Goal: Task Accomplishment & Management: Use online tool/utility

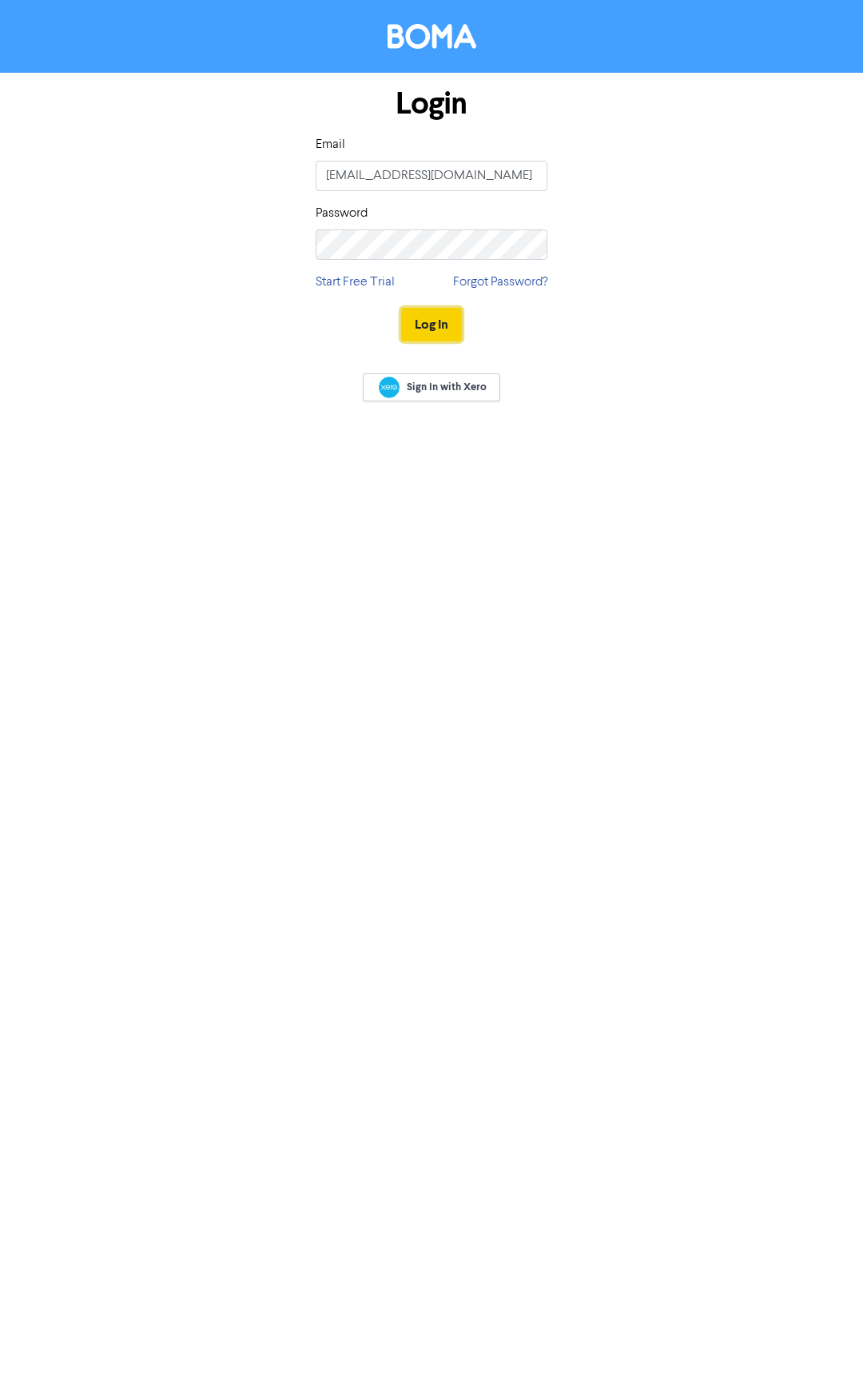
click at [445, 325] on button "Log In" at bounding box center [432, 325] width 61 height 34
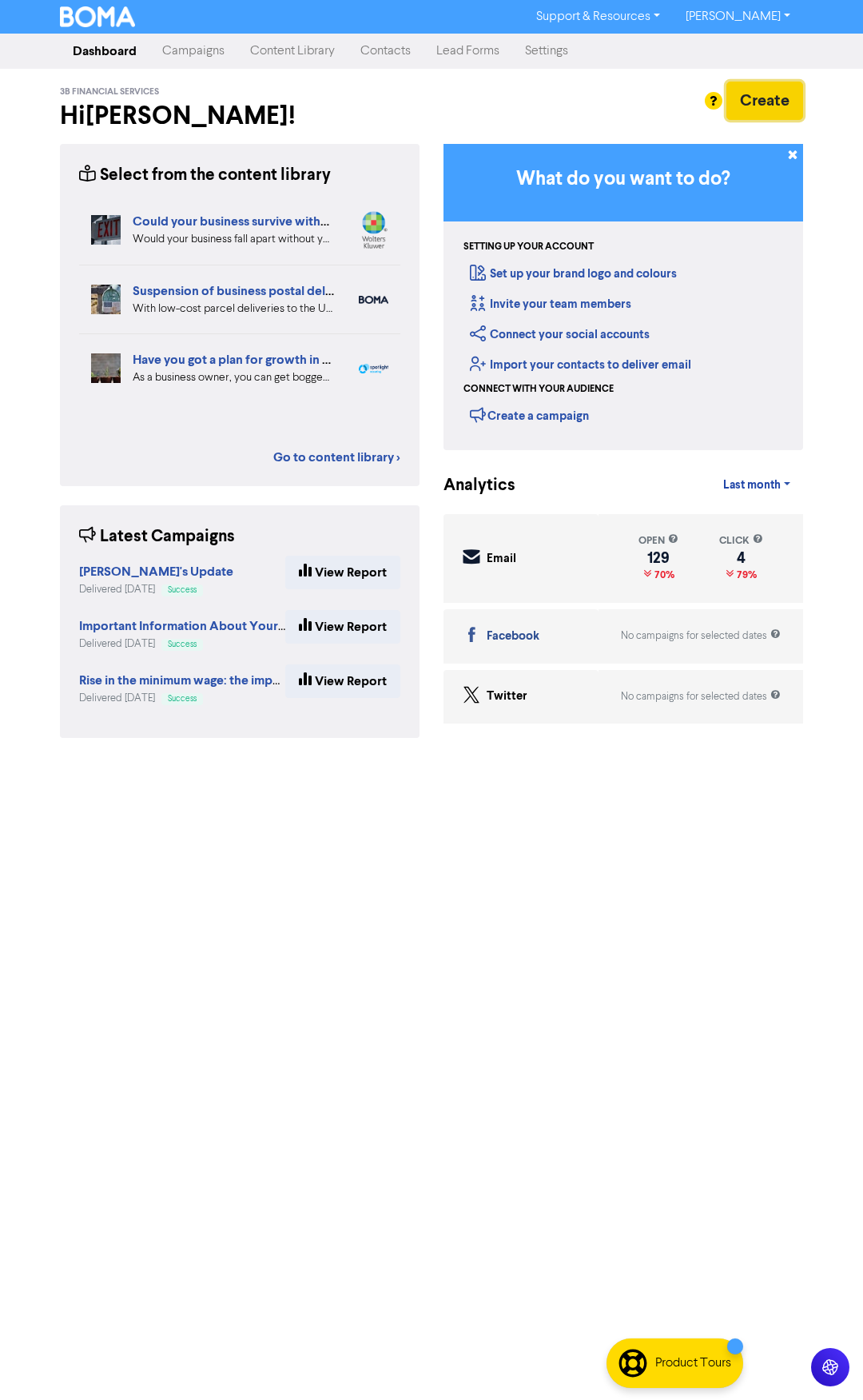
click at [776, 90] on button "Create" at bounding box center [765, 100] width 77 height 38
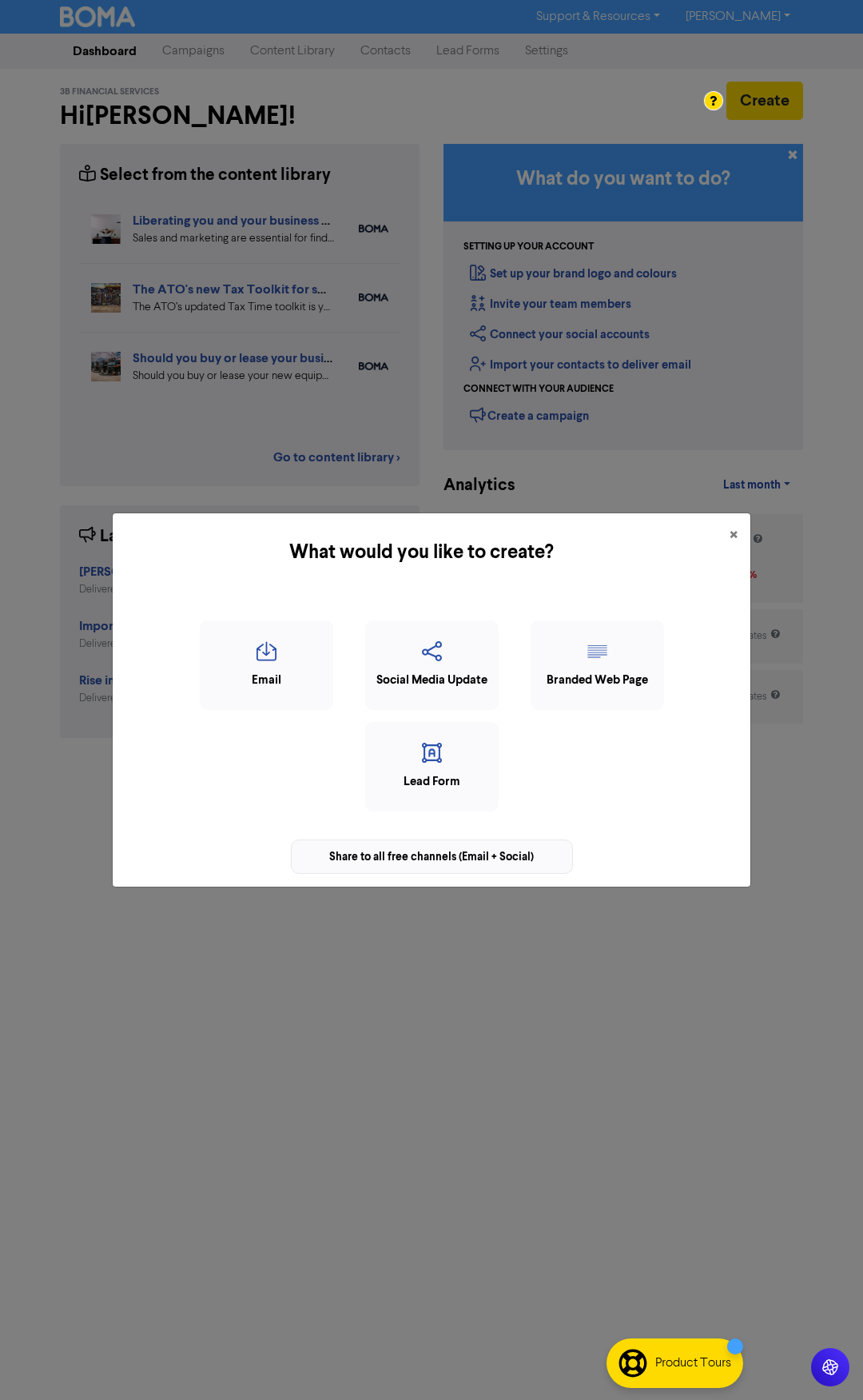
click at [400, 858] on div "Share to all free channels (Email + Social)" at bounding box center [432, 857] width 283 height 35
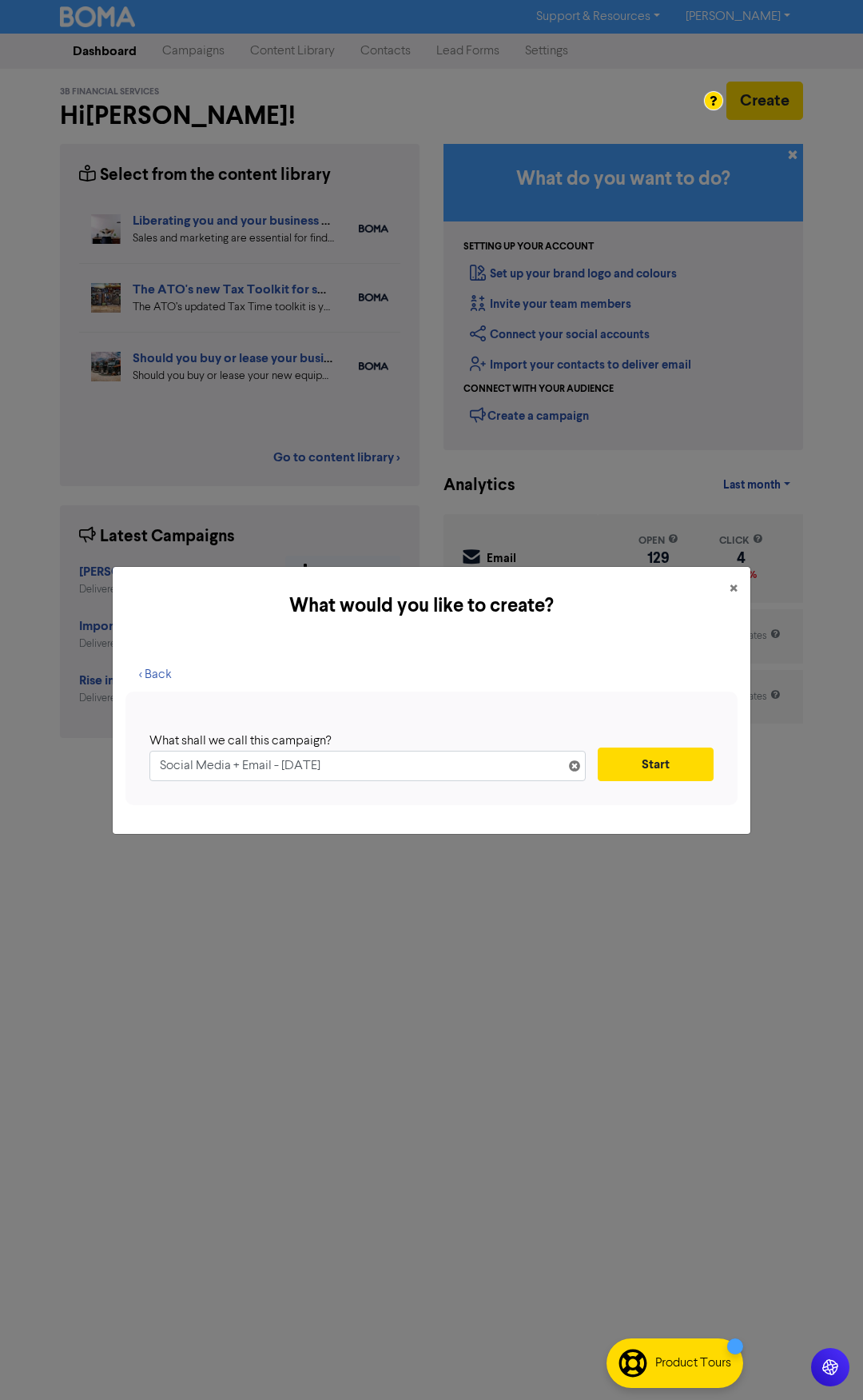
drag, startPoint x: 413, startPoint y: 766, endPoint x: 60, endPoint y: 746, distance: 353.6
click at [60, 746] on div "What would you like to create? × < Back What shall we call this campaign? Socia…" at bounding box center [432, 700] width 863 height 1400
click at [417, 770] on input "Social Media + Email - [DATE]" at bounding box center [368, 766] width 437 height 30
drag, startPoint x: 398, startPoint y: 768, endPoint x: 24, endPoint y: 742, distance: 374.9
click at [27, 742] on div "What would you like to create? × < Back What shall we call this campaign? Socia…" at bounding box center [432, 700] width 863 height 1400
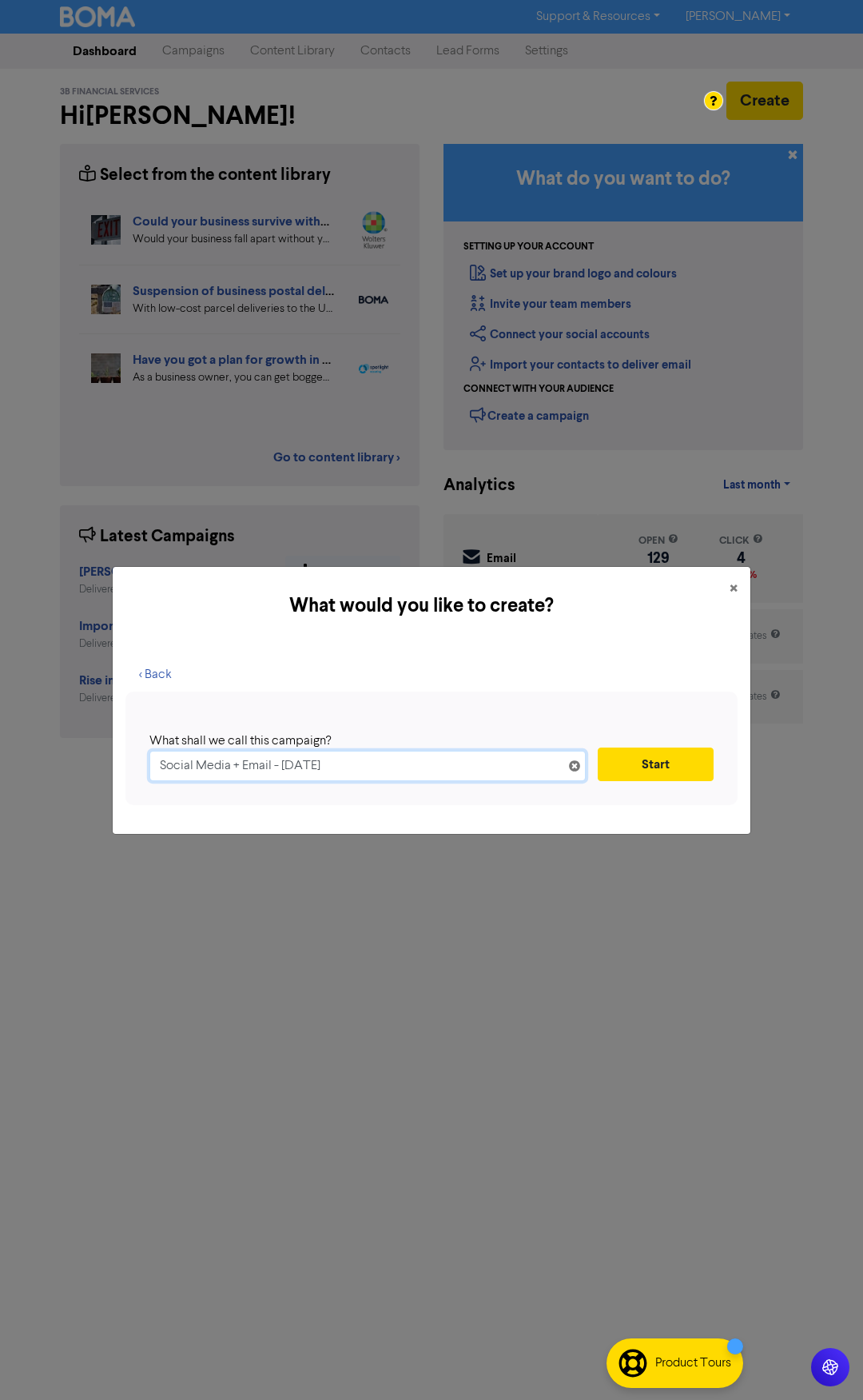
paste input "5 Years… Thank You ❤️"
type input "5 Years… Thank You ❤️"
click at [645, 760] on button "Start" at bounding box center [656, 764] width 116 height 34
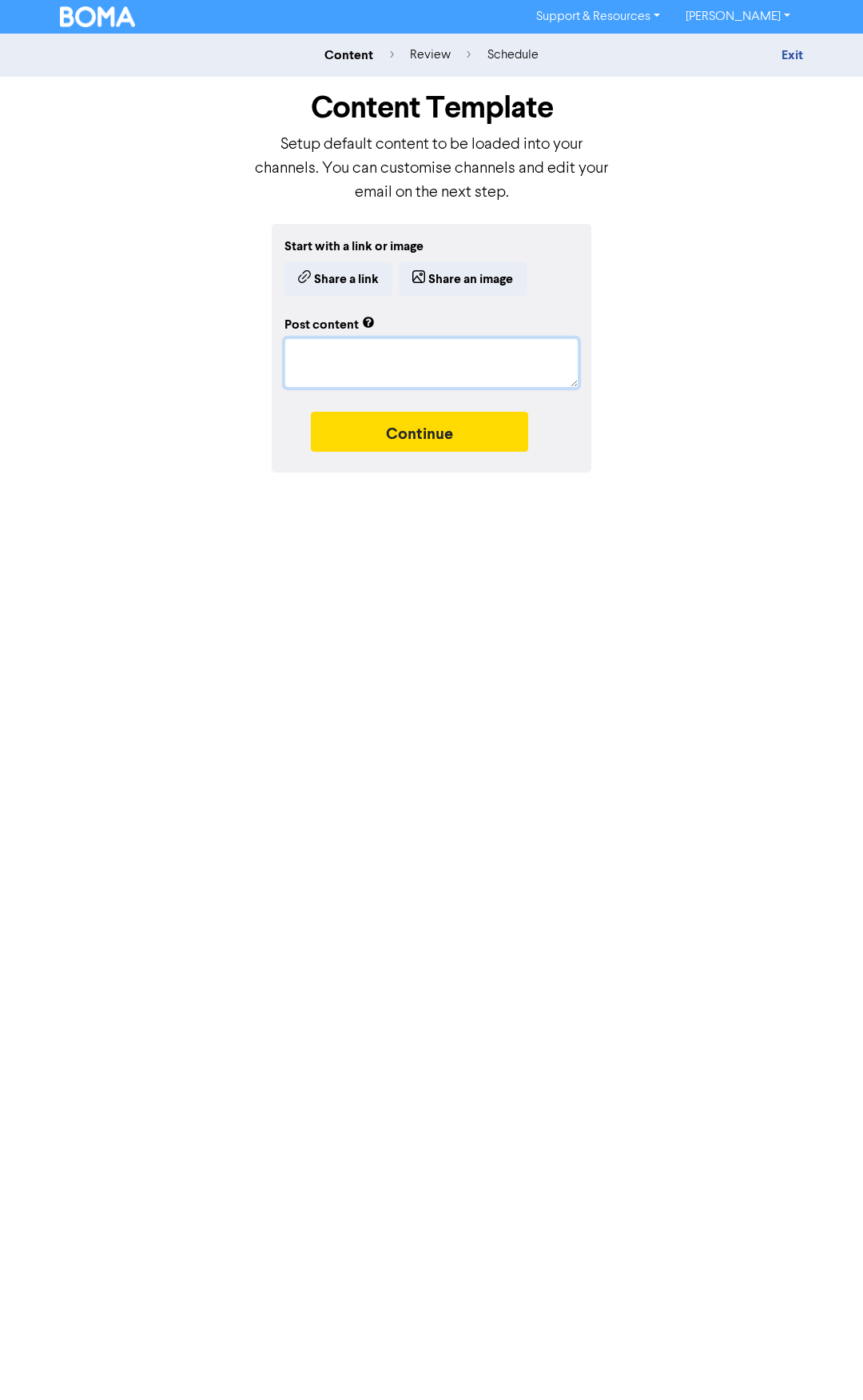
click at [352, 364] on textarea at bounding box center [432, 363] width 294 height 50
click at [422, 429] on button "Continue" at bounding box center [420, 432] width 218 height 40
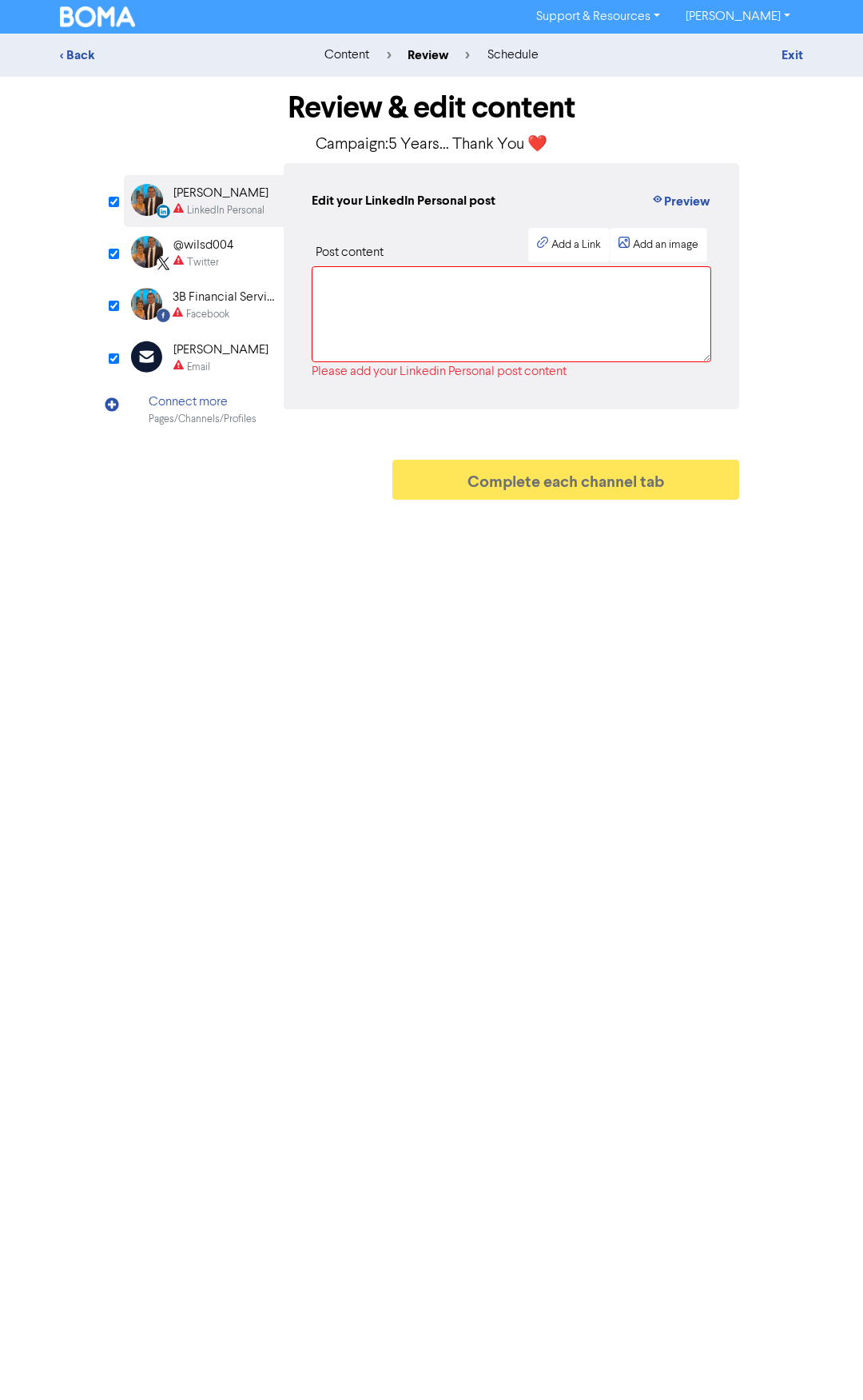
click at [201, 360] on div "Email" at bounding box center [199, 367] width 23 height 15
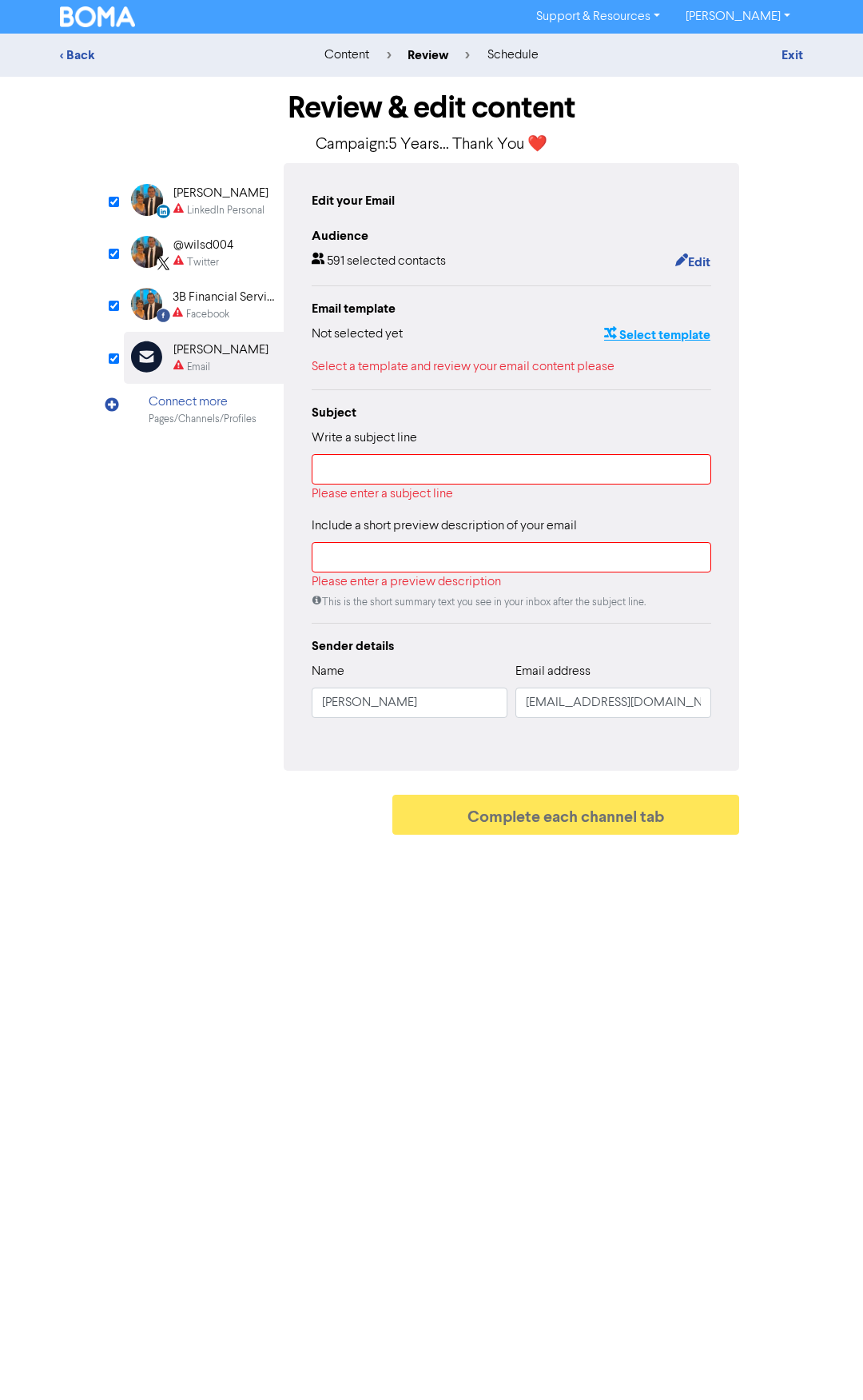
click at [648, 336] on button "Select template" at bounding box center [657, 334] width 108 height 21
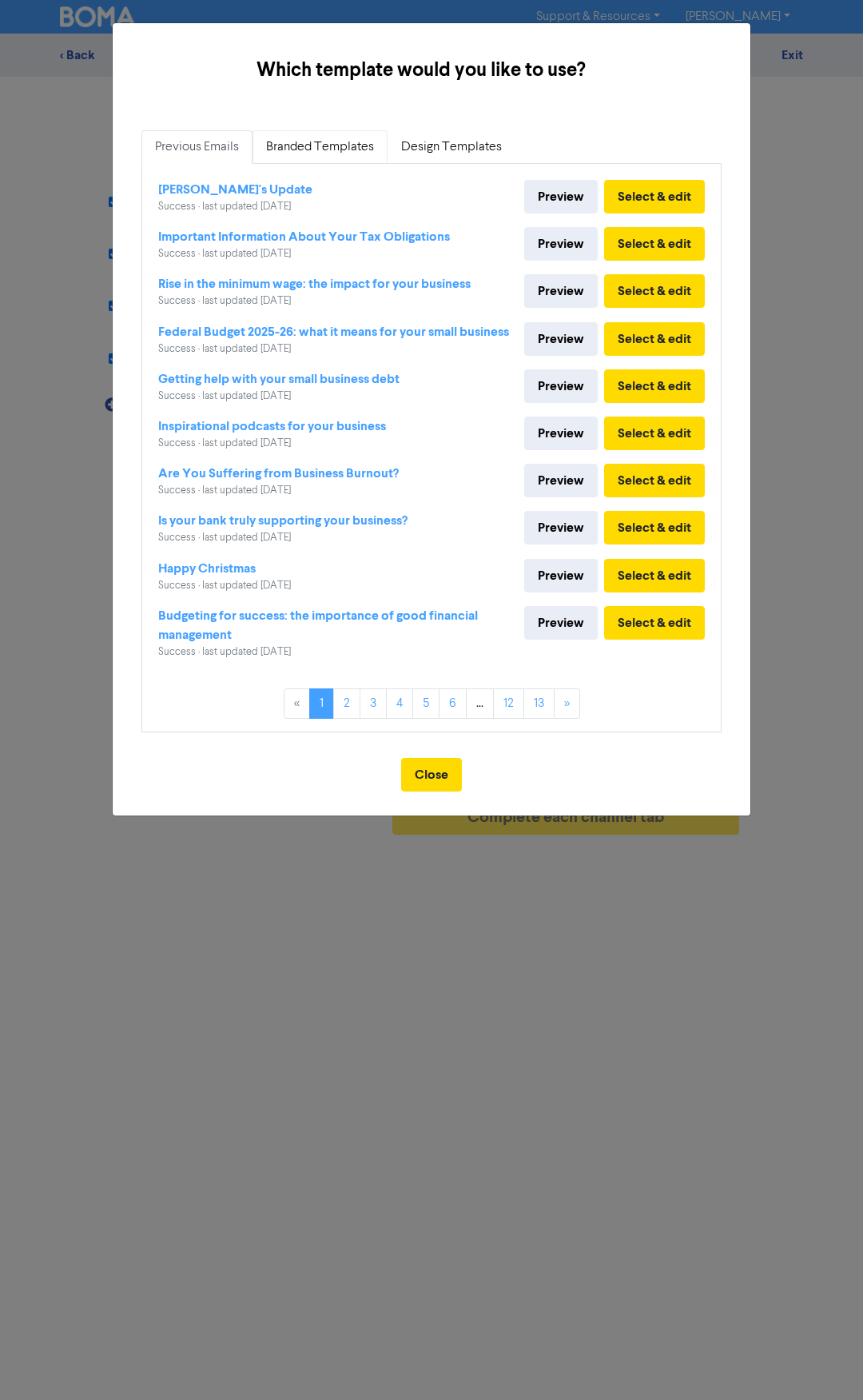
click at [306, 150] on link "Branded Templates" at bounding box center [320, 147] width 136 height 34
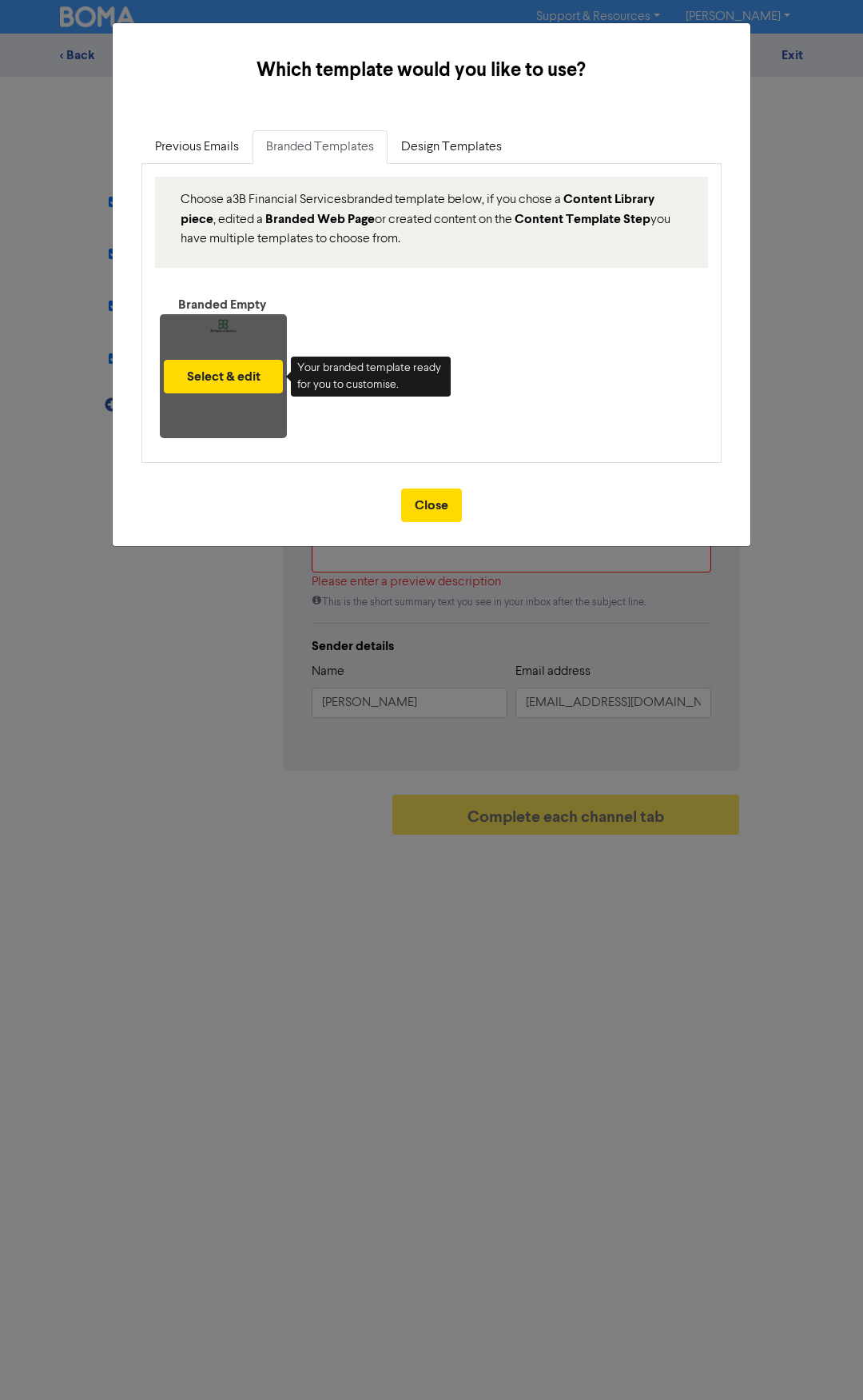
click at [218, 340] on div "Select & edit" at bounding box center [223, 375] width 127 height 124
click at [216, 376] on button "Select & edit" at bounding box center [224, 377] width 119 height 34
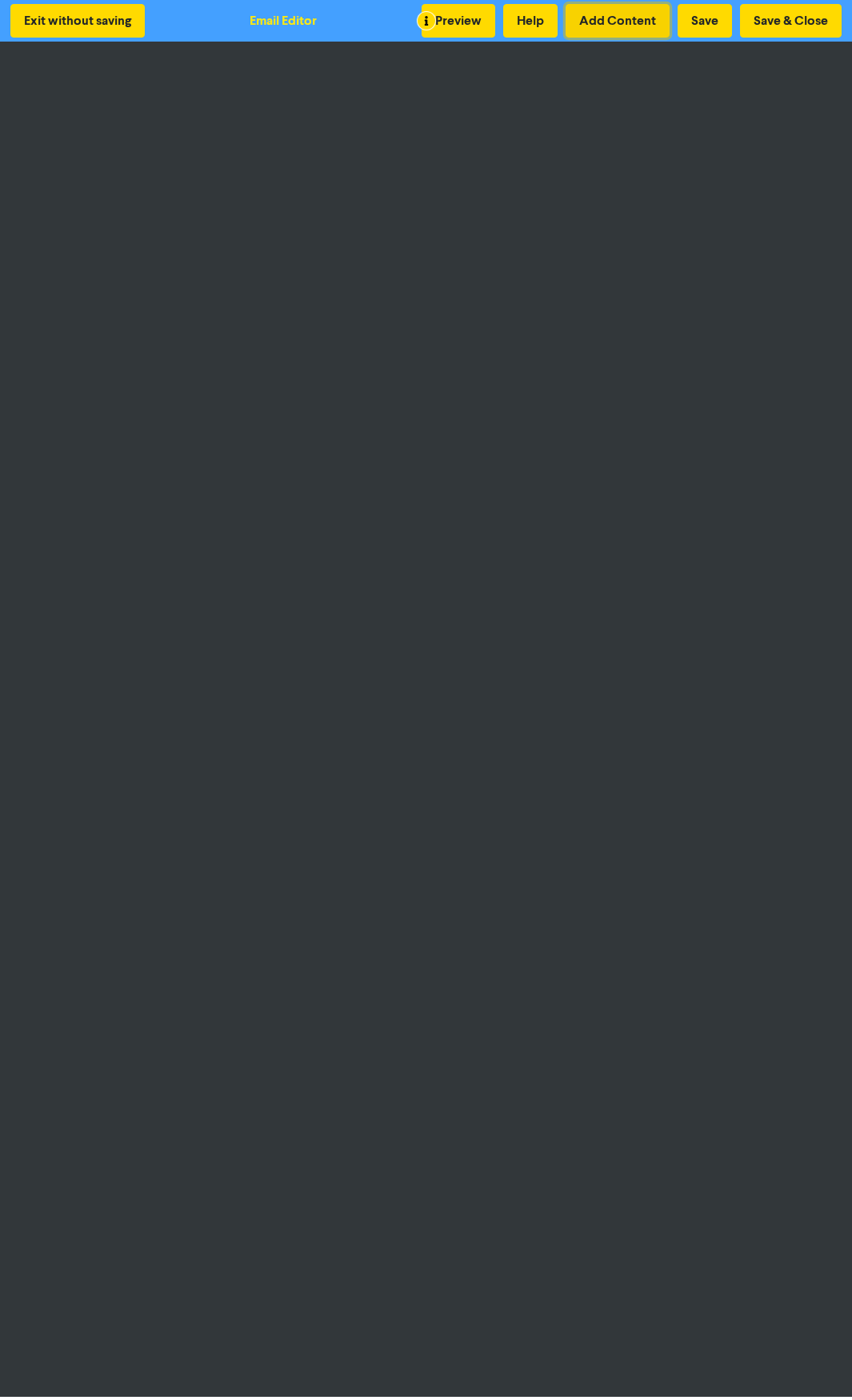
click at [618, 28] on button "Add Content" at bounding box center [617, 21] width 104 height 34
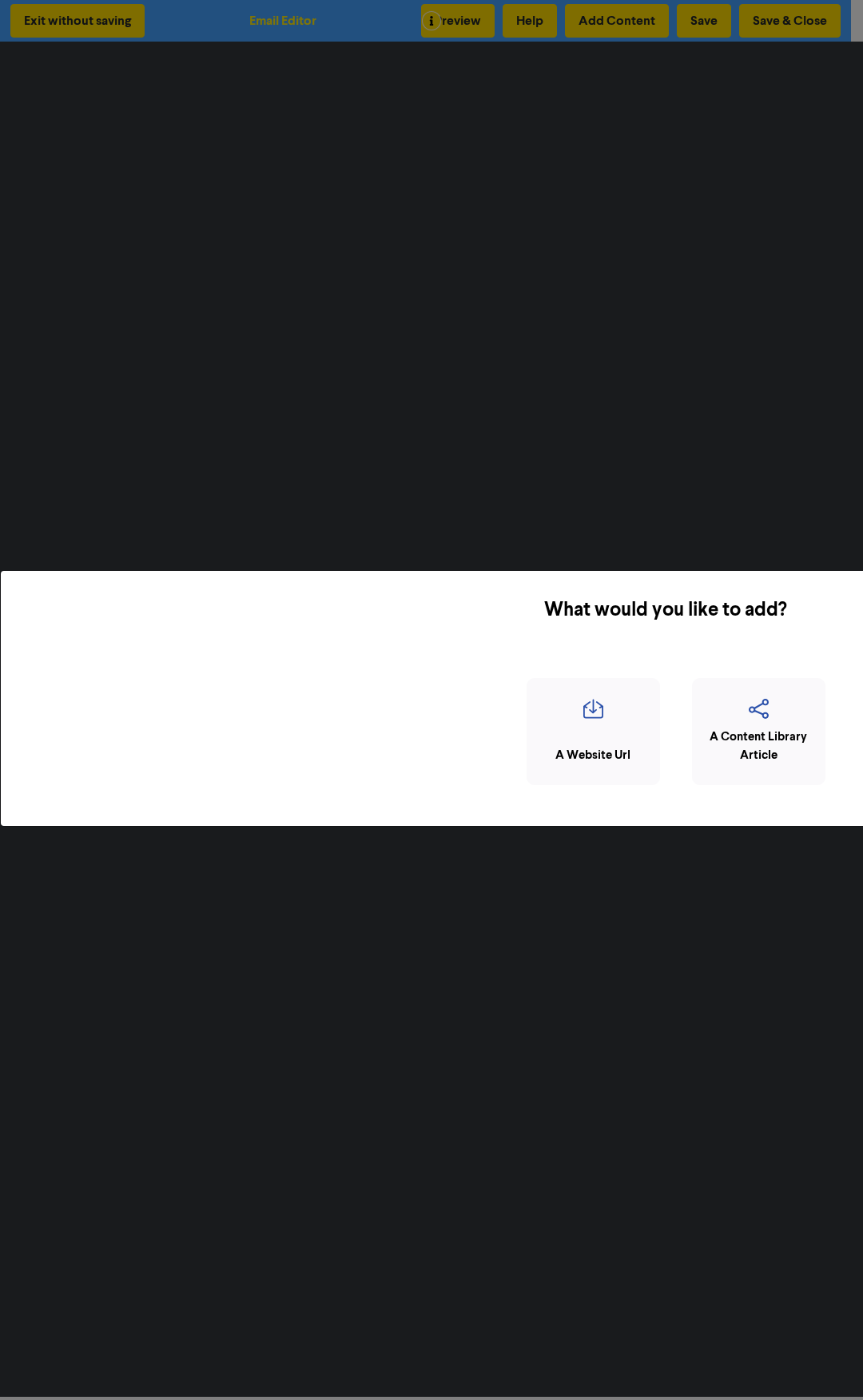
click at [412, 506] on div "What would you like to add? × A Website Url A Content Library Article" at bounding box center [432, 700] width 863 height 1400
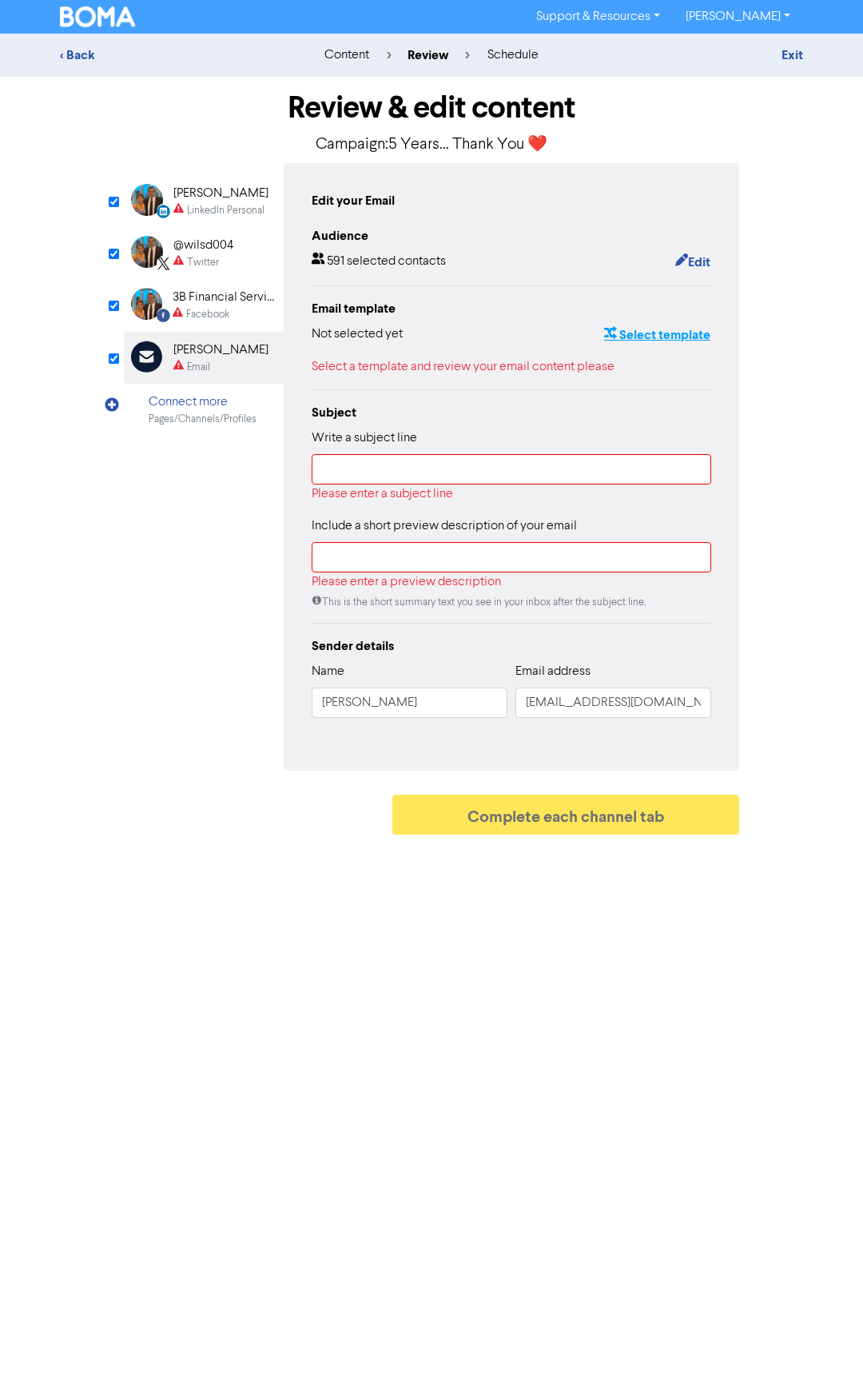
click at [655, 334] on button "Select template" at bounding box center [657, 334] width 108 height 21
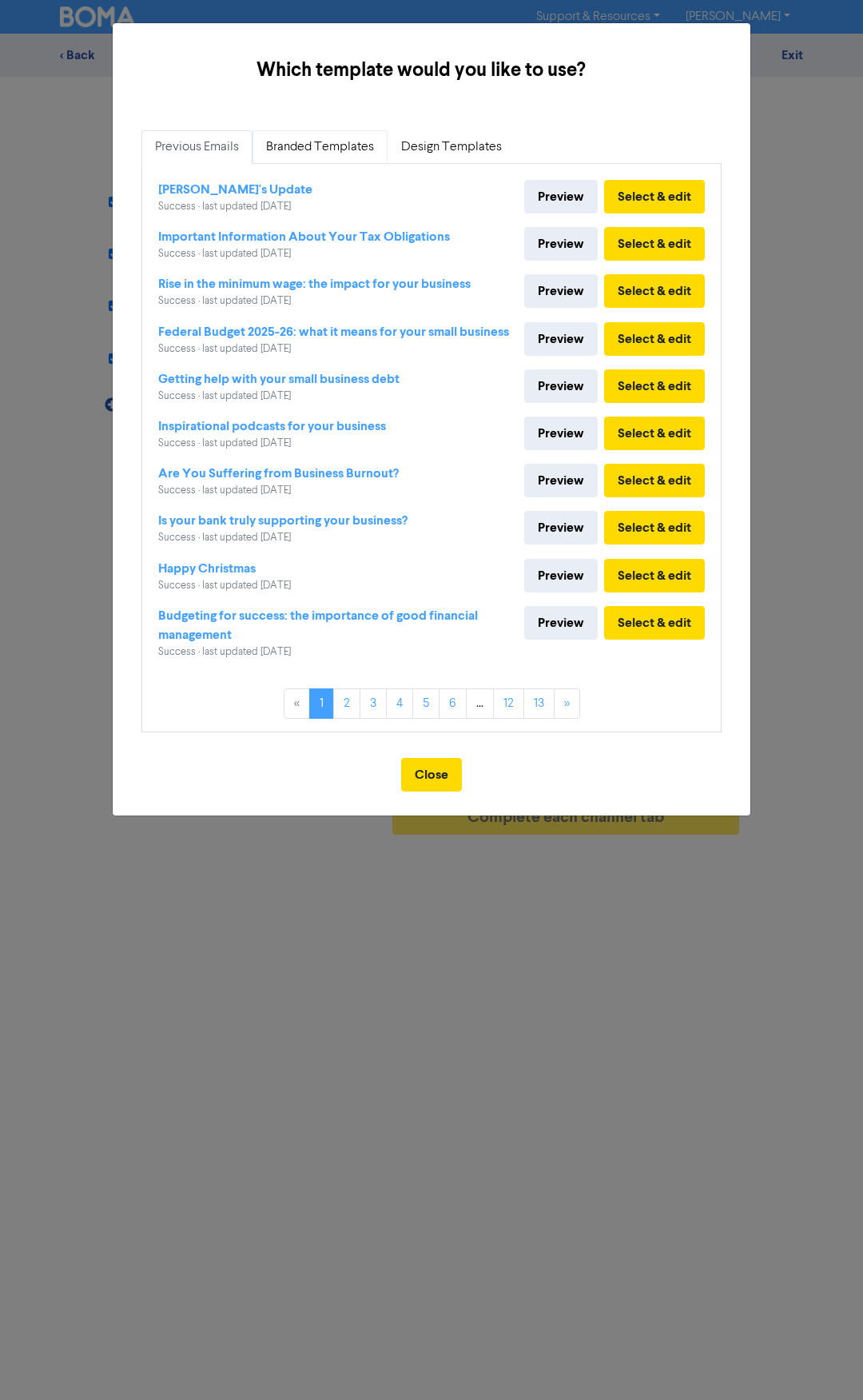
click at [331, 148] on link "Branded Templates" at bounding box center [320, 147] width 136 height 34
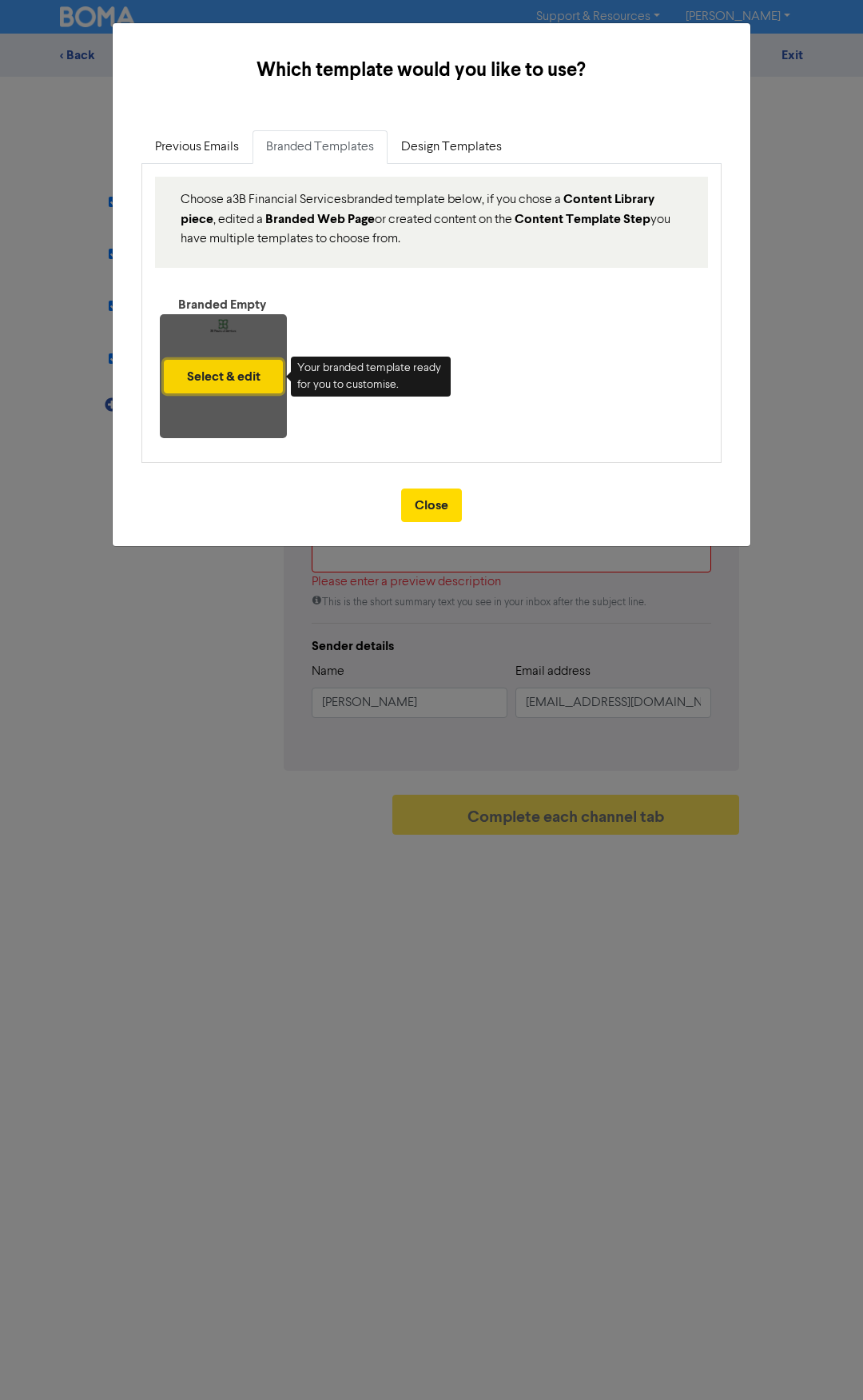
click at [214, 371] on button "Select & edit" at bounding box center [224, 377] width 119 height 34
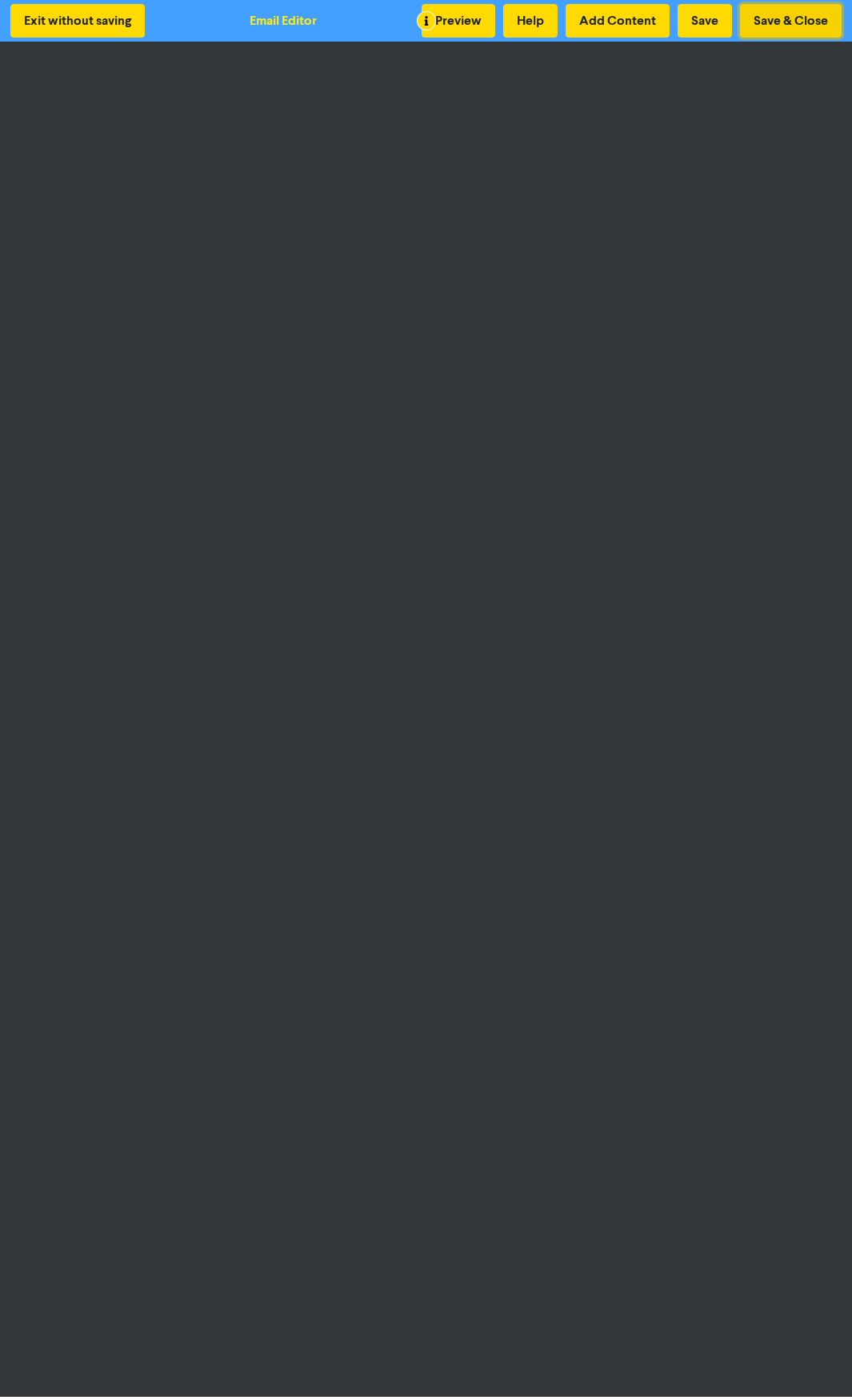
click at [786, 17] on button "Save & Close" at bounding box center [790, 21] width 102 height 34
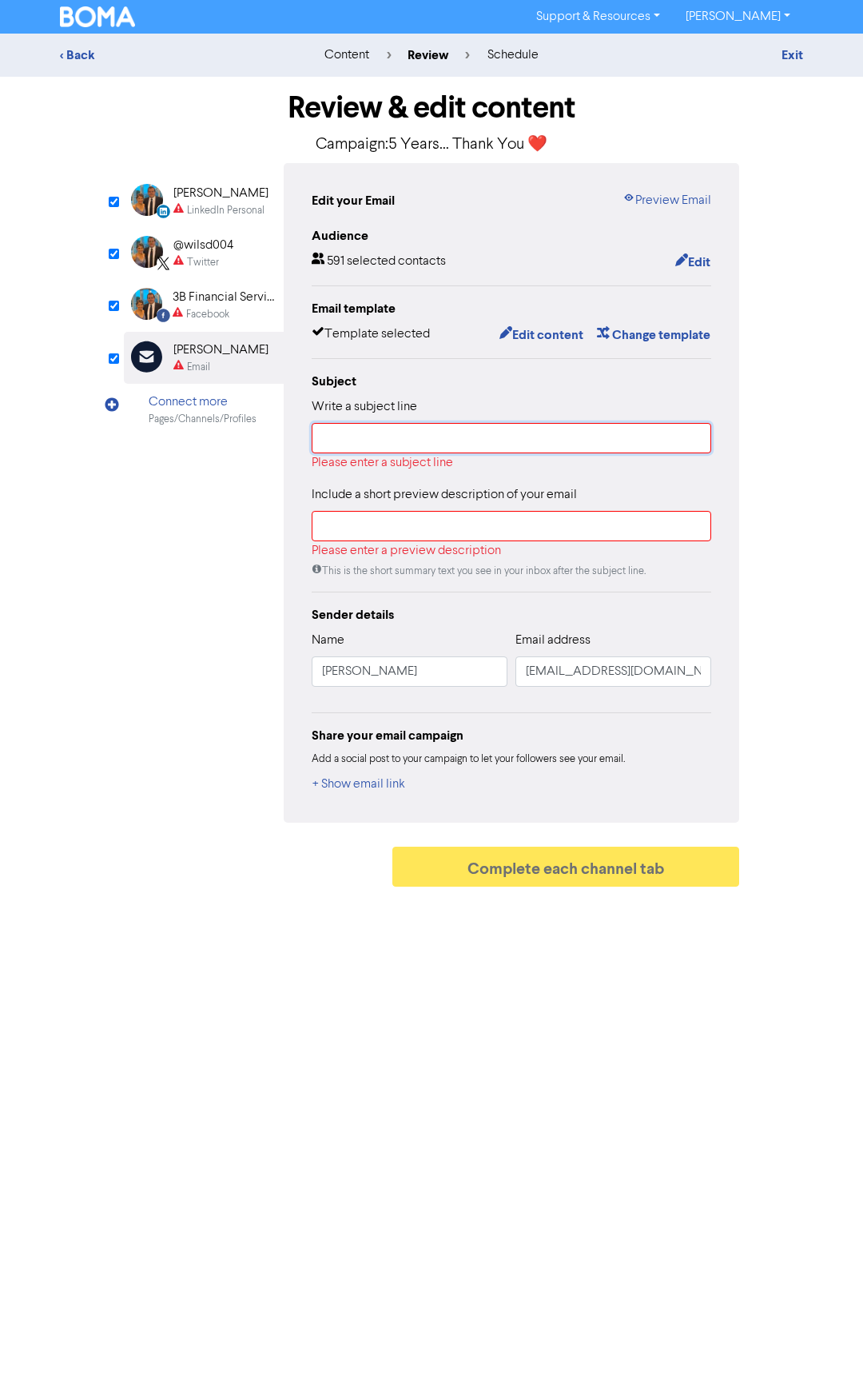
click at [406, 437] on input "text" at bounding box center [512, 438] width 399 height 30
paste input "5 Years… Thank You ❤️"
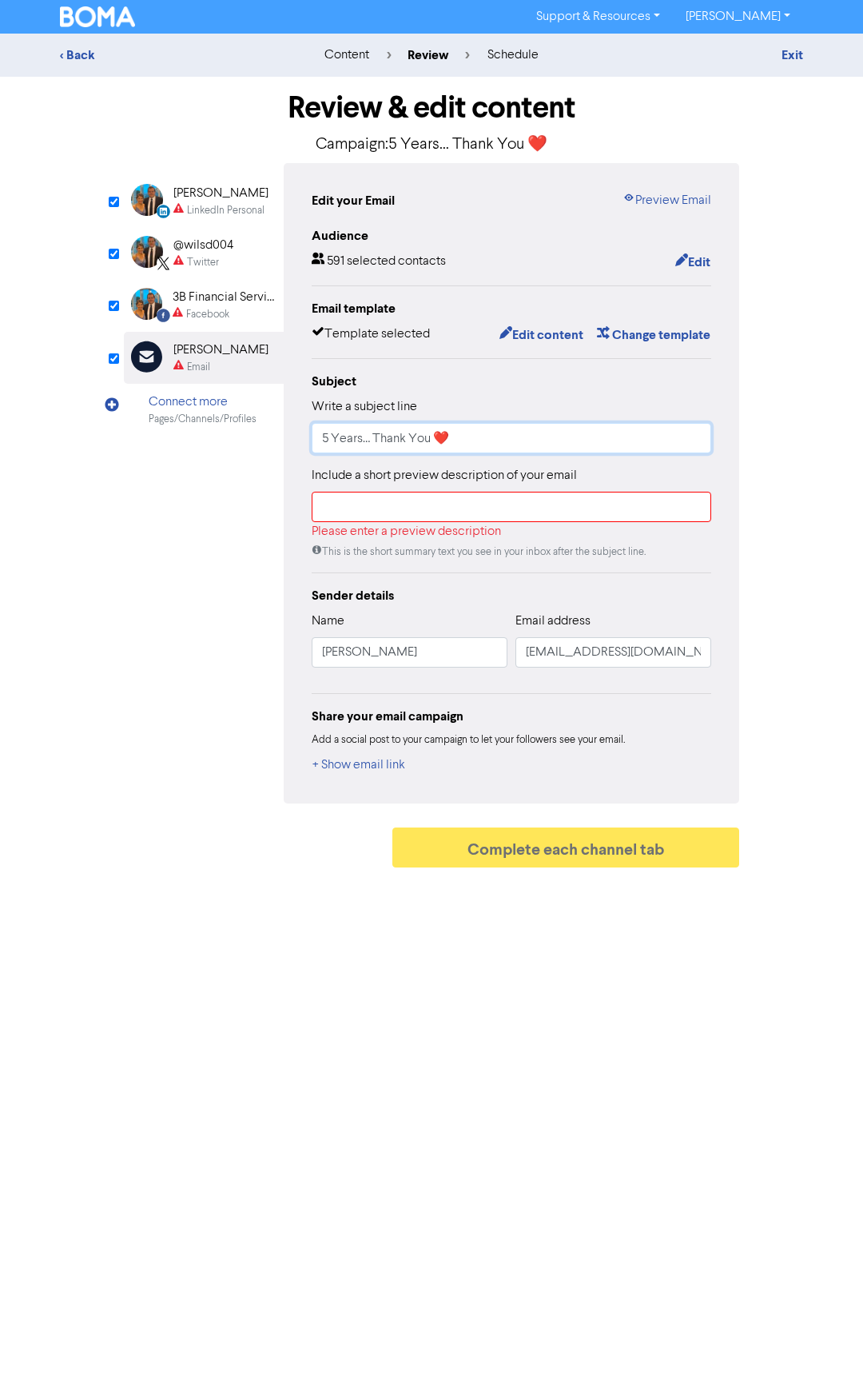
type input "5 Years… Thank You ❤️"
click at [374, 506] on input "text" at bounding box center [512, 506] width 399 height 30
paste input "[DATE] marked 5 years since I started my business, and to be honest—it’s been p…"
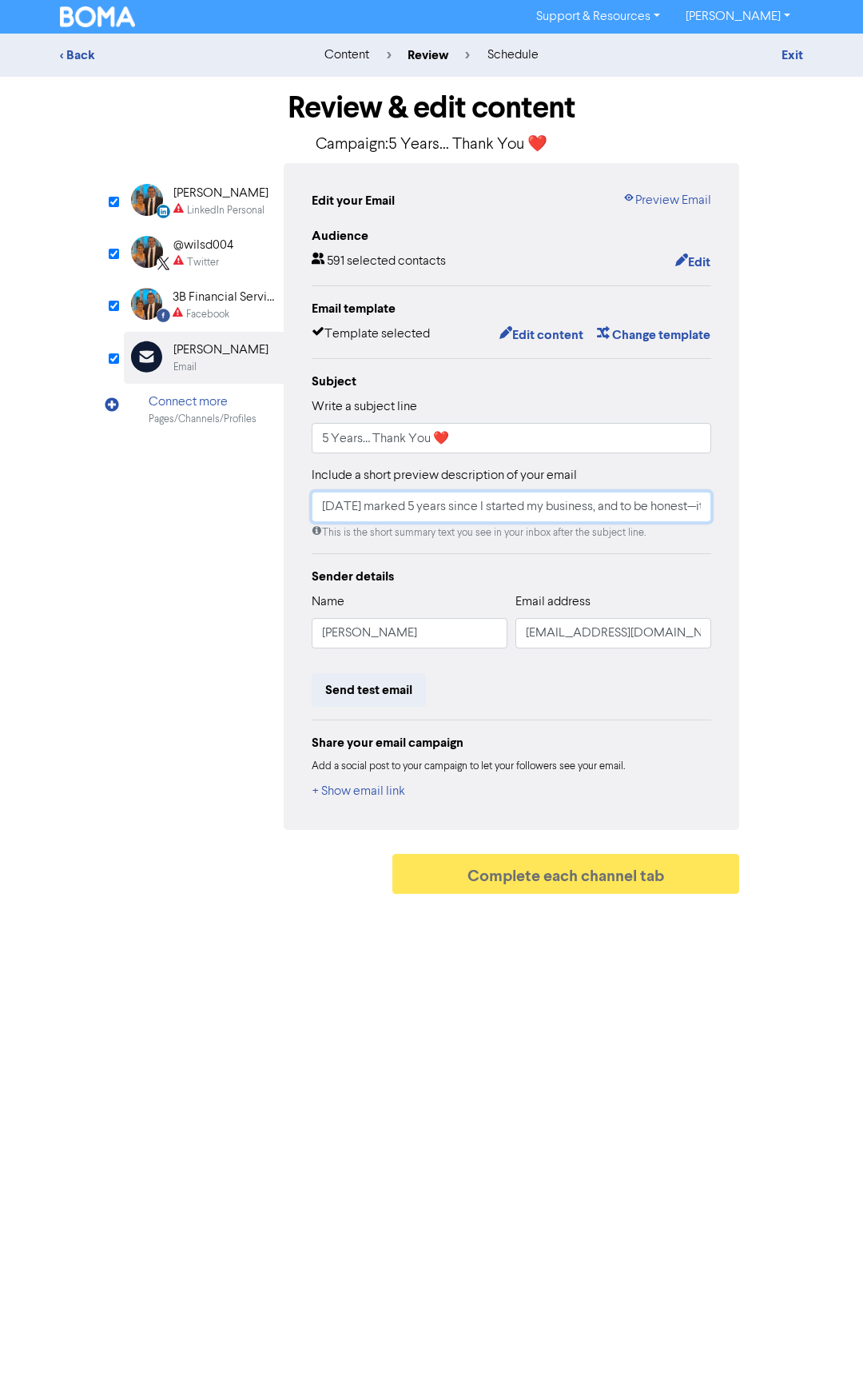
scroll to position [0, 298]
type input "[DATE] marked 5 years since I started my business, and to be honest—it’s been p…"
click at [234, 310] on div "Facebook" at bounding box center [224, 314] width 103 height 15
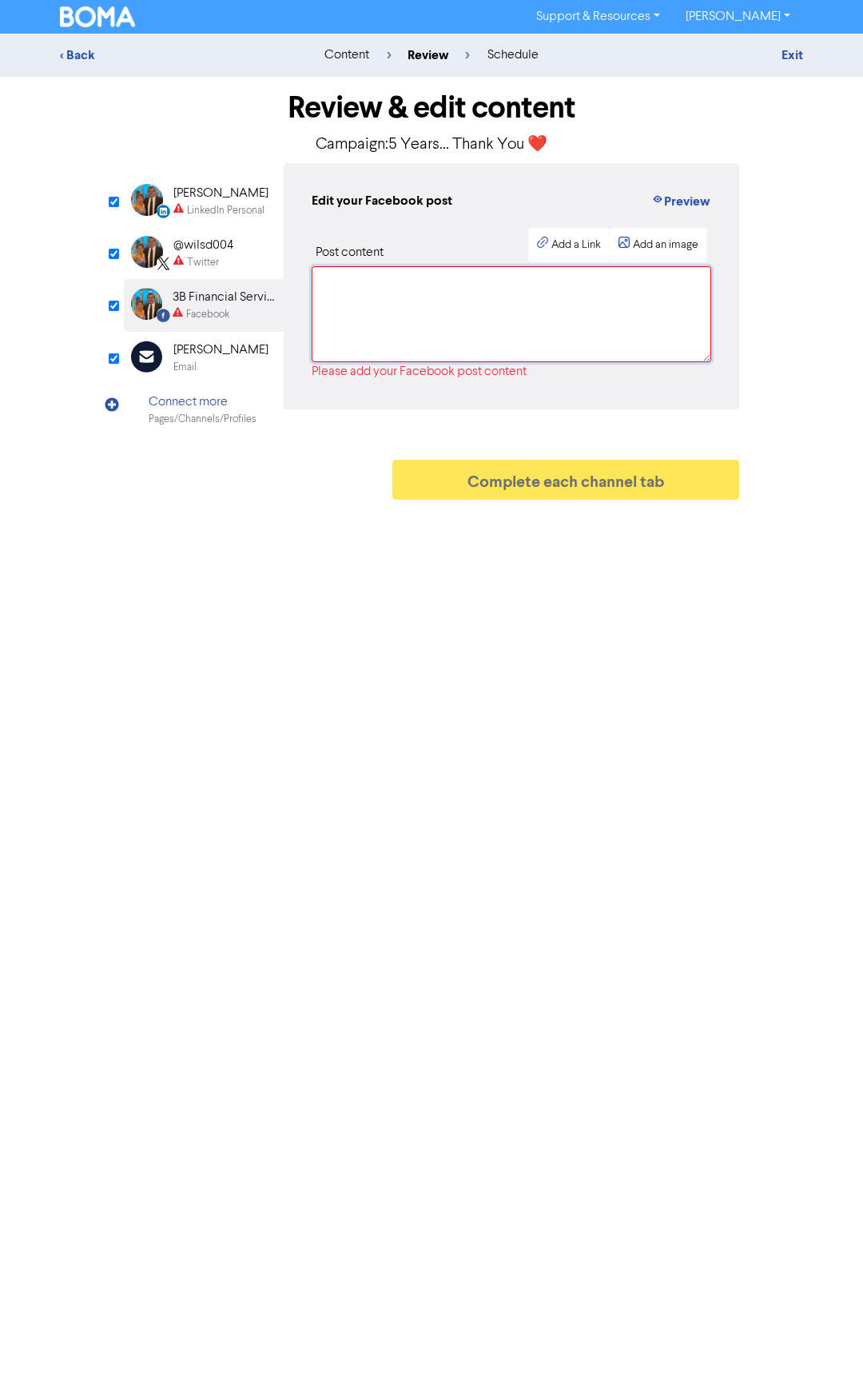
click at [361, 295] on textarea at bounding box center [512, 315] width 399 height 96
paste textarea "5 Years in Business 💼❤️ [DATE] marked 5 years since I took the leap and started…"
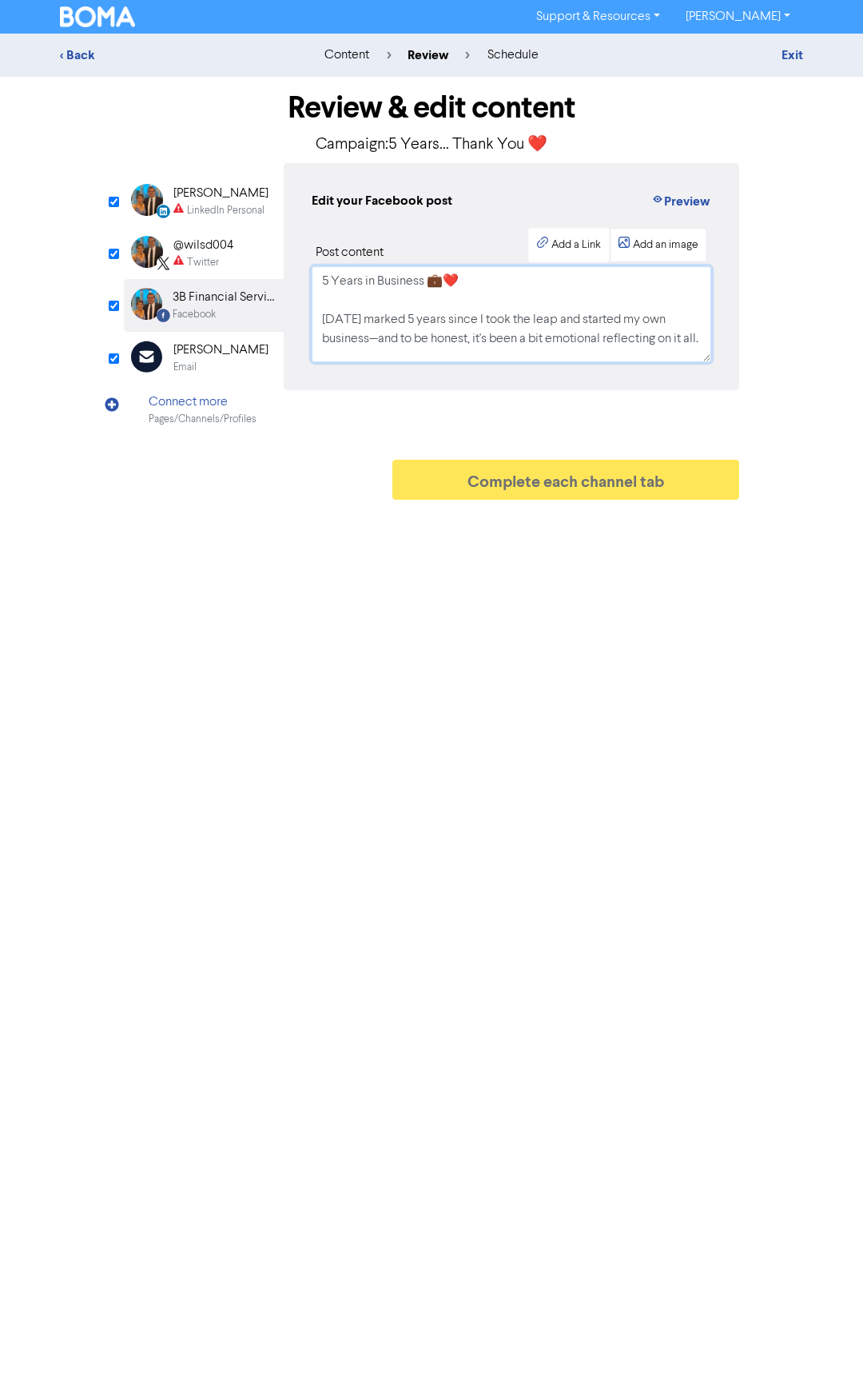
type textarea "5 Years in Business 💼❤️ [DATE] marked 5 years since I took the leap and started…"
click at [662, 243] on div "Add an image" at bounding box center [666, 244] width 66 height 17
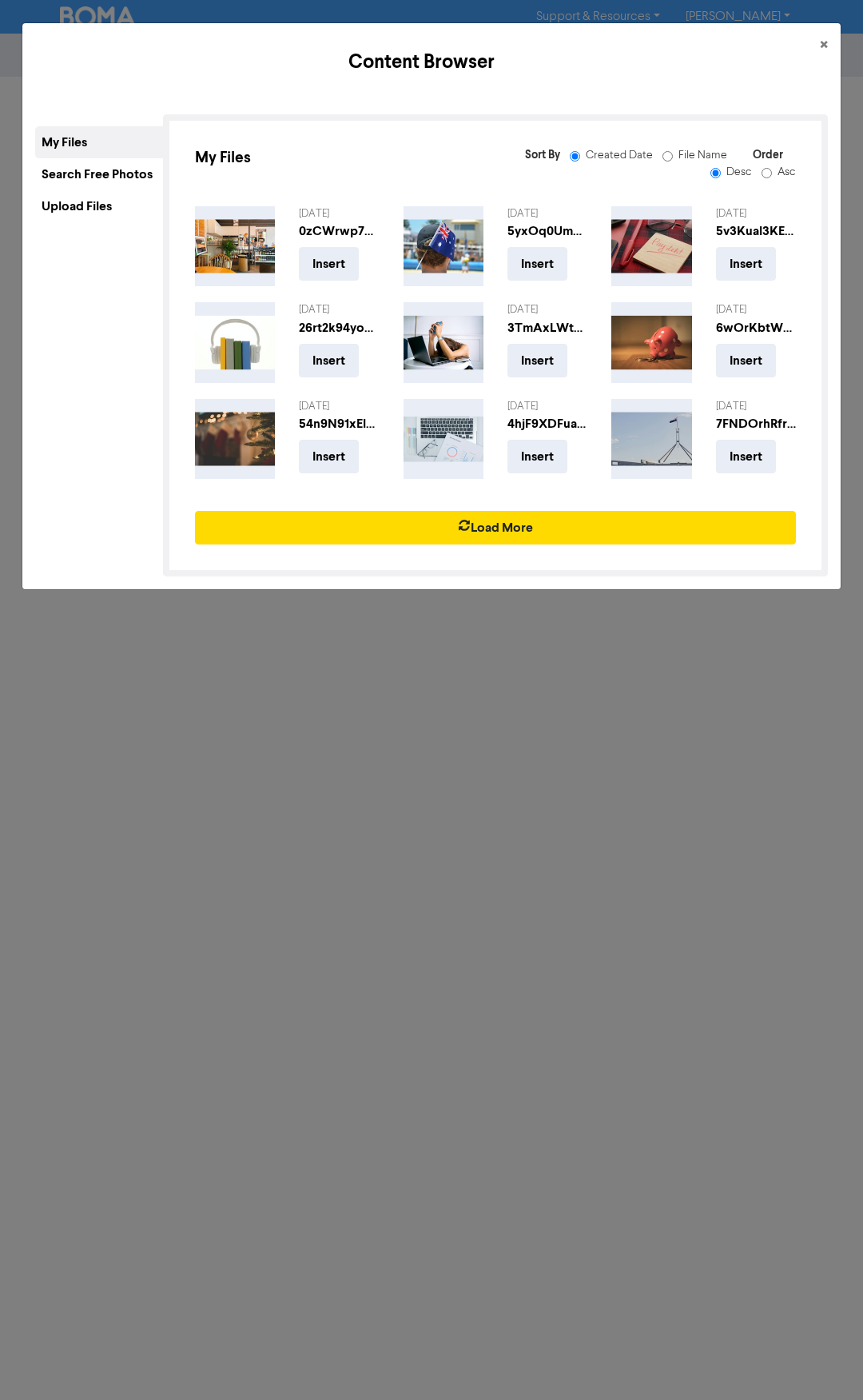
click at [98, 174] on div "Search Free Photos" at bounding box center [98, 175] width 127 height 32
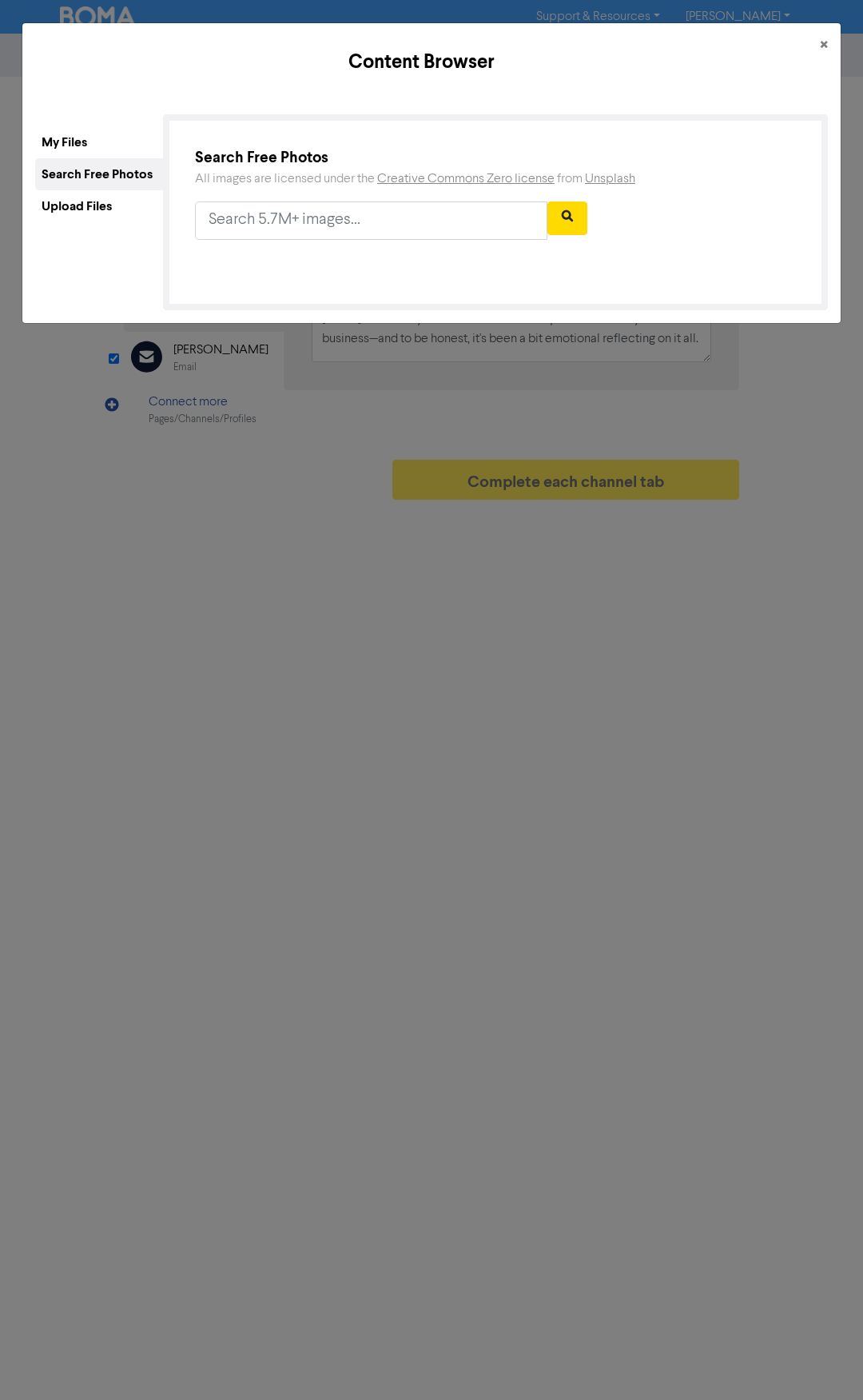
click at [78, 203] on div "Upload Files" at bounding box center [98, 206] width 127 height 32
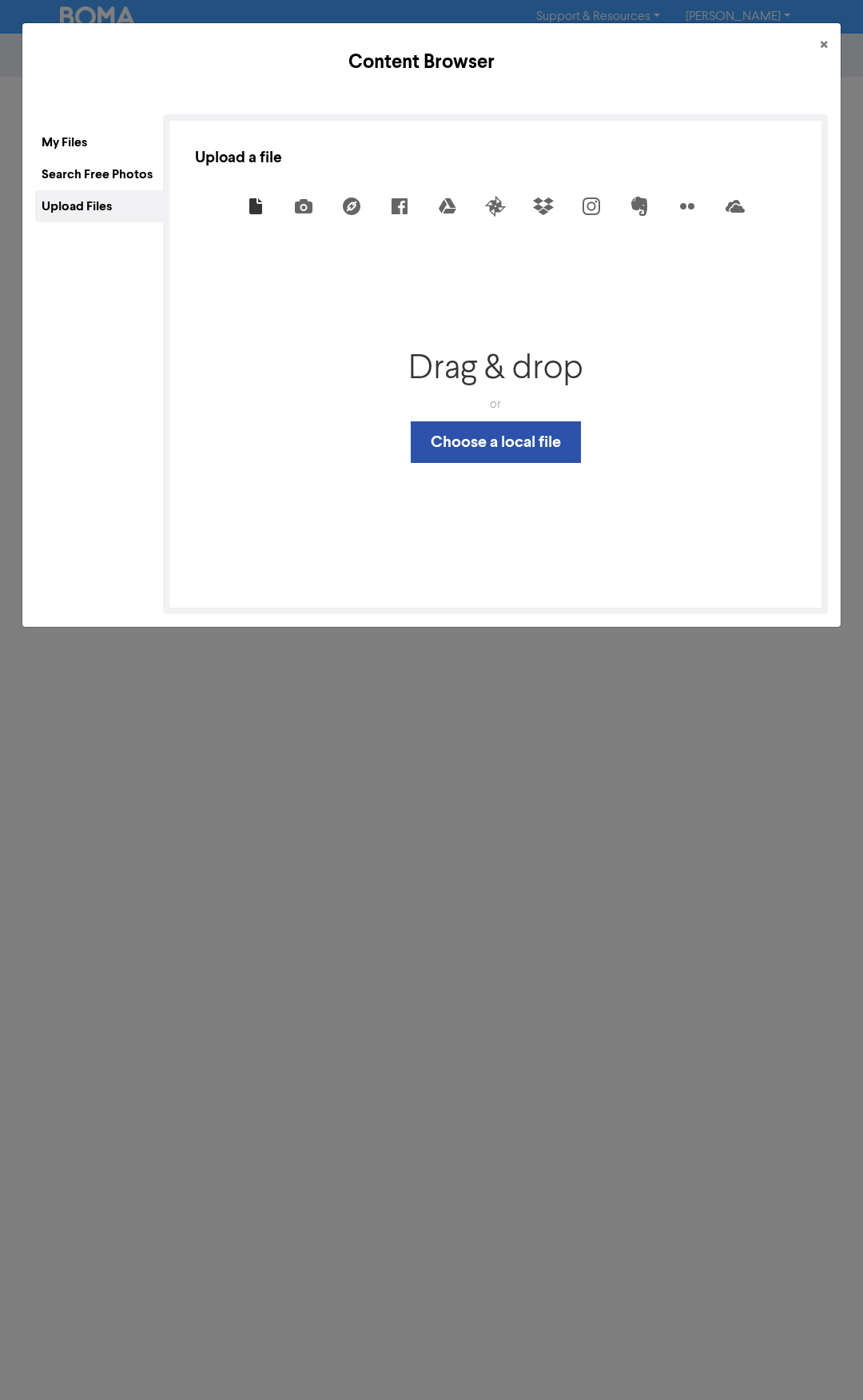
click at [74, 153] on div "My Files" at bounding box center [98, 143] width 127 height 32
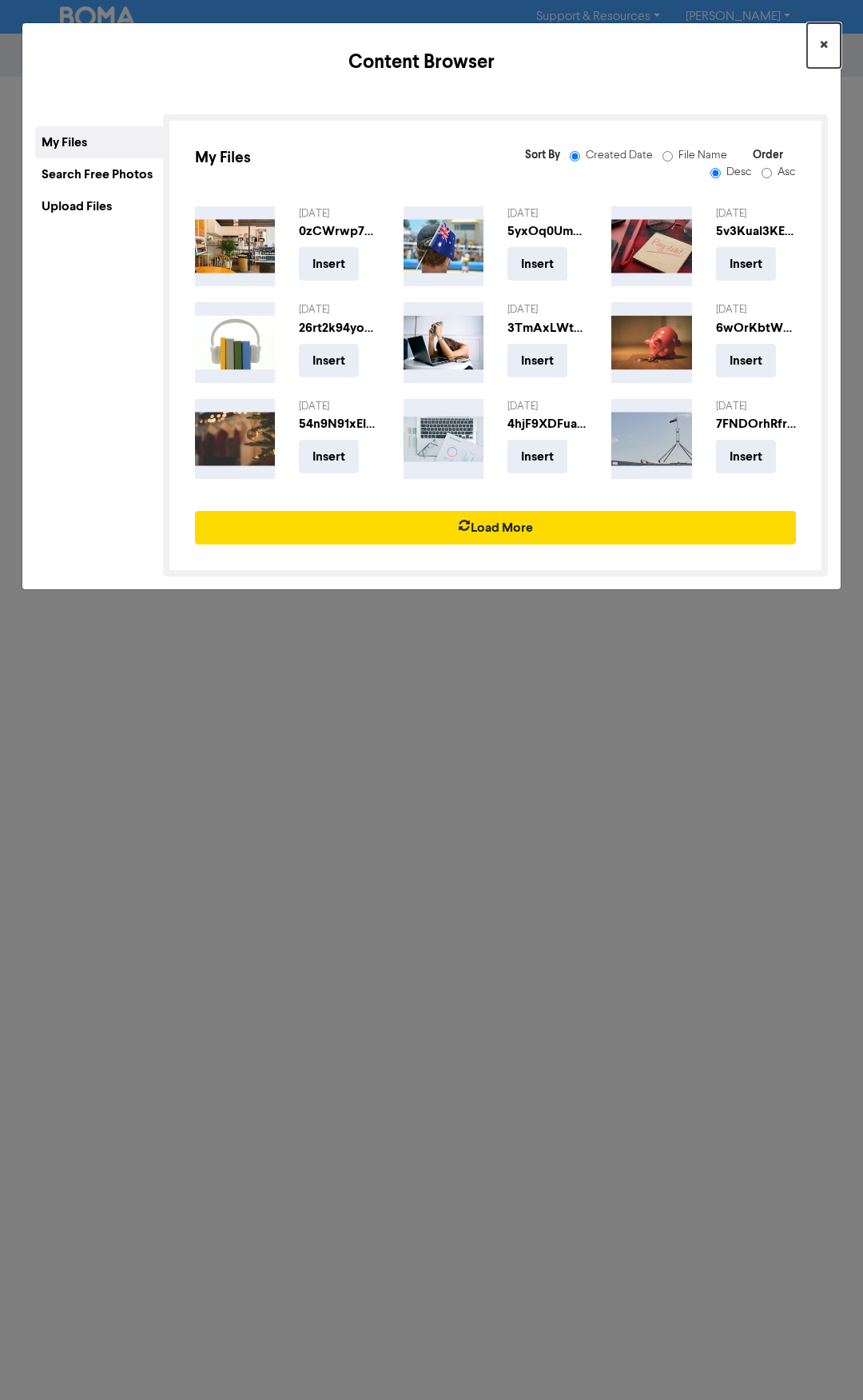
click at [825, 42] on span "×" at bounding box center [824, 45] width 8 height 24
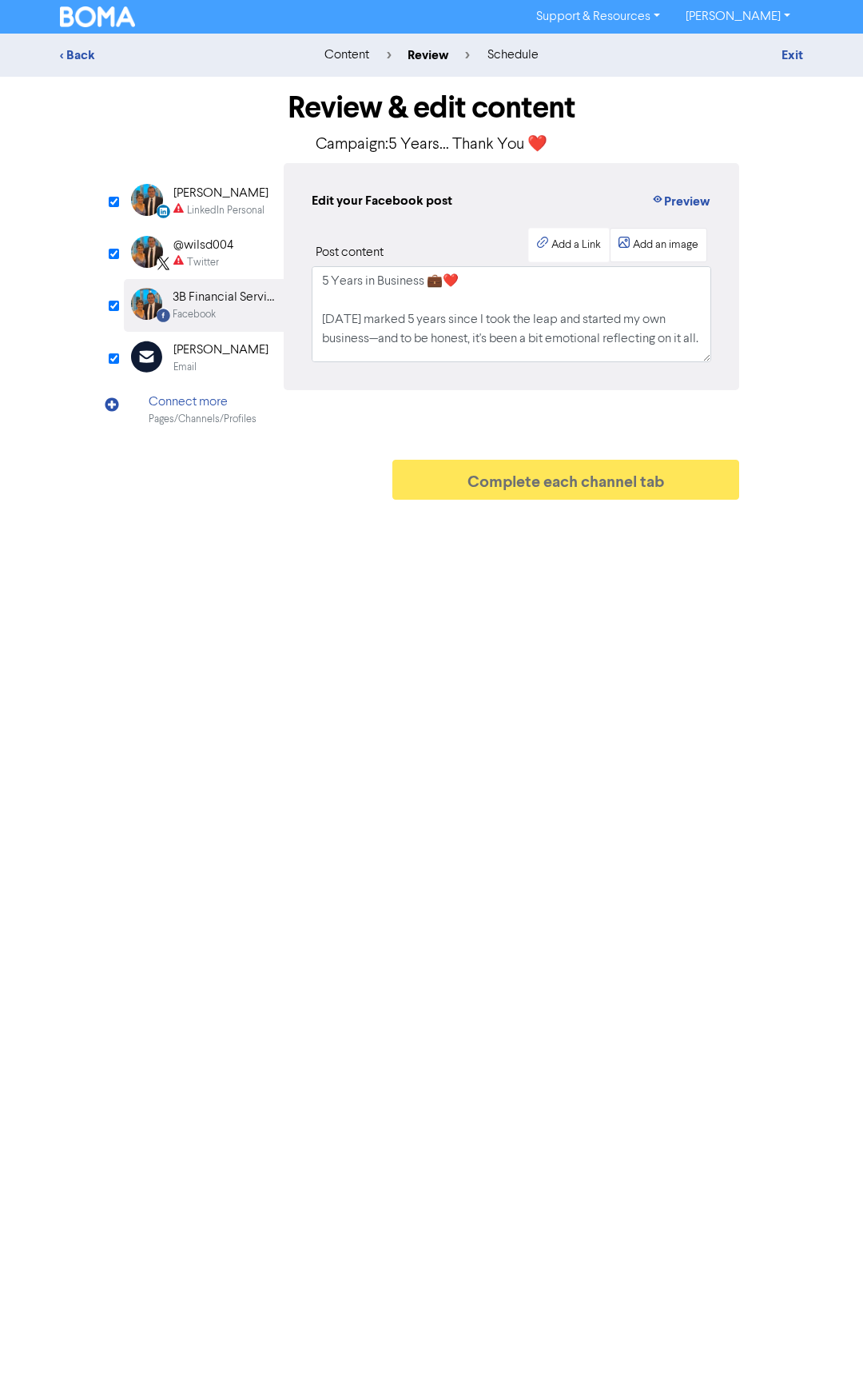
click at [659, 243] on div "Add an image" at bounding box center [666, 244] width 66 height 17
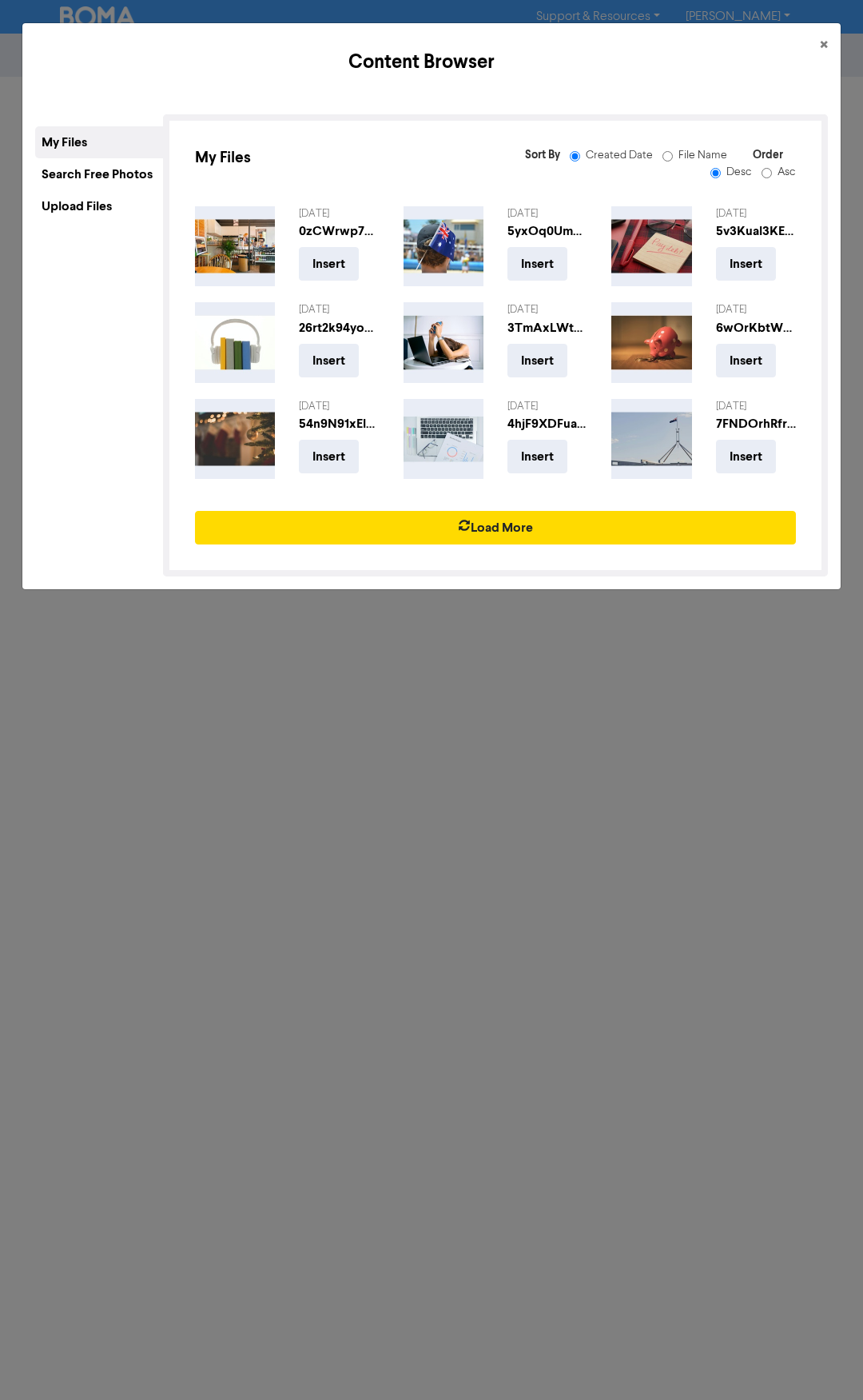
click at [77, 200] on div "Upload Files" at bounding box center [98, 206] width 127 height 32
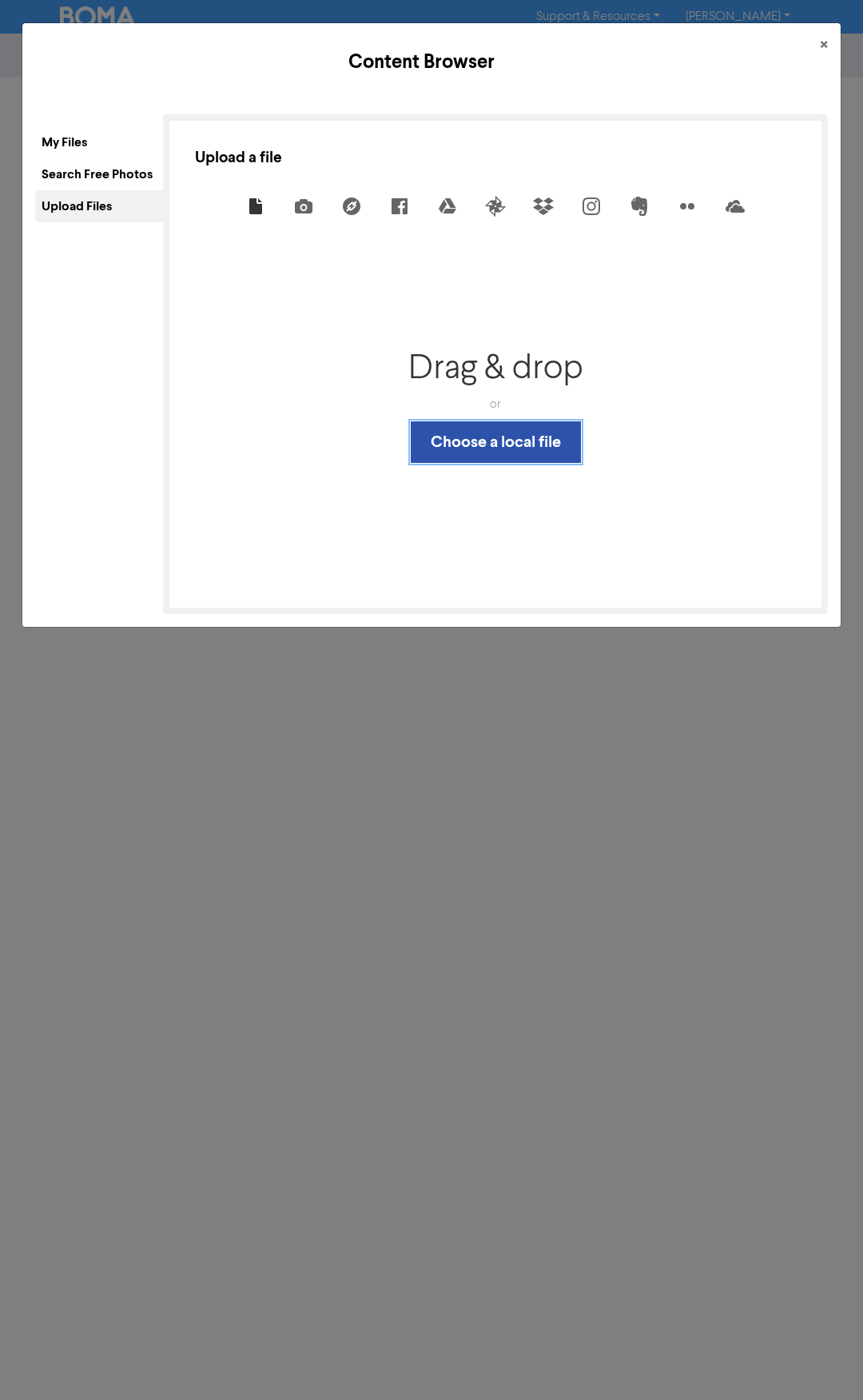
click at [499, 445] on button "Choose a local file" at bounding box center [496, 442] width 170 height 42
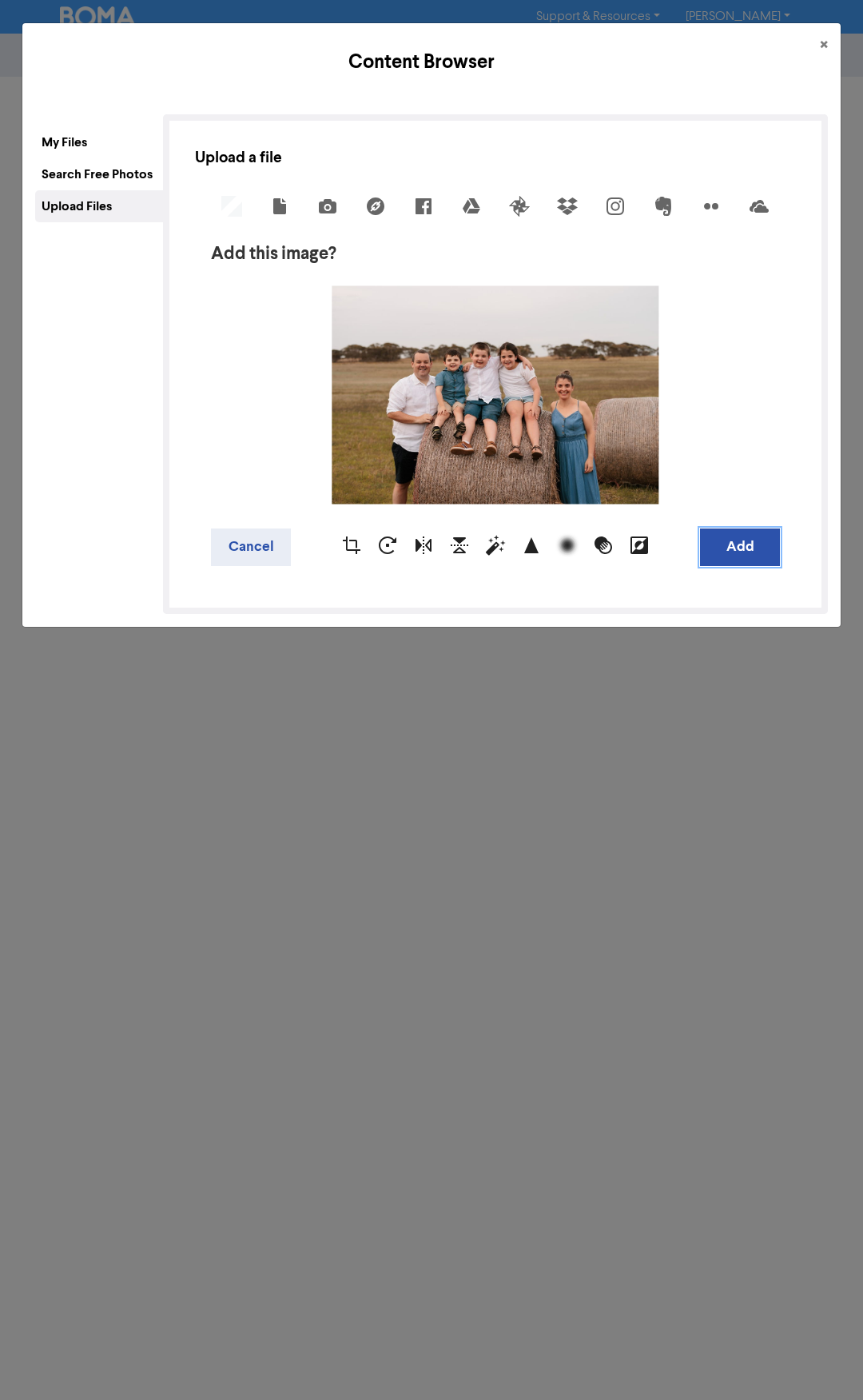
click at [746, 544] on button "Add" at bounding box center [740, 548] width 80 height 37
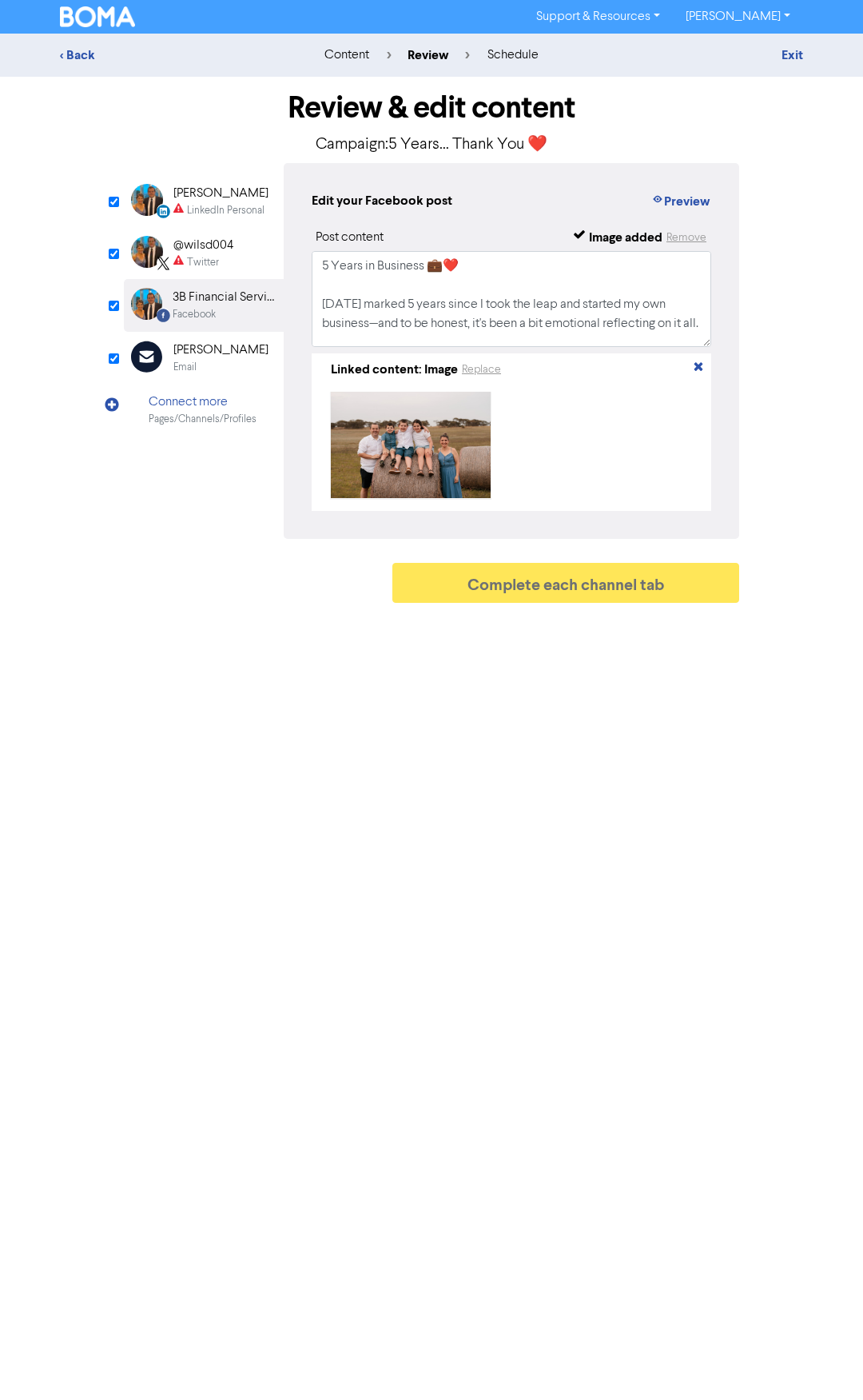
click at [217, 265] on div "Twitter" at bounding box center [203, 262] width 32 height 15
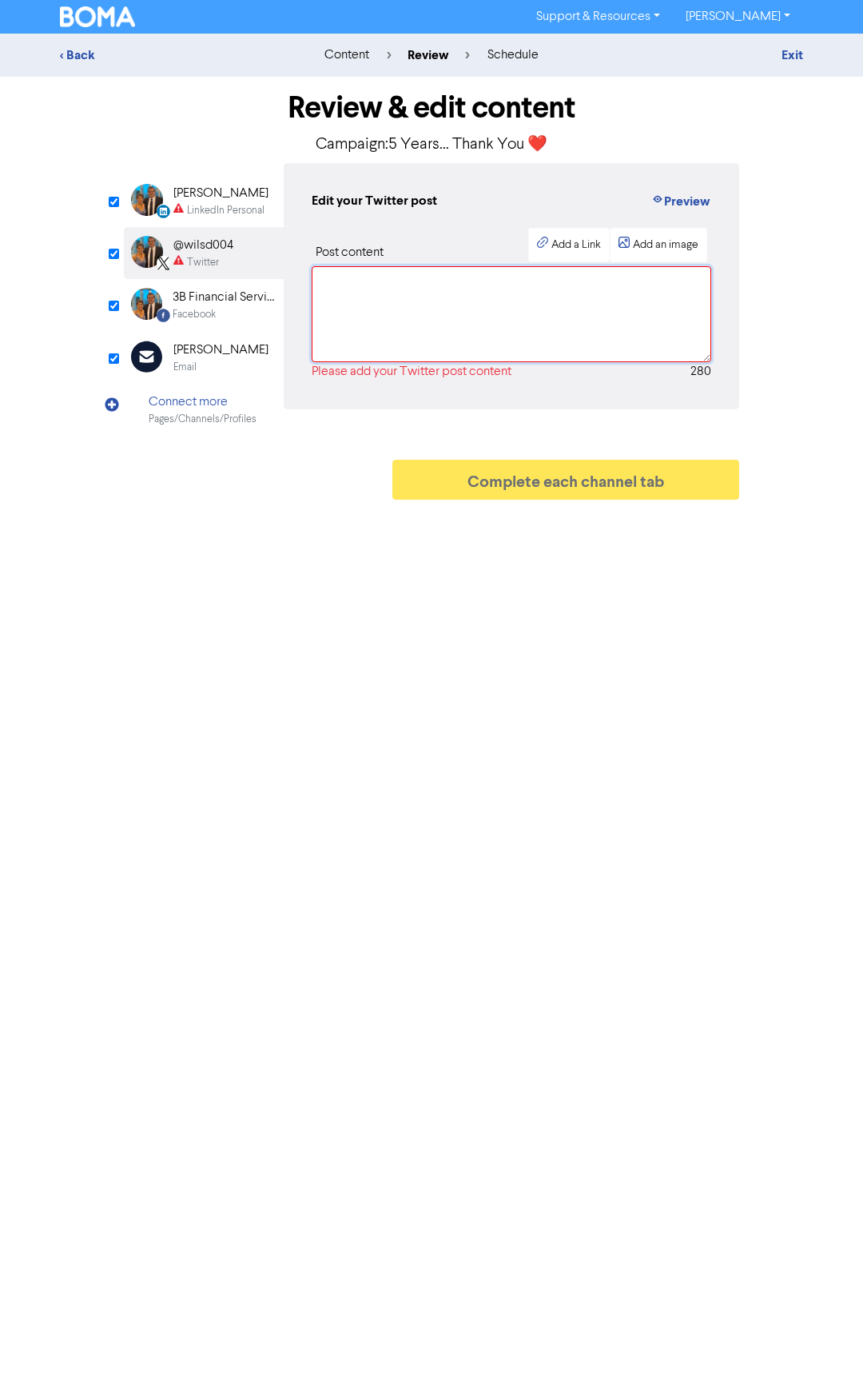
click at [378, 283] on textarea at bounding box center [512, 315] width 399 height 96
click at [352, 296] on textarea at bounding box center [512, 315] width 399 height 96
paste textarea "[DATE] marked 5 years since I started my business. The support, loyalty, and fr…"
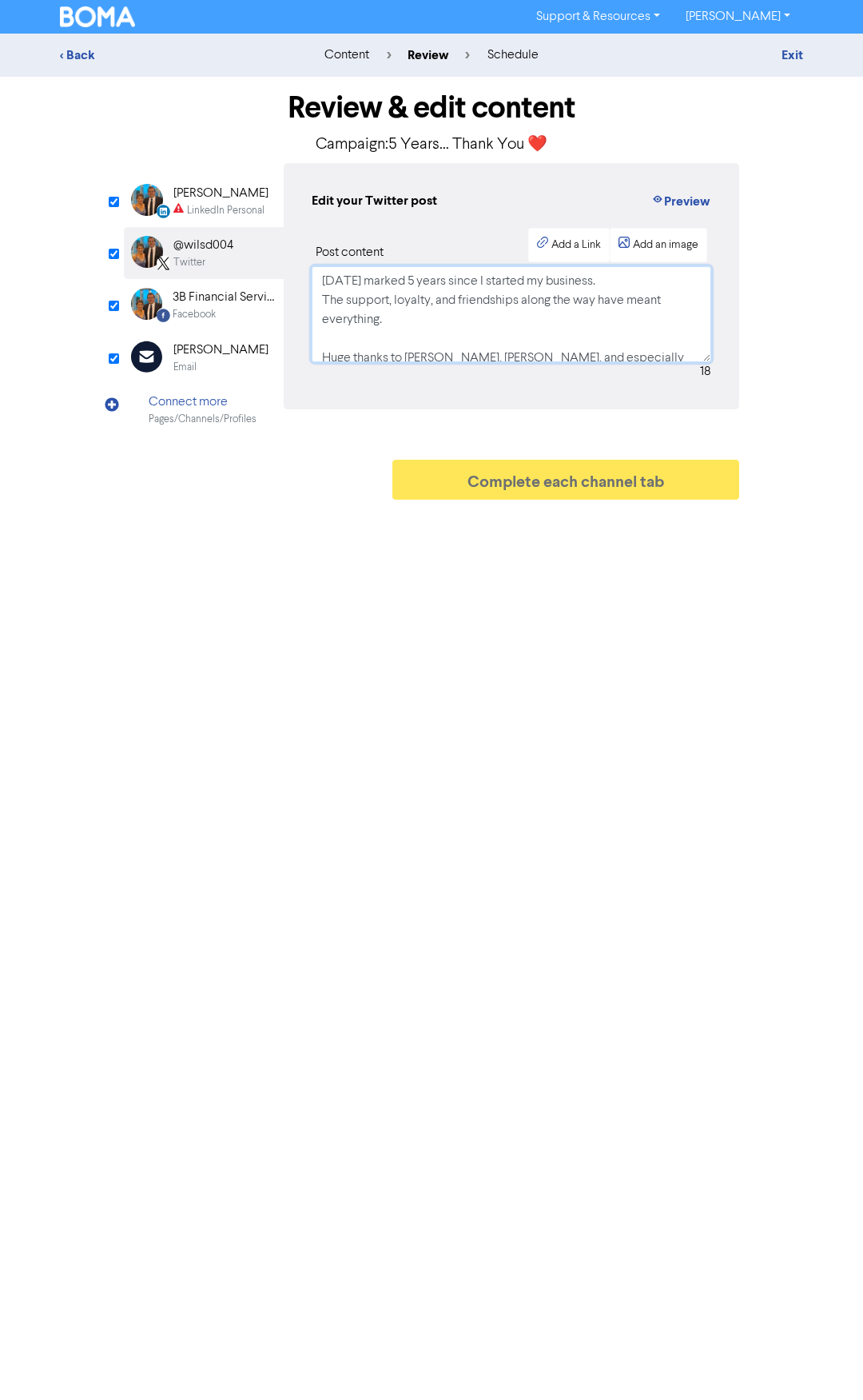
type textarea "[DATE] marked 5 years since I started my business. The support, loyalty, and fr…"
click at [226, 205] on div "LinkedIn Personal" at bounding box center [226, 210] width 78 height 15
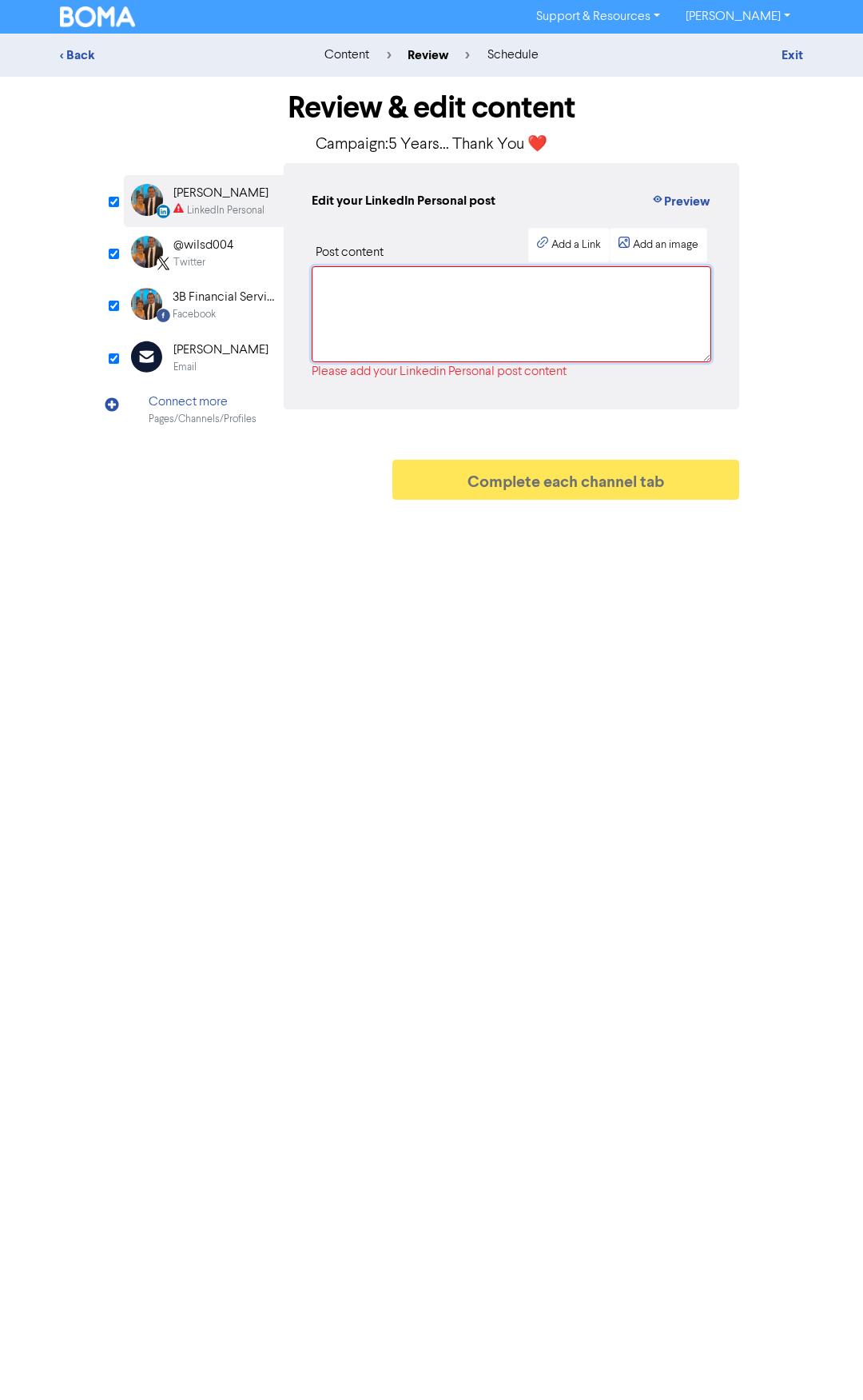
click at [384, 276] on textarea at bounding box center [512, 315] width 399 height 96
paste textarea "🎉 Loremipsumd 9 Sitam co Adipisci 🎉 Elitseddo eiusmo 6 tempo incid U labo etd m…"
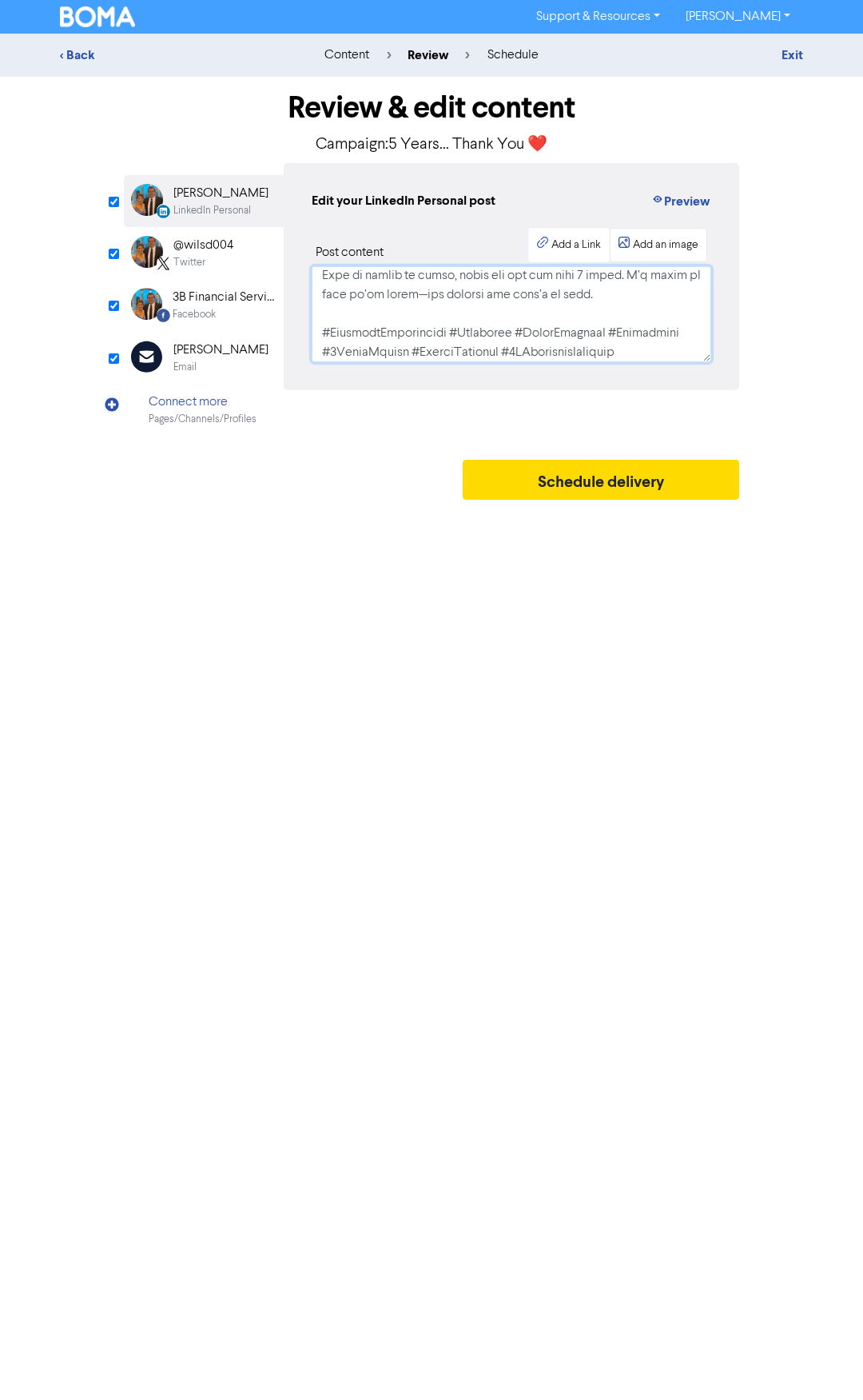
type textarea "🎉 Loremipsumd 9 Sitam co Adipisci 🎉 Elitseddo eiusmo 6 tempo incid U labo etd m…"
click at [659, 245] on div "Add an image" at bounding box center [666, 244] width 66 height 17
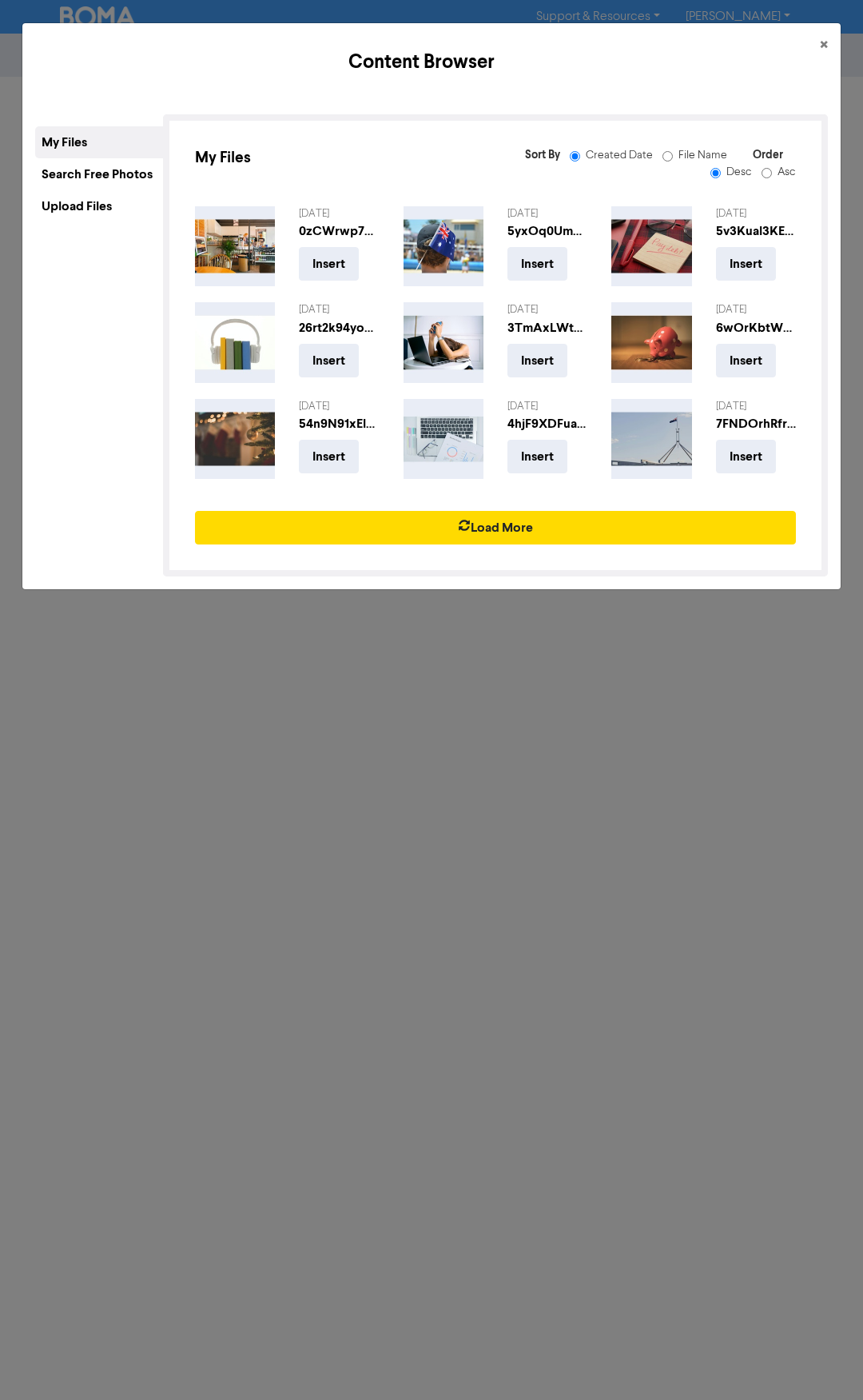
click at [74, 199] on div "Upload Files" at bounding box center [98, 206] width 127 height 32
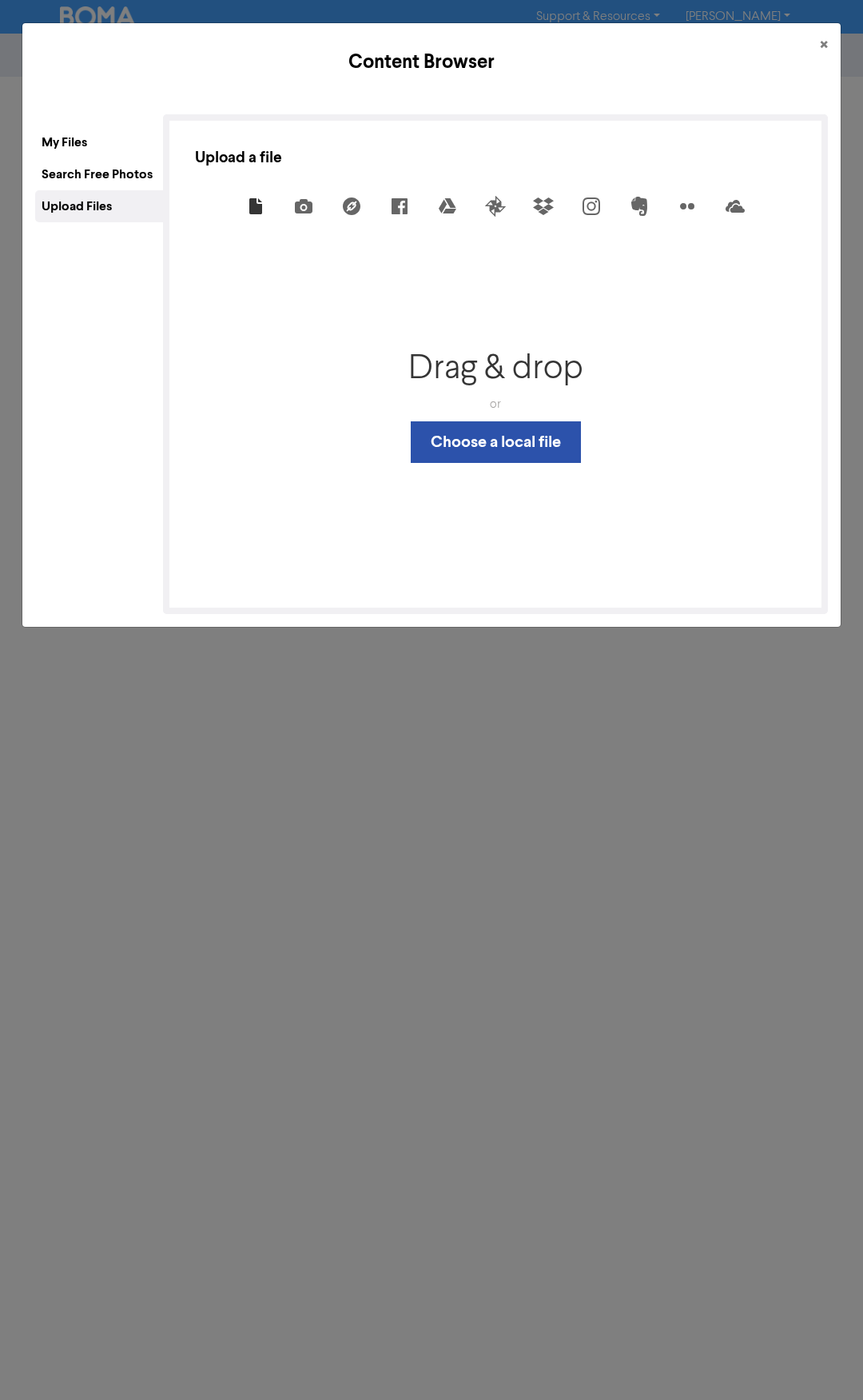
click at [91, 173] on div "Search Free Photos" at bounding box center [98, 175] width 127 height 32
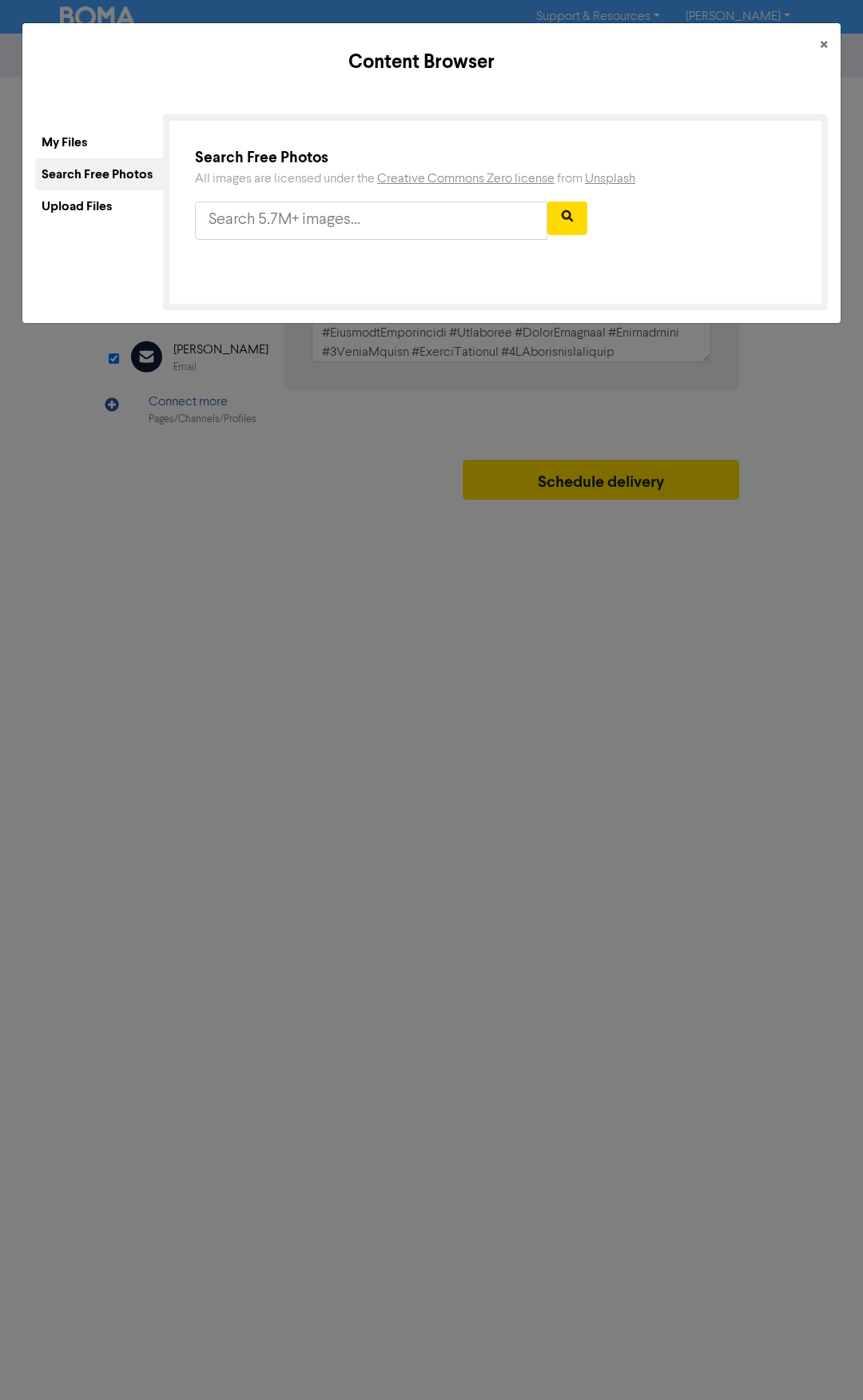
click at [61, 136] on div "My Files" at bounding box center [98, 143] width 127 height 32
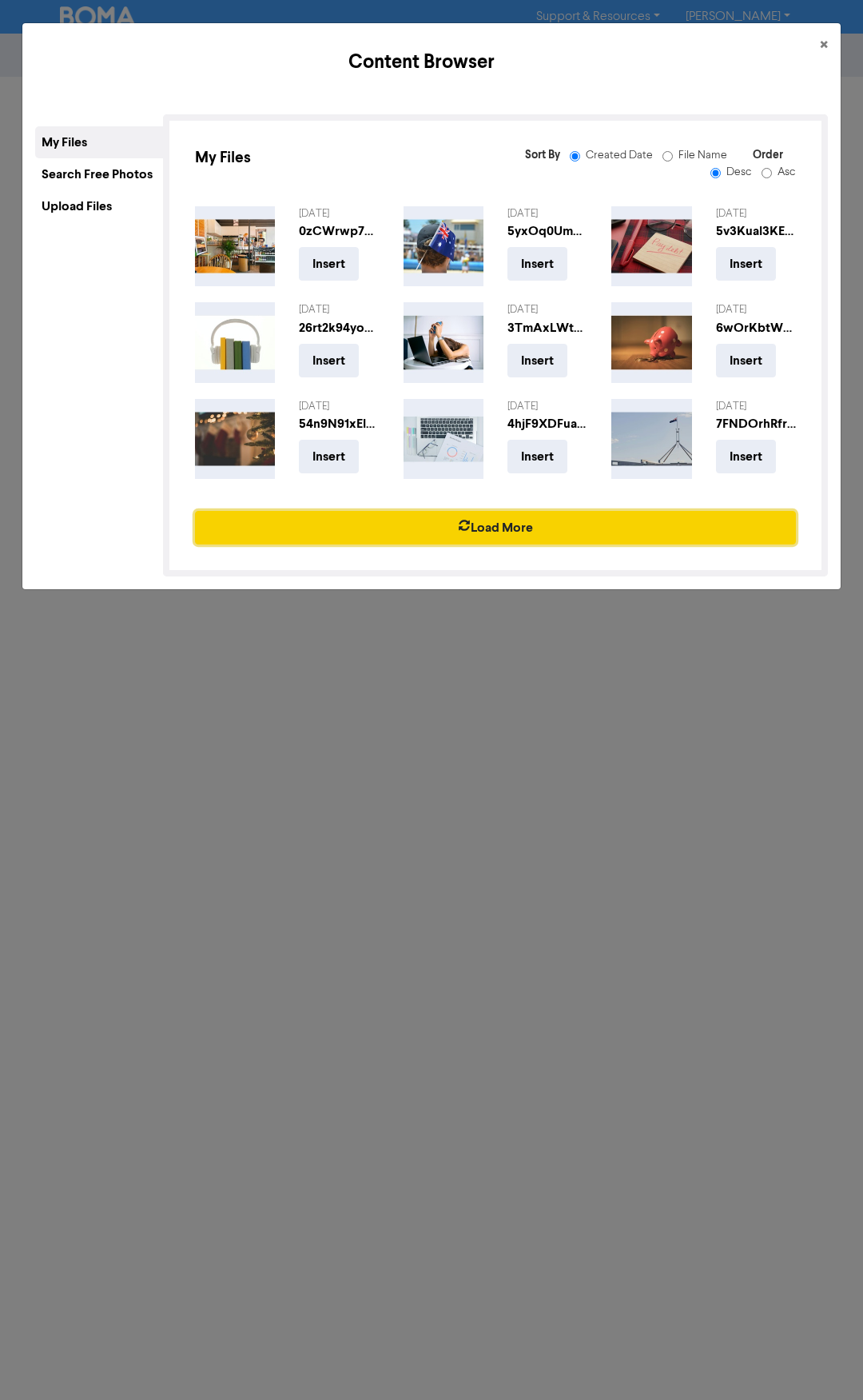
click at [510, 531] on button "Load More" at bounding box center [496, 528] width 601 height 34
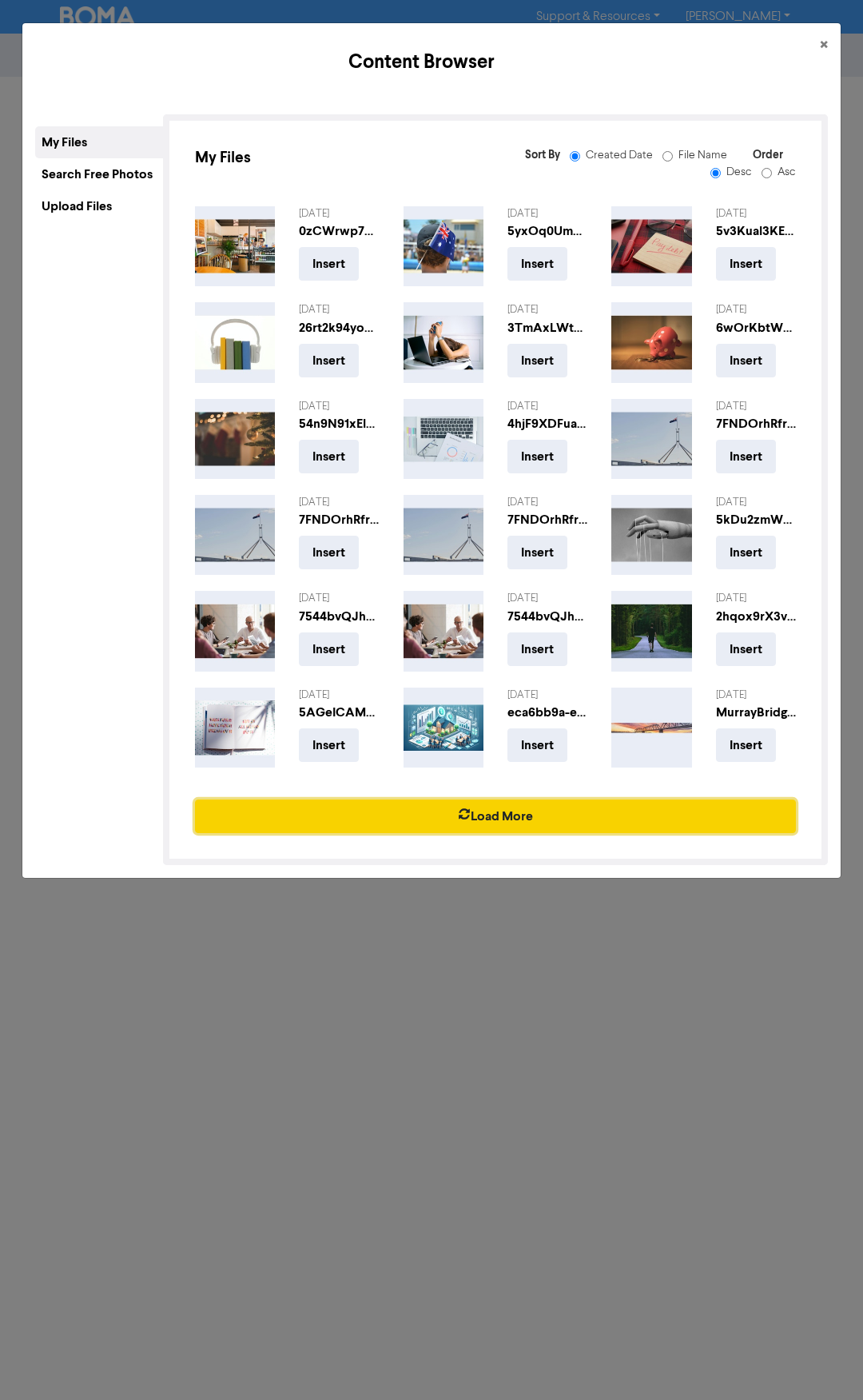
click at [525, 804] on button "Load More" at bounding box center [496, 817] width 601 height 34
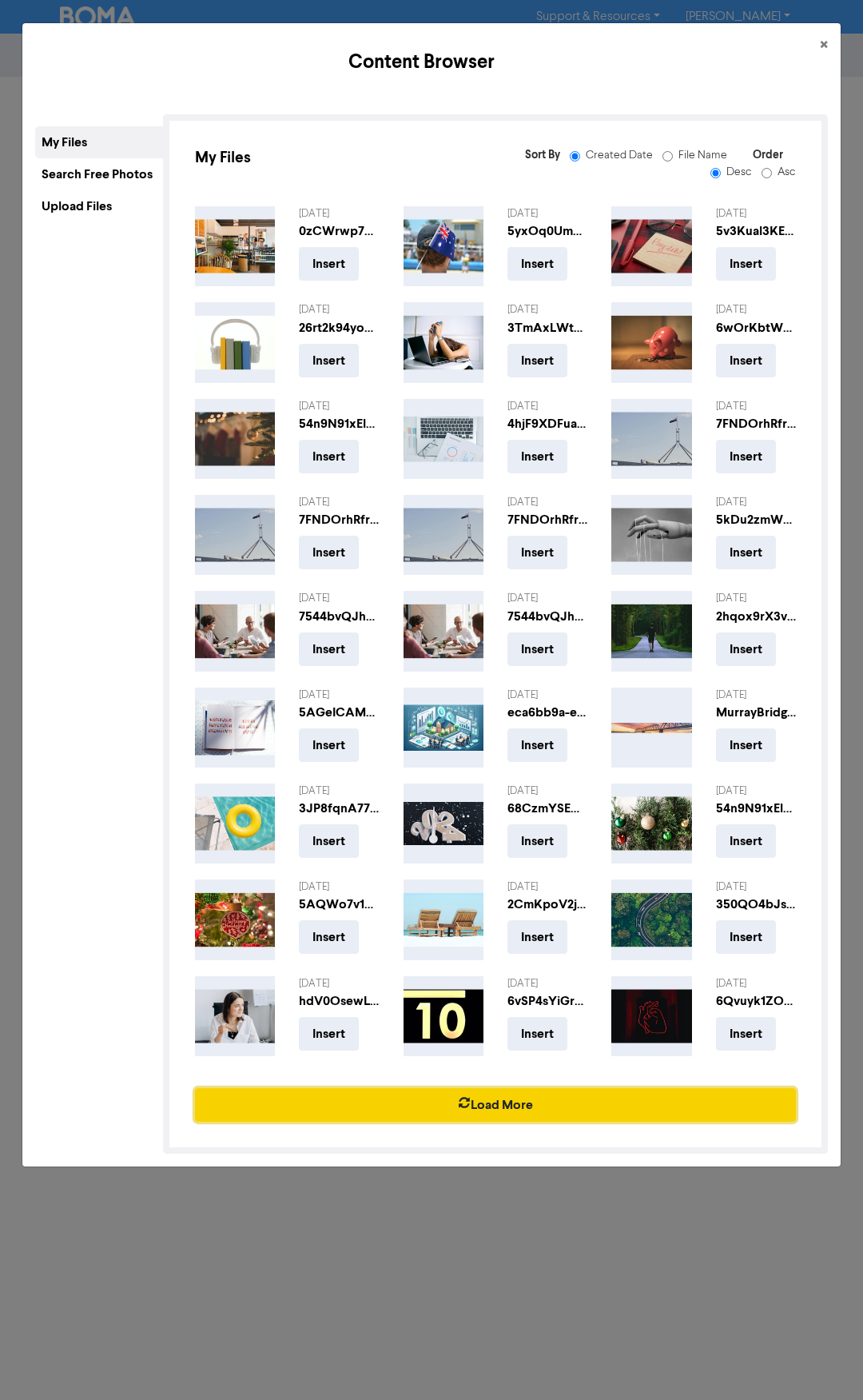
click at [509, 1104] on button "Load More" at bounding box center [496, 1105] width 601 height 34
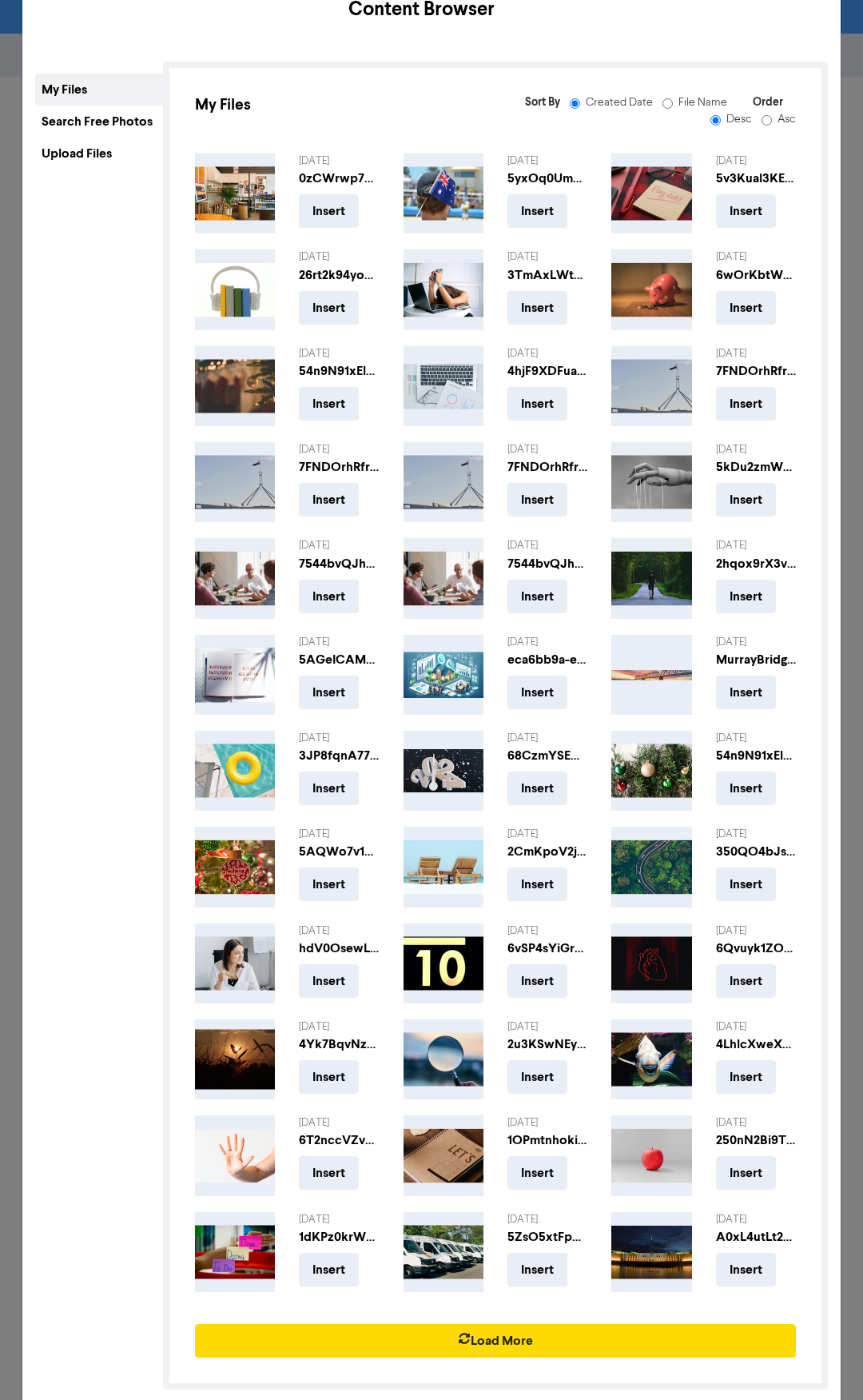
scroll to position [54, 0]
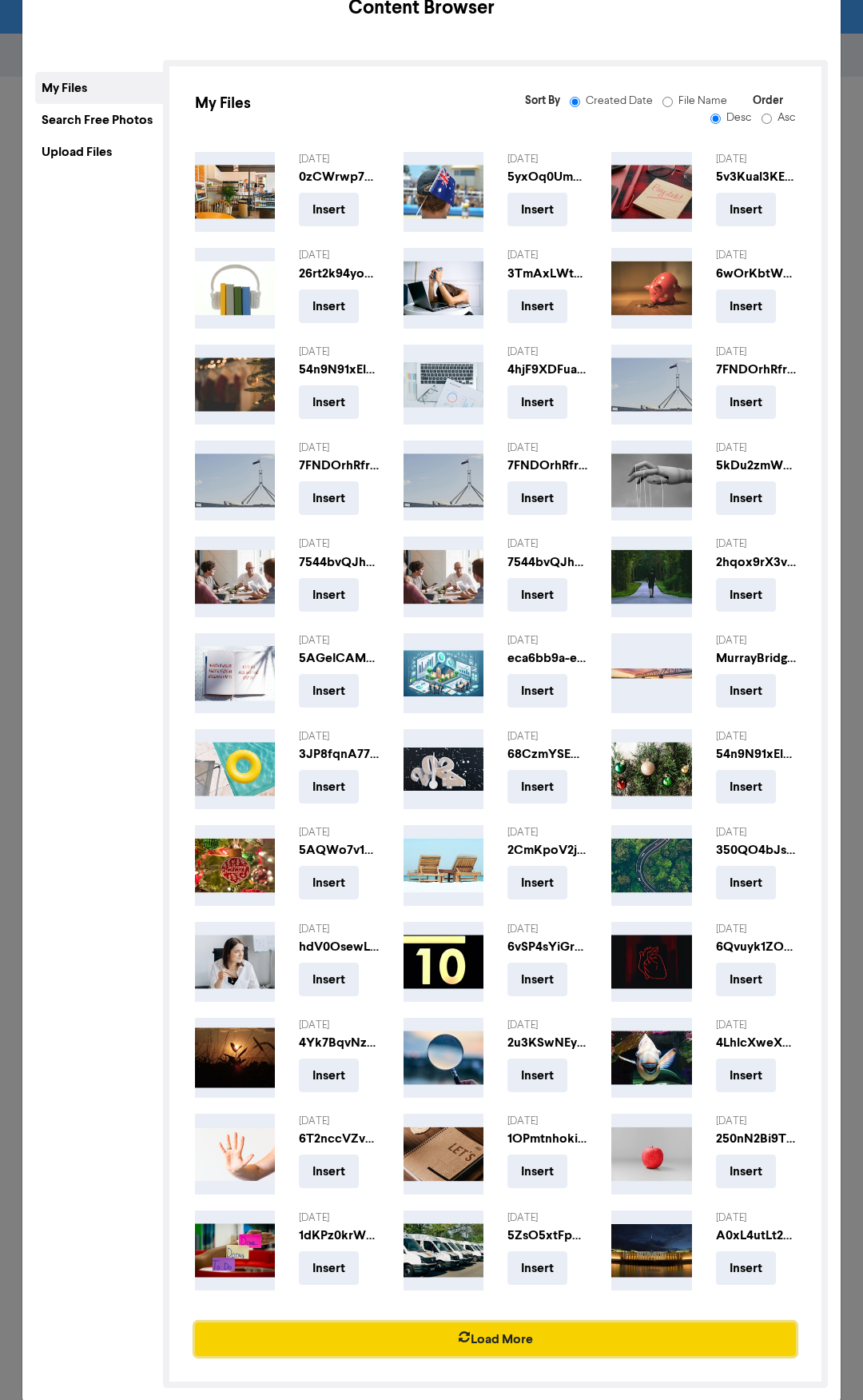
click at [483, 1322] on button "Load More" at bounding box center [496, 1339] width 601 height 34
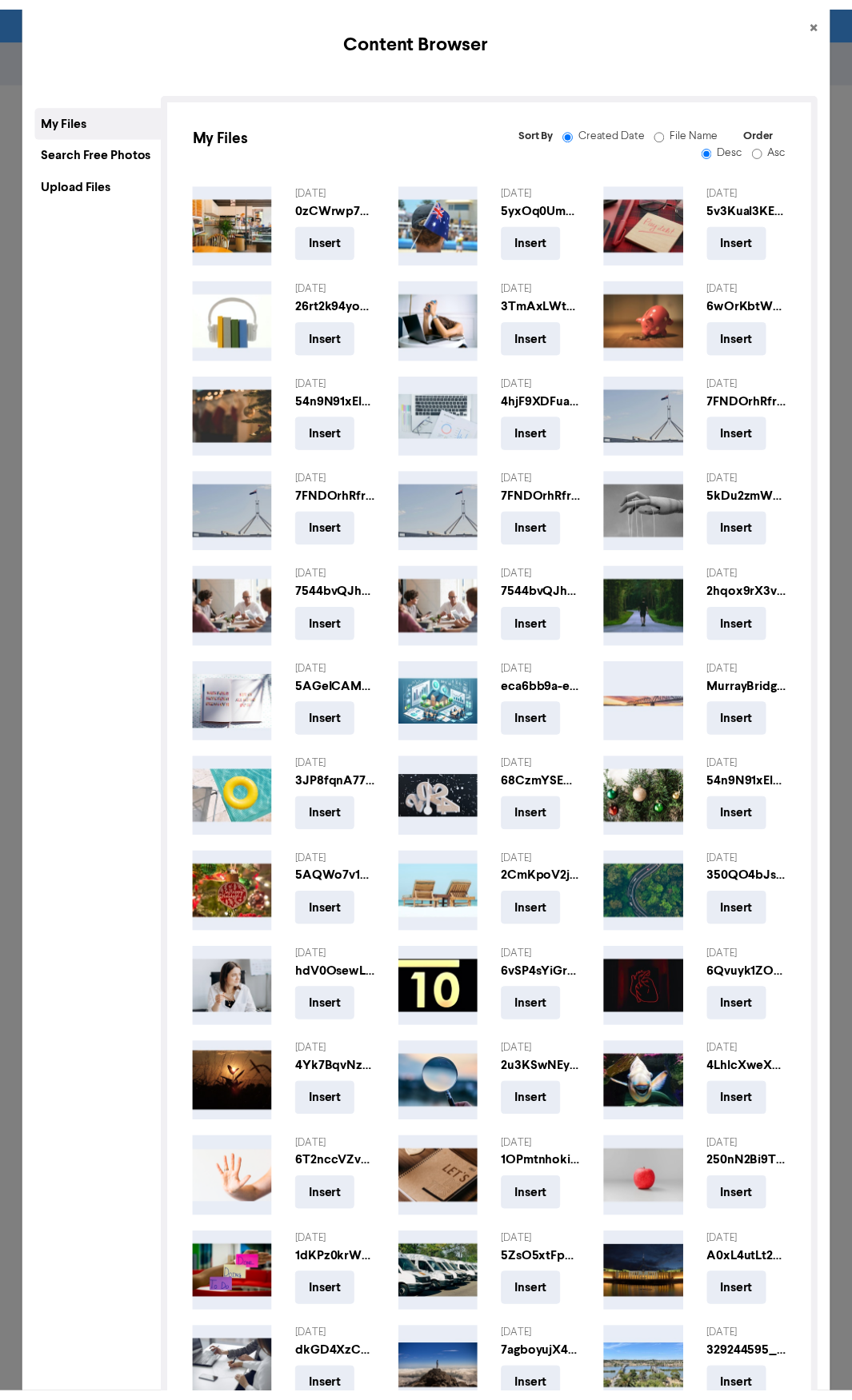
scroll to position [0, 0]
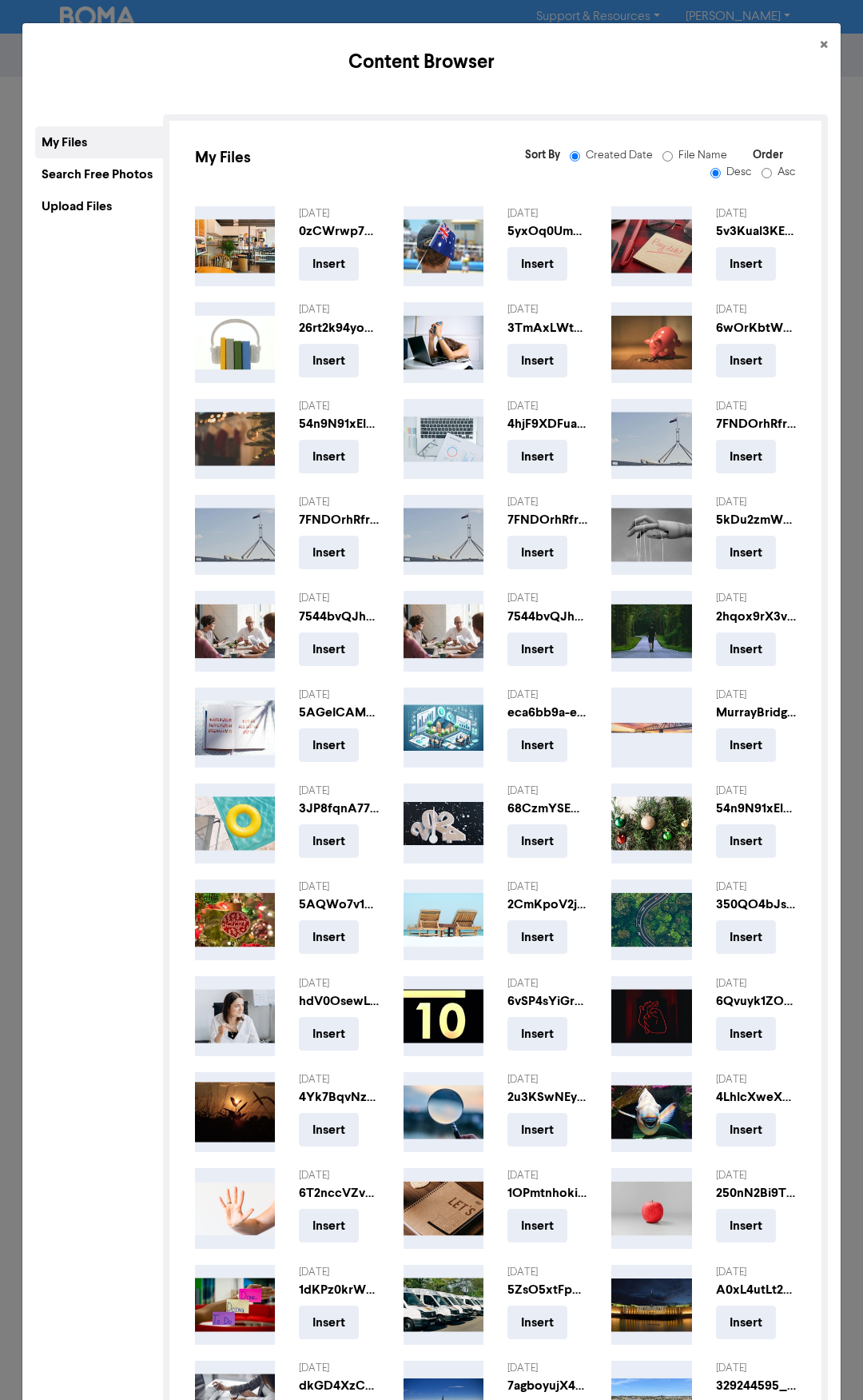
click at [93, 197] on div "Upload Files" at bounding box center [98, 206] width 127 height 32
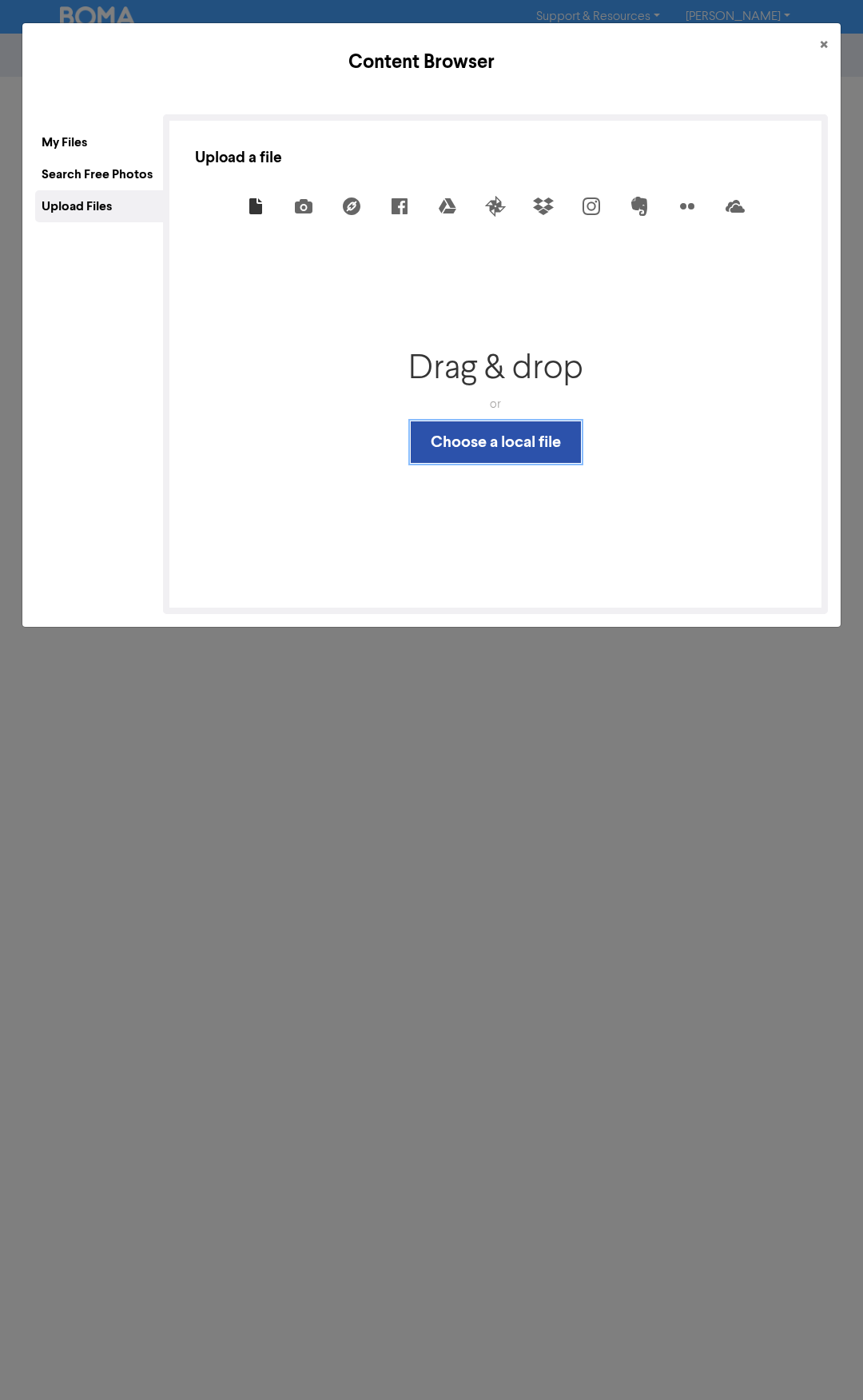
click at [511, 447] on button "Choose a local file" at bounding box center [496, 442] width 170 height 42
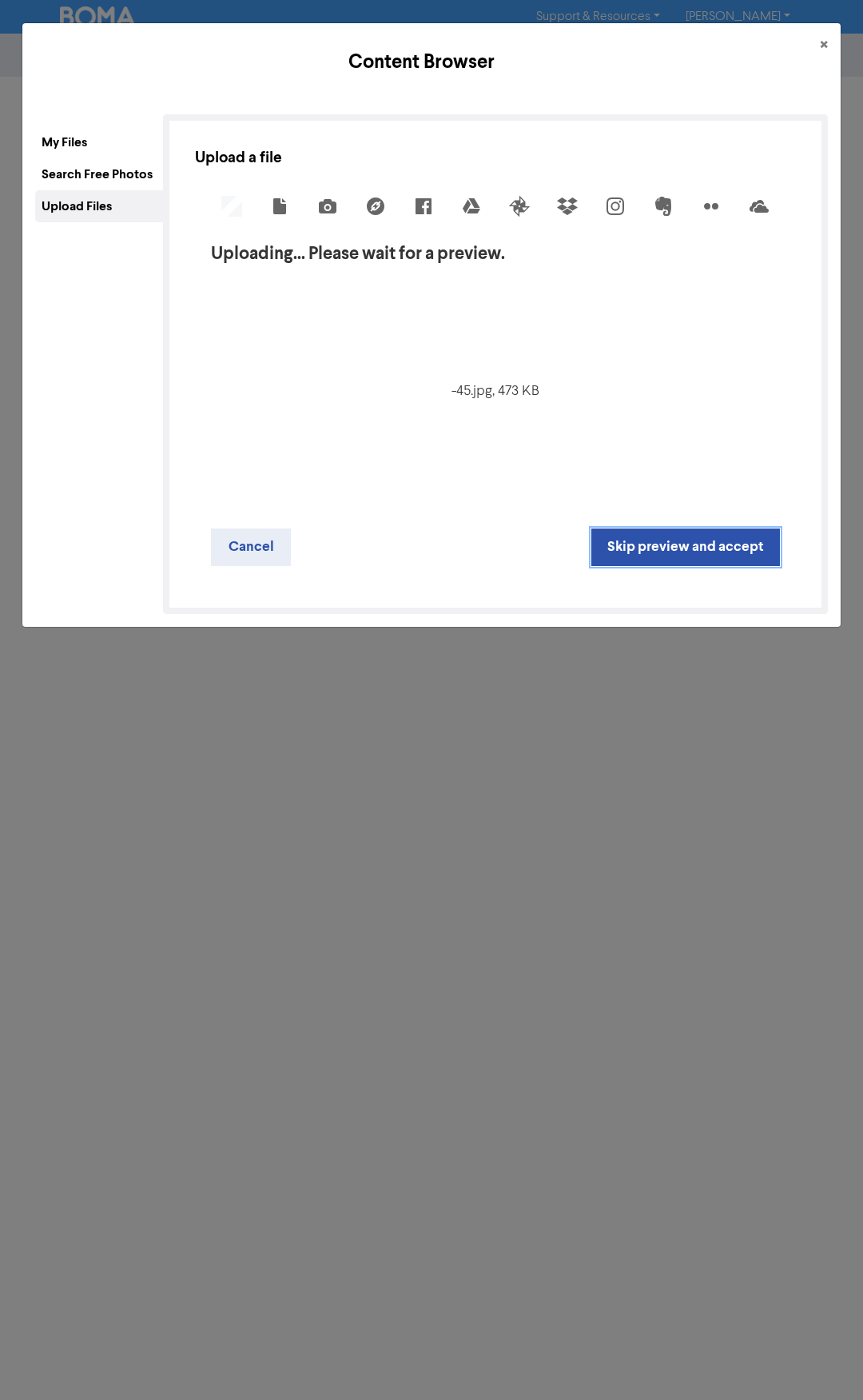
click at [673, 548] on button "Skip preview and accept" at bounding box center [686, 548] width 189 height 37
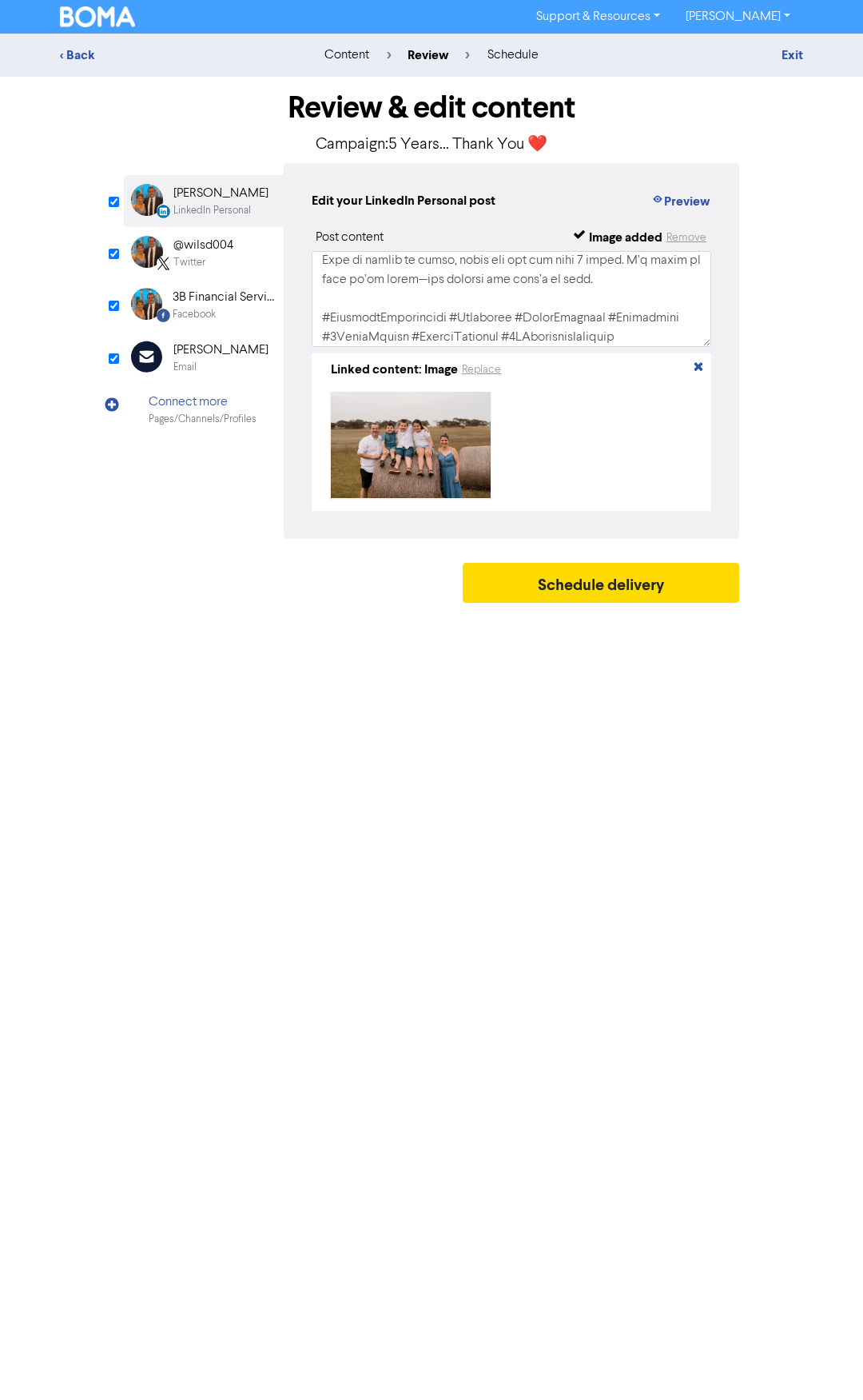
click at [223, 350] on div "[PERSON_NAME]" at bounding box center [221, 350] width 95 height 20
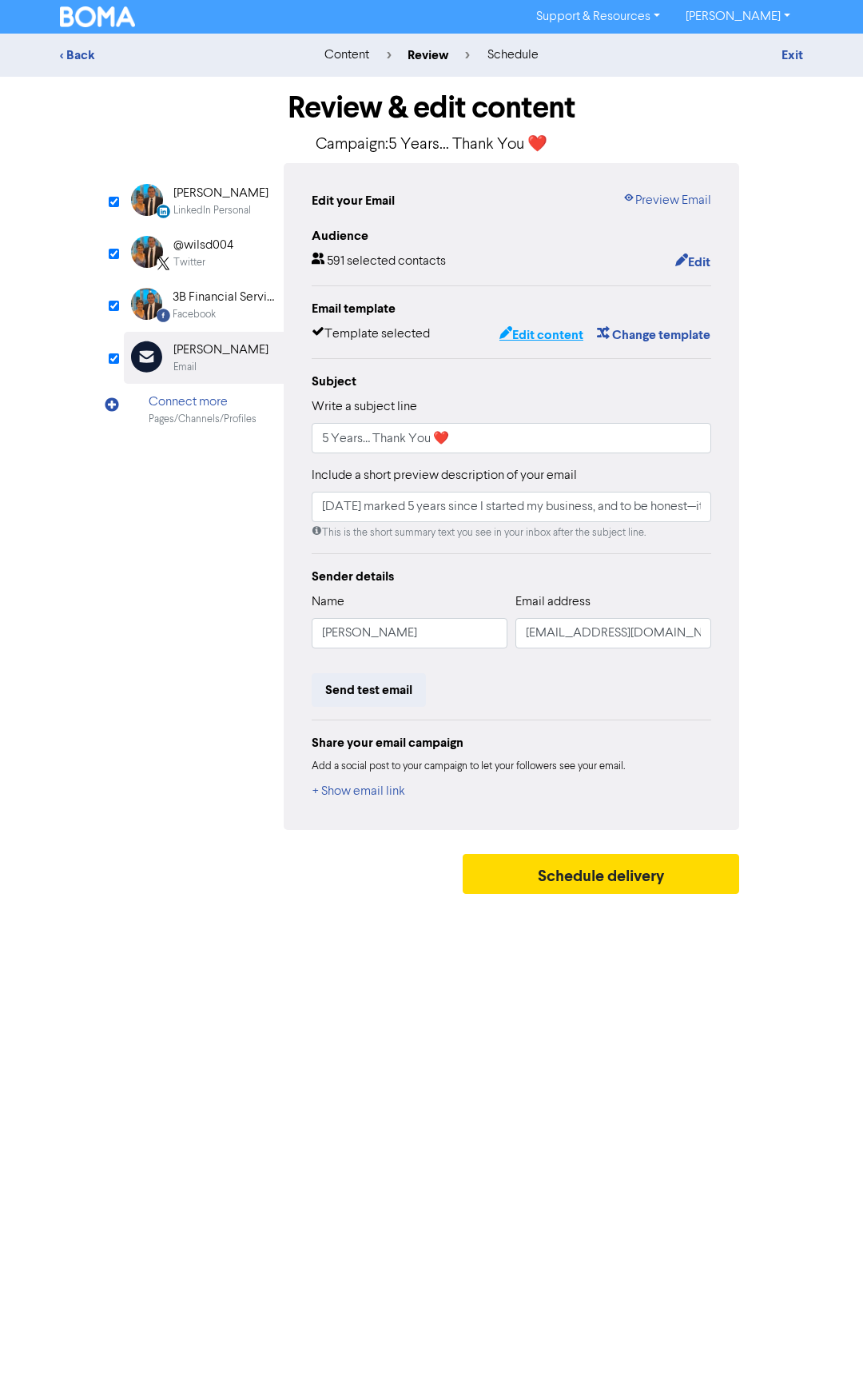
click at [550, 337] on button "Edit content" at bounding box center [542, 334] width 86 height 21
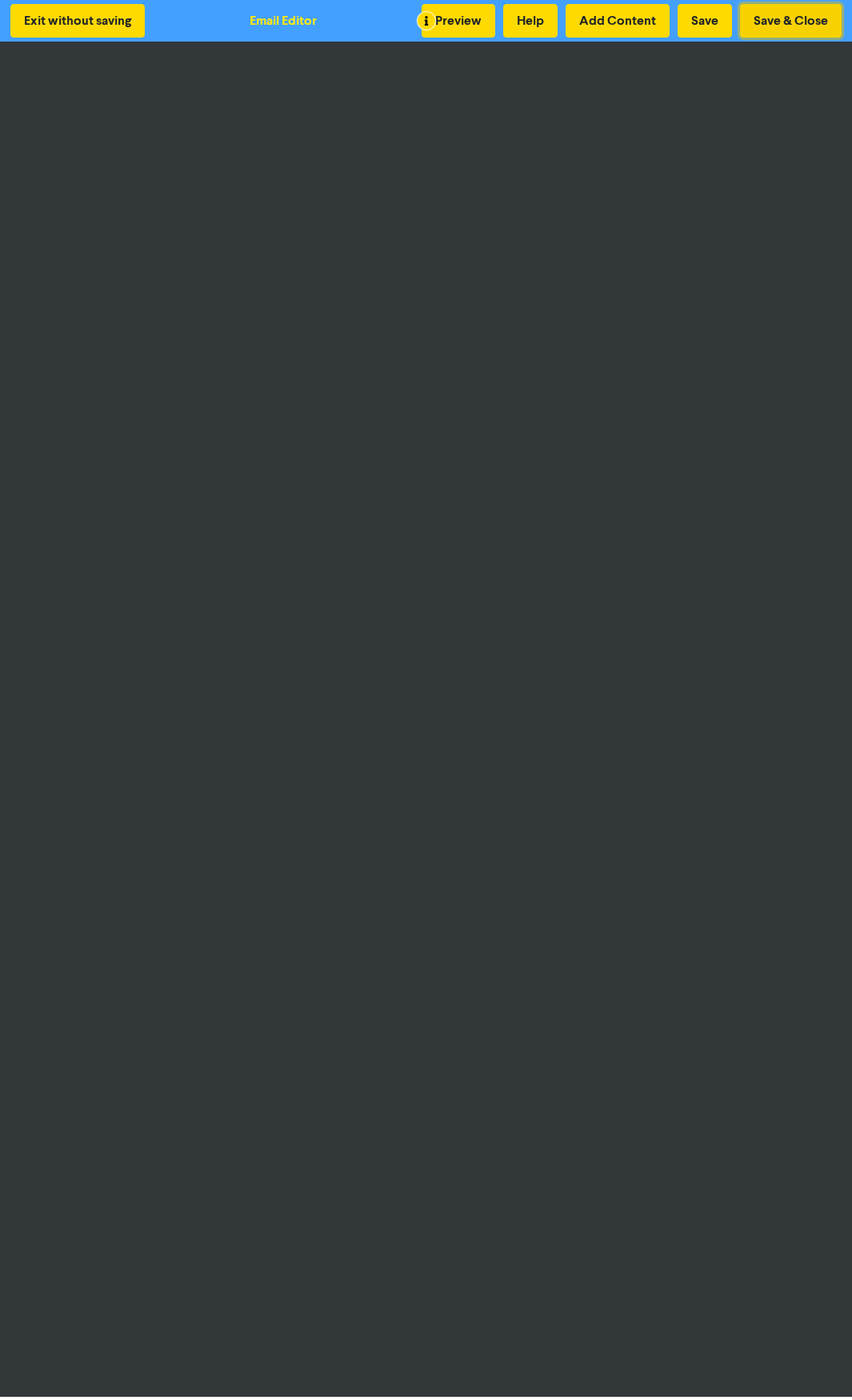
click at [778, 12] on button "Save & Close" at bounding box center [790, 21] width 102 height 34
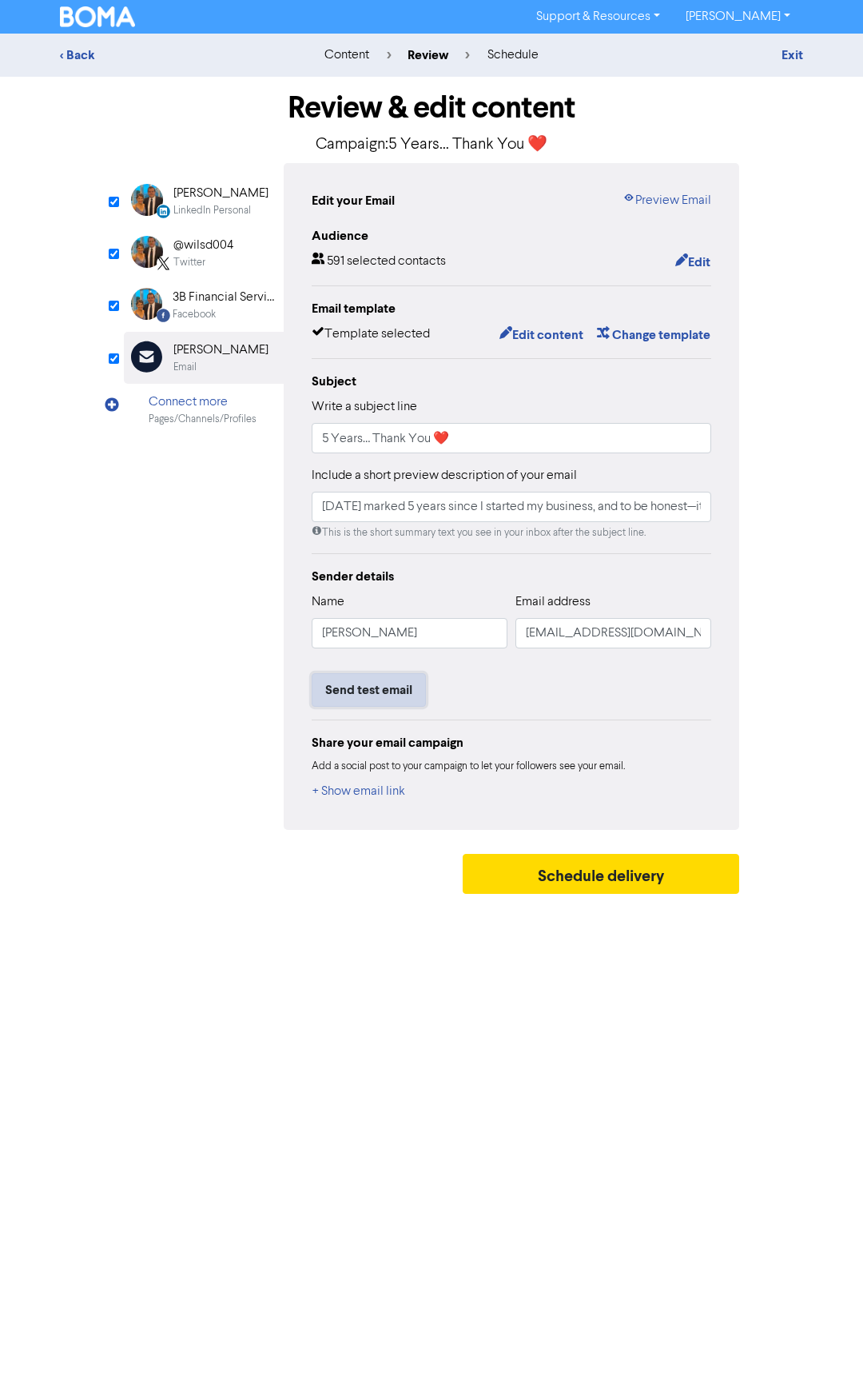
click at [385, 694] on button "Send test email" at bounding box center [369, 690] width 114 height 34
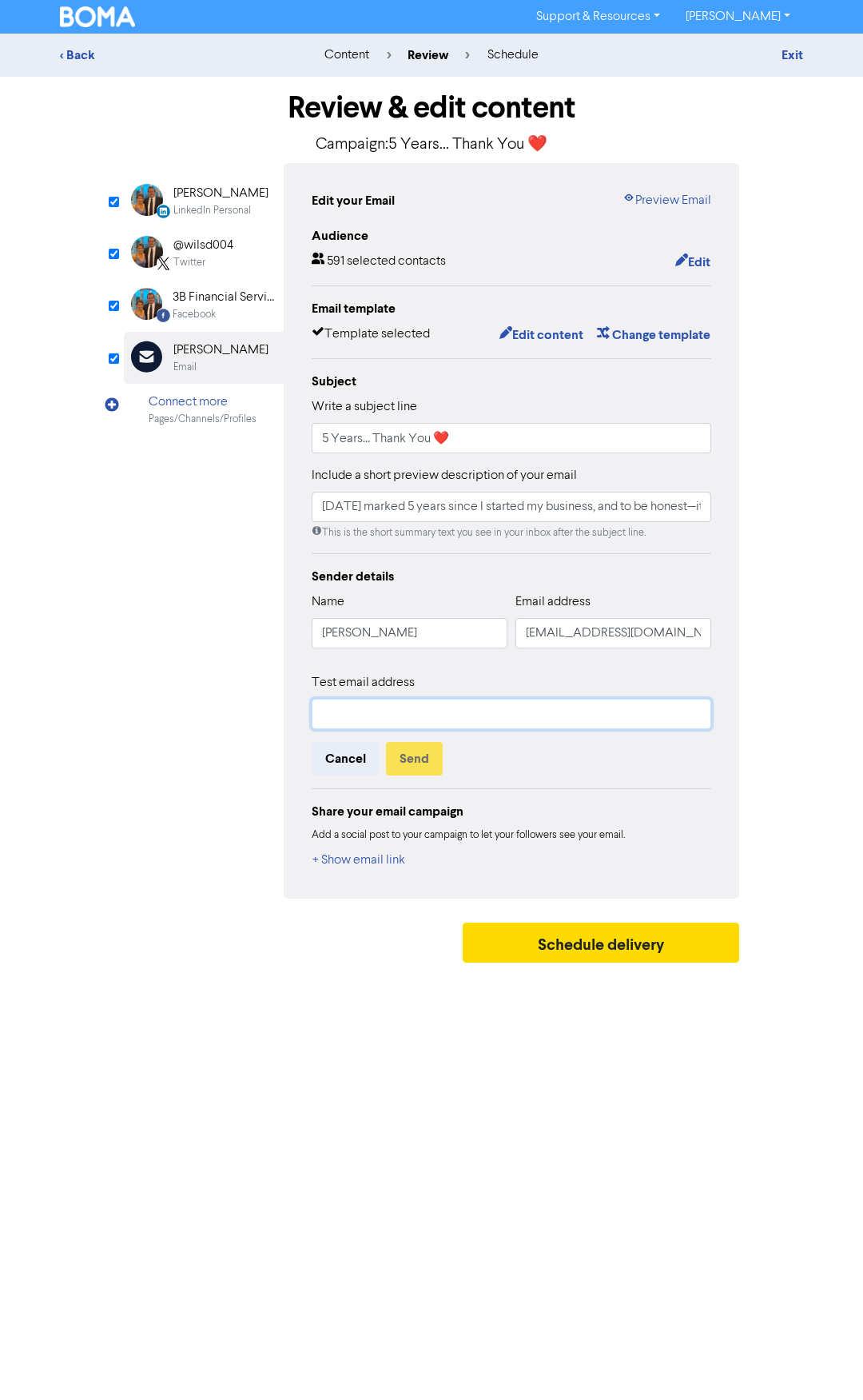
click at [361, 717] on input "text" at bounding box center [512, 714] width 399 height 30
type input "[EMAIL_ADDRESS][DOMAIN_NAME]"
click at [422, 762] on button "Send" at bounding box center [415, 759] width 57 height 34
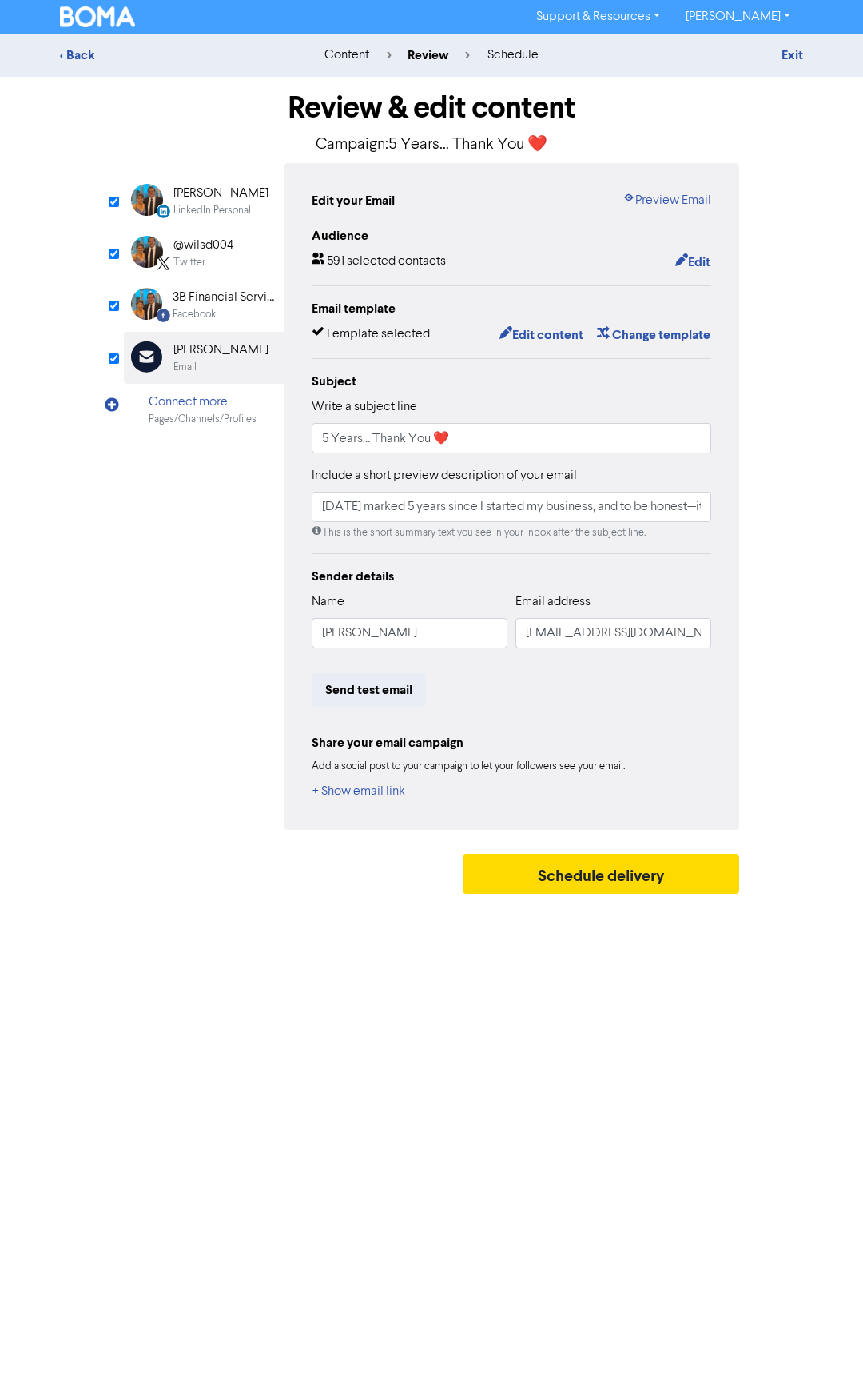
click at [202, 310] on div "Facebook" at bounding box center [194, 314] width 43 height 15
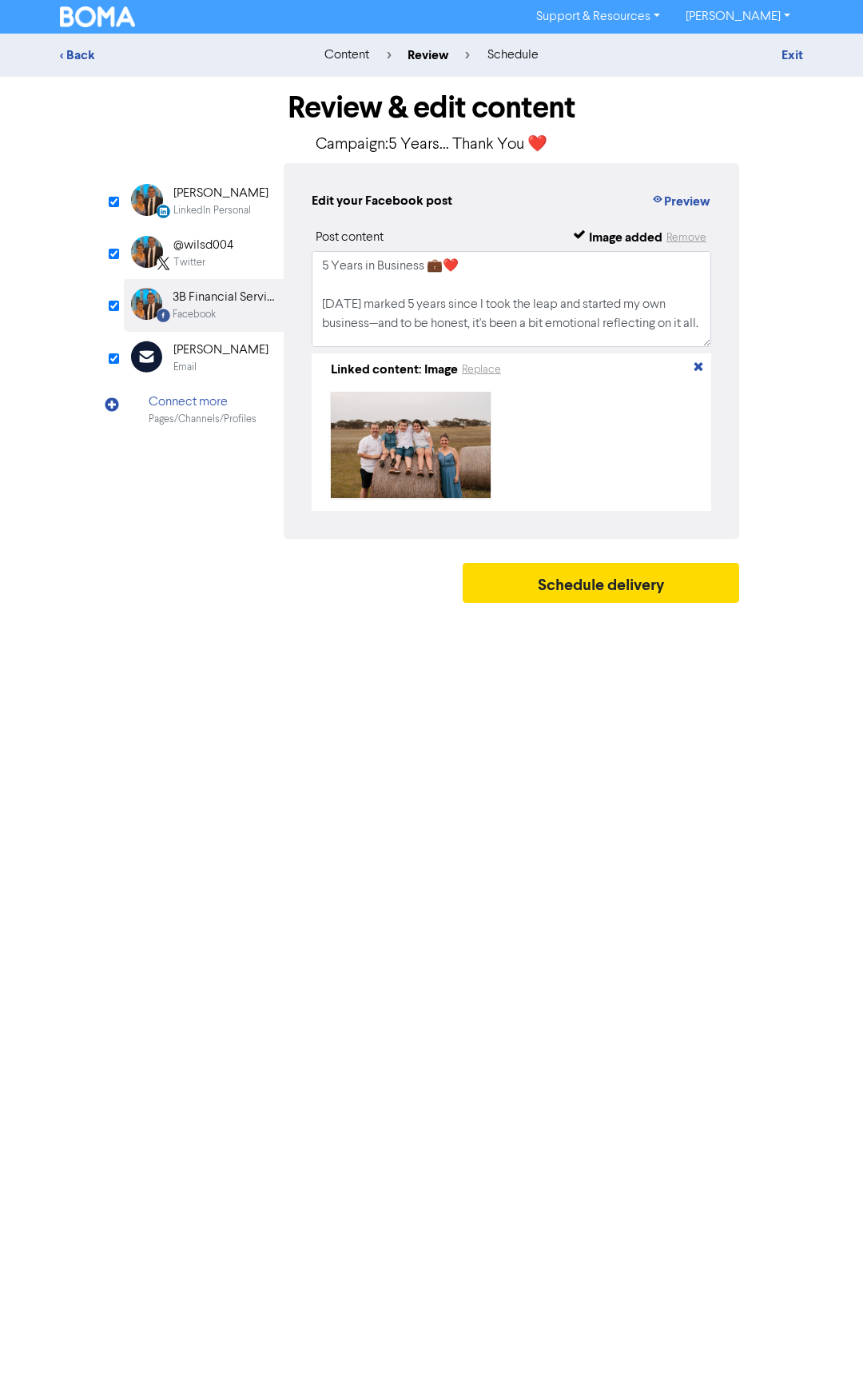
click at [189, 260] on div "Twitter" at bounding box center [190, 262] width 32 height 15
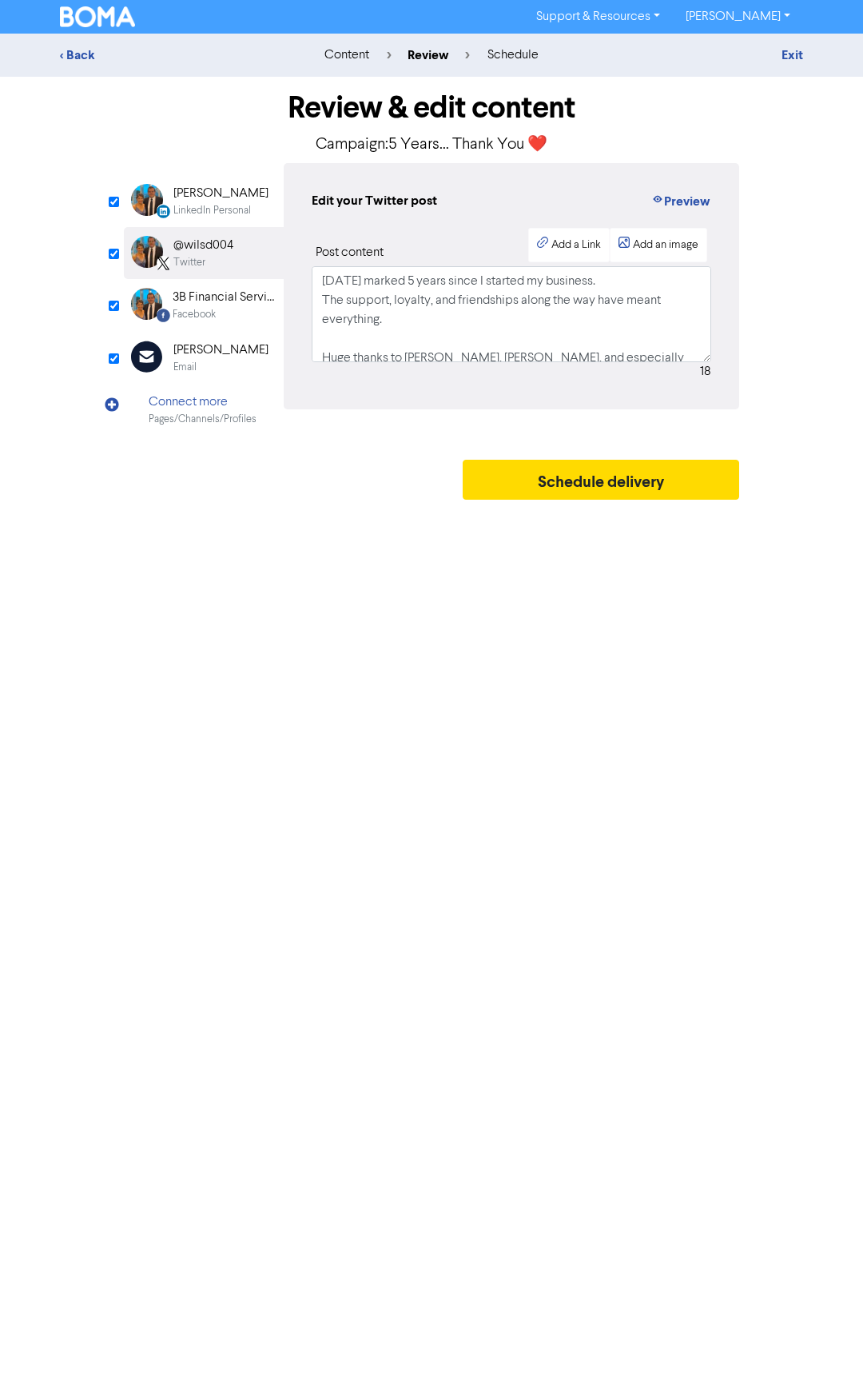
click at [212, 199] on div "[PERSON_NAME]" at bounding box center [221, 194] width 95 height 20
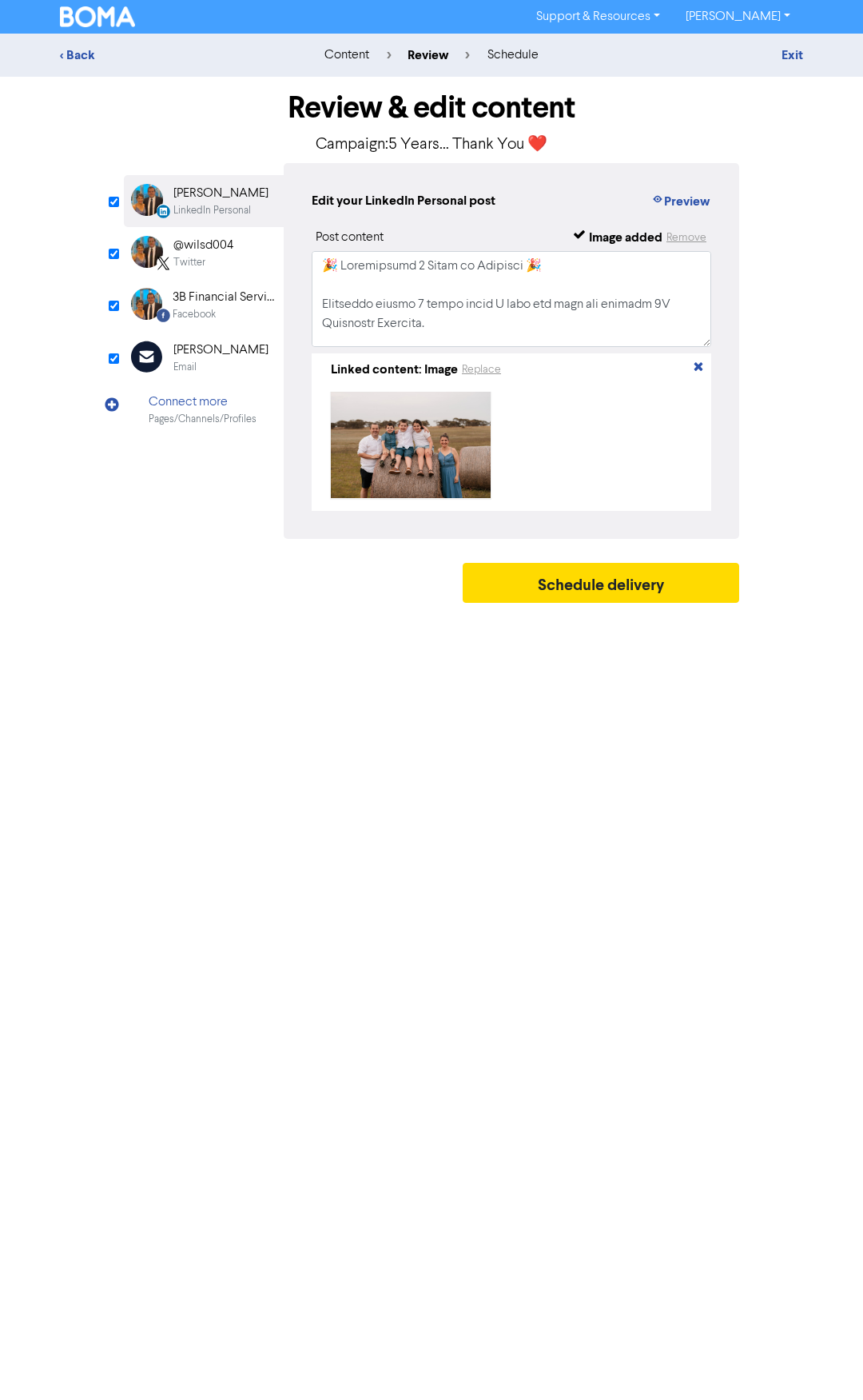
click at [204, 354] on div "[PERSON_NAME]" at bounding box center [221, 350] width 95 height 20
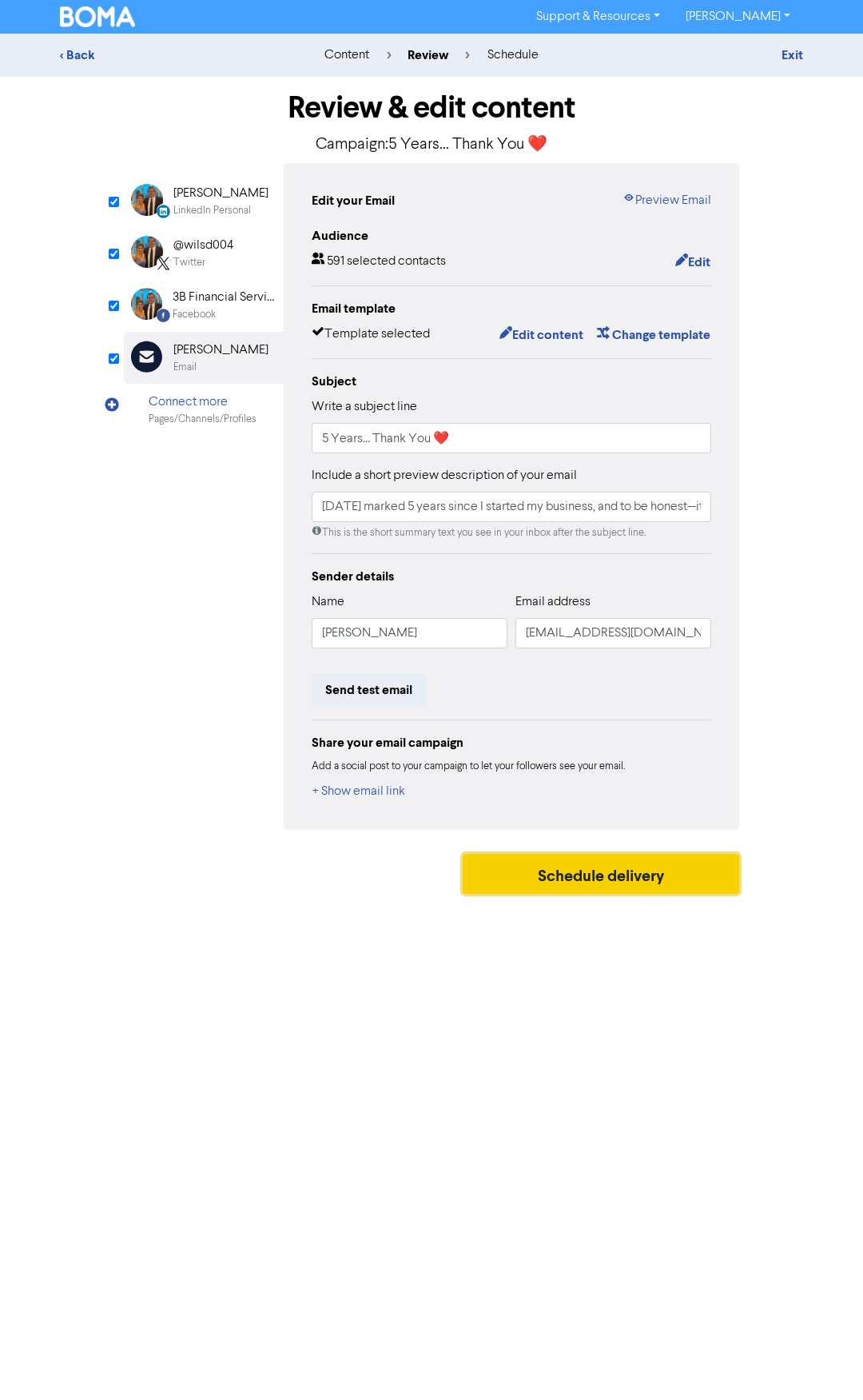
click at [615, 884] on button "Schedule delivery" at bounding box center [601, 874] width 276 height 40
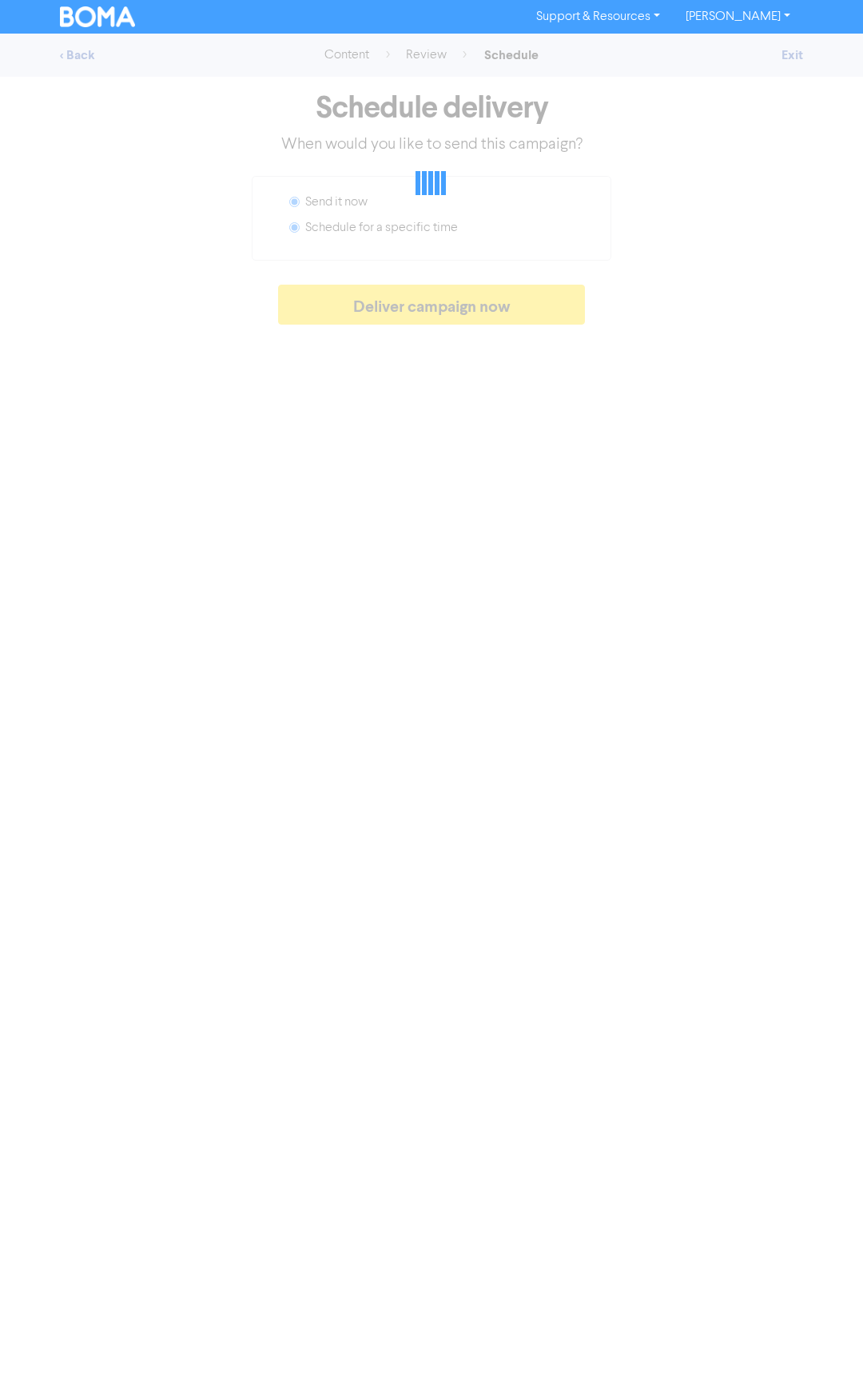
radio input "false"
radio input "true"
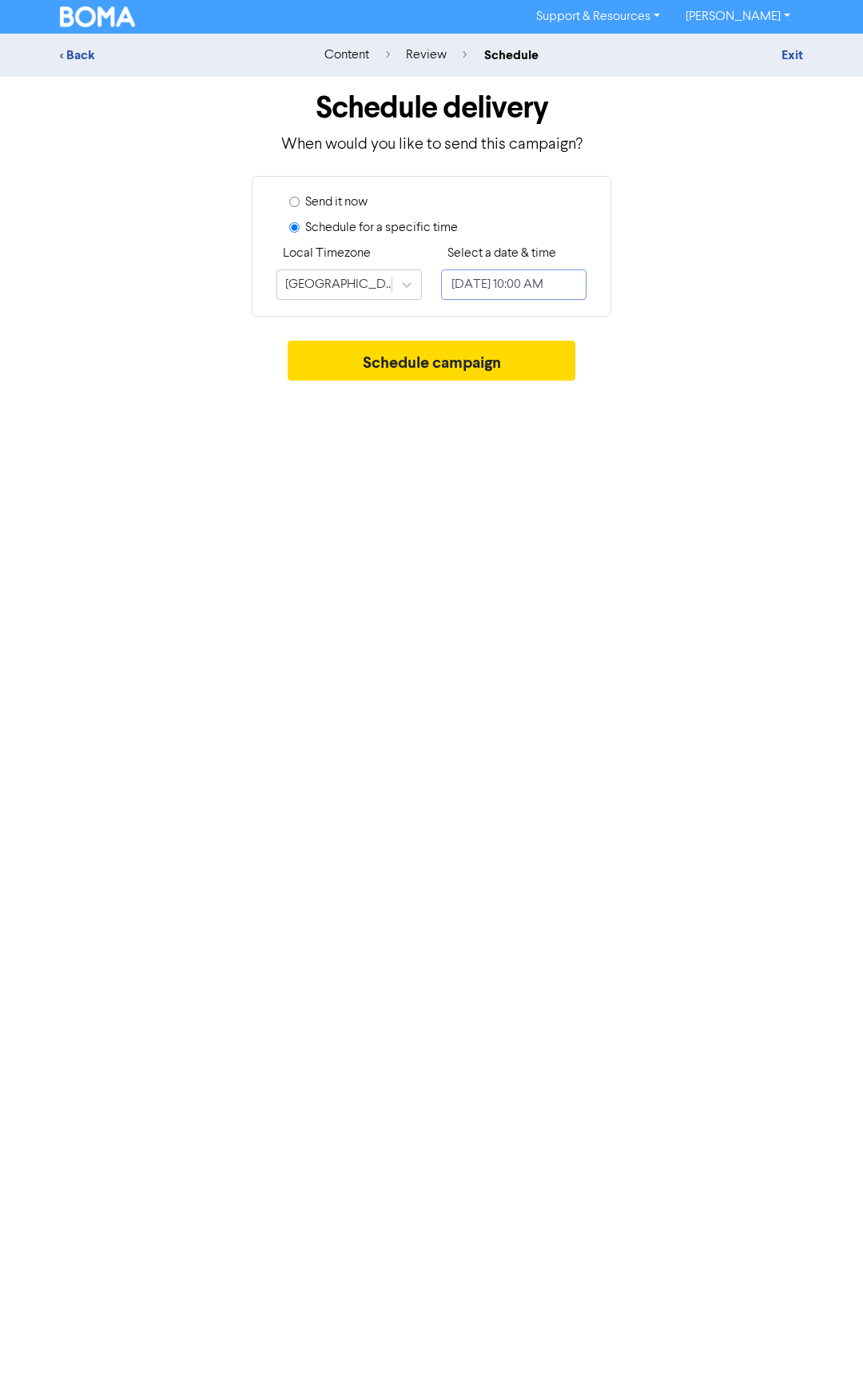
select select "8"
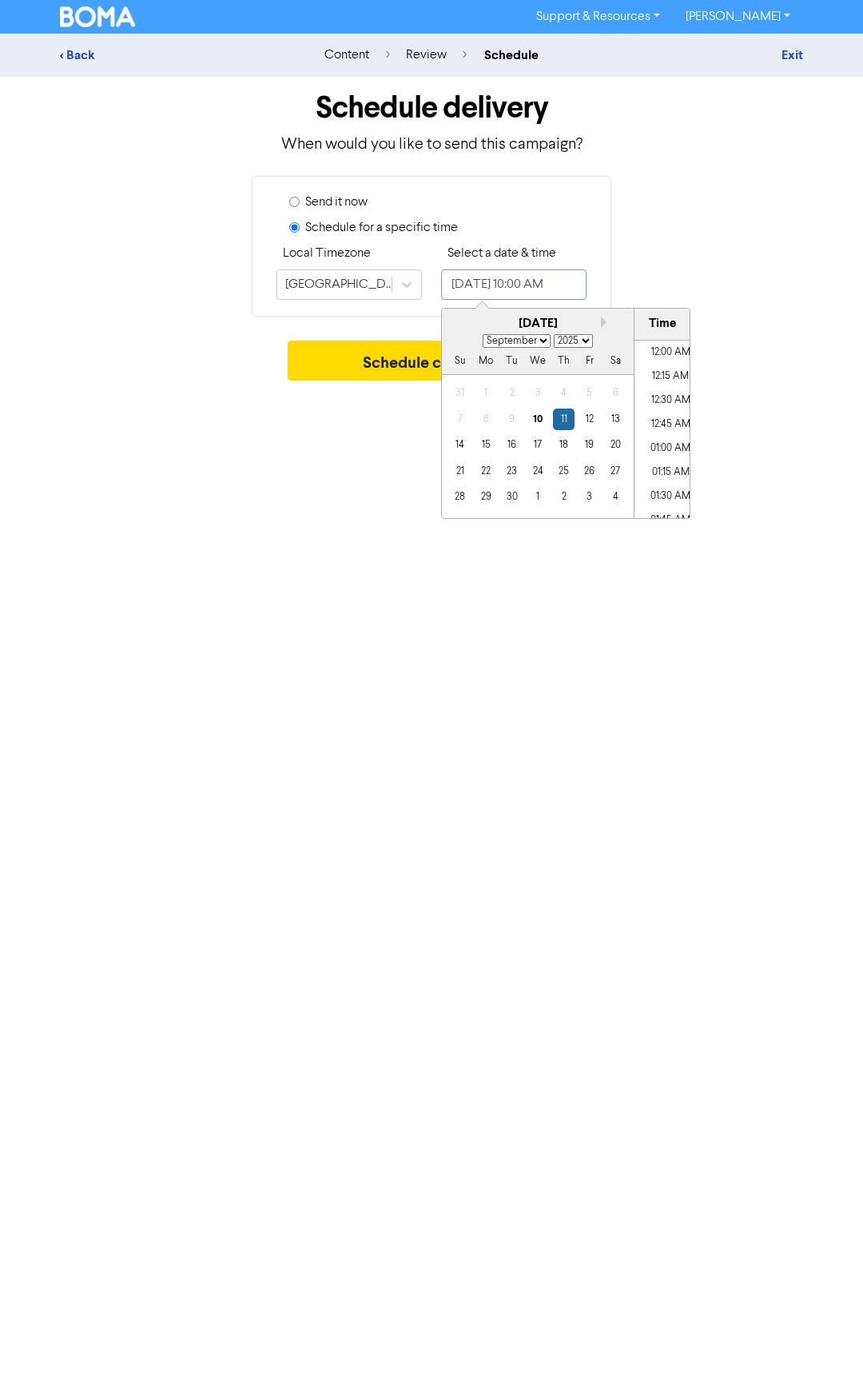
click at [484, 281] on input "[DATE] 10:00 AM" at bounding box center [514, 284] width 145 height 30
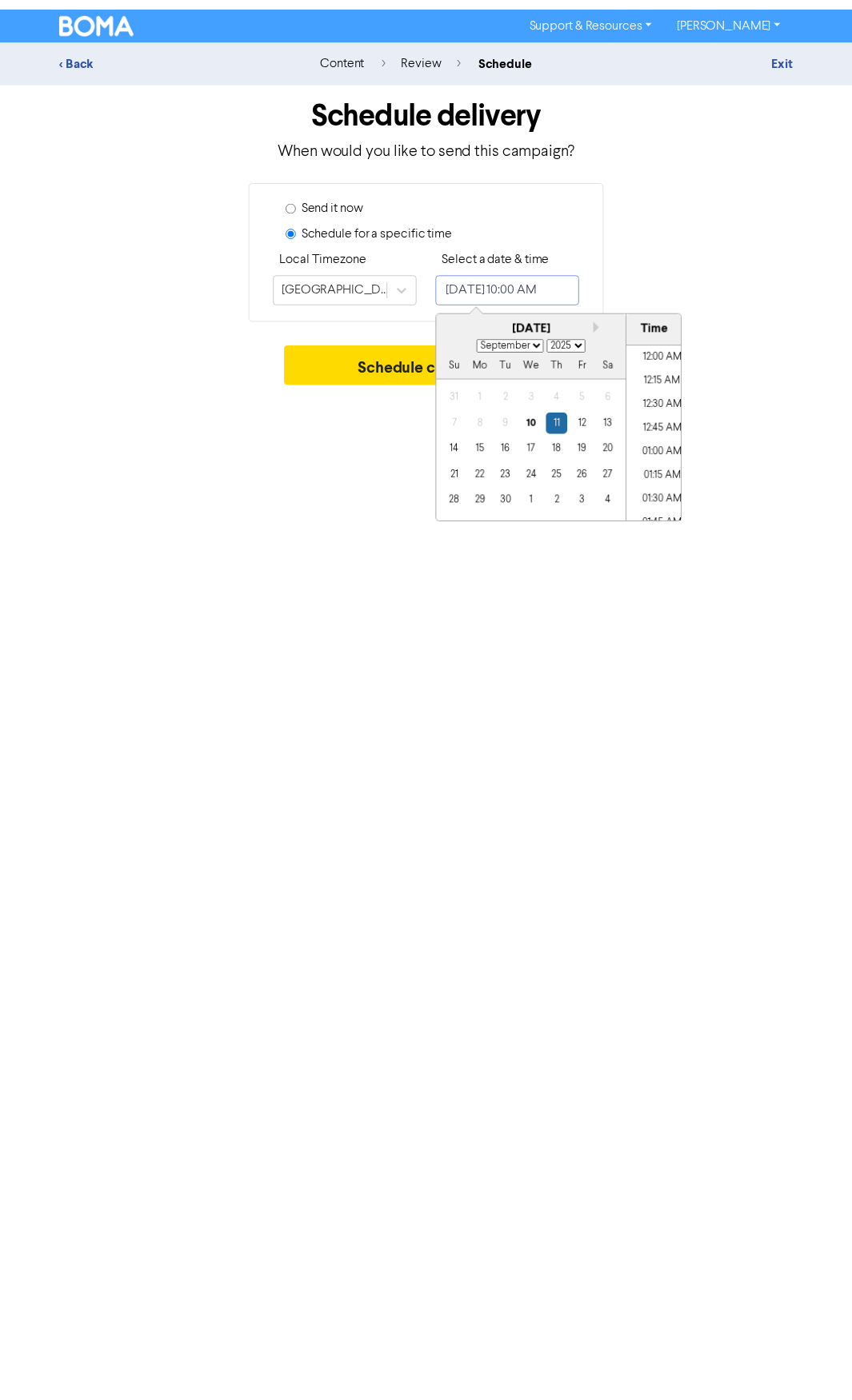
scroll to position [883, 0]
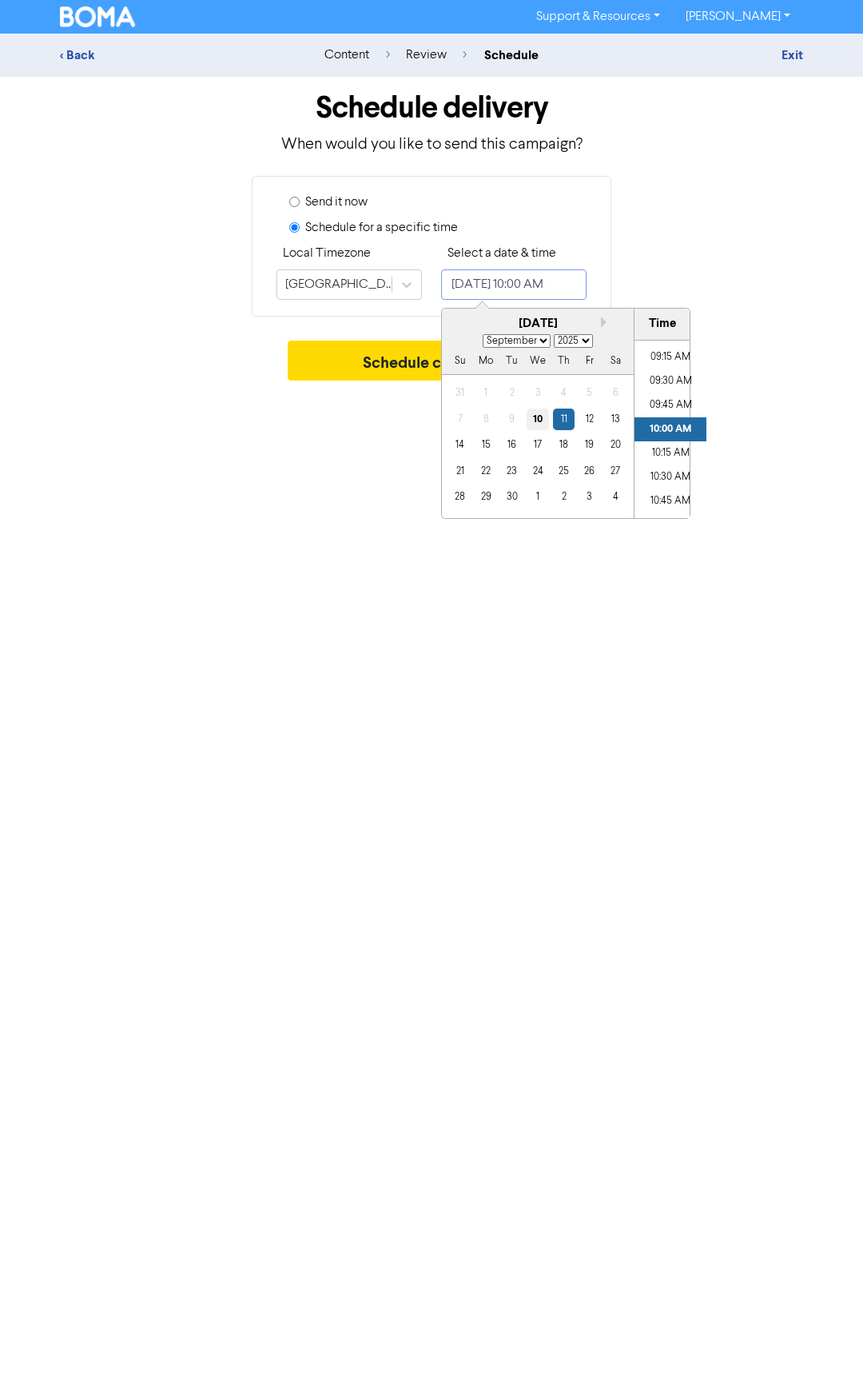
click at [542, 418] on div "10" at bounding box center [538, 419] width 21 height 21
type input "[DATE] 10:00 AM"
click at [685, 253] on div "Send it now Schedule for a specific time Local Timezone [GEOGRAPHIC_DATA]/[GEOG…" at bounding box center [432, 246] width 768 height 141
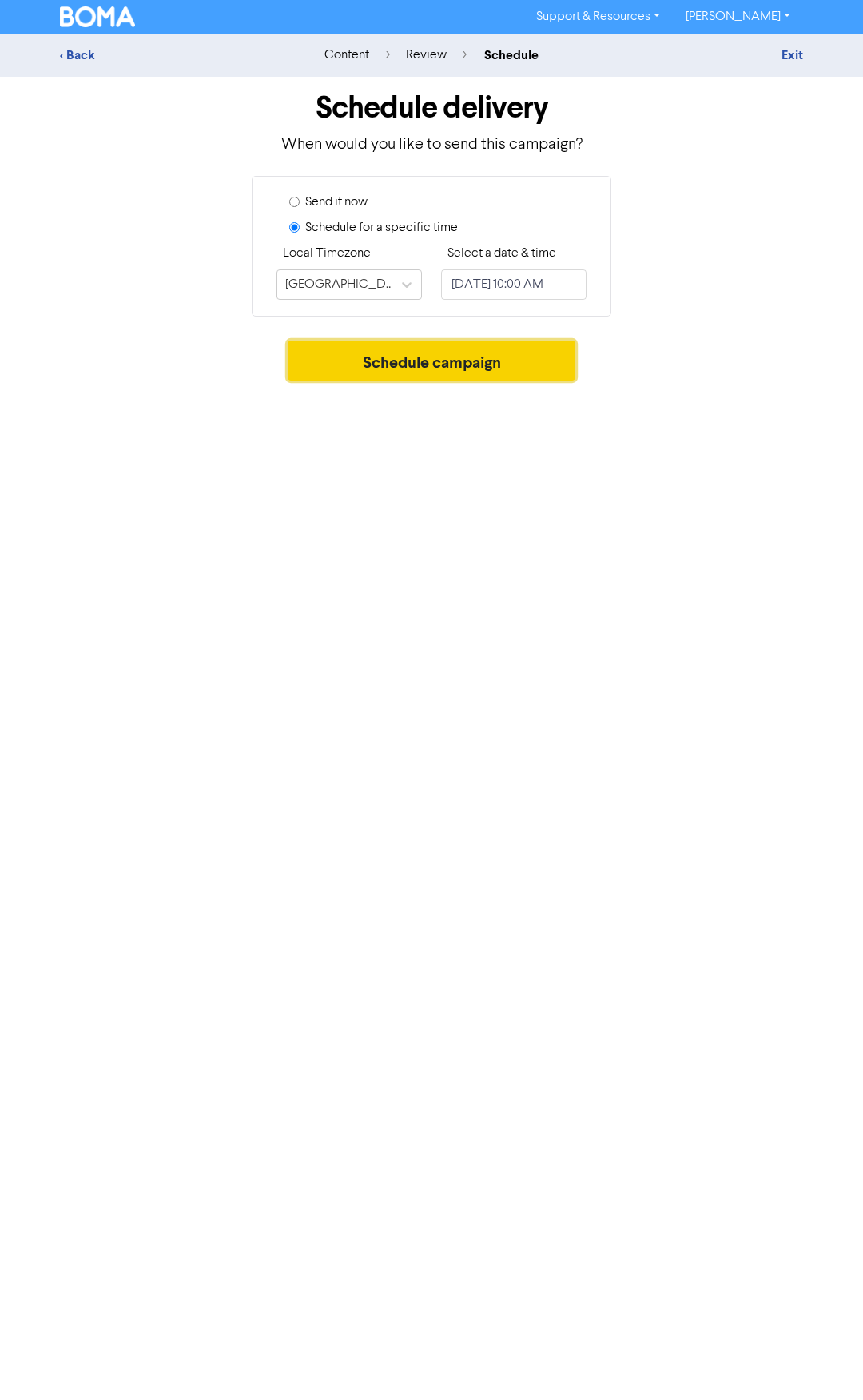
click at [416, 361] on button "Schedule campaign" at bounding box center [432, 360] width 289 height 40
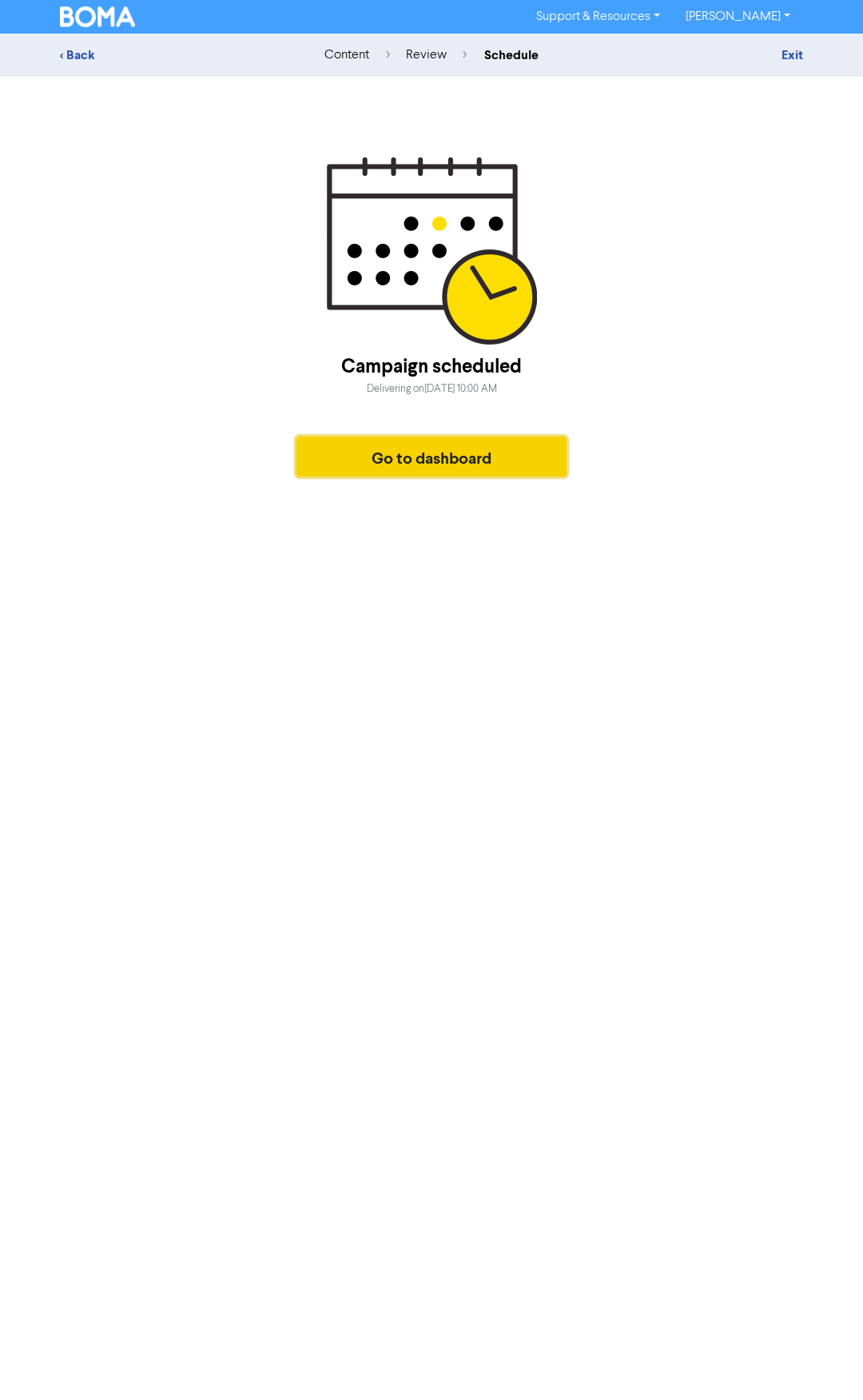
click at [434, 465] on button "Go to dashboard" at bounding box center [432, 457] width 270 height 40
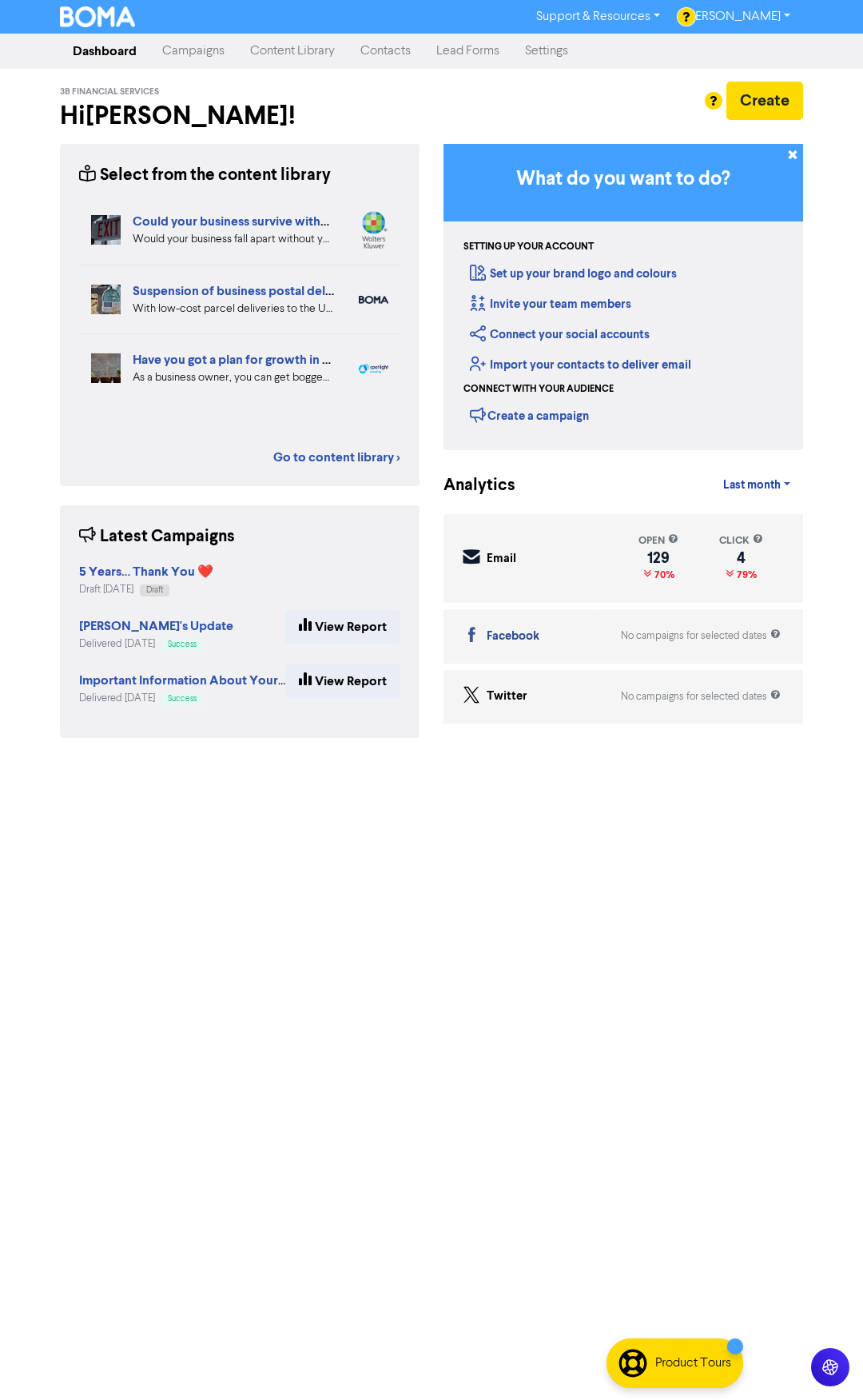
click at [284, 56] on link "Content Library" at bounding box center [292, 51] width 111 height 32
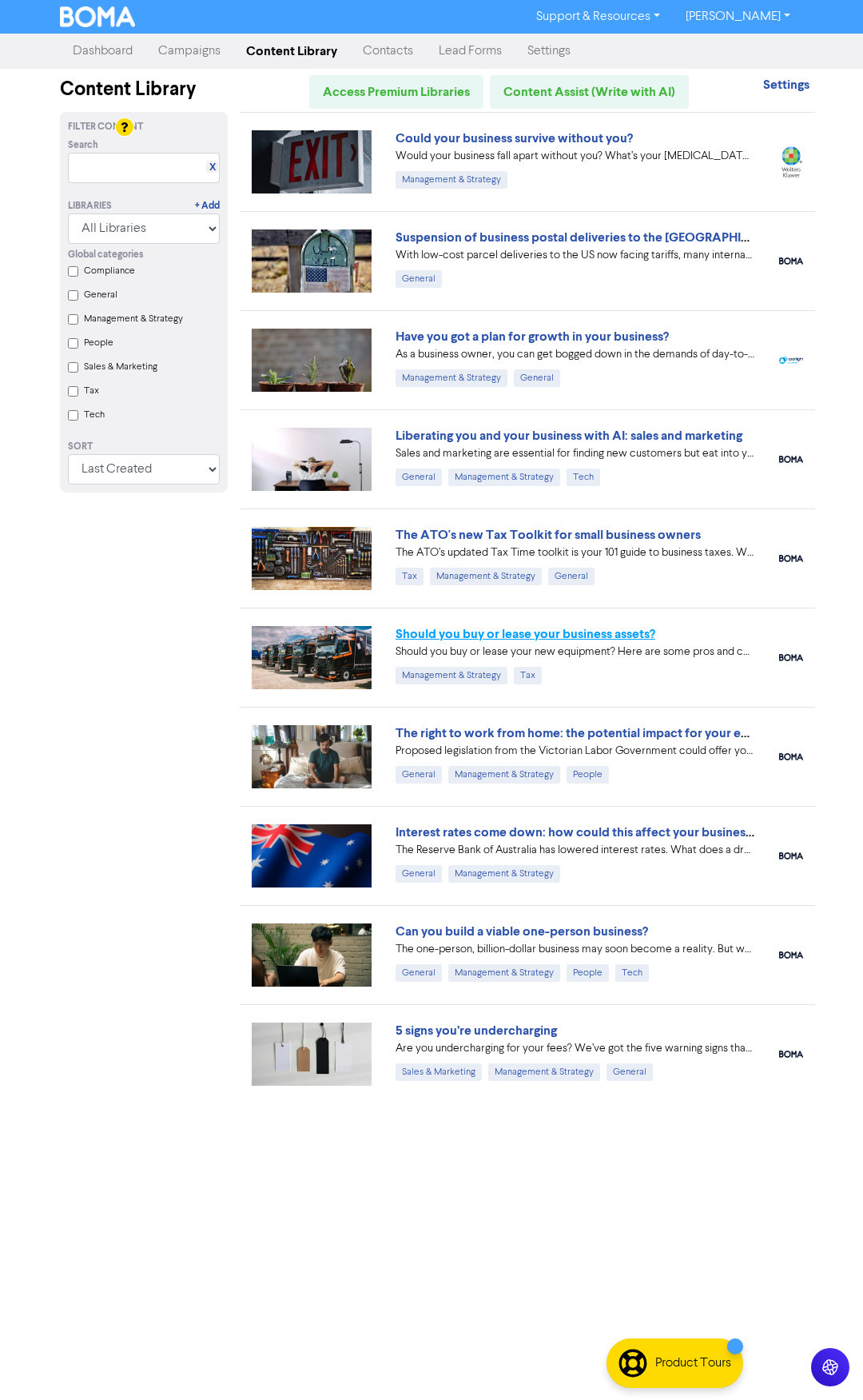
click at [558, 634] on link "Should you buy or lease your business assets?" at bounding box center [525, 634] width 259 height 16
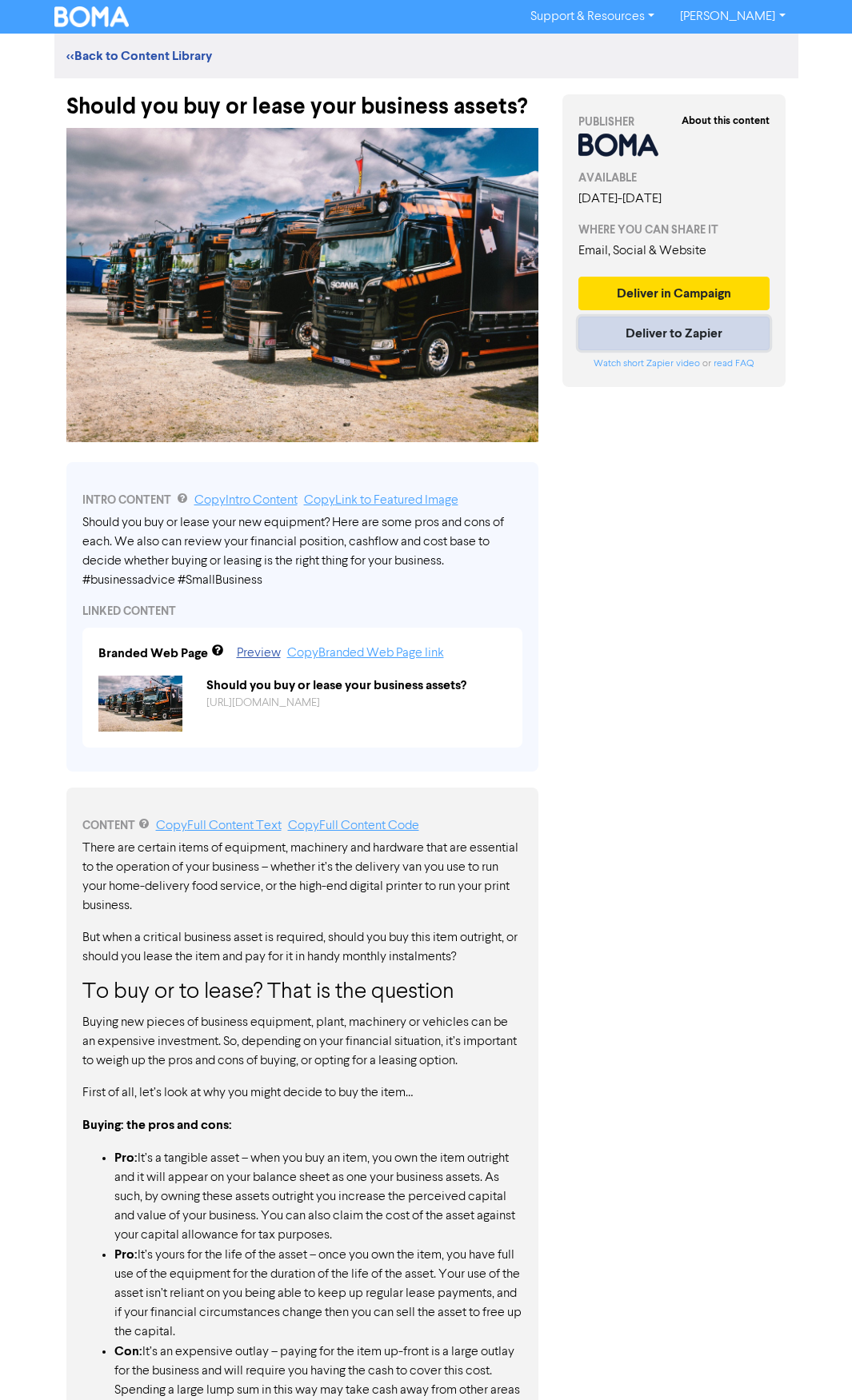
click at [662, 350] on button "Deliver to Zapier" at bounding box center [674, 334] width 192 height 34
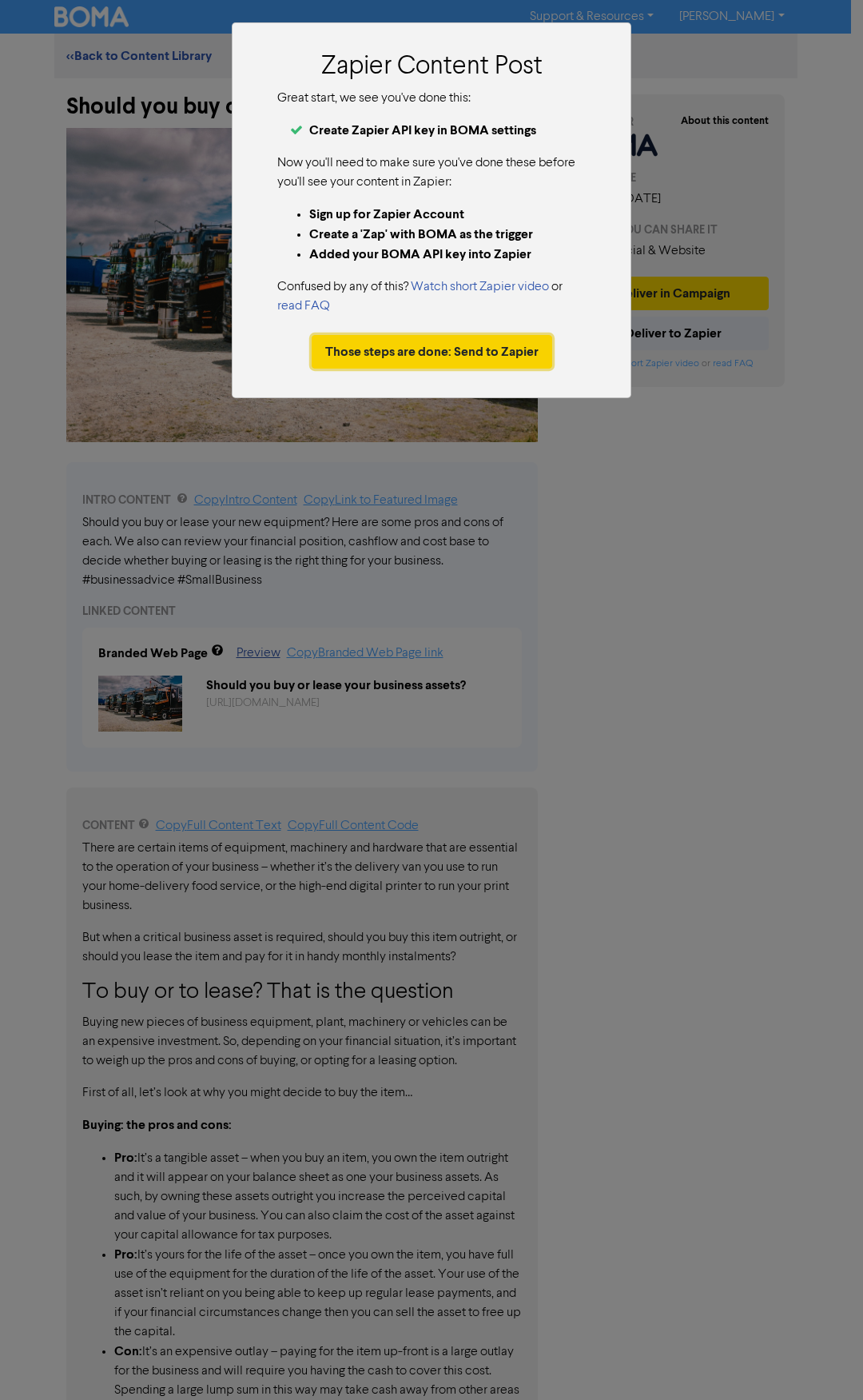
click at [422, 356] on button "Those steps are done: Send to Zapier" at bounding box center [432, 352] width 241 height 34
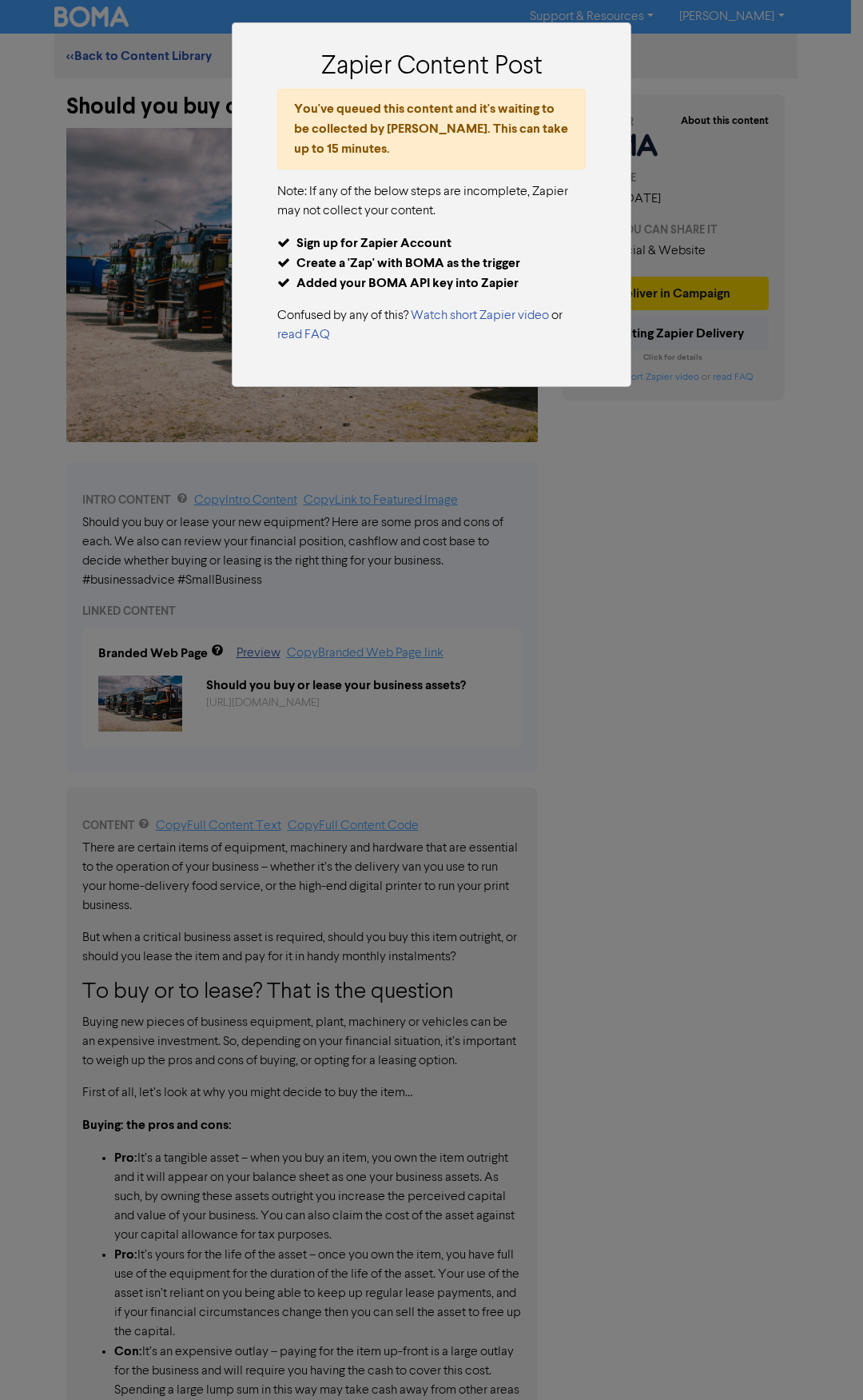
click at [788, 223] on div "Zapier Content Post You've queued this content and it's waiting to be collected…" at bounding box center [432, 700] width 863 height 1400
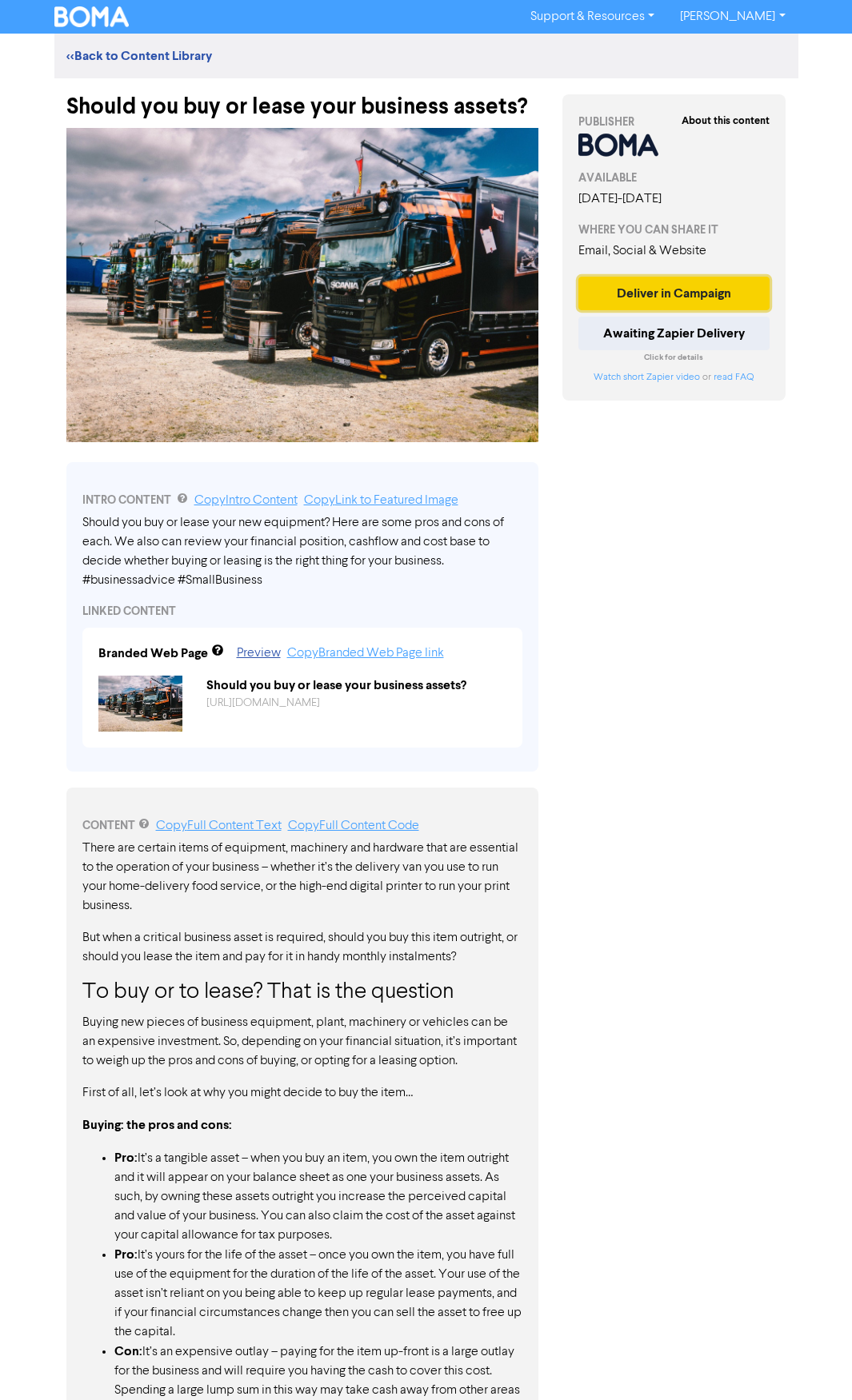
click at [678, 310] on button "Deliver in Campaign" at bounding box center [674, 293] width 192 height 34
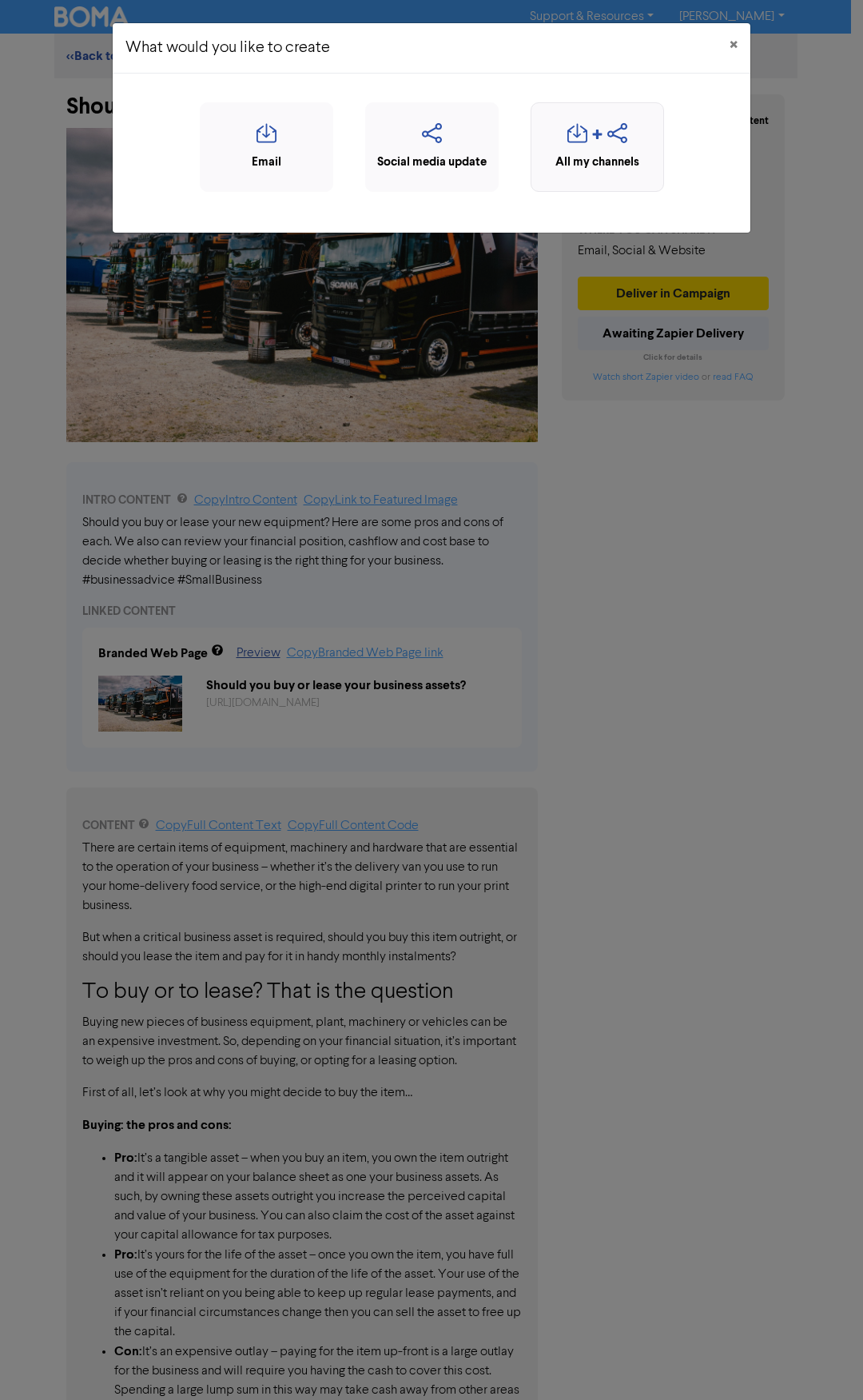
click at [592, 160] on div "All my channels" at bounding box center [597, 162] width 116 height 19
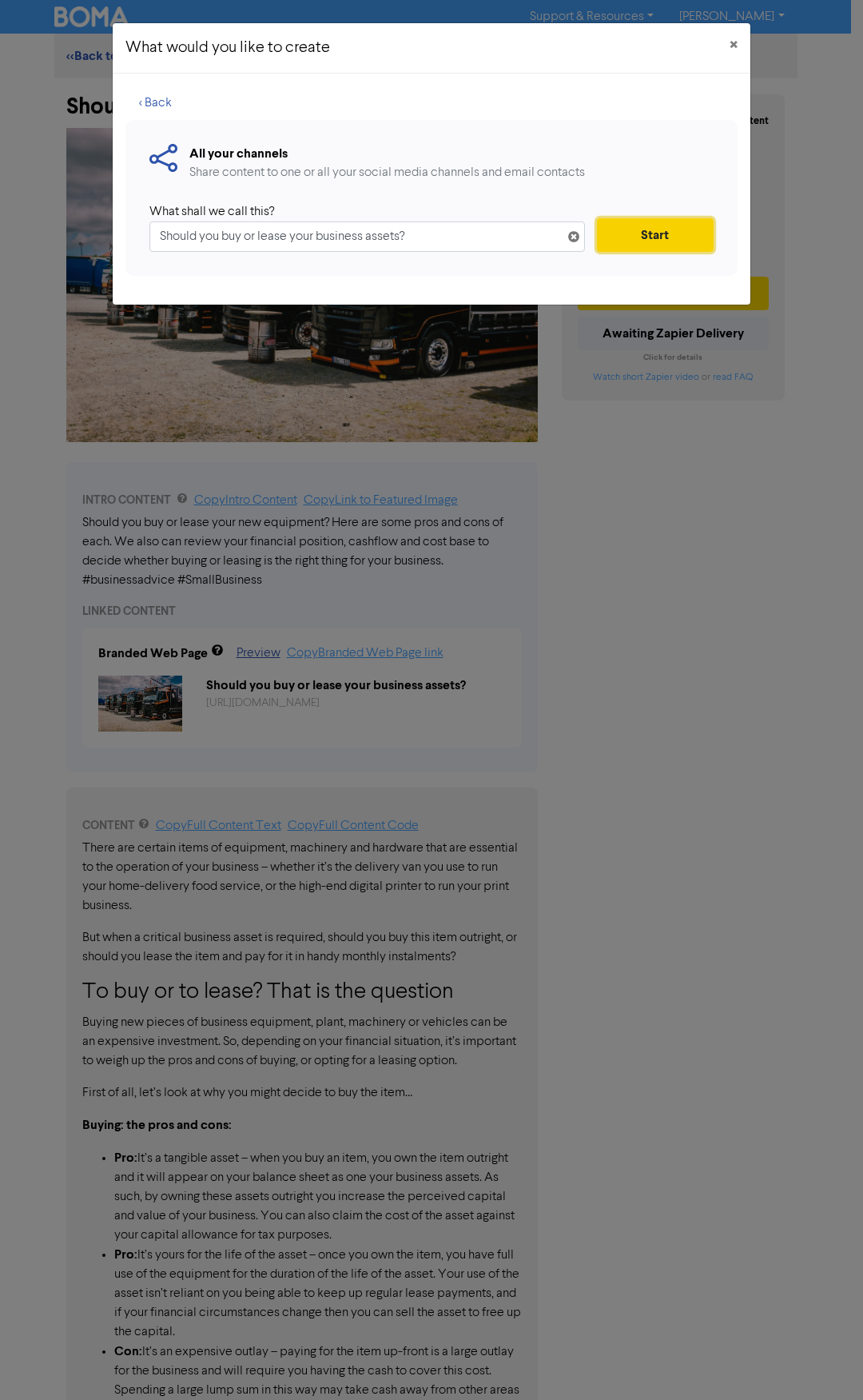
click at [649, 236] on button "Start" at bounding box center [655, 235] width 117 height 34
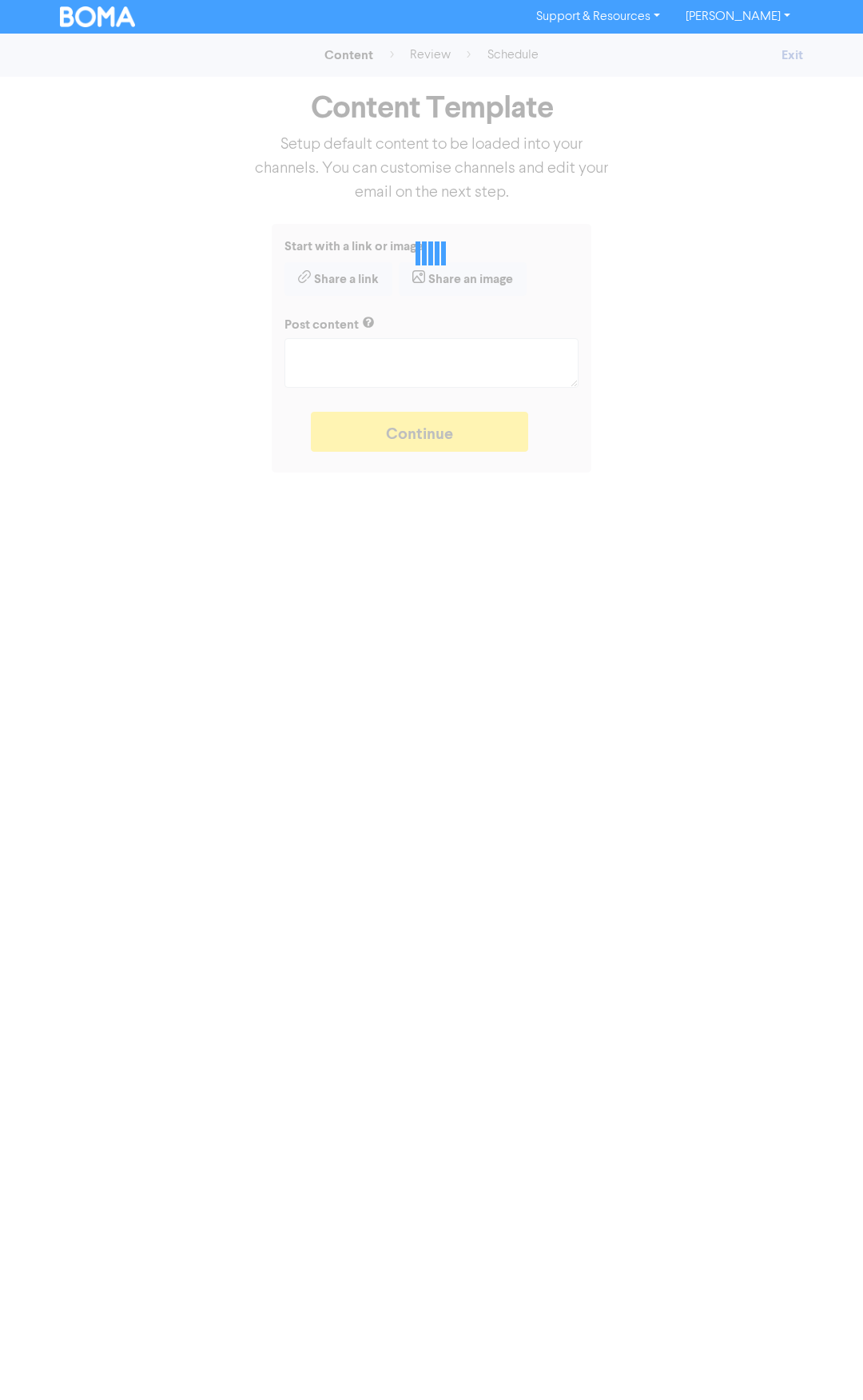
type textarea "x"
type textarea "Should you buy or lease your new equipment? Here are some pros and cons of each…"
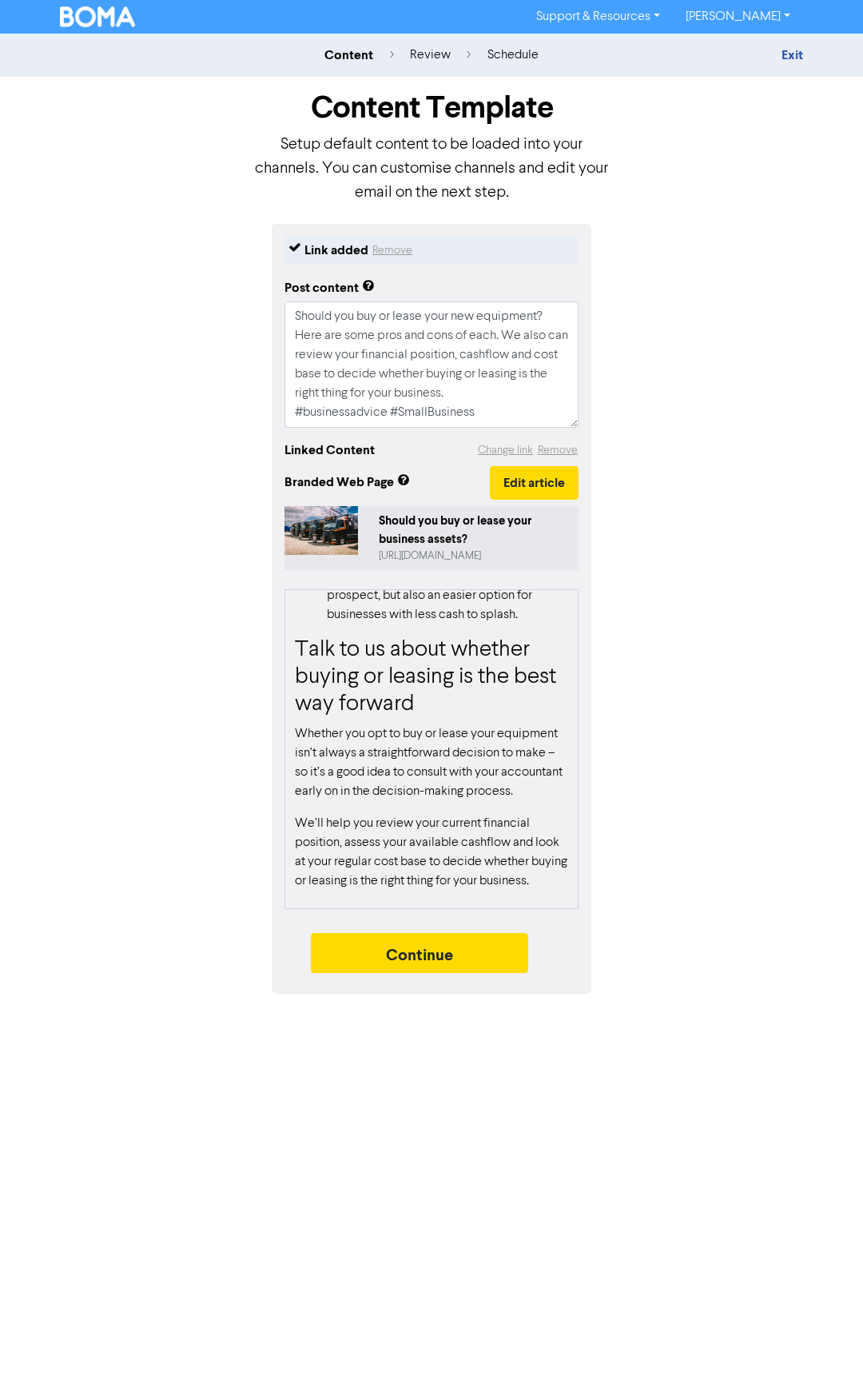
scroll to position [2220, 0]
click at [437, 953] on button "Continue" at bounding box center [420, 952] width 218 height 40
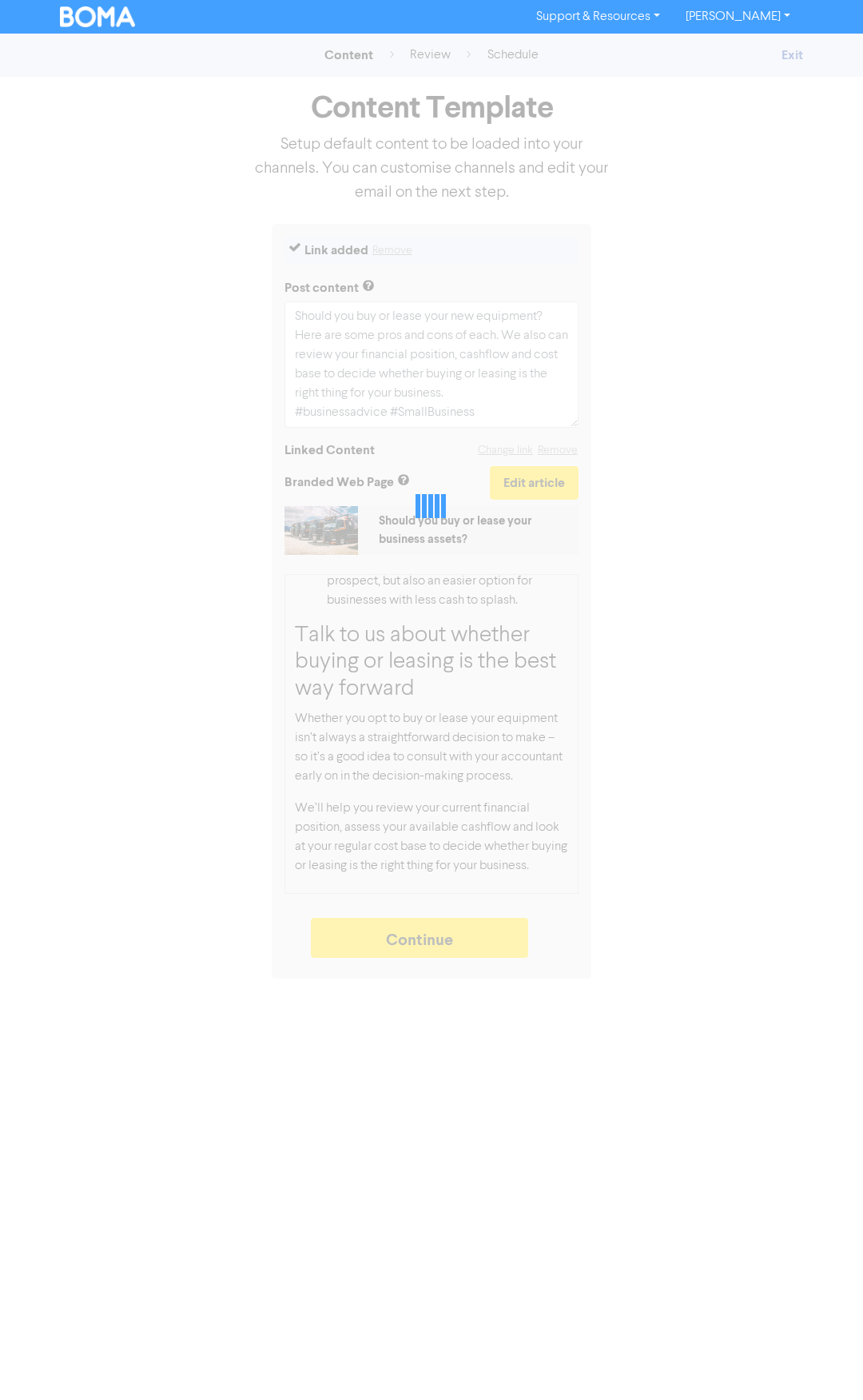
type textarea "x"
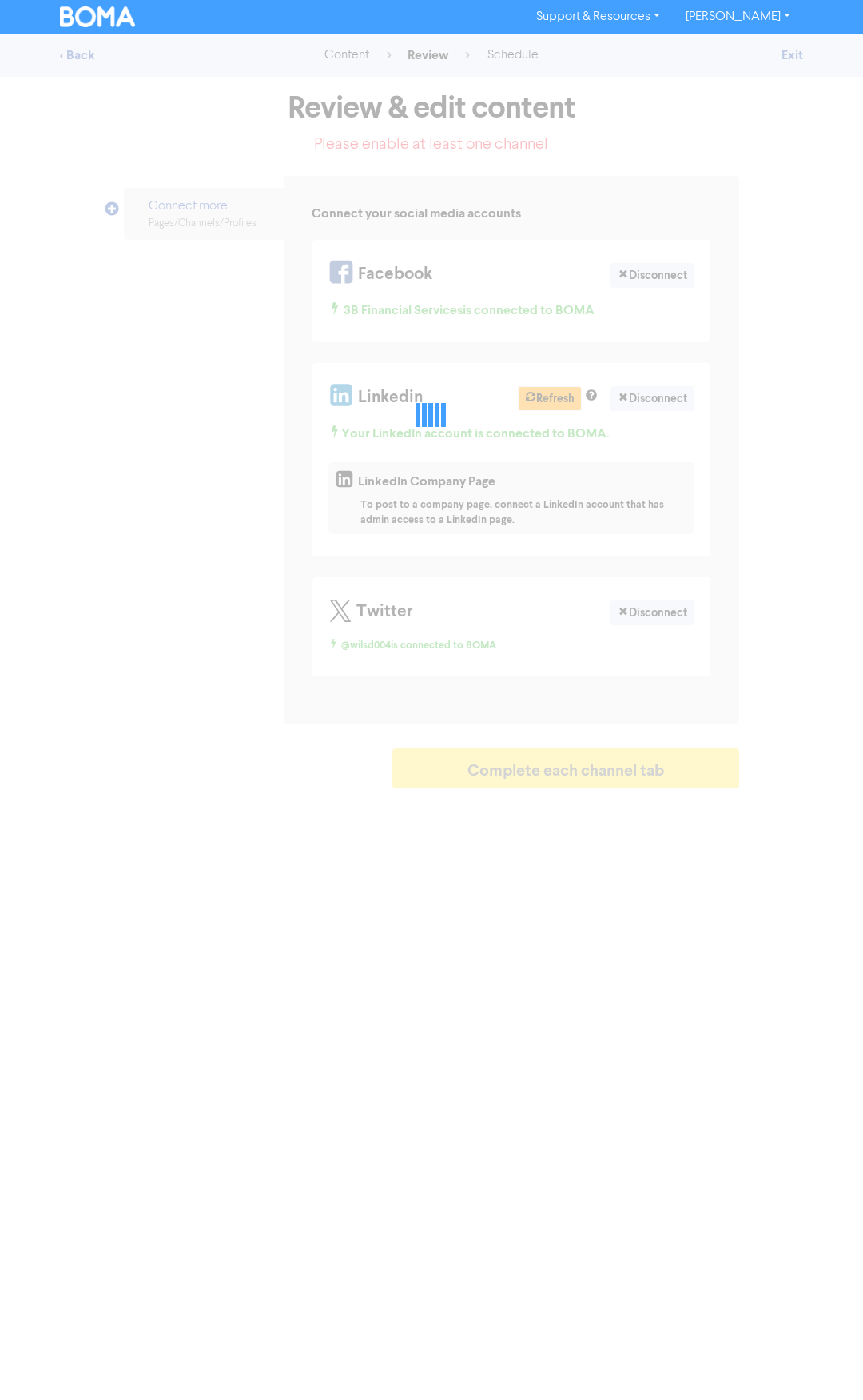
select select "LEARN_MORE"
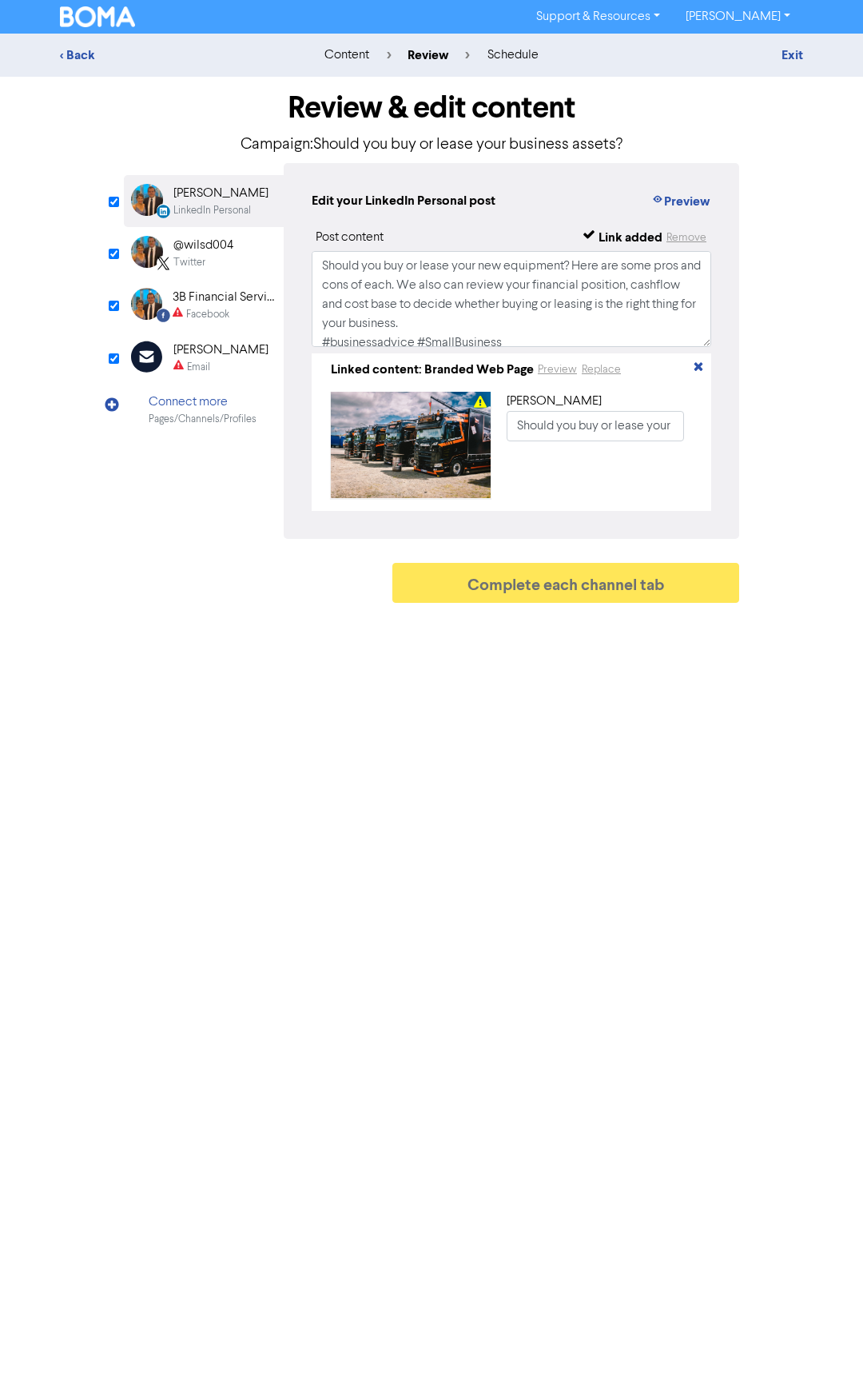
click at [201, 307] on div "Facebook" at bounding box center [208, 314] width 43 height 15
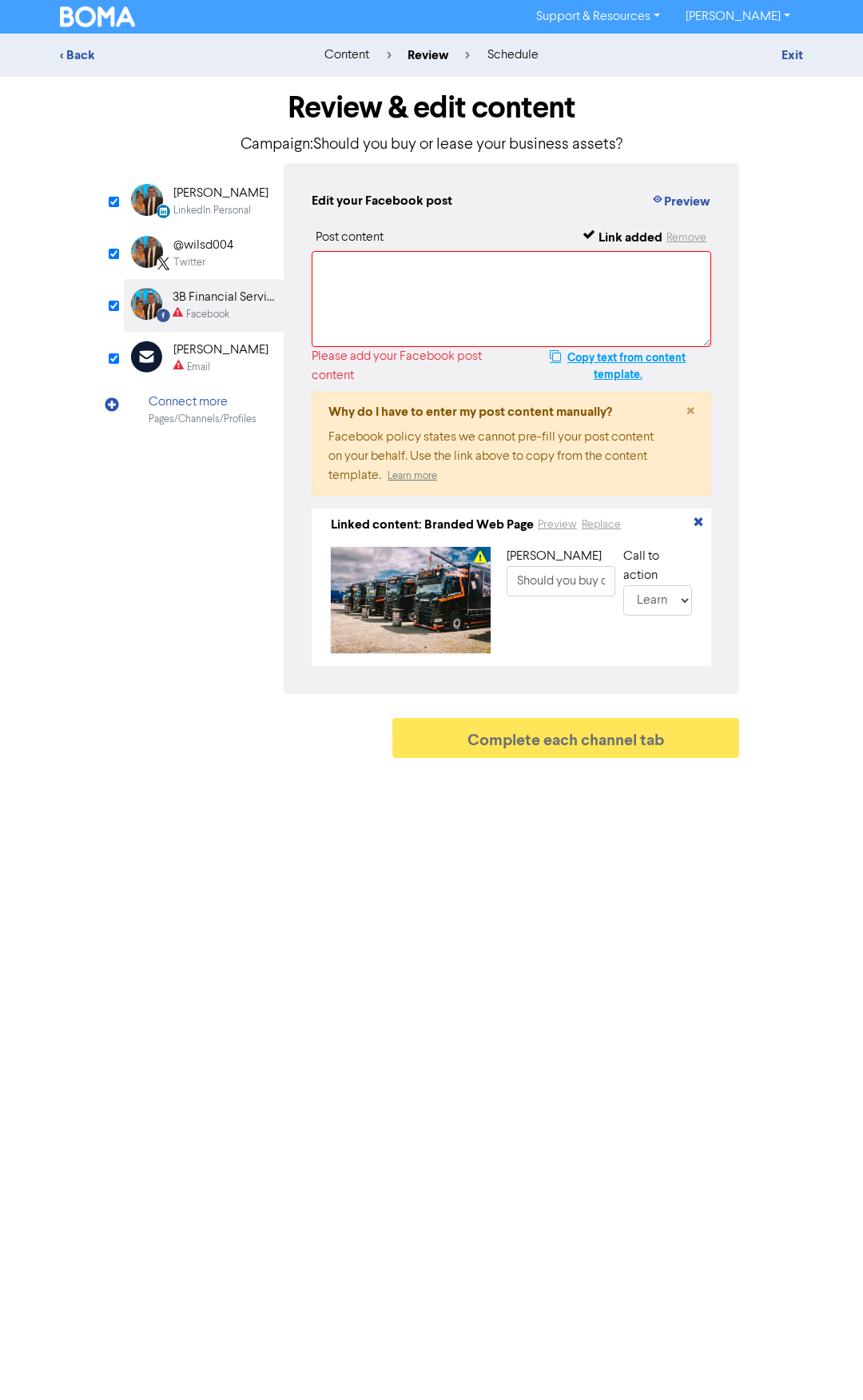
click at [607, 358] on button "Copy text from content template." at bounding box center [618, 366] width 187 height 38
click at [471, 309] on textarea at bounding box center [512, 300] width 399 height 96
paste textarea "Should you buy or lease your new equipment? Here are some pros and cons of each…"
type textarea "Should you buy or lease your new equipment? Here are some pros and cons of each…"
type input "Should you buy or lease your new equipment? Here are some pros and cons of each…"
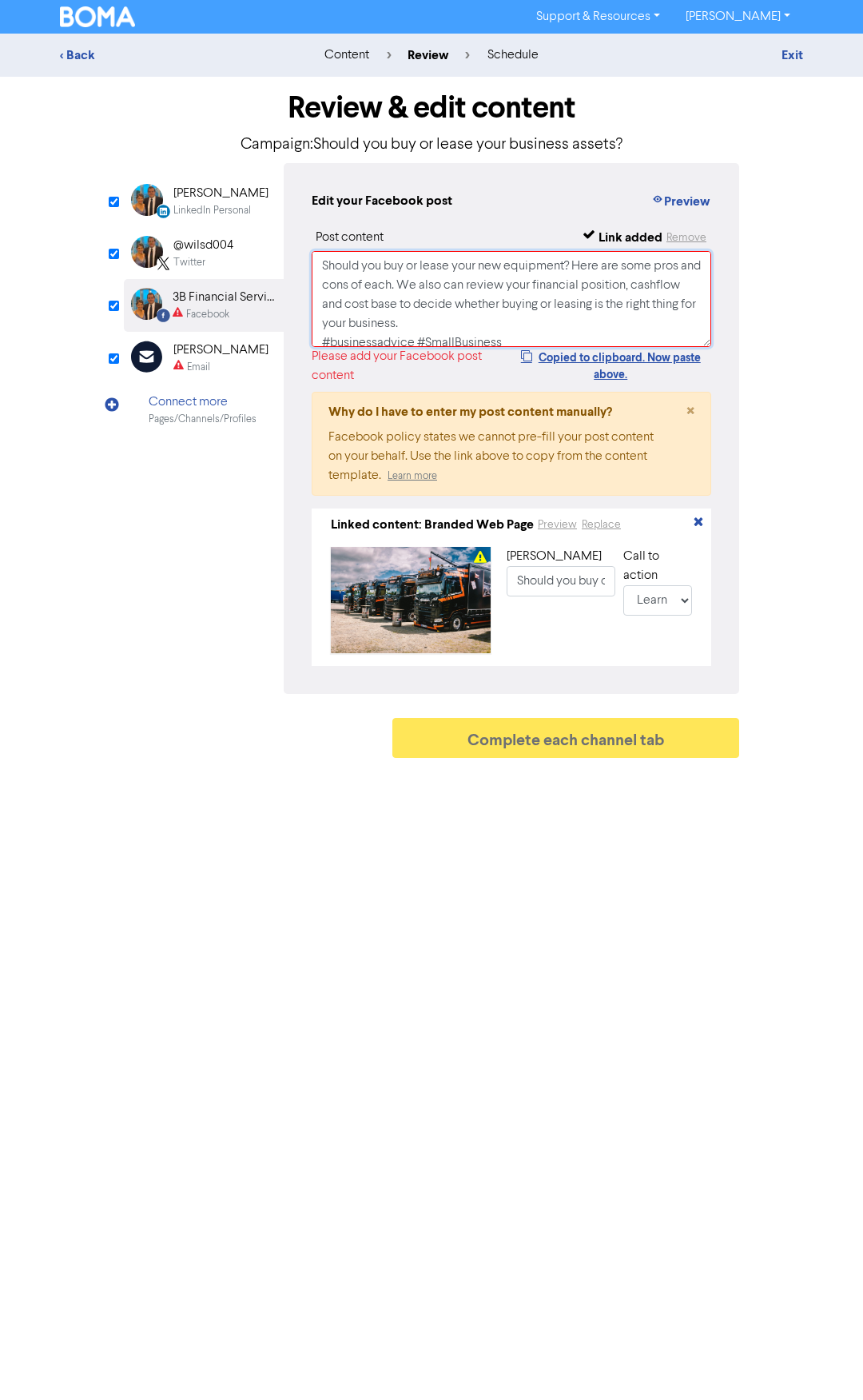
scroll to position [5, 0]
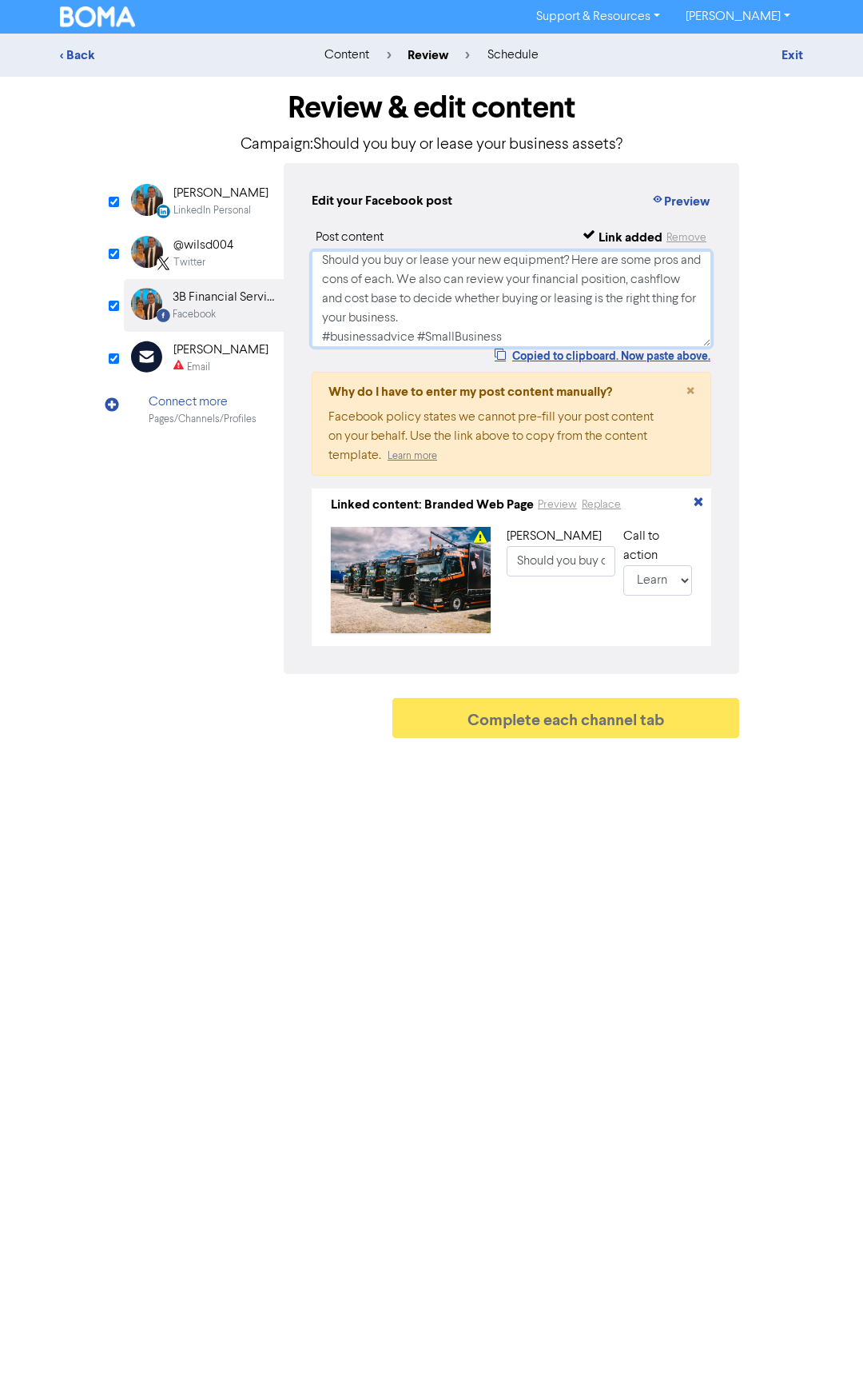
type textarea "Should you buy or lease your new equipment? Here are some pros and cons of each…"
click at [190, 353] on div "[PERSON_NAME]" at bounding box center [221, 350] width 95 height 20
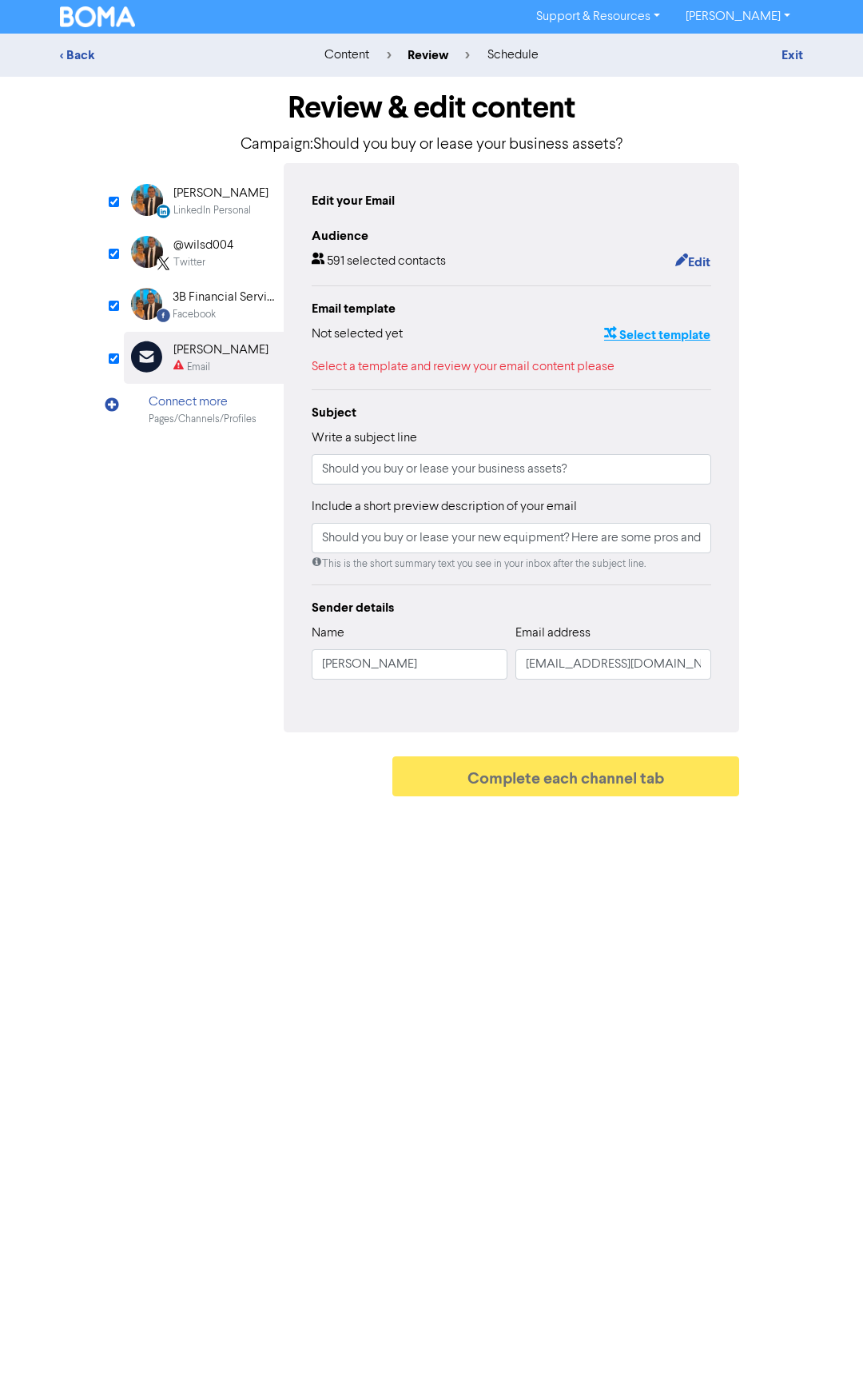
click at [666, 334] on button "Select template" at bounding box center [657, 334] width 108 height 21
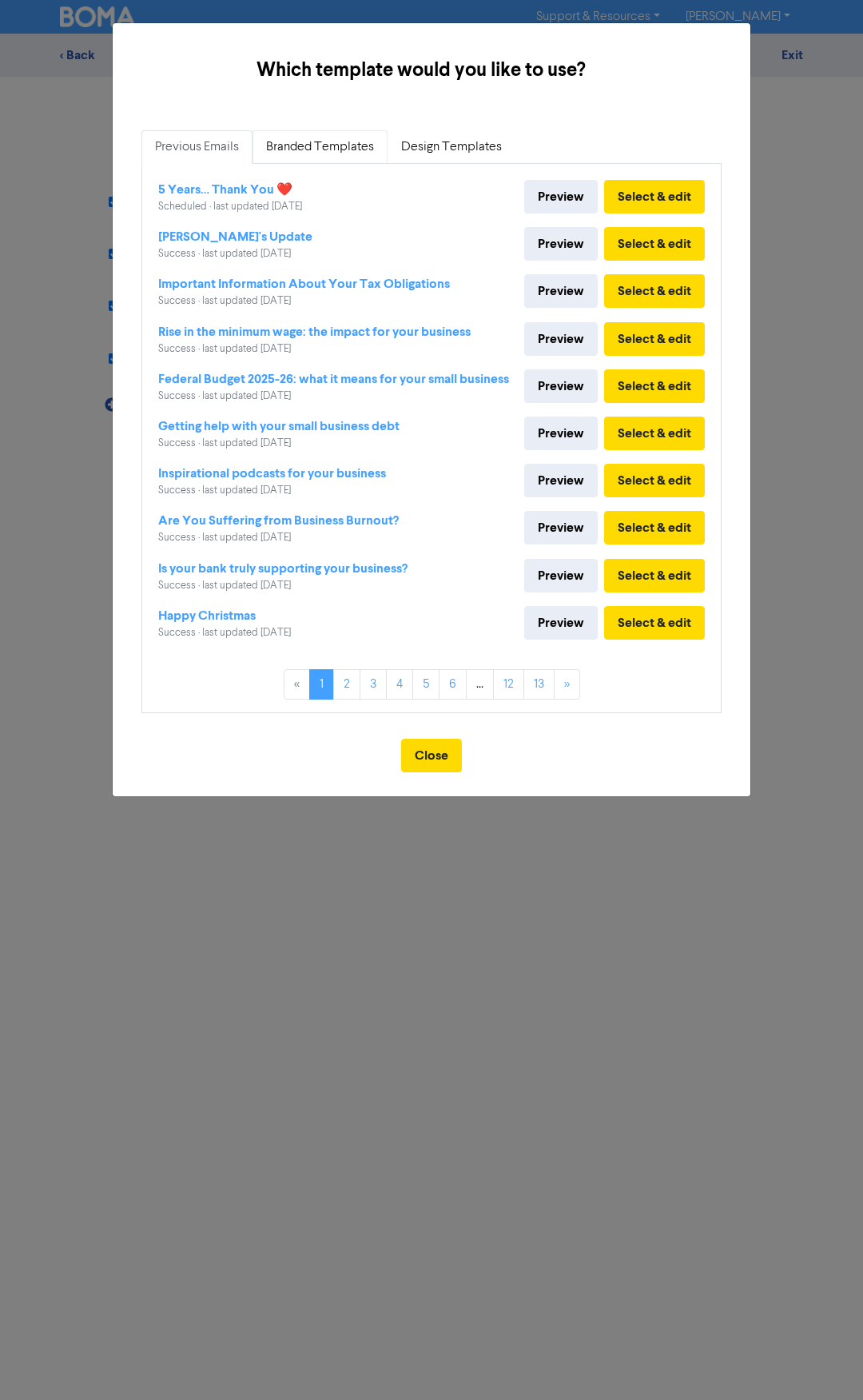
click at [313, 149] on link "Branded Templates" at bounding box center [320, 147] width 136 height 34
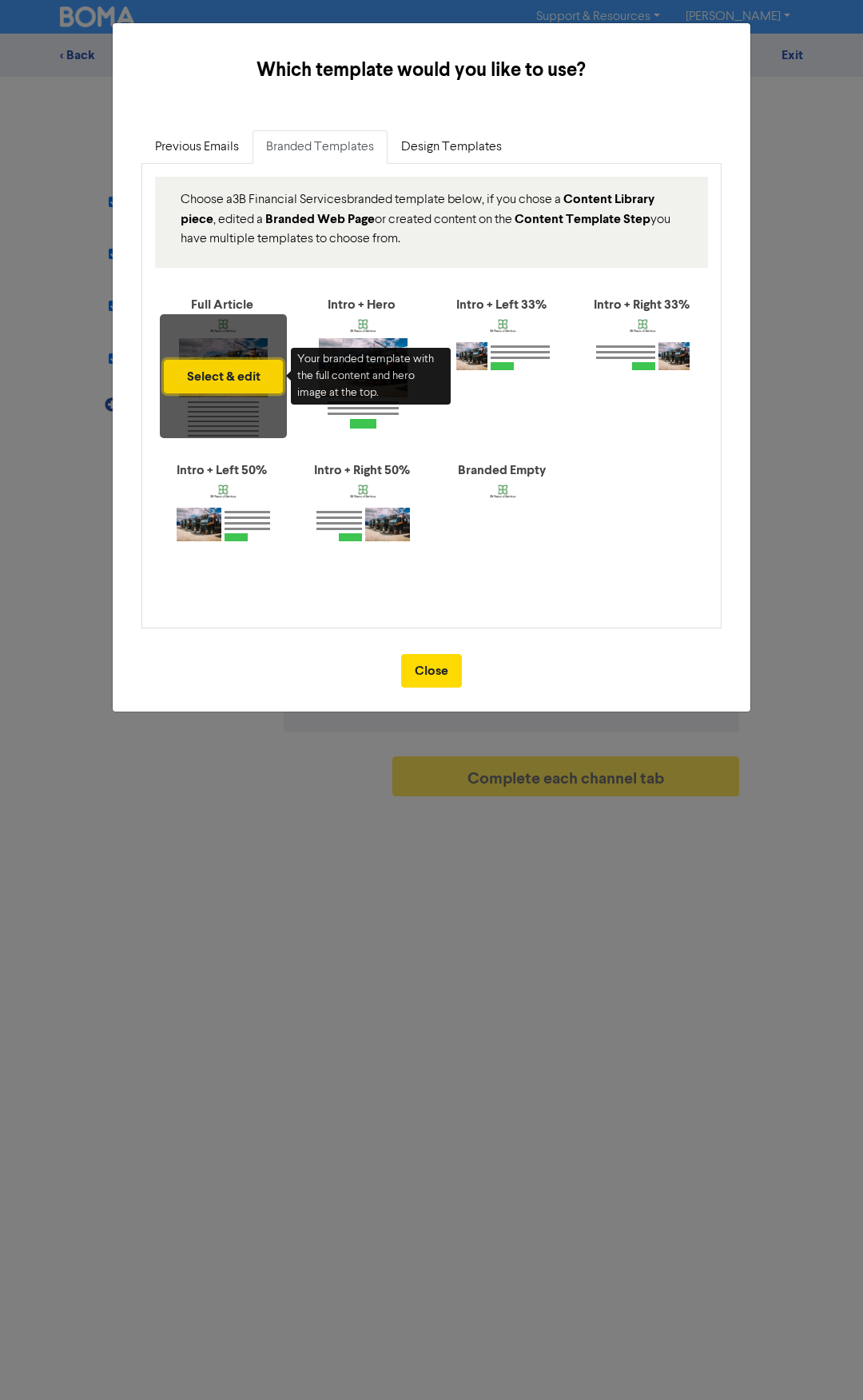
click at [220, 373] on button "Select & edit" at bounding box center [224, 377] width 119 height 34
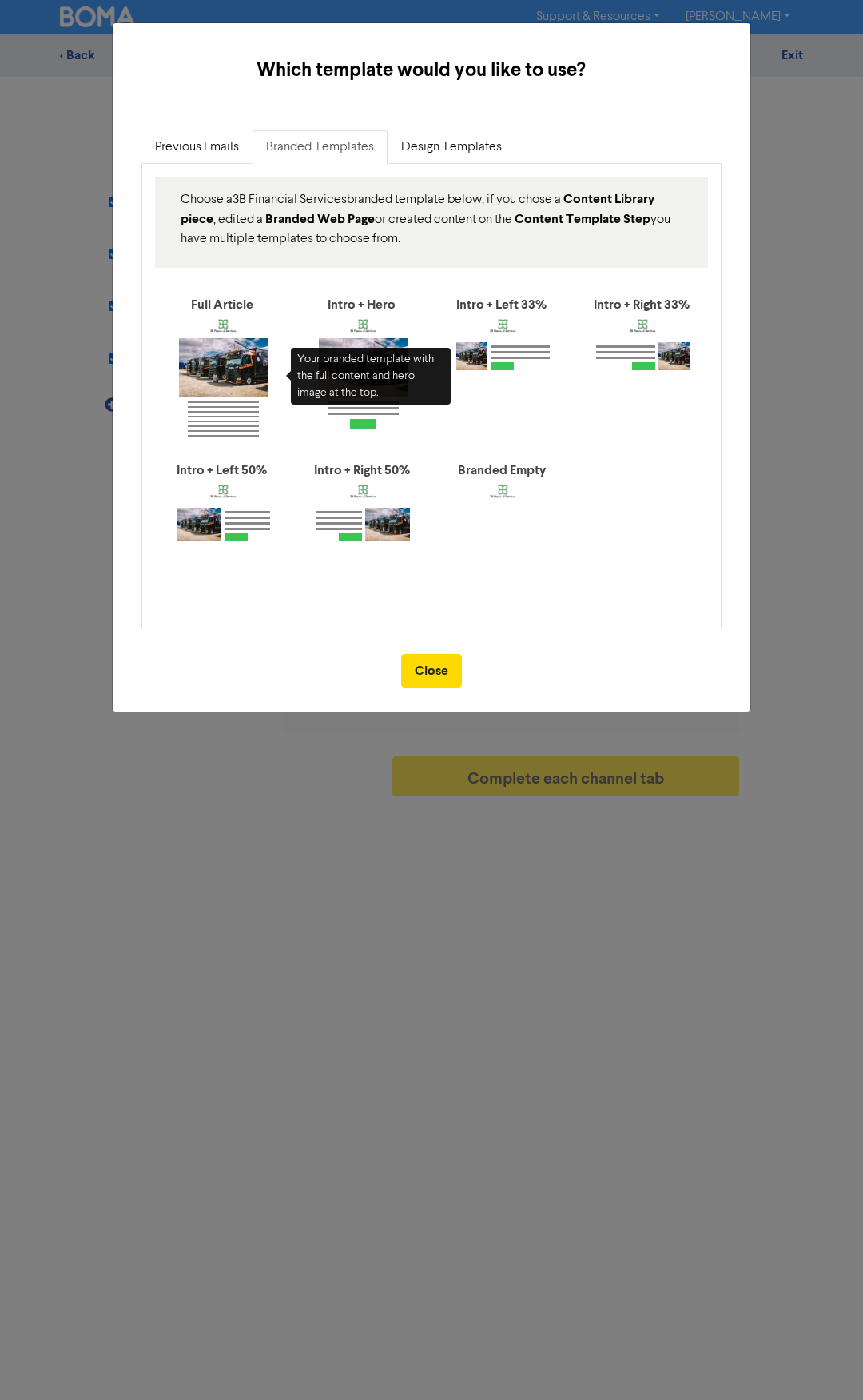
type input "Should you buy or lease your new equipment? Here are some pros and cons of each…"
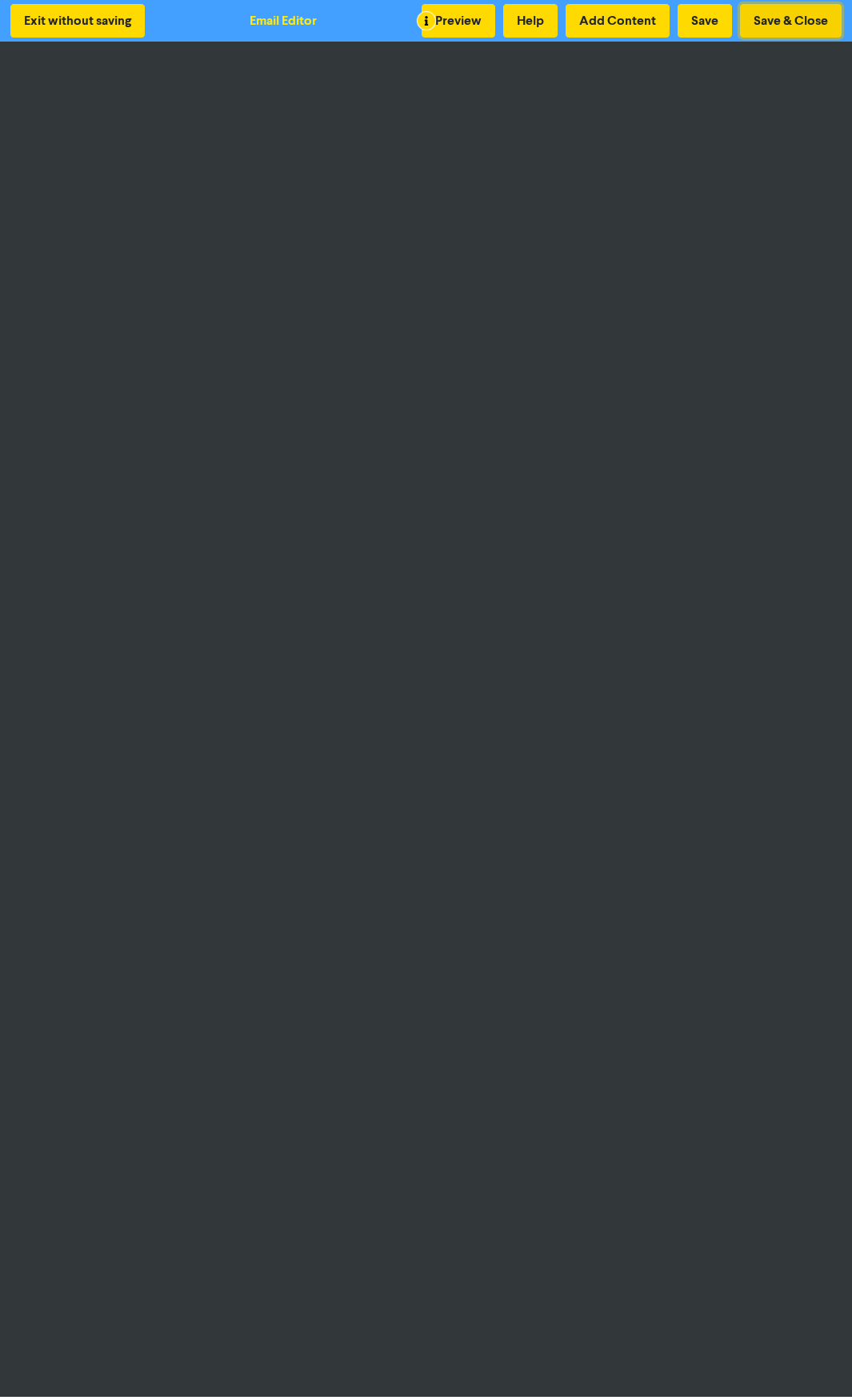
click at [772, 22] on button "Save & Close" at bounding box center [790, 21] width 102 height 34
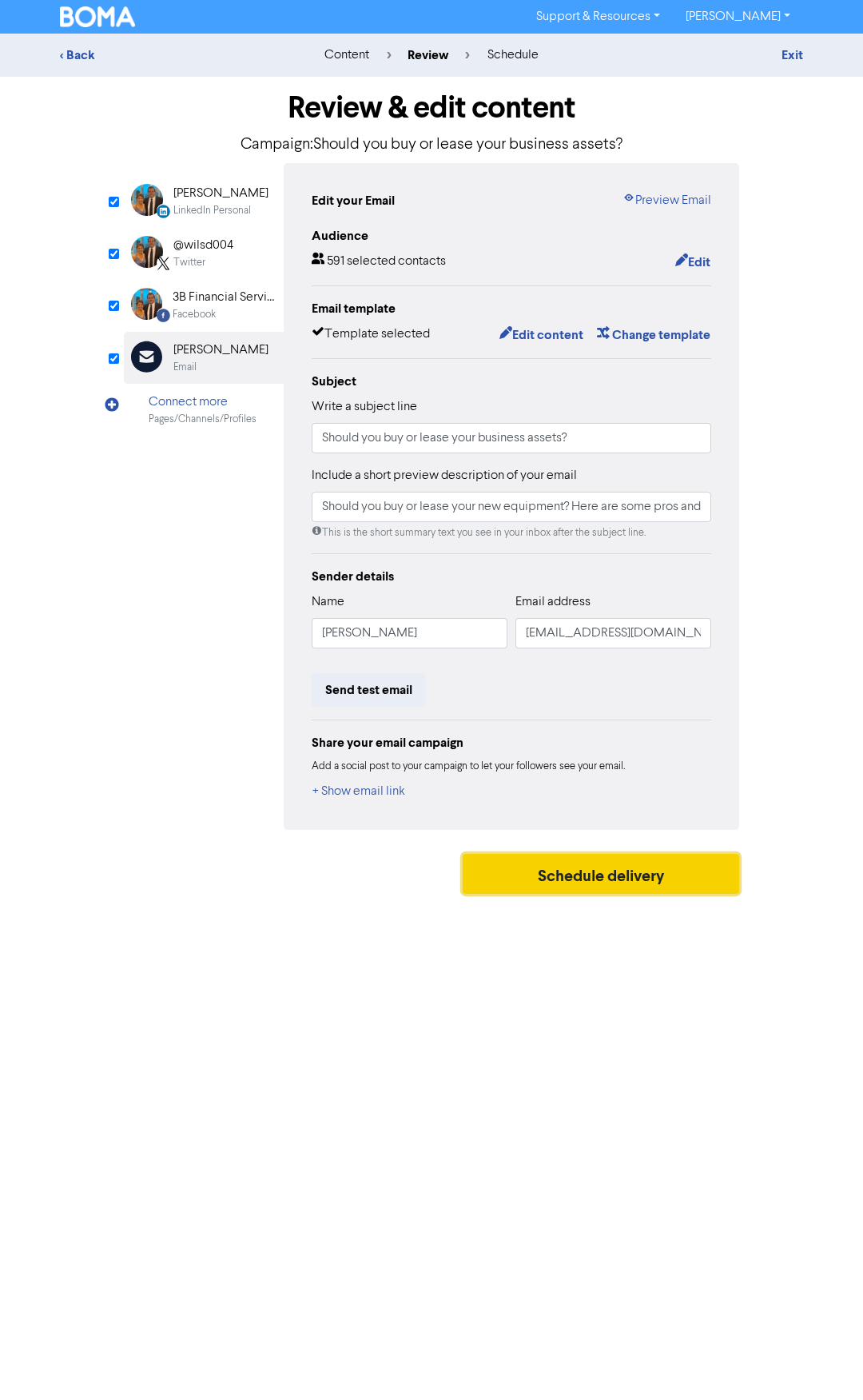
click at [584, 877] on button "Schedule delivery" at bounding box center [601, 874] width 276 height 40
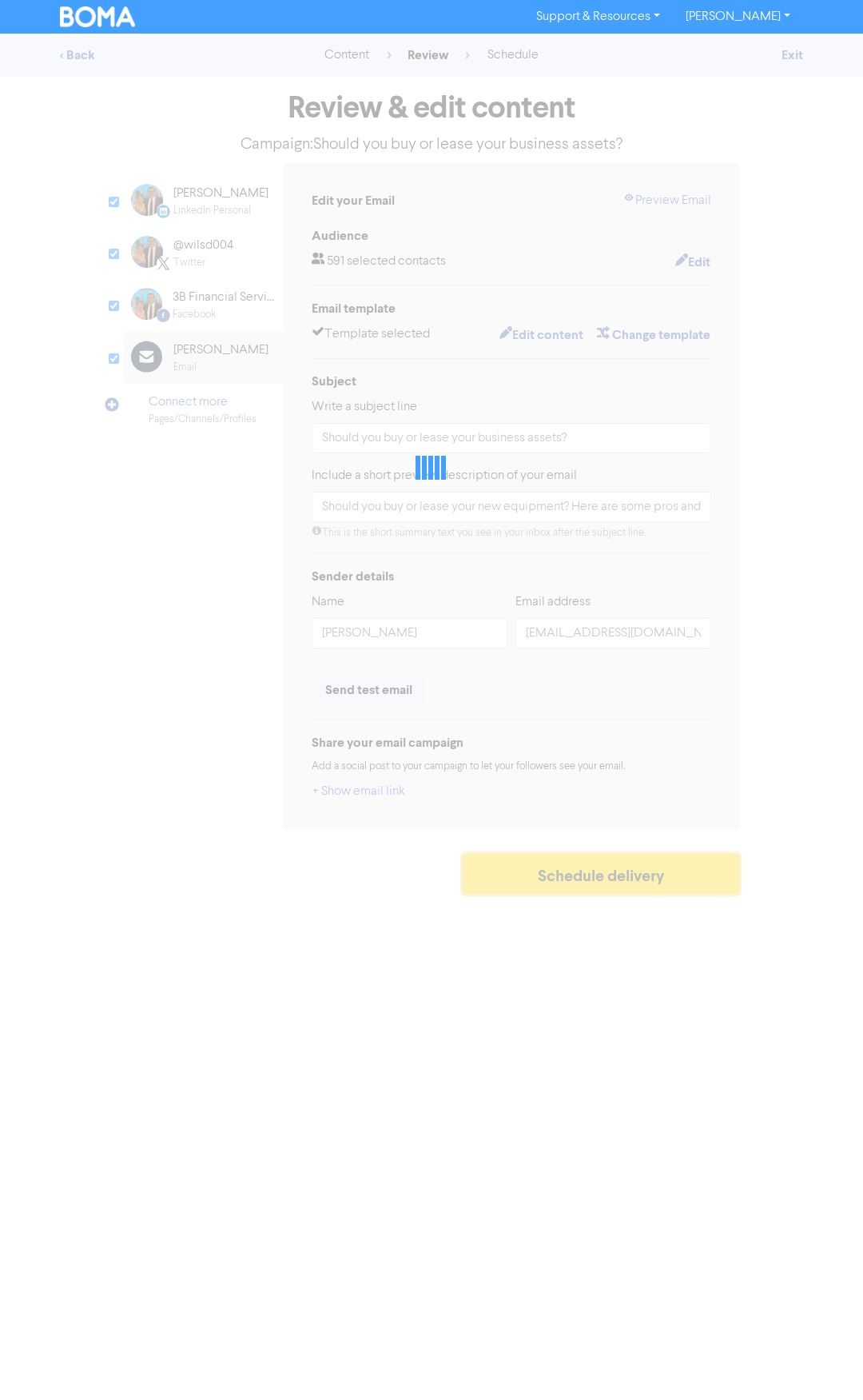
type input "Should you buy or lease your new equipment? Here are some pros and cons of each…"
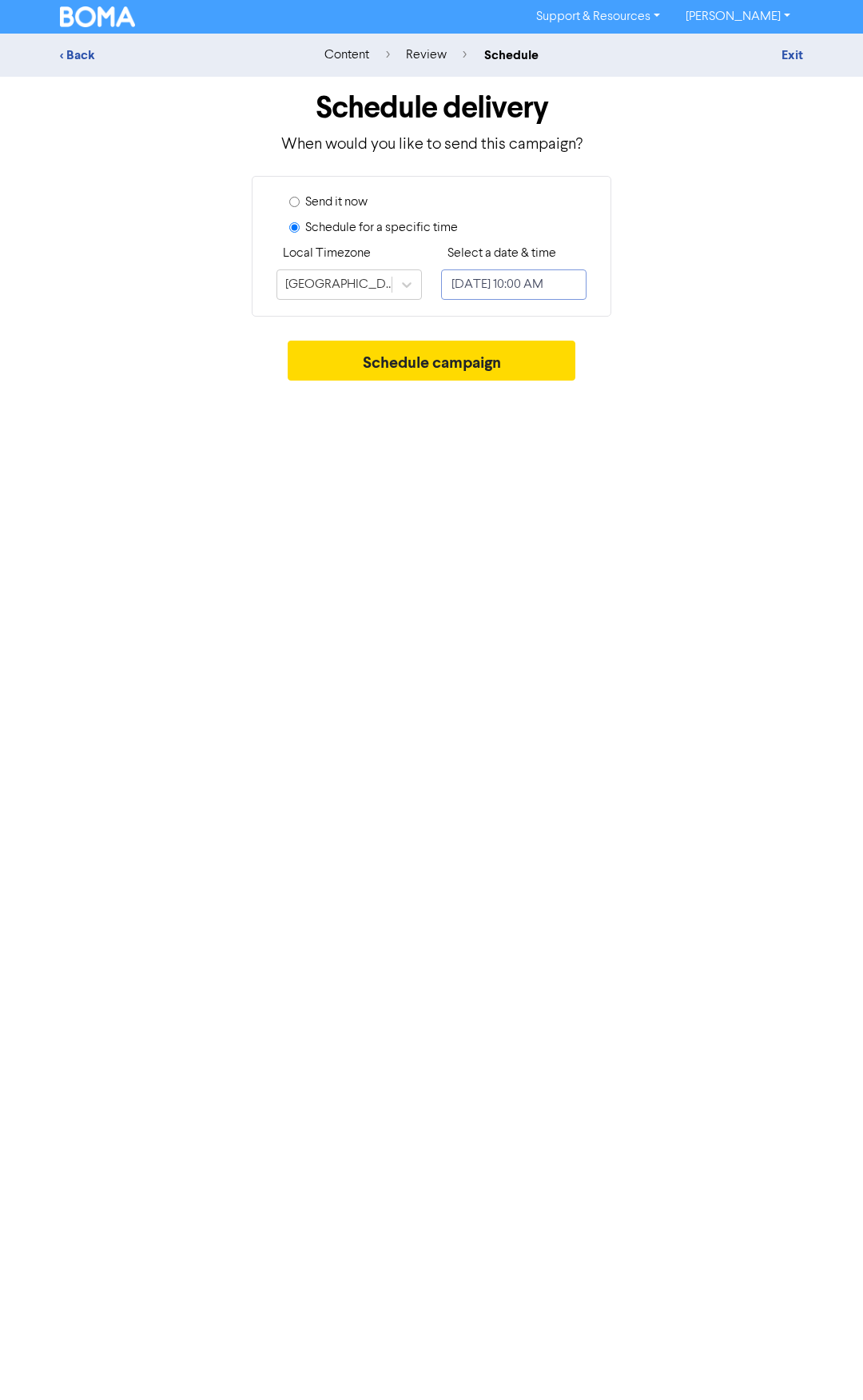
click at [546, 287] on input "[DATE] 10:00 AM" at bounding box center [514, 284] width 145 height 30
select select "8"
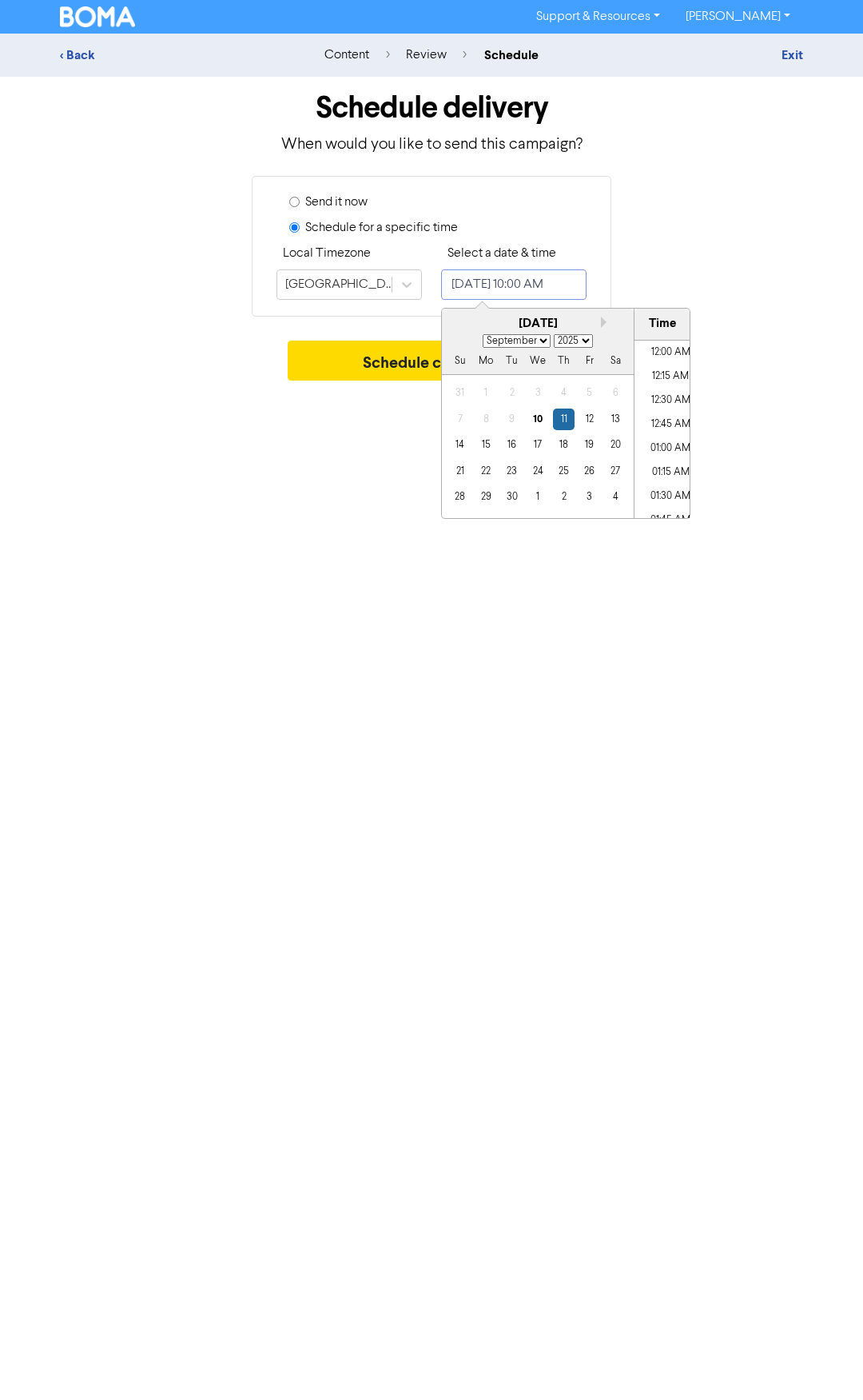
scroll to position [883, 0]
click at [591, 420] on div "12" at bounding box center [589, 419] width 21 height 21
click at [666, 463] on li "12:00 PM" at bounding box center [670, 461] width 72 height 24
type input "[DATE] 12:00 PM"
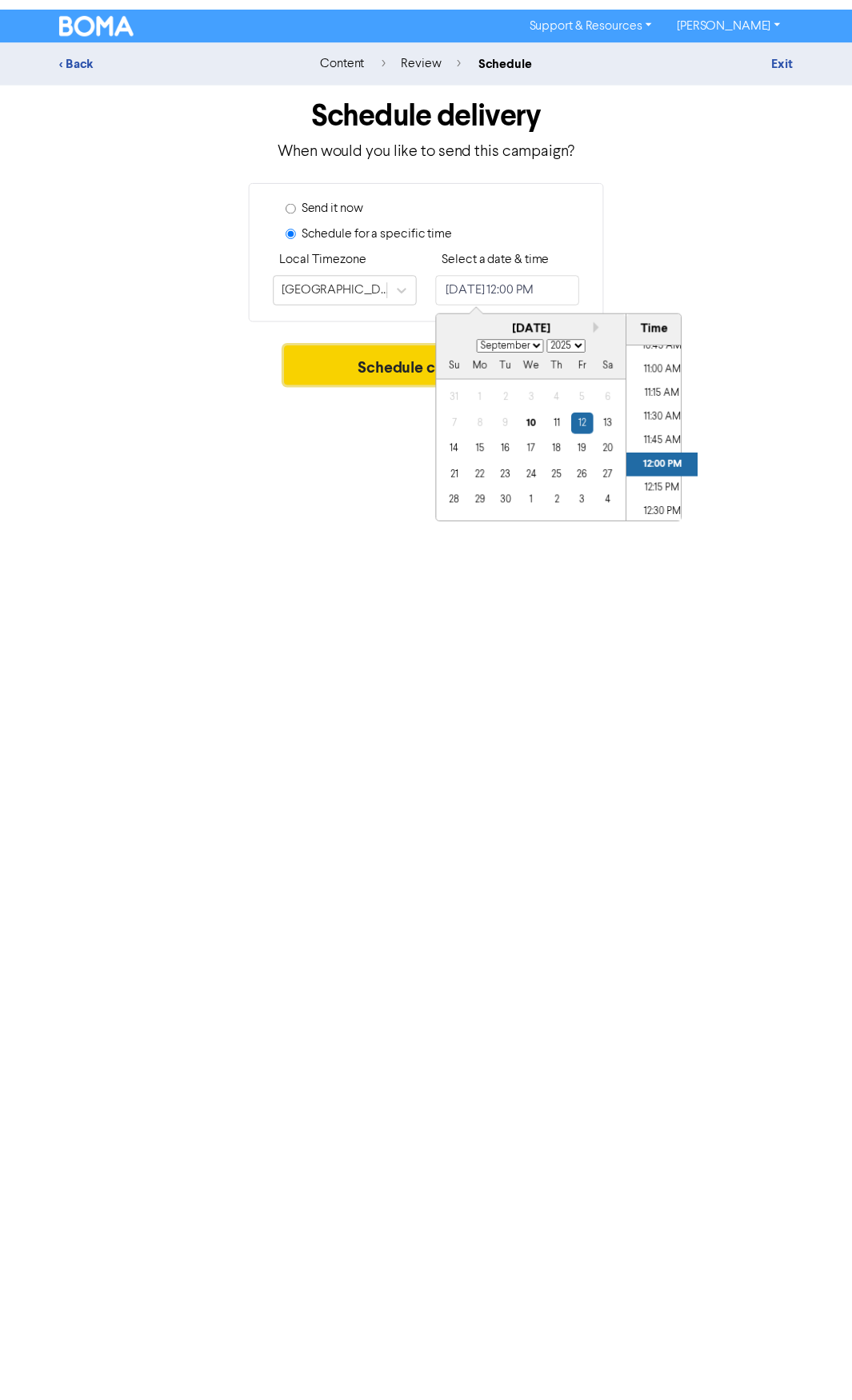
scroll to position [0, 0]
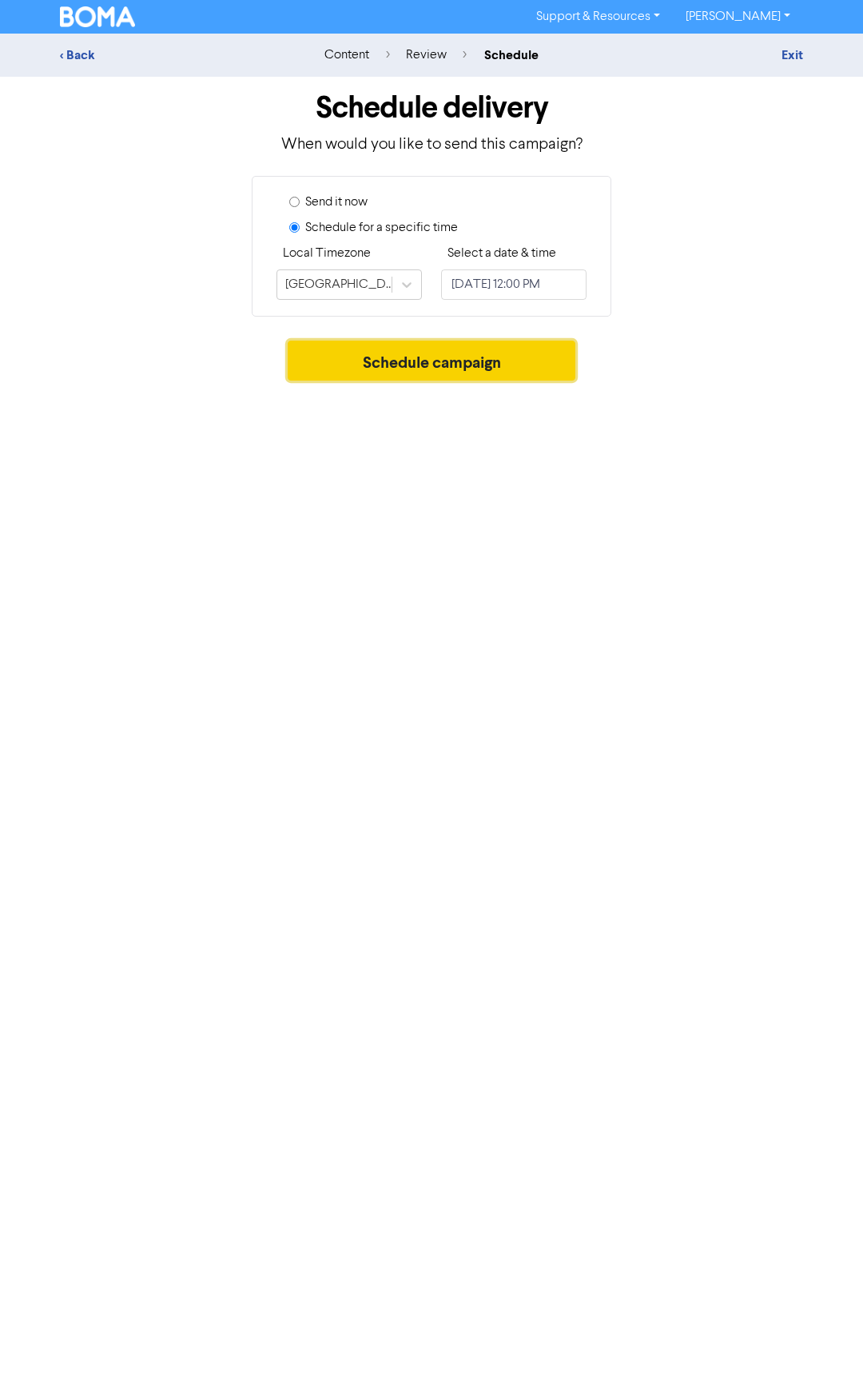
click at [376, 361] on button "Schedule campaign" at bounding box center [432, 360] width 289 height 40
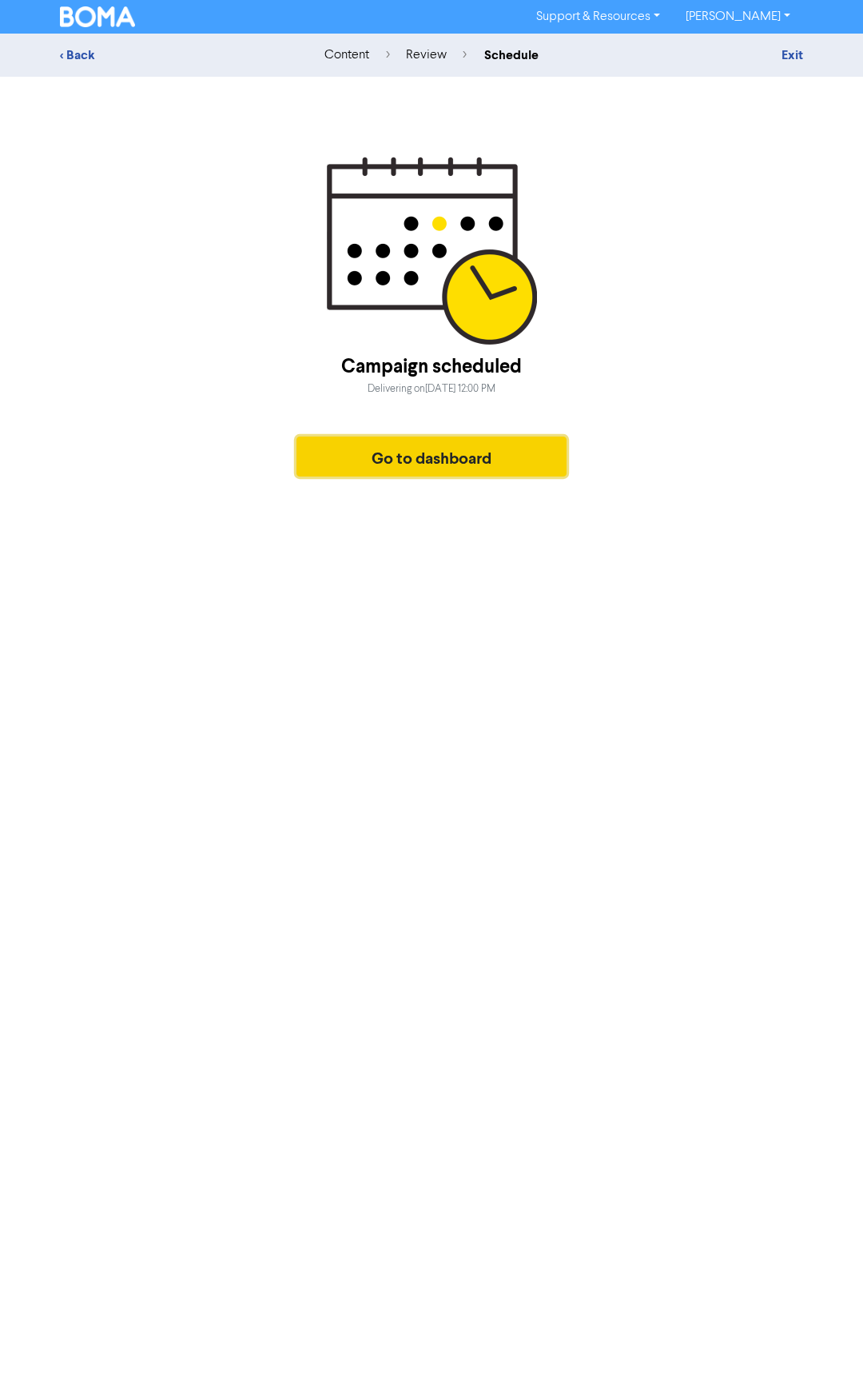
click at [431, 466] on button "Go to dashboard" at bounding box center [432, 457] width 270 height 40
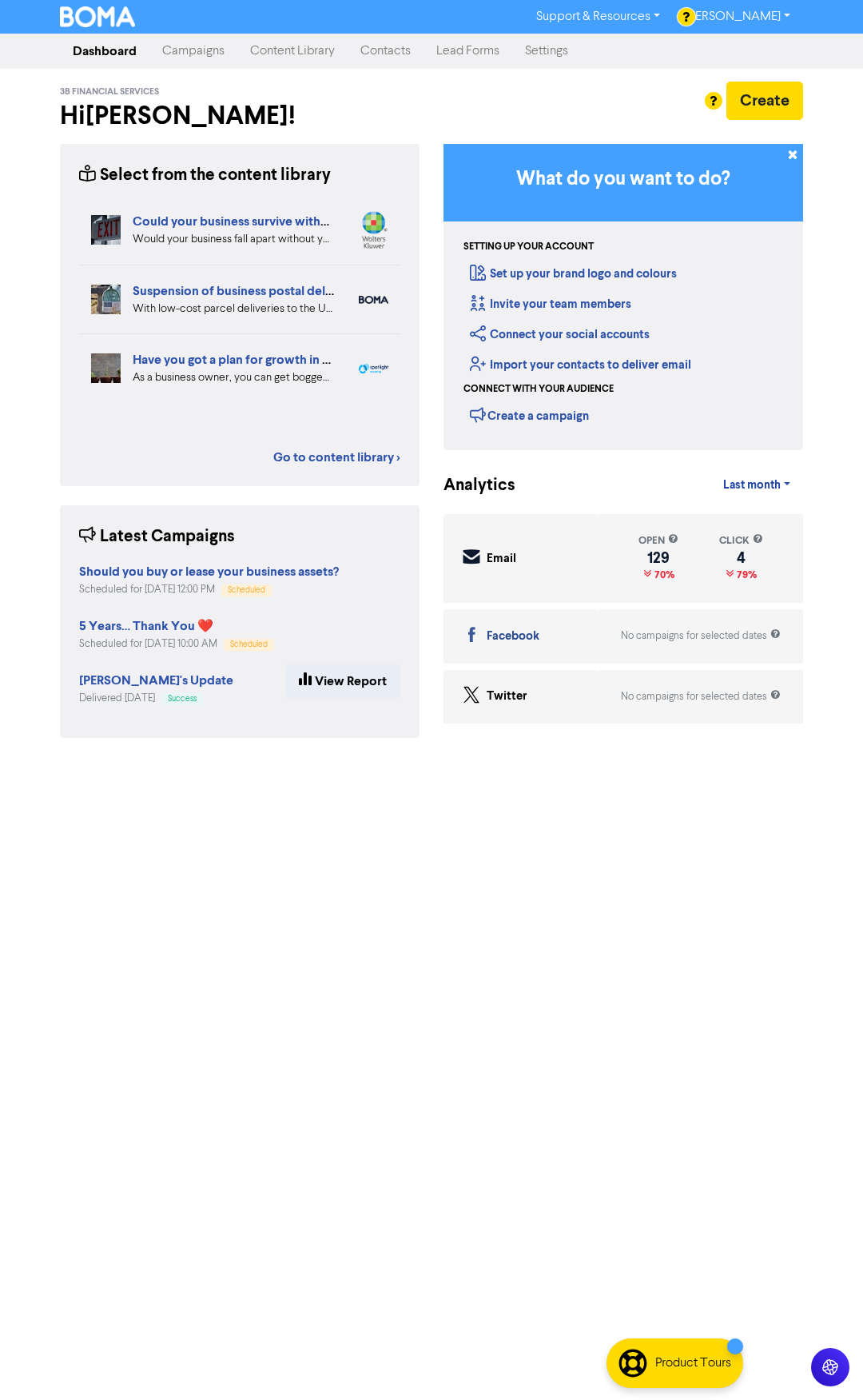
click at [294, 49] on link "Content Library" at bounding box center [292, 51] width 111 height 32
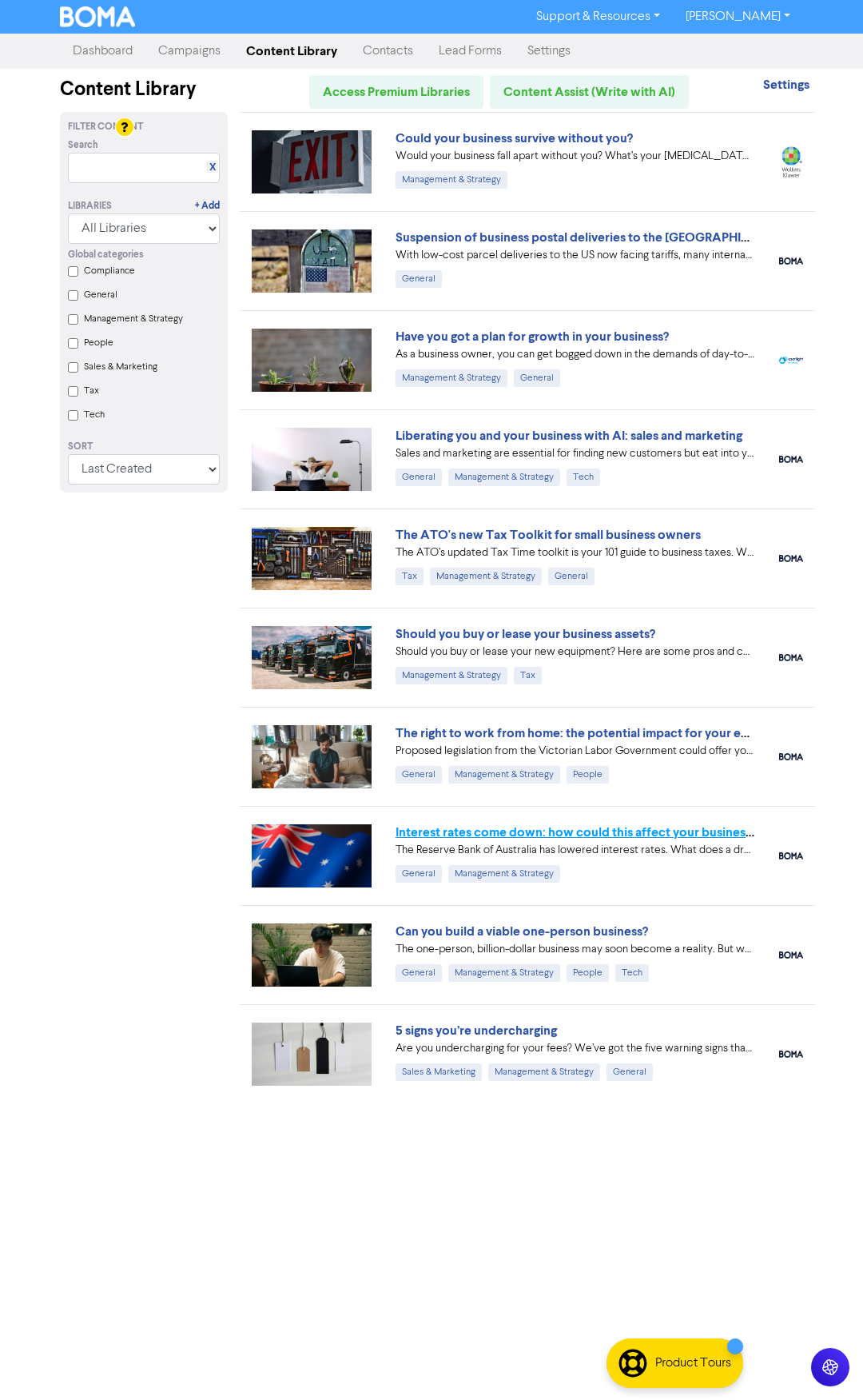
click at [557, 834] on link "Interest rates come down: how could this affect your business finances?" at bounding box center [602, 832] width 413 height 16
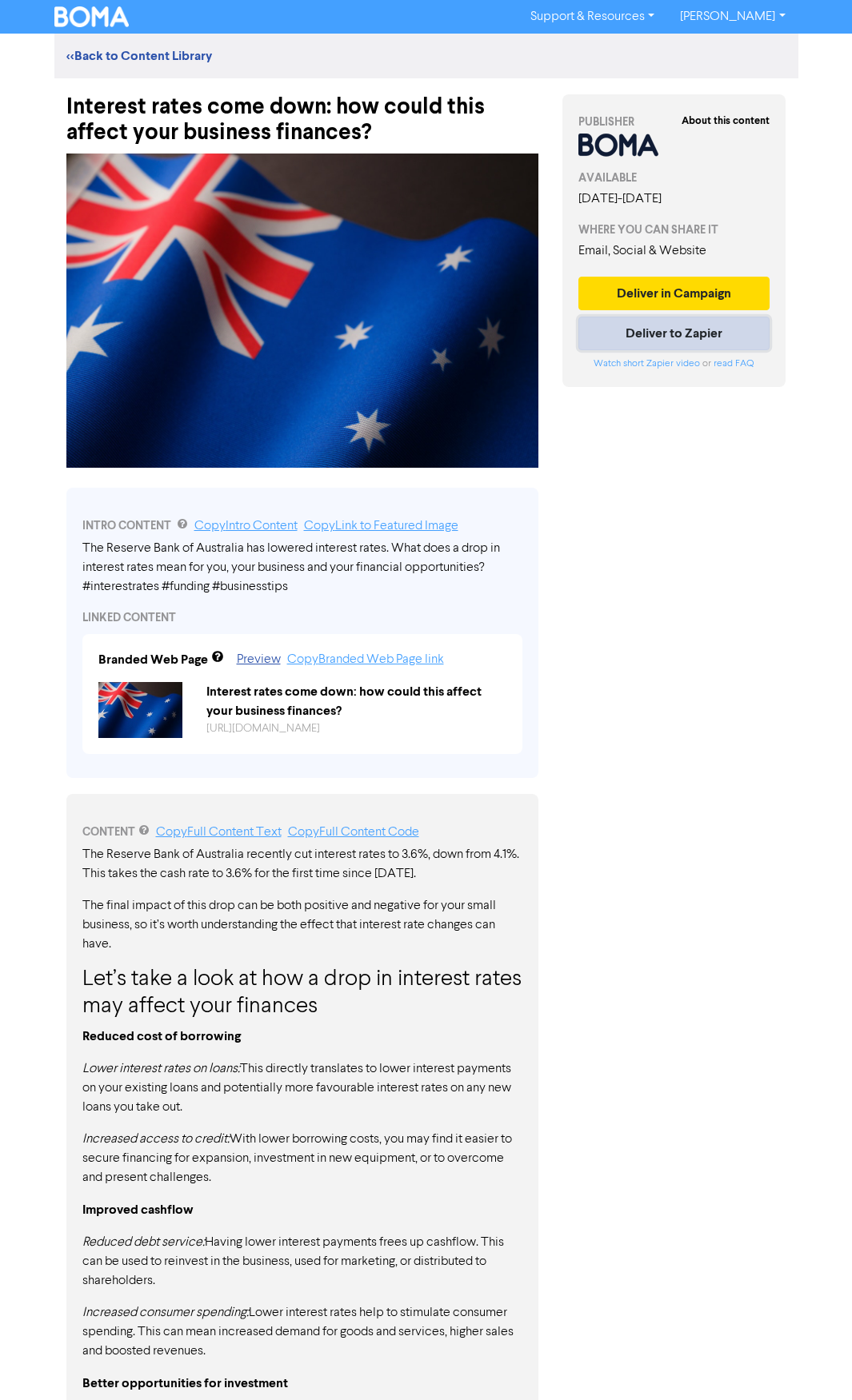
click at [635, 350] on button "Deliver to Zapier" at bounding box center [674, 334] width 192 height 34
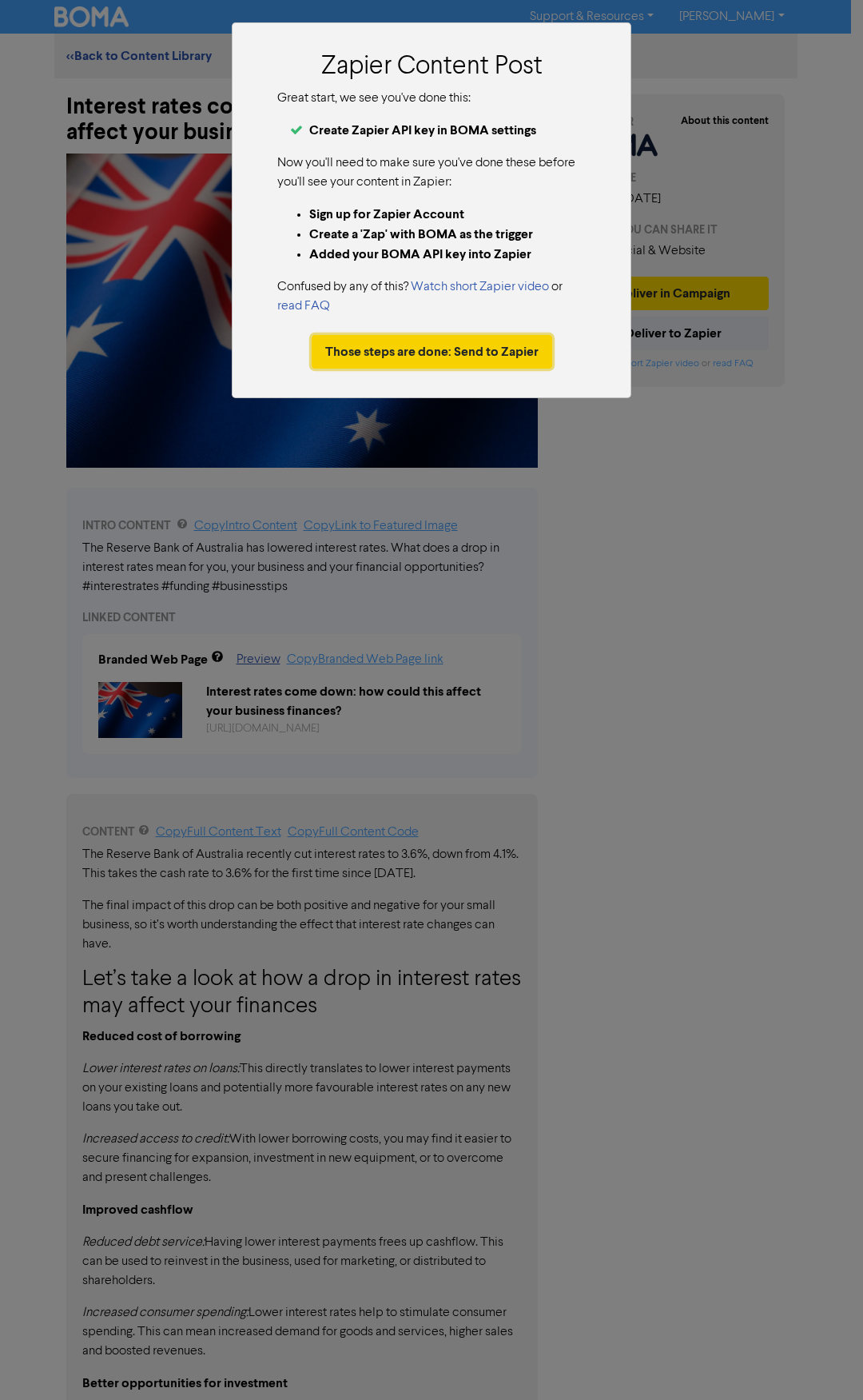
click at [430, 339] on button "Those steps are done: Send to Zapier" at bounding box center [432, 352] width 241 height 34
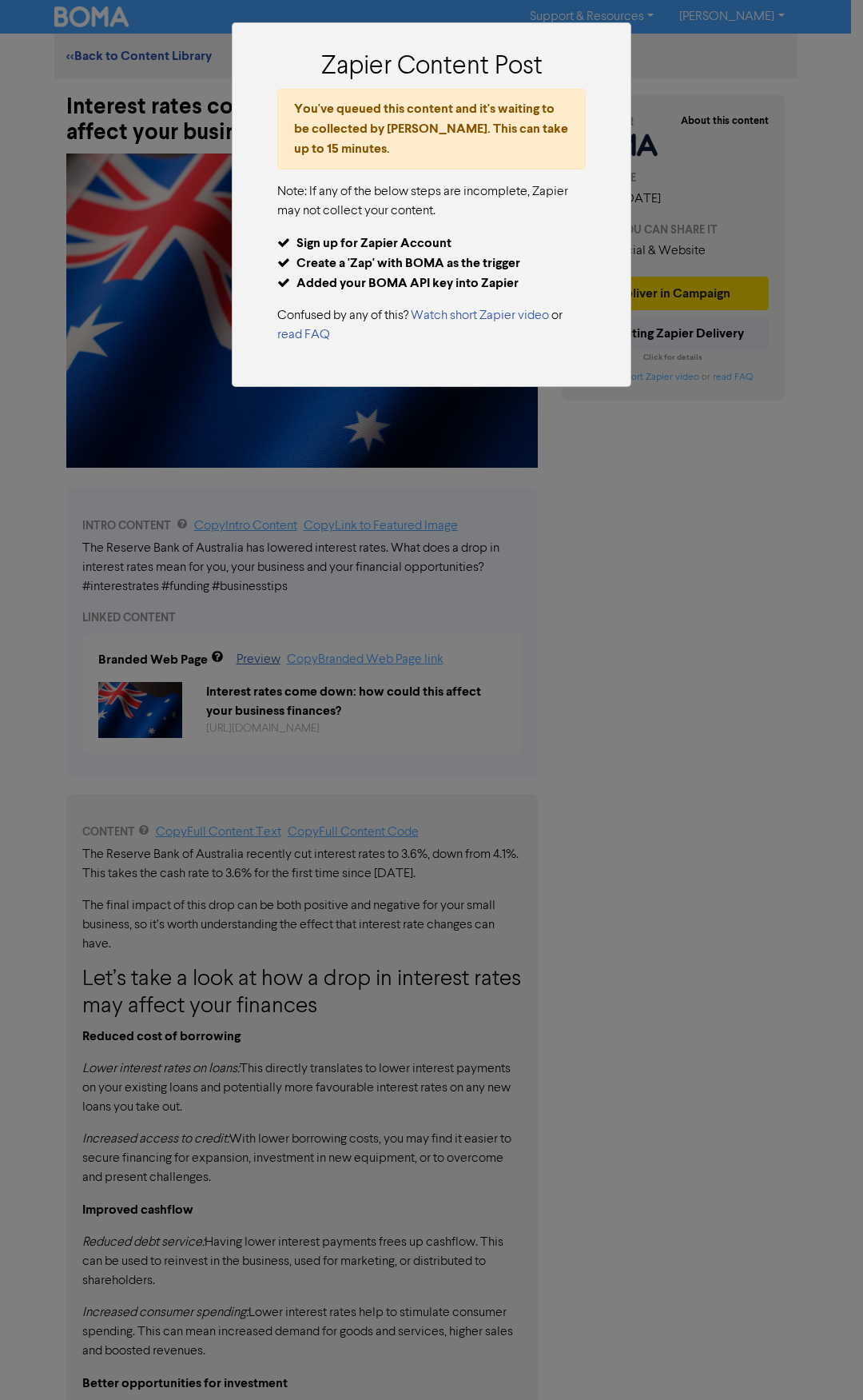
click at [736, 512] on div "Zapier Content Post You've queued this content and it's waiting to be collected…" at bounding box center [432, 700] width 863 height 1400
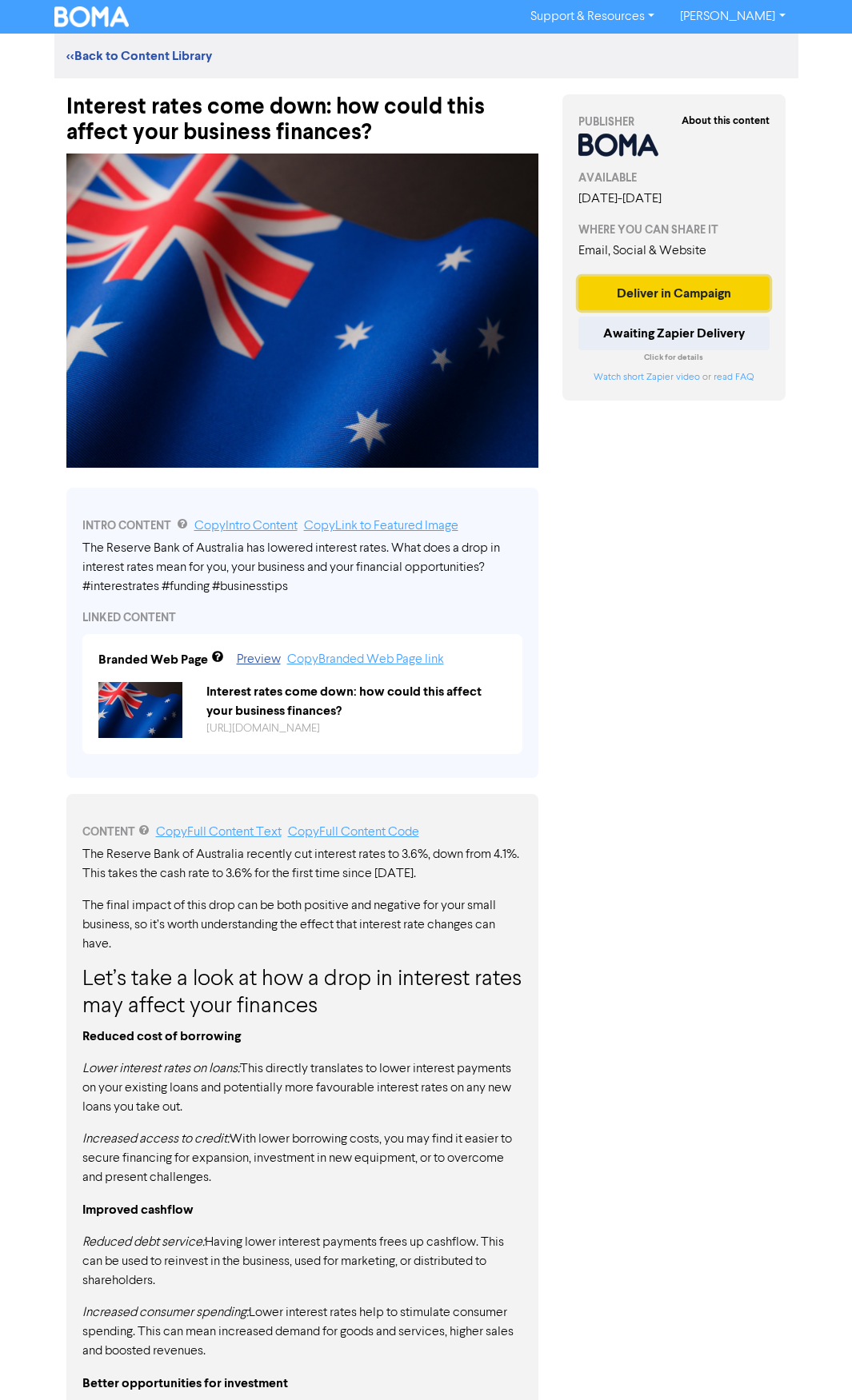
click at [663, 310] on button "Deliver in Campaign" at bounding box center [674, 293] width 192 height 34
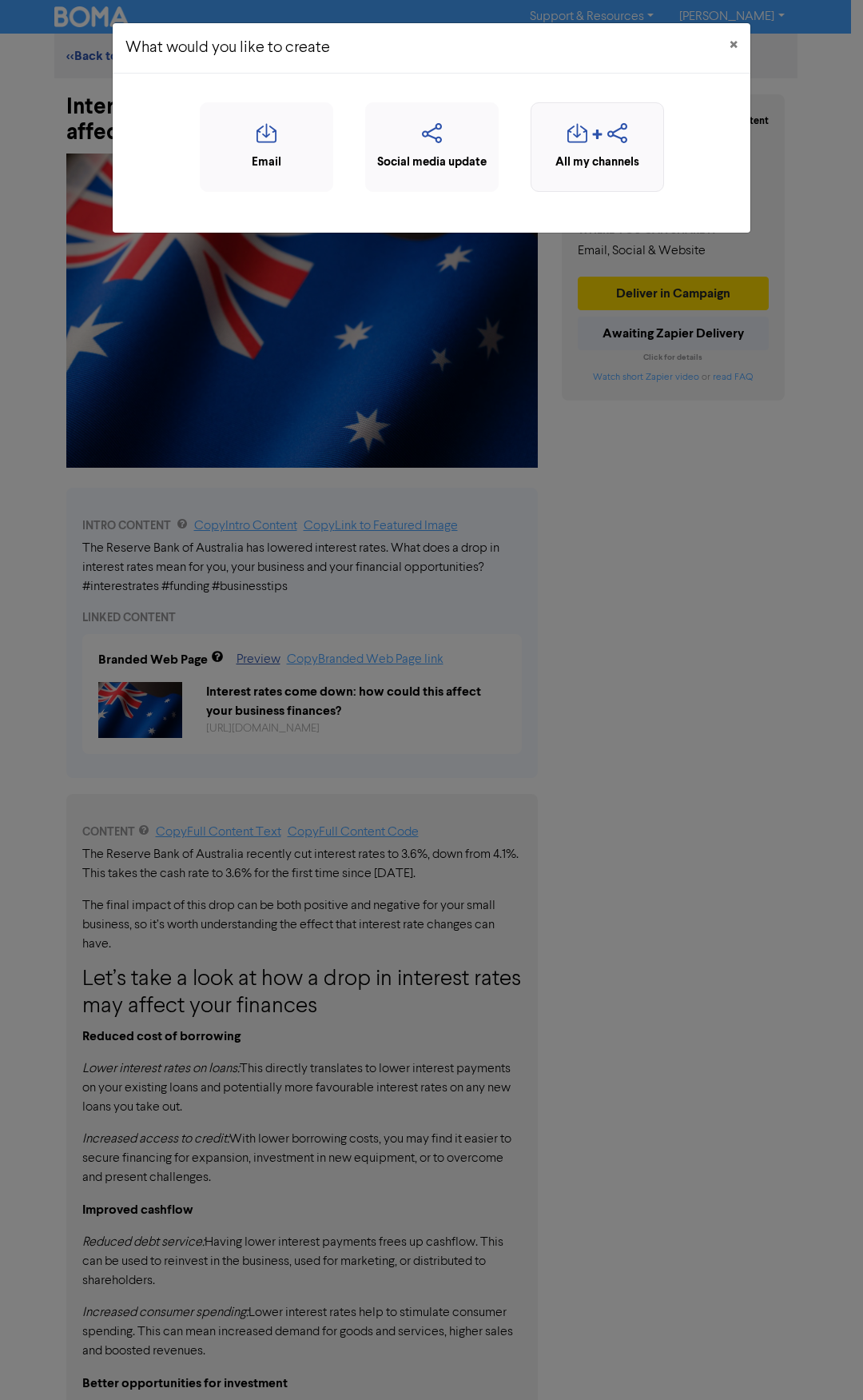
click at [626, 153] on div "All my channels" at bounding box center [597, 162] width 116 height 19
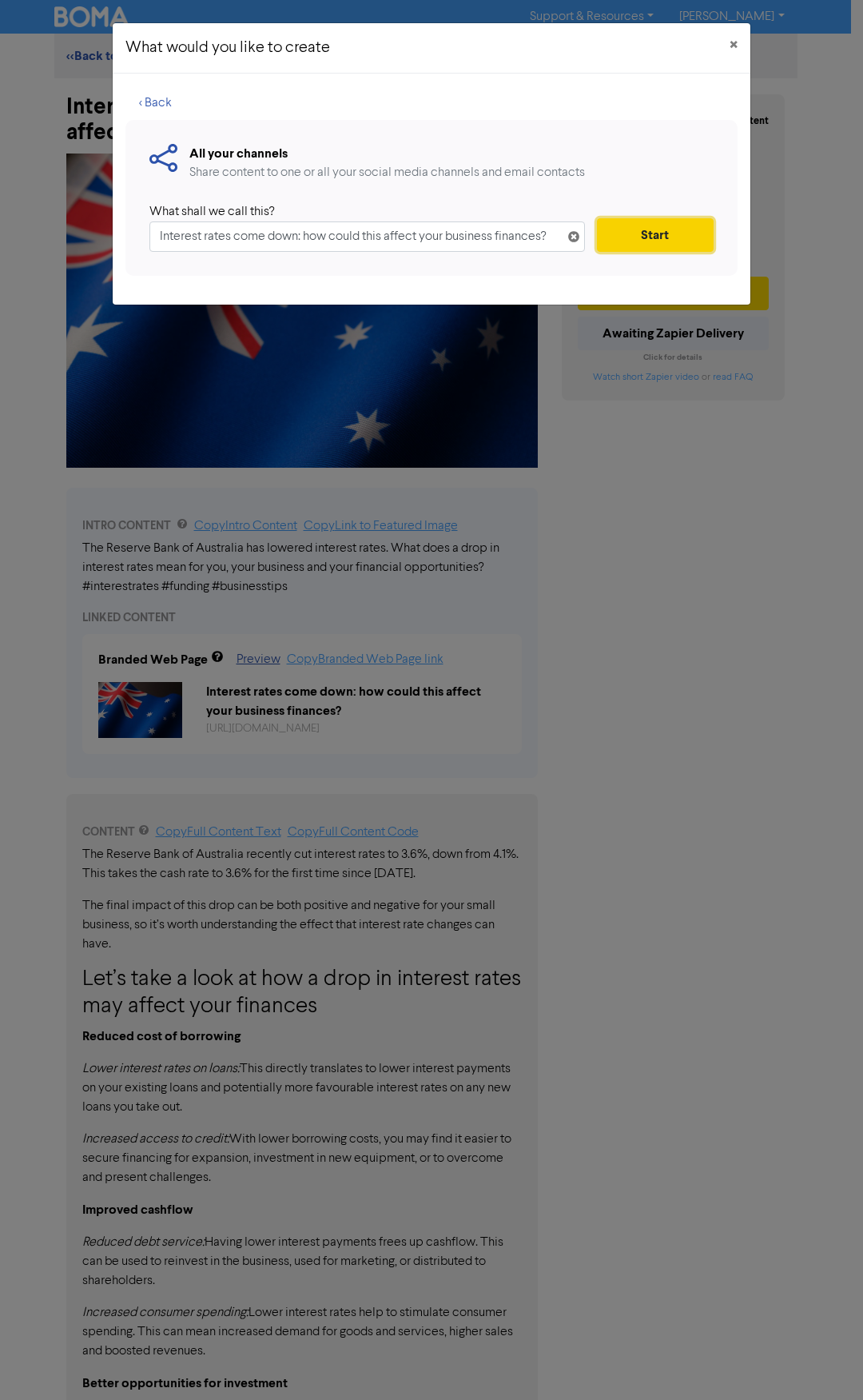
click at [640, 233] on button "Start" at bounding box center [655, 235] width 117 height 34
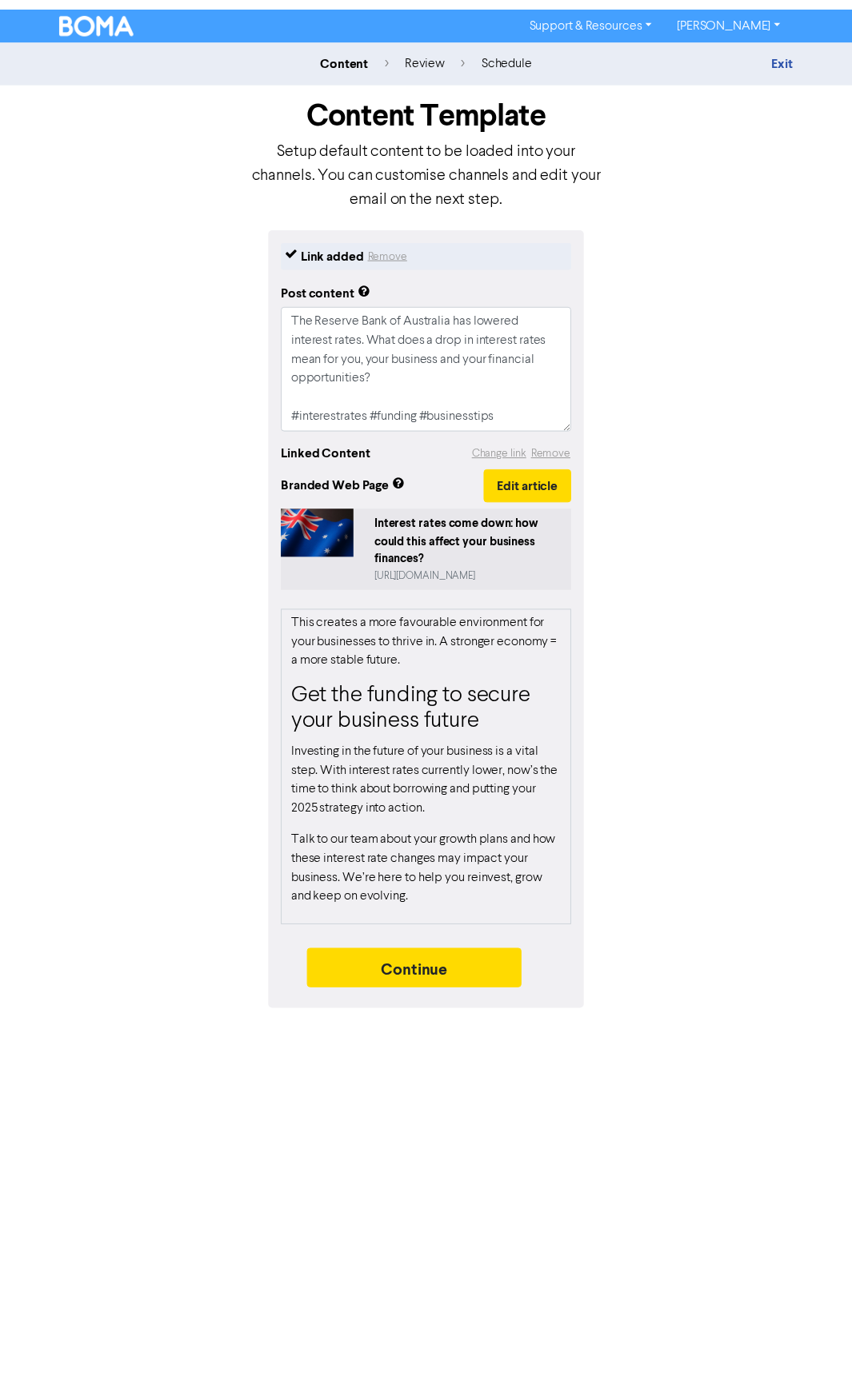
scroll to position [1012, 0]
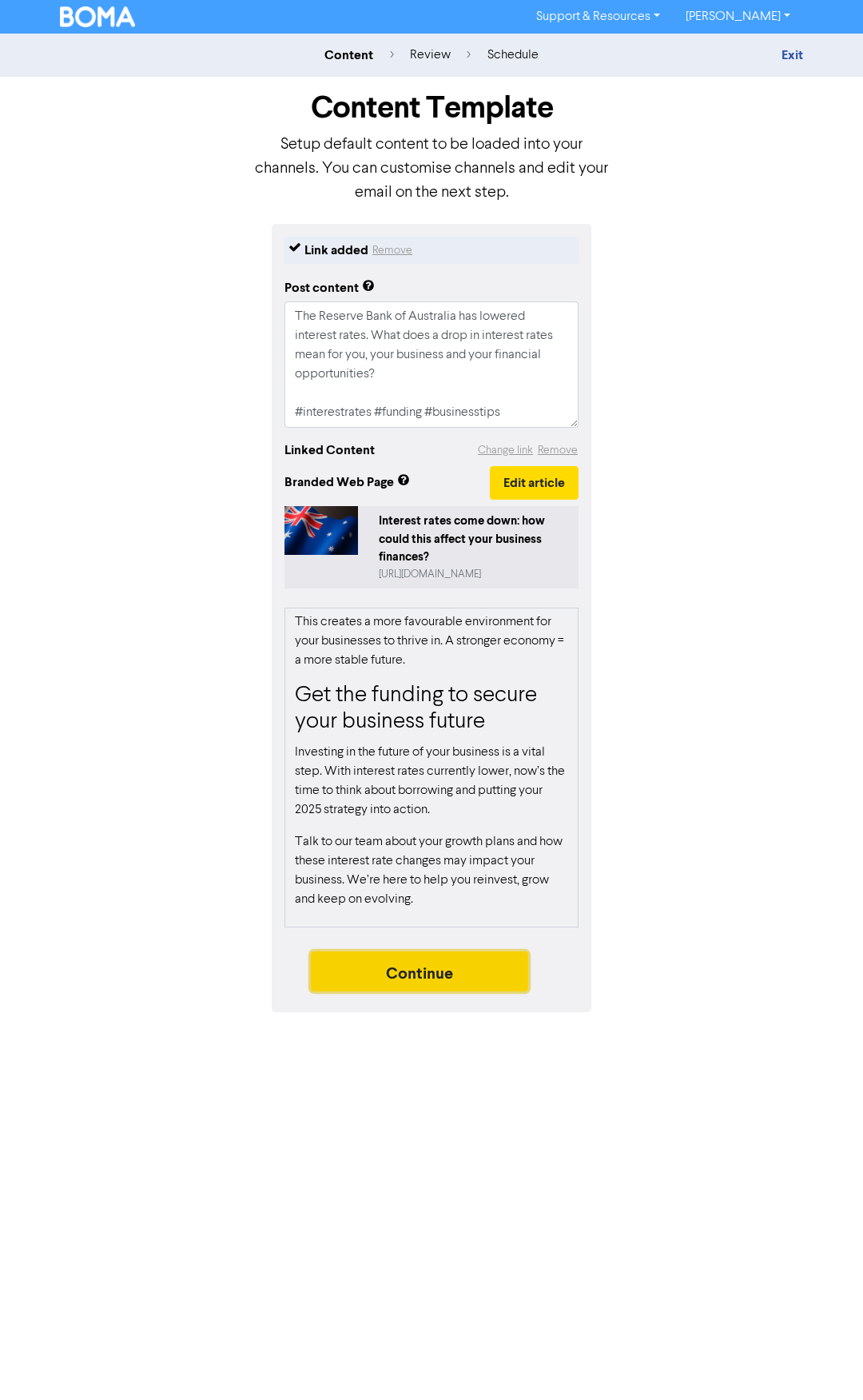
click at [453, 973] on button "Continue" at bounding box center [420, 971] width 218 height 40
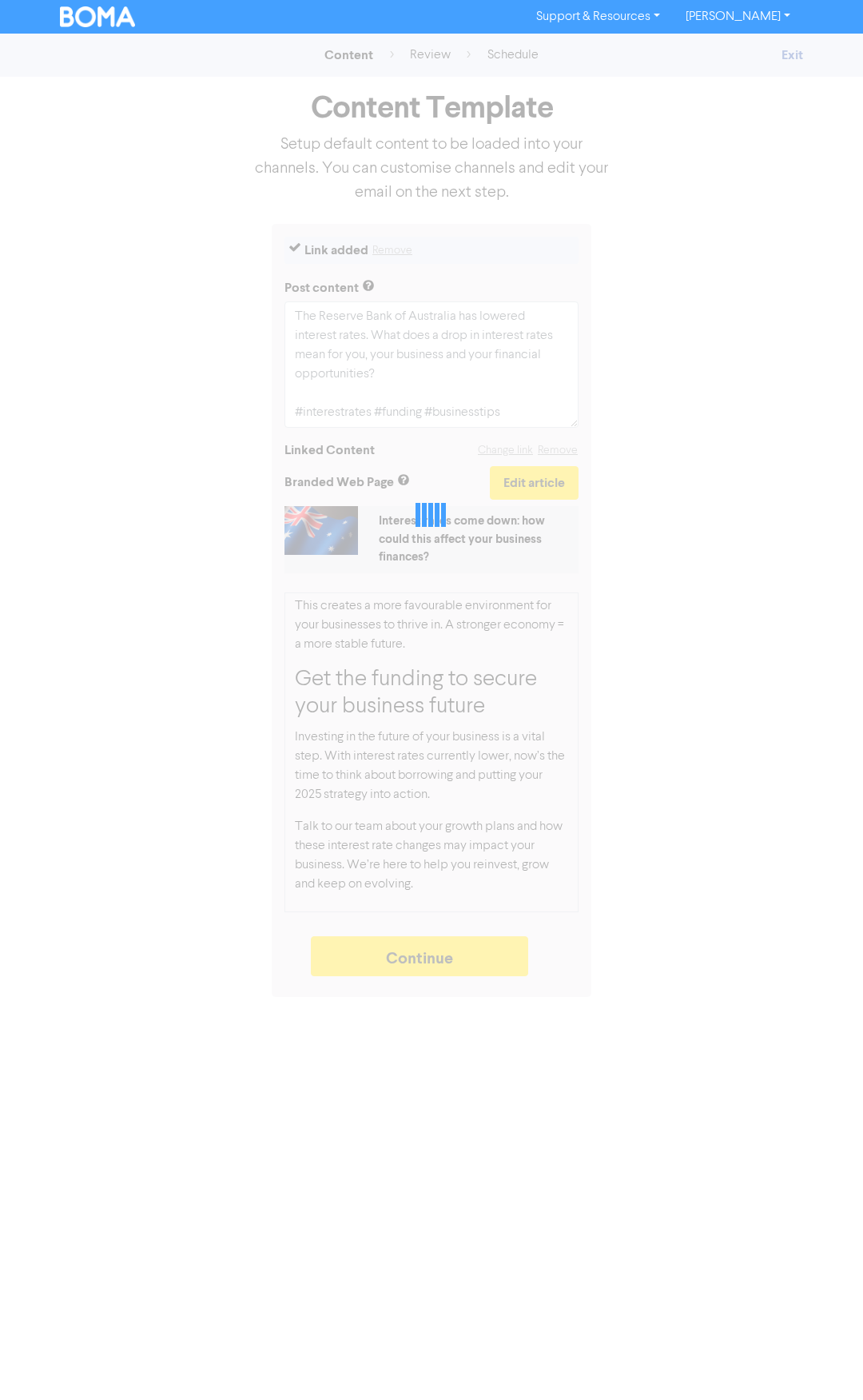
type textarea "x"
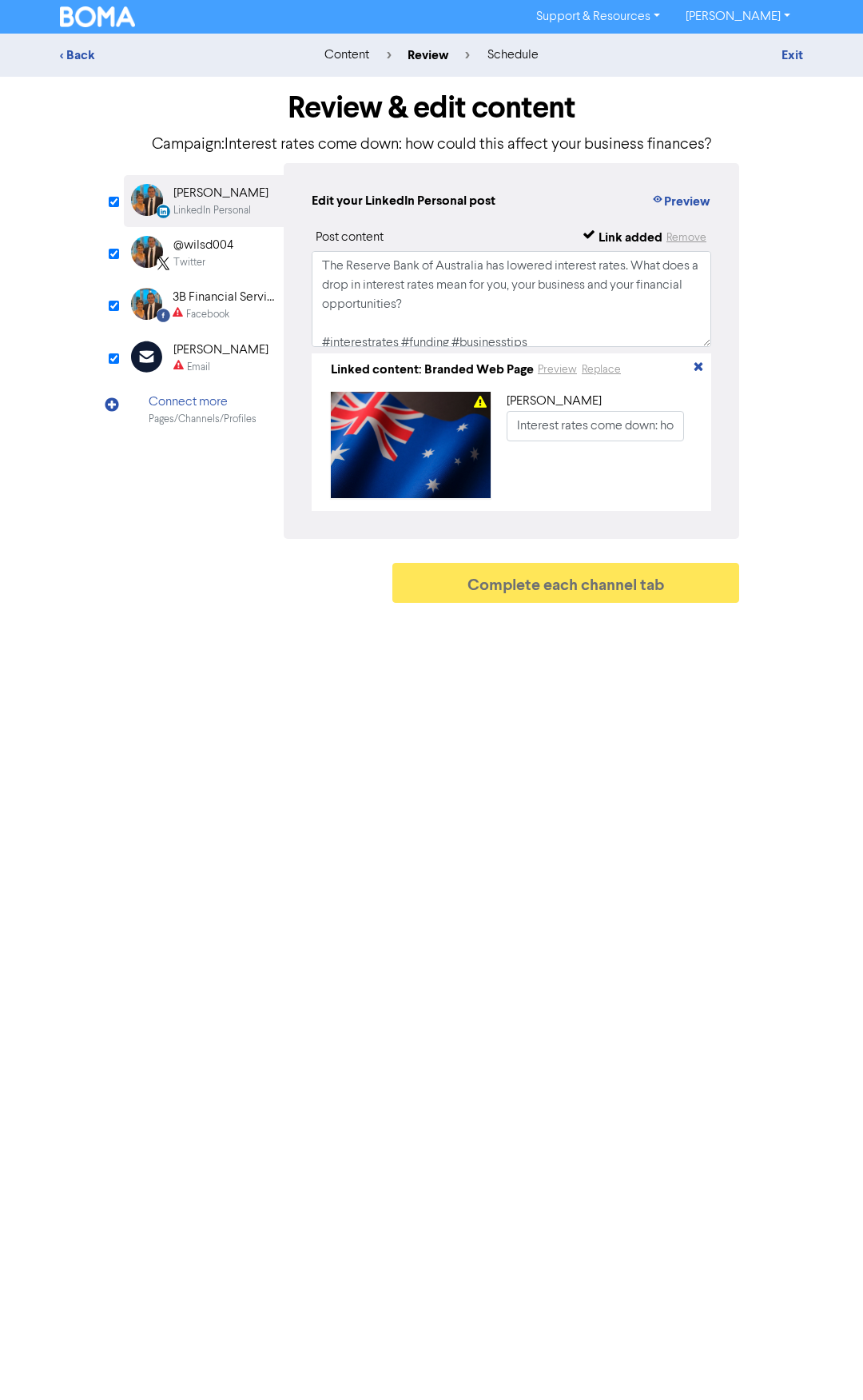
click at [207, 364] on div "Email" at bounding box center [199, 367] width 23 height 15
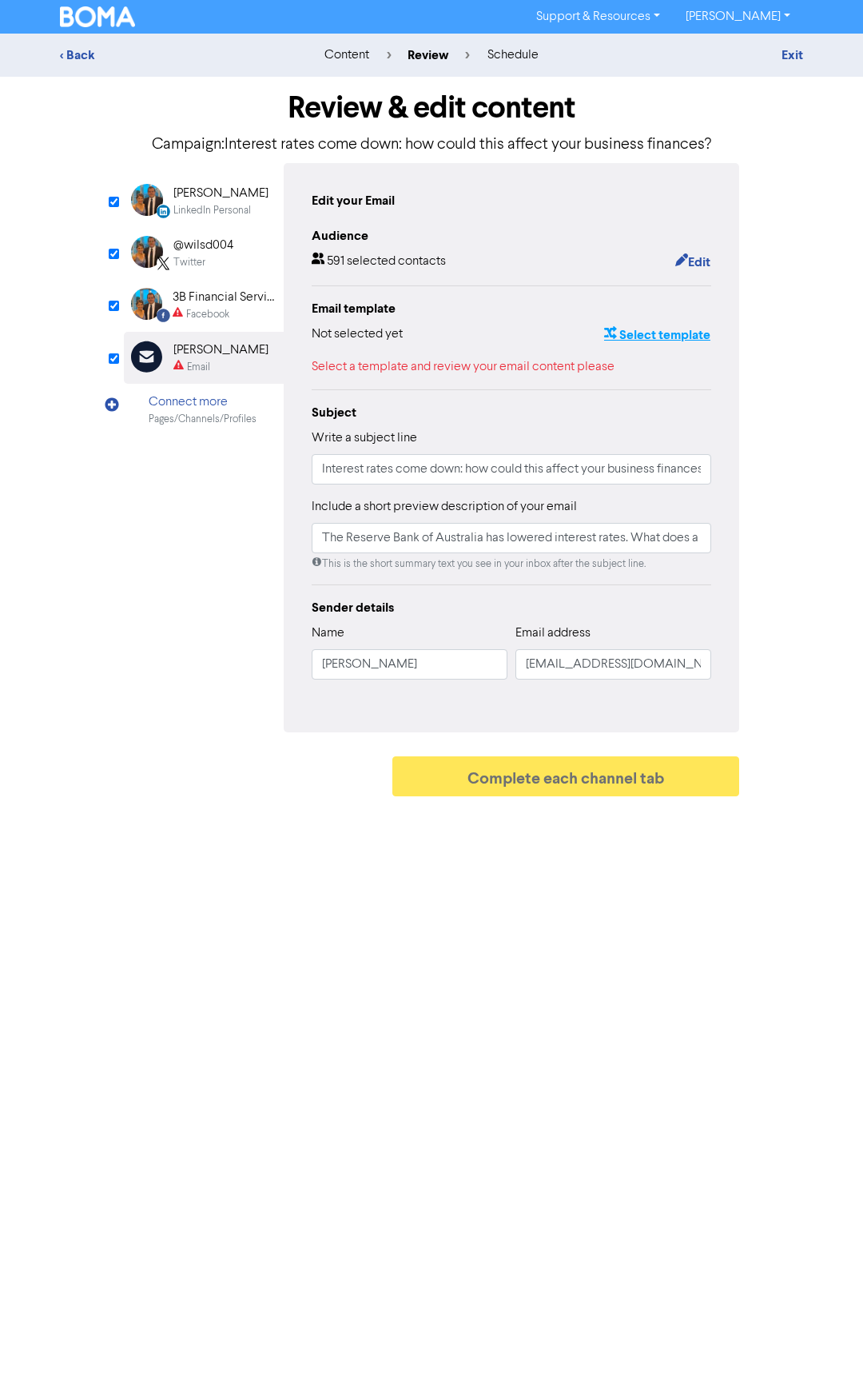
click at [656, 334] on button "Select template" at bounding box center [657, 334] width 108 height 21
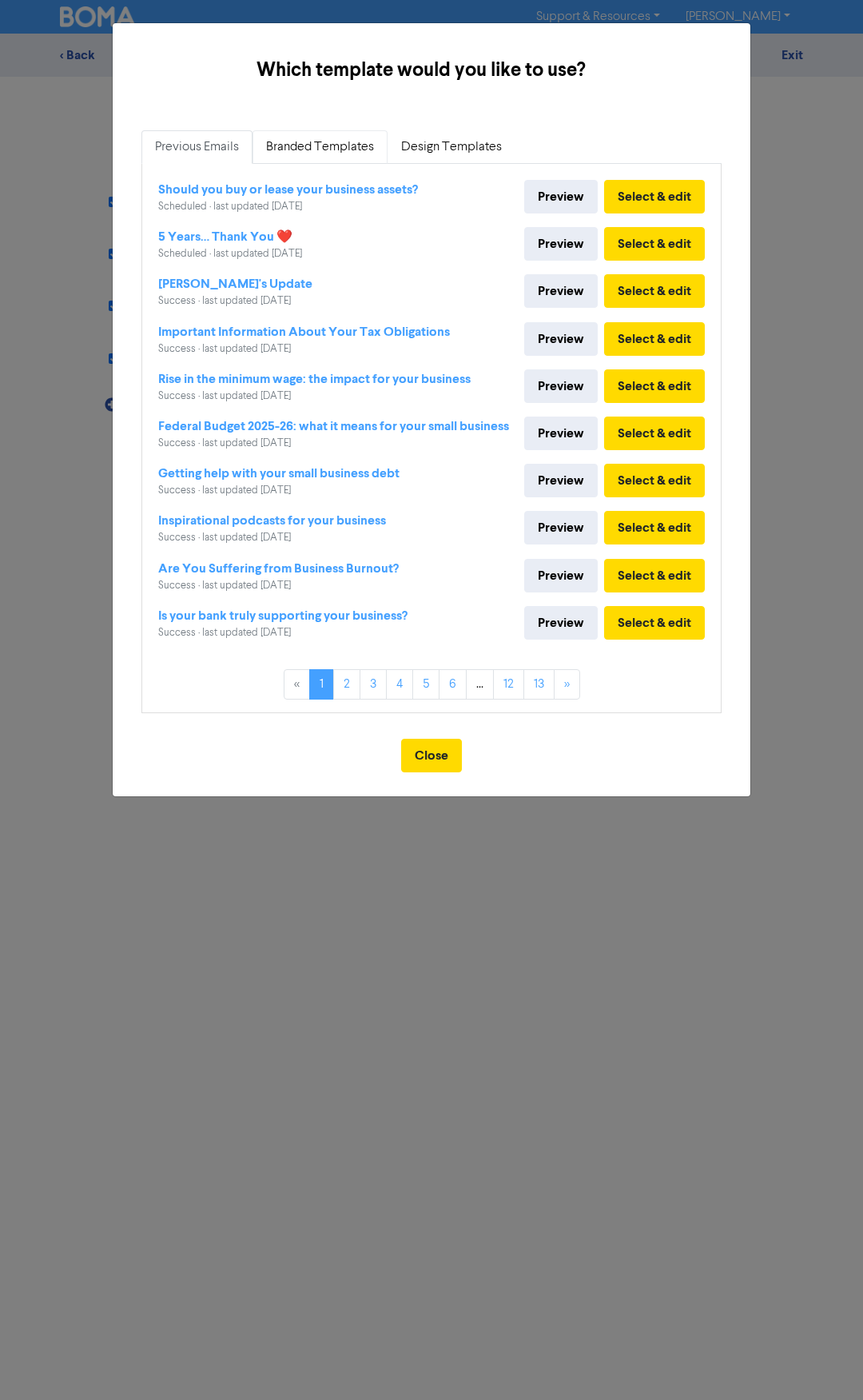
click at [321, 151] on link "Branded Templates" at bounding box center [320, 147] width 136 height 34
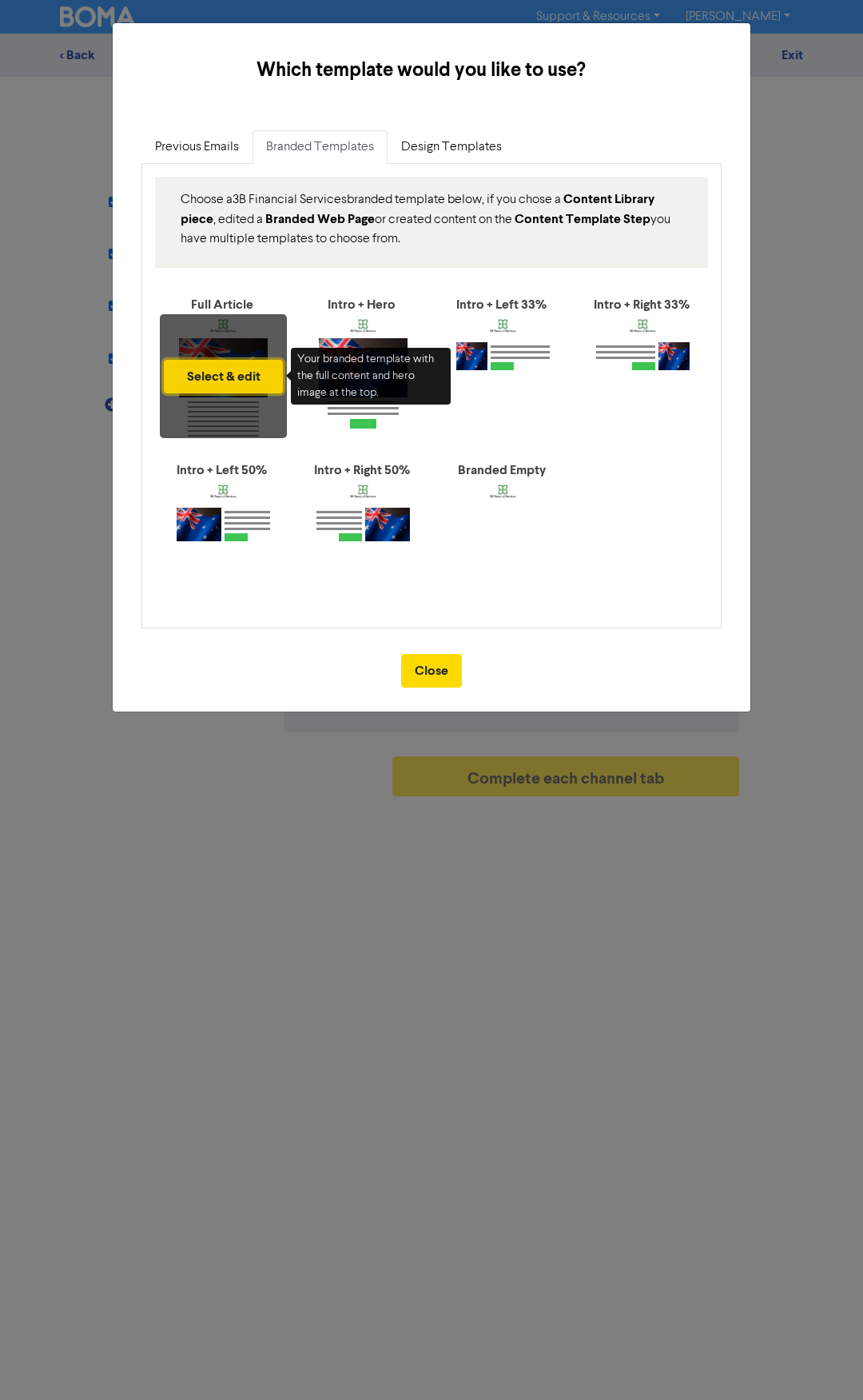
click at [227, 366] on button "Select & edit" at bounding box center [224, 377] width 119 height 34
type input "The Reserve Bank of Australia has lowered interest rates. What does a drop in i…"
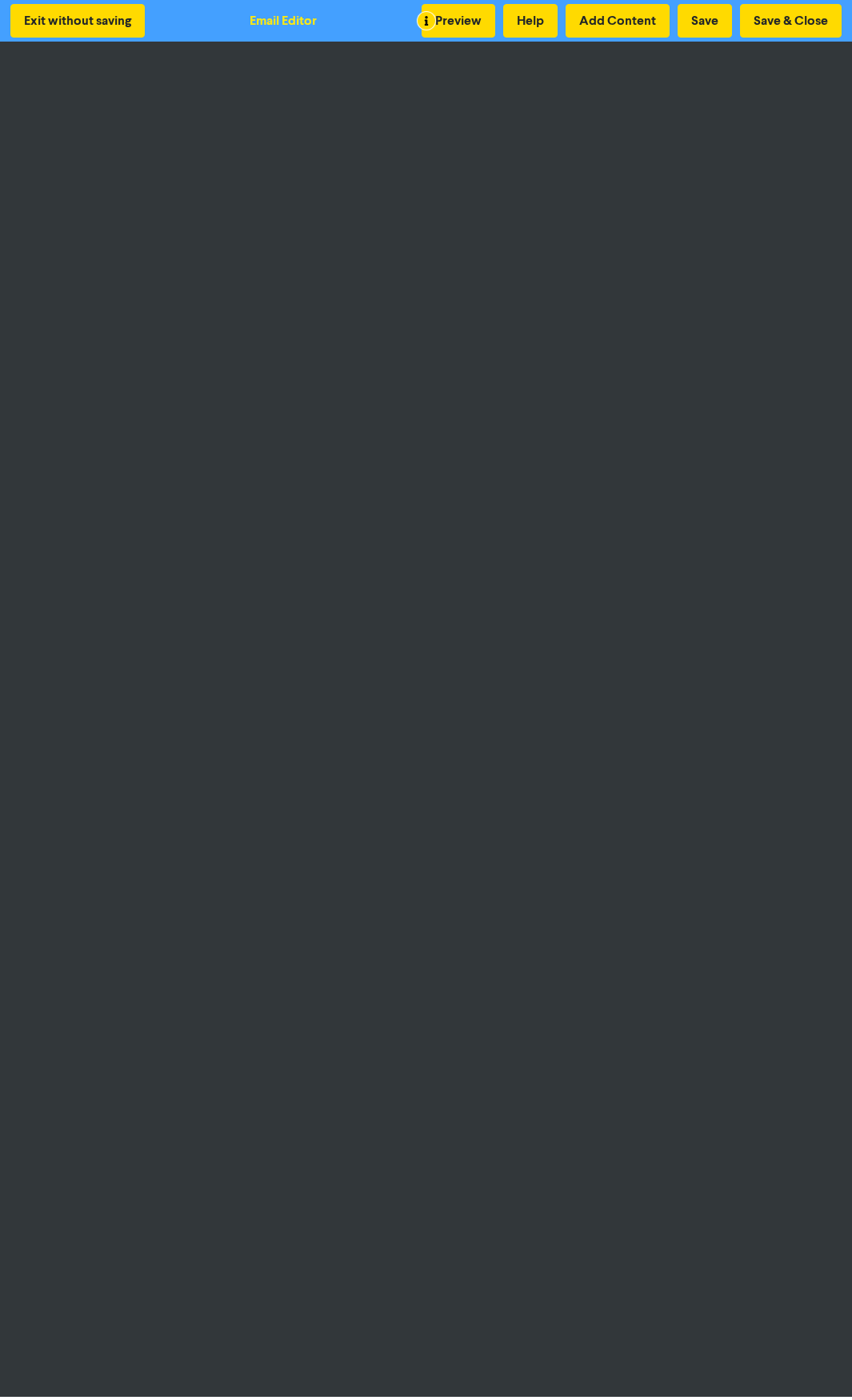
scroll to position [2, 0]
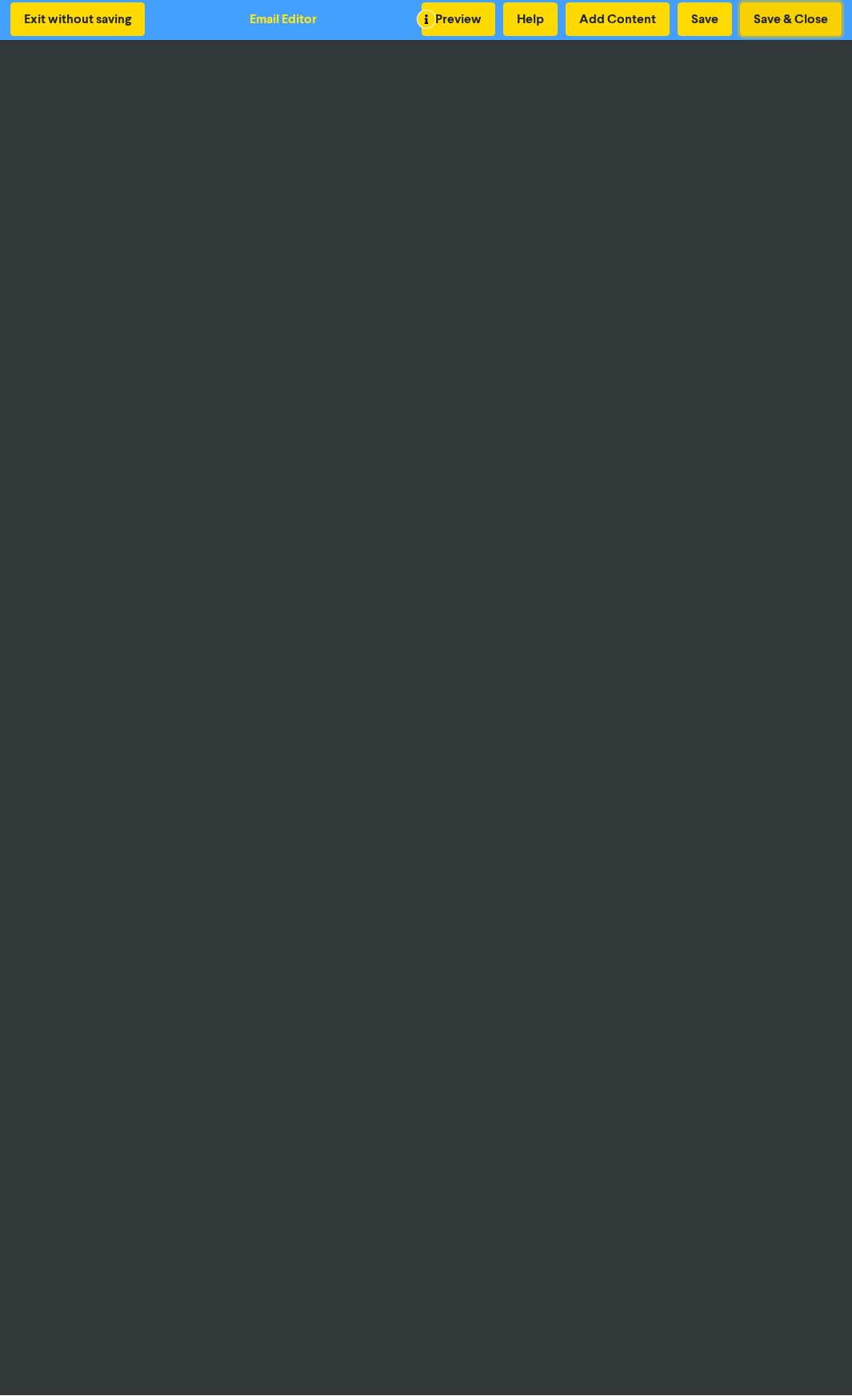
click at [787, 14] on button "Save & Close" at bounding box center [790, 20] width 102 height 34
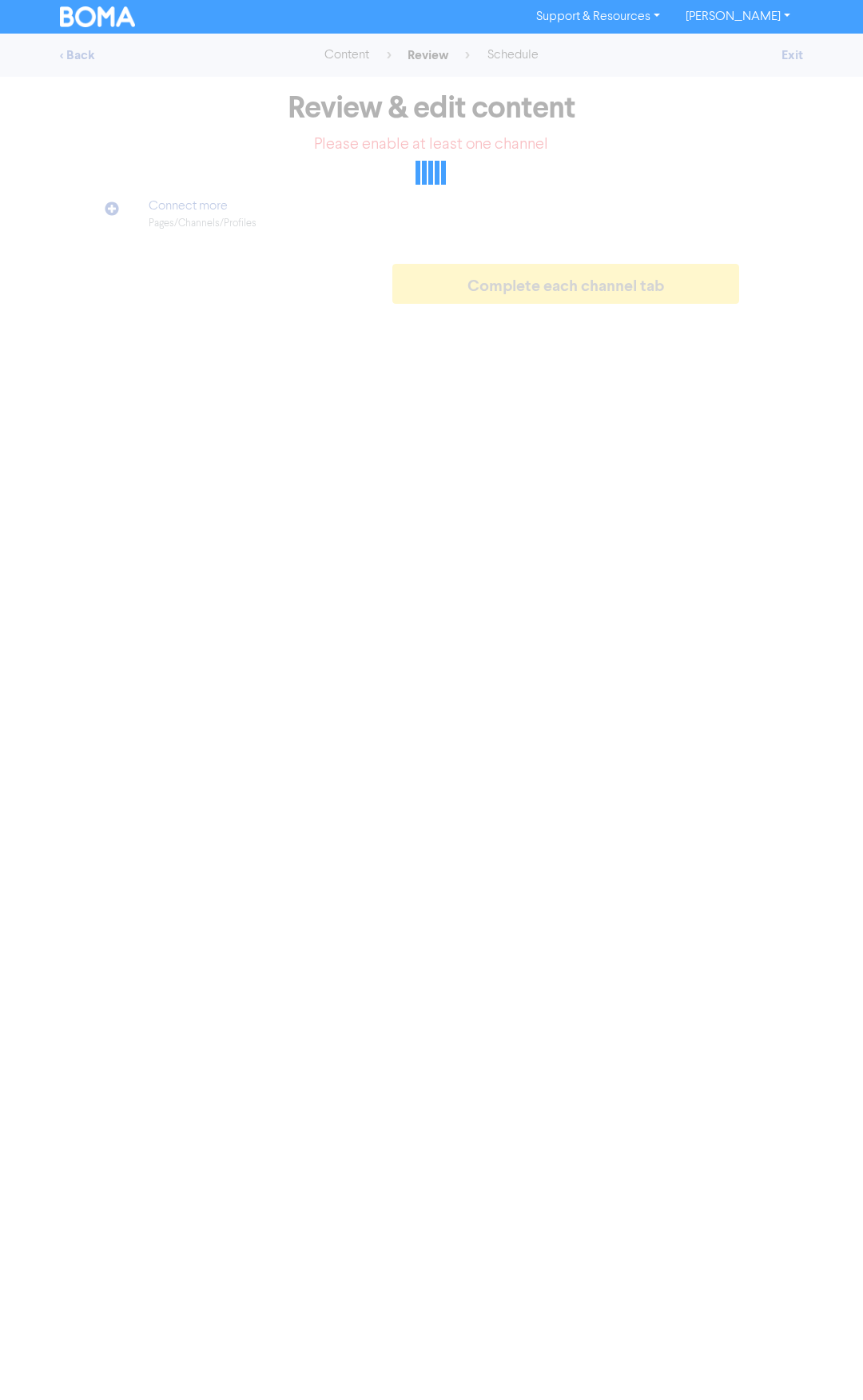
select select "LEARN_MORE"
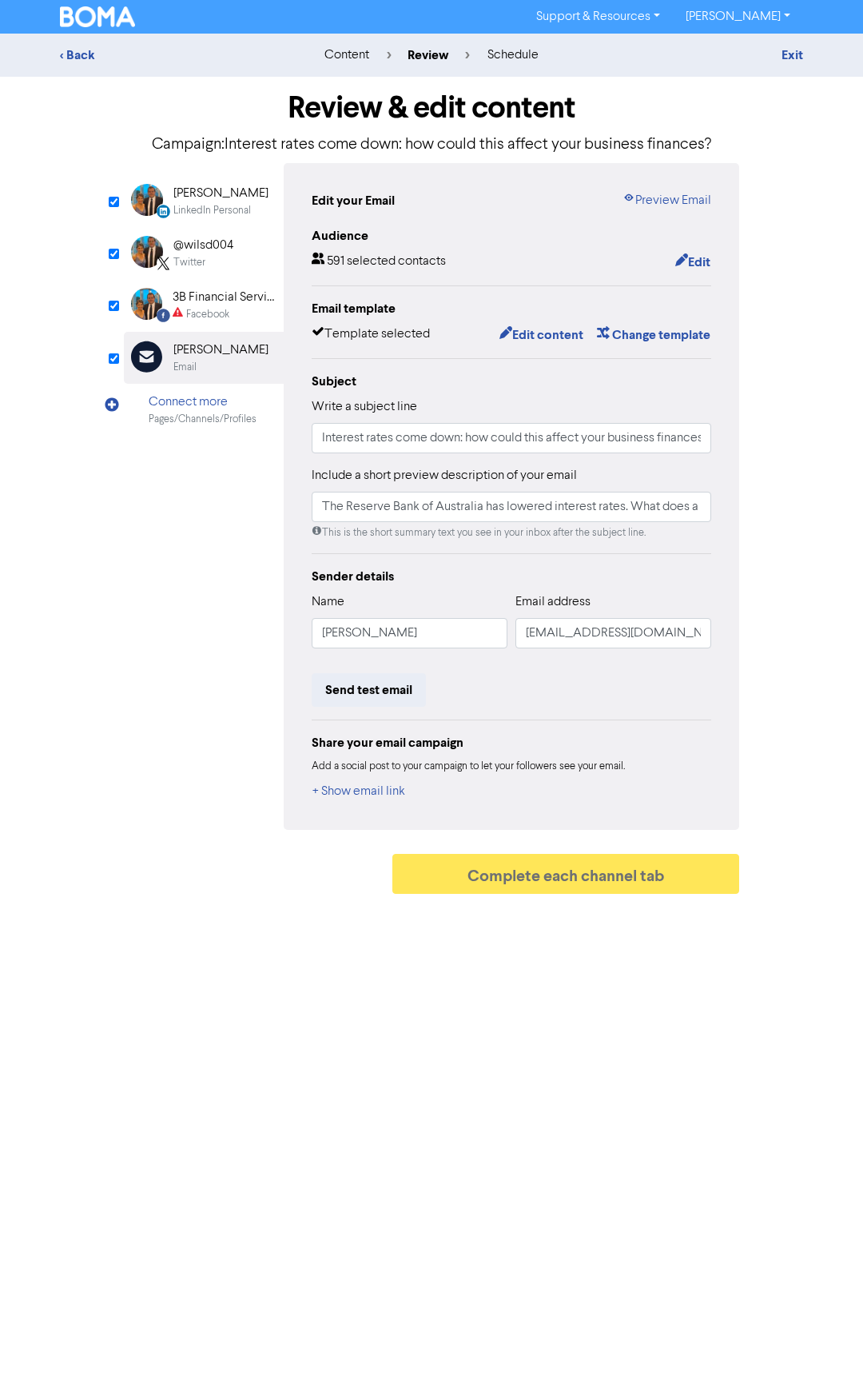
type input "The Reserve Bank of Australia has lowered interest rates. What does a drop in i…"
click at [225, 301] on div "3B Financial Services" at bounding box center [224, 298] width 103 height 20
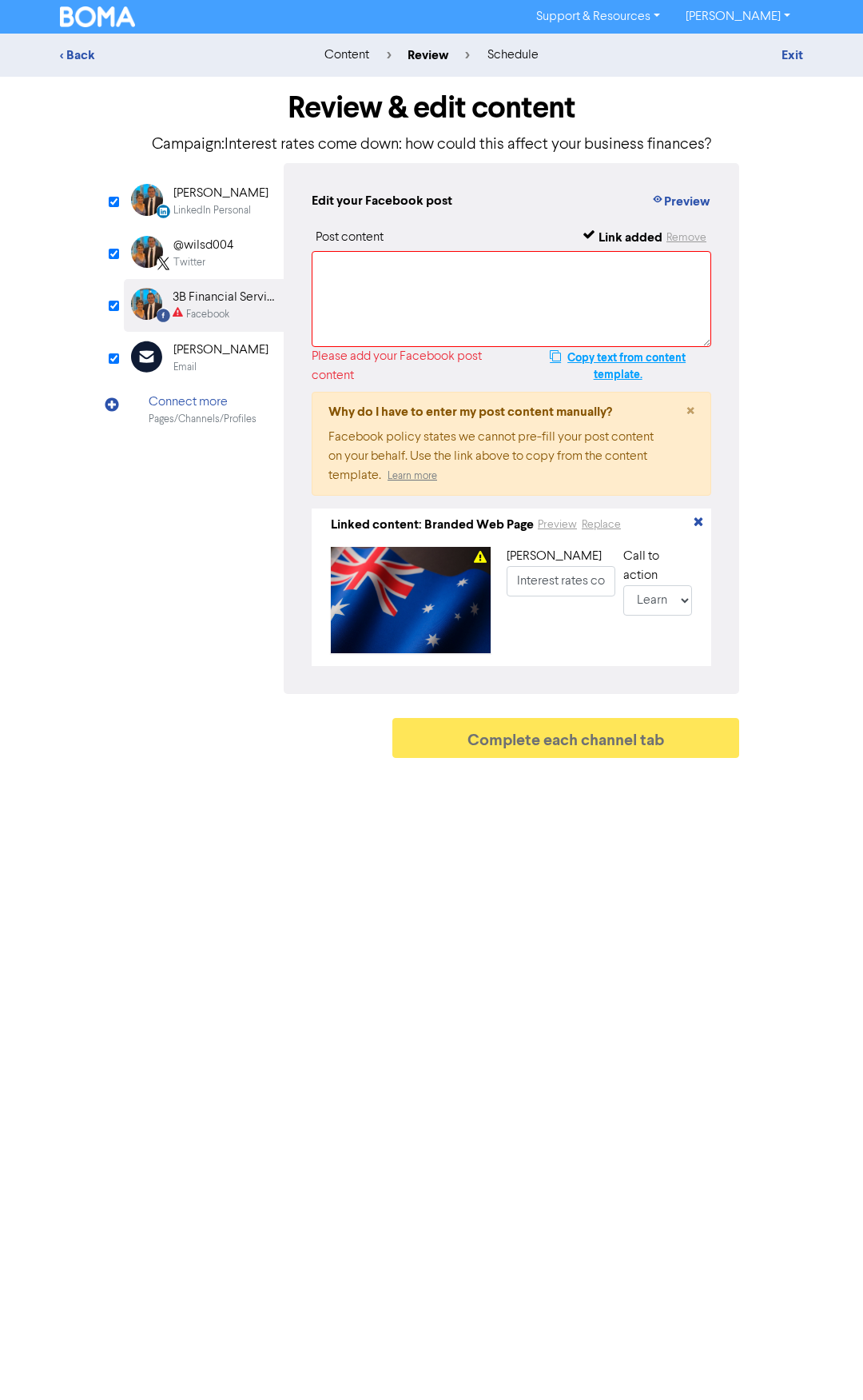
click at [612, 358] on button "Copy text from content template." at bounding box center [618, 366] width 187 height 38
click at [412, 294] on textarea at bounding box center [512, 300] width 399 height 96
paste textarea "The Reserve Bank of Australia has lowered interest rates. What does a drop in i…"
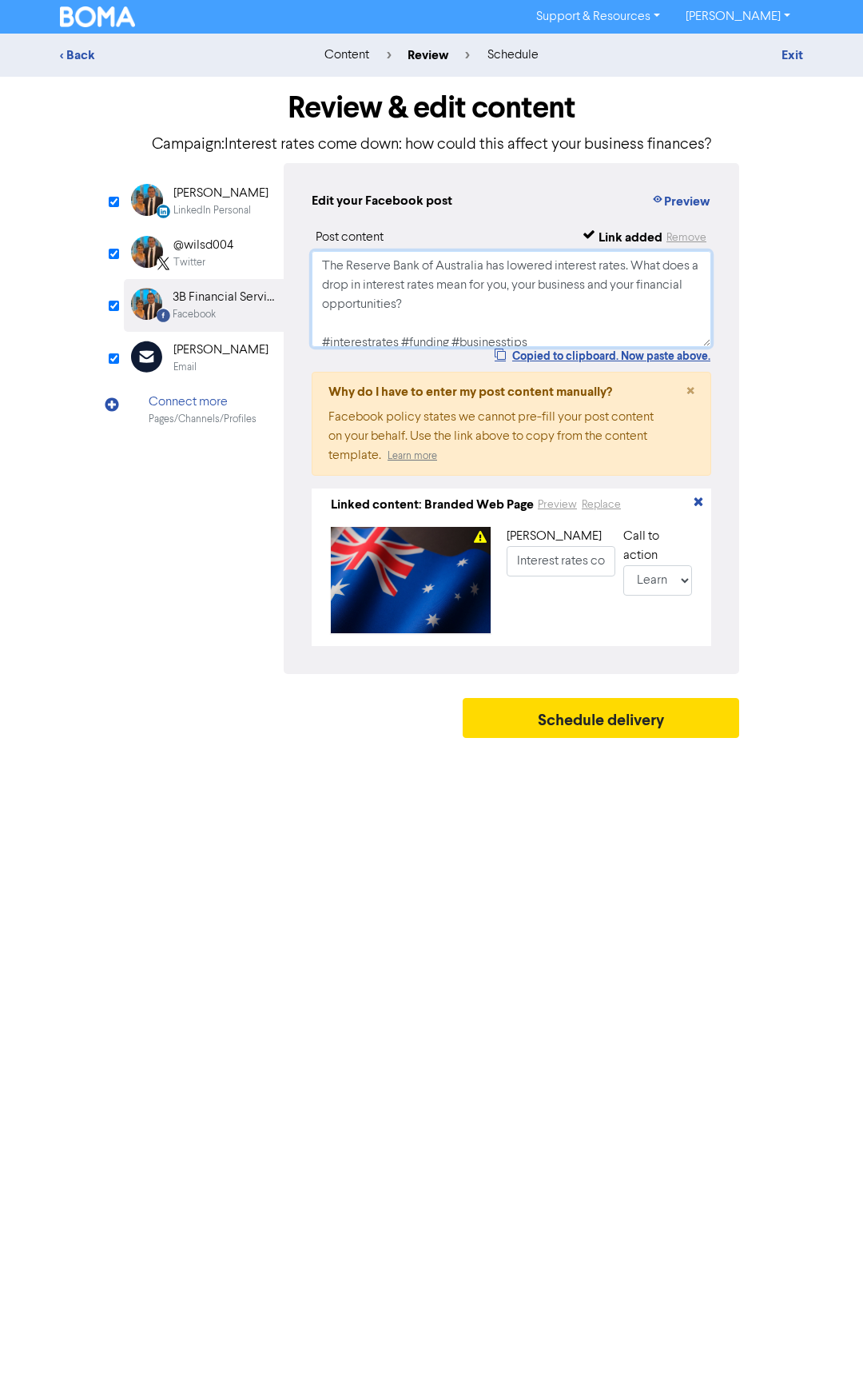
type textarea "The Reserve Bank of Australia has lowered interest rates. What does a drop in i…"
click at [199, 259] on div "Twitter" at bounding box center [190, 262] width 32 height 15
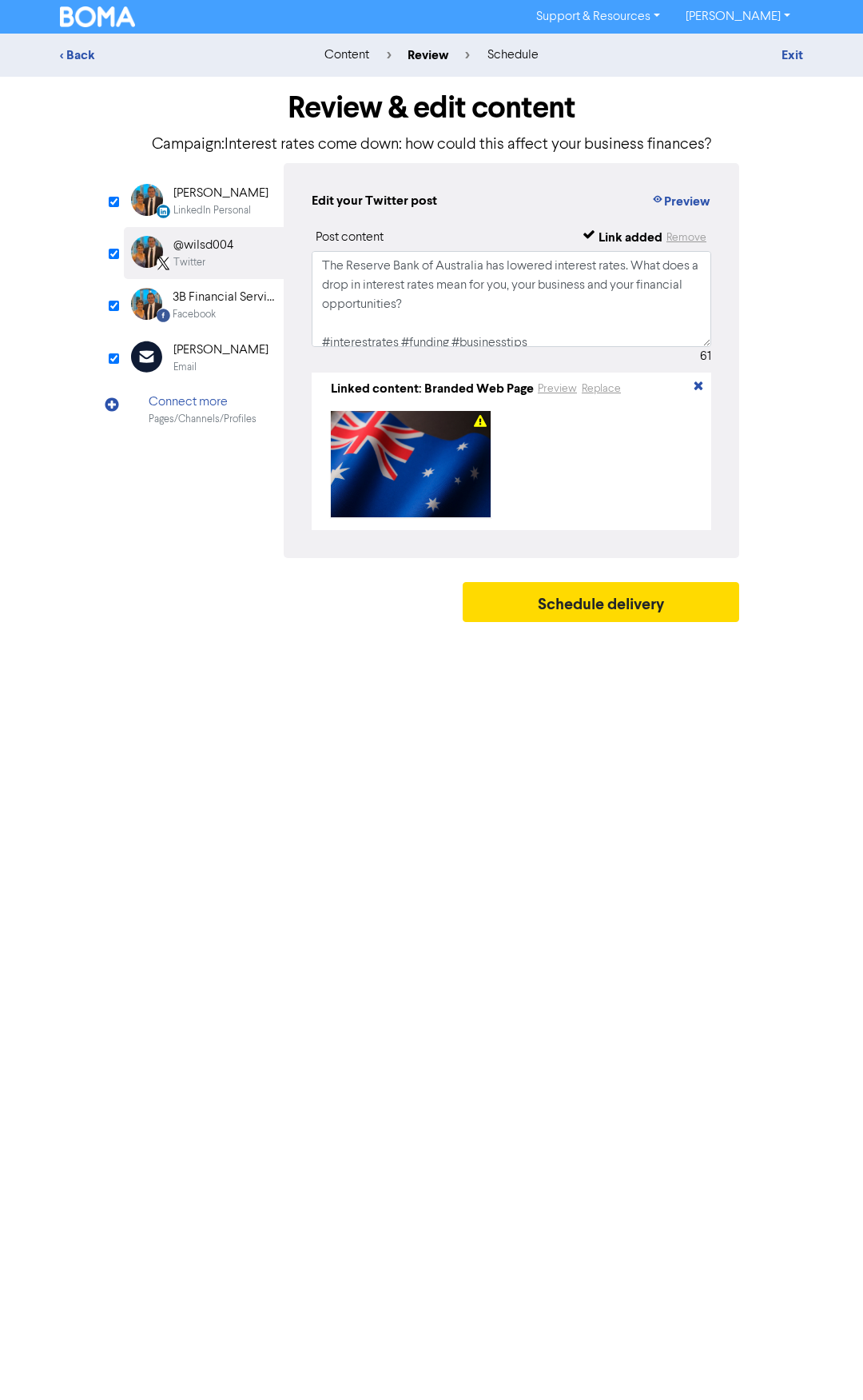
click at [218, 202] on div "[PERSON_NAME]" at bounding box center [221, 194] width 95 height 20
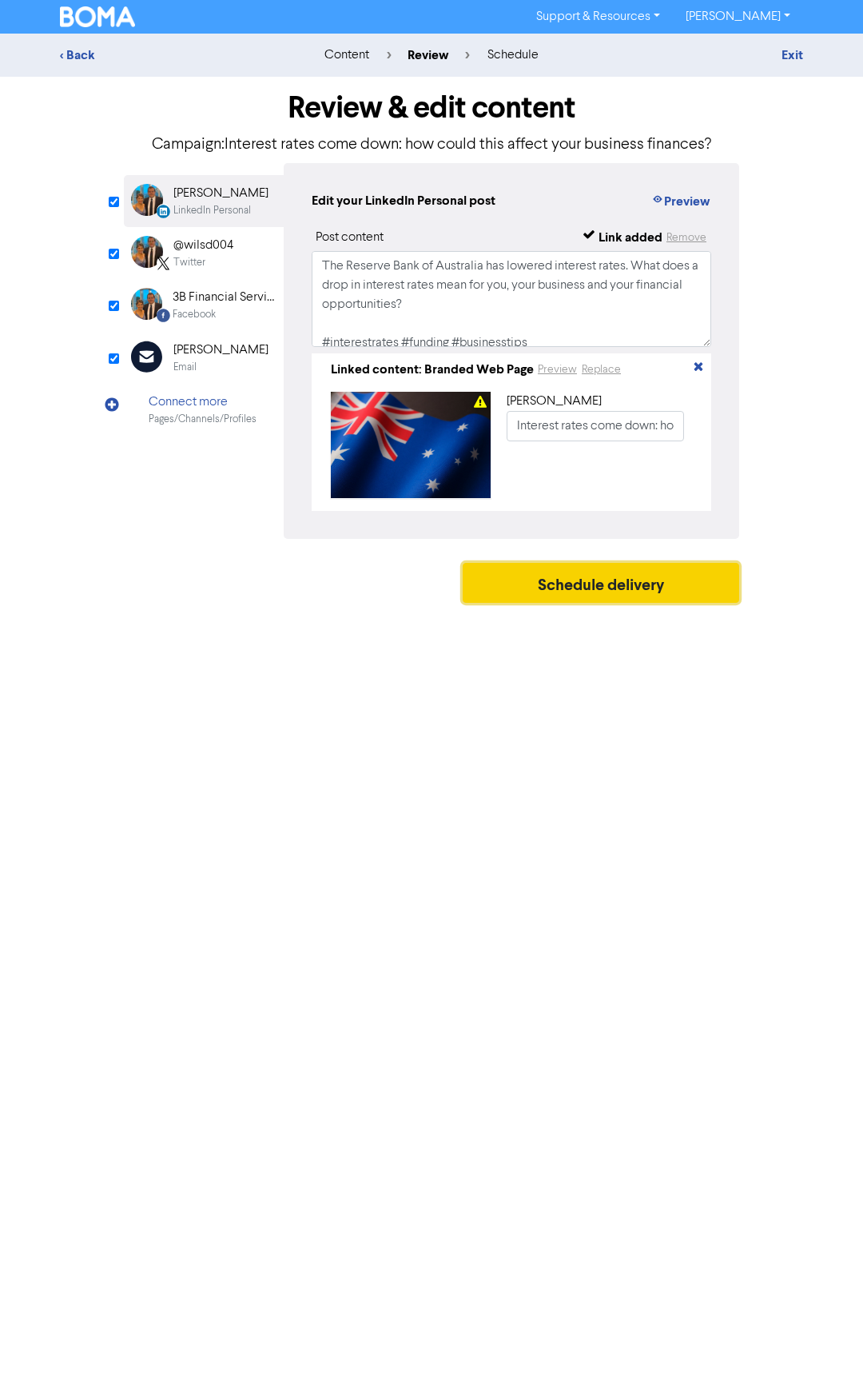
click at [596, 588] on button "Schedule delivery" at bounding box center [601, 582] width 276 height 40
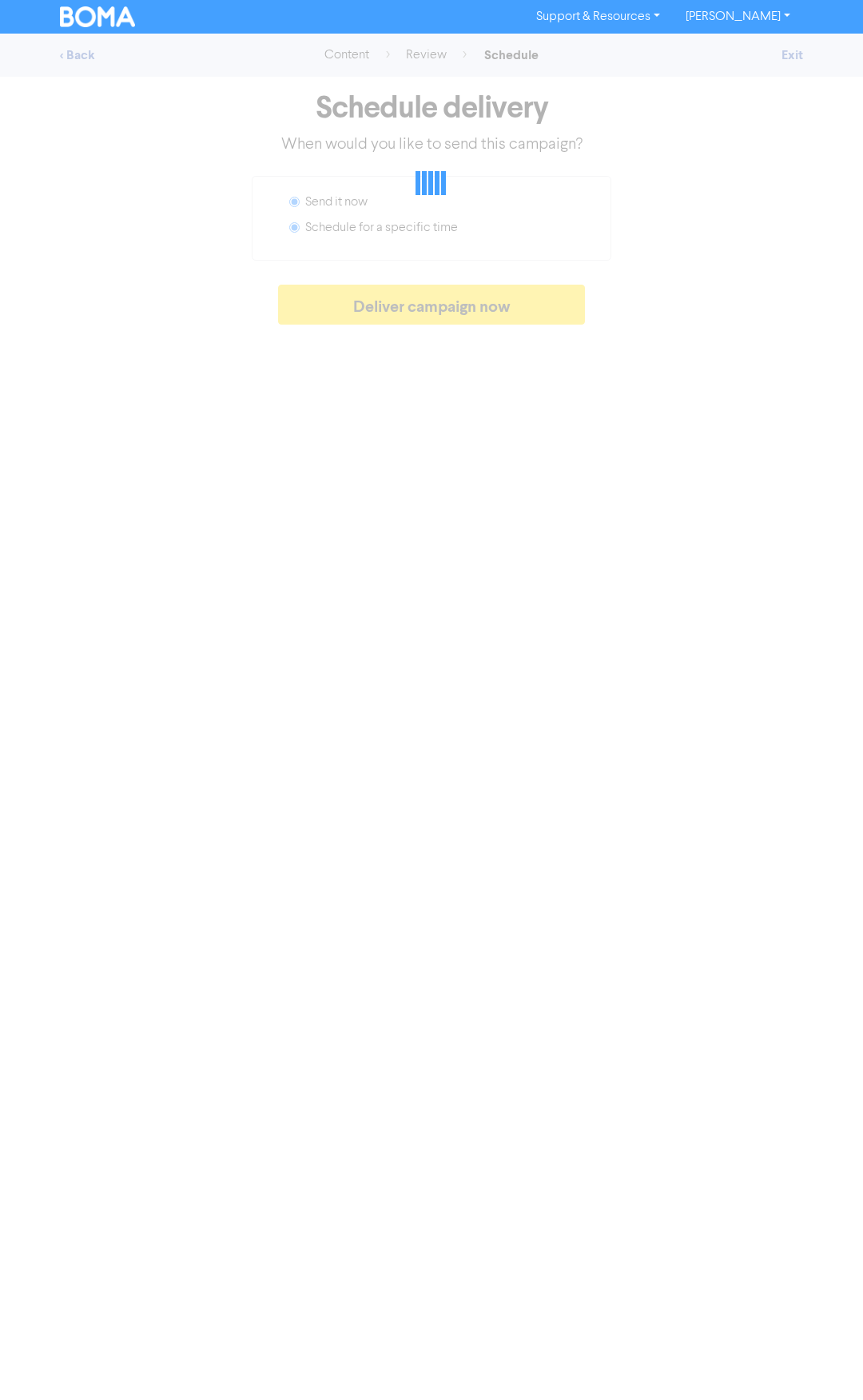
radio input "false"
radio input "true"
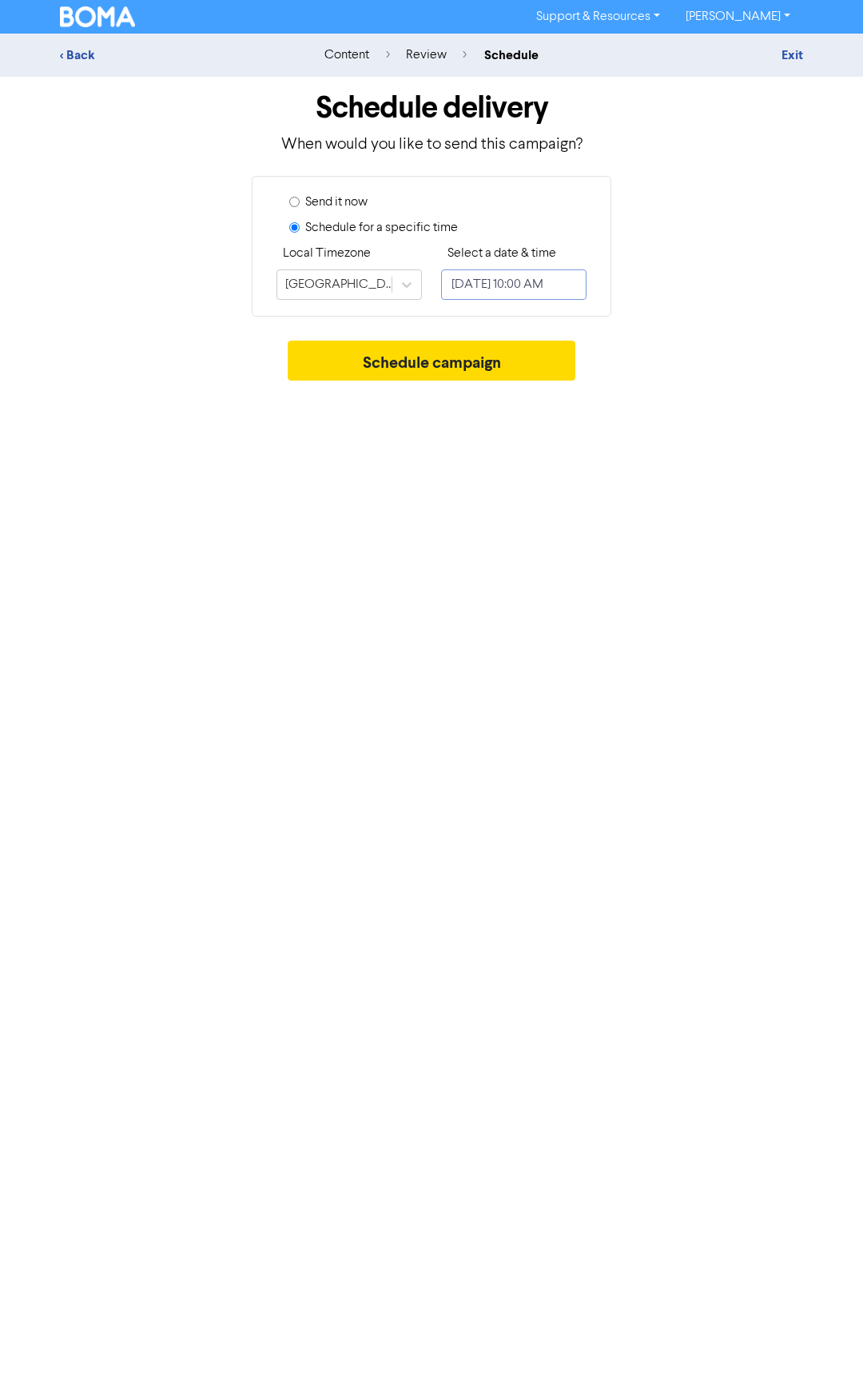
click at [530, 283] on input "[DATE] 10:00 AM" at bounding box center [514, 284] width 145 height 30
select select "8"
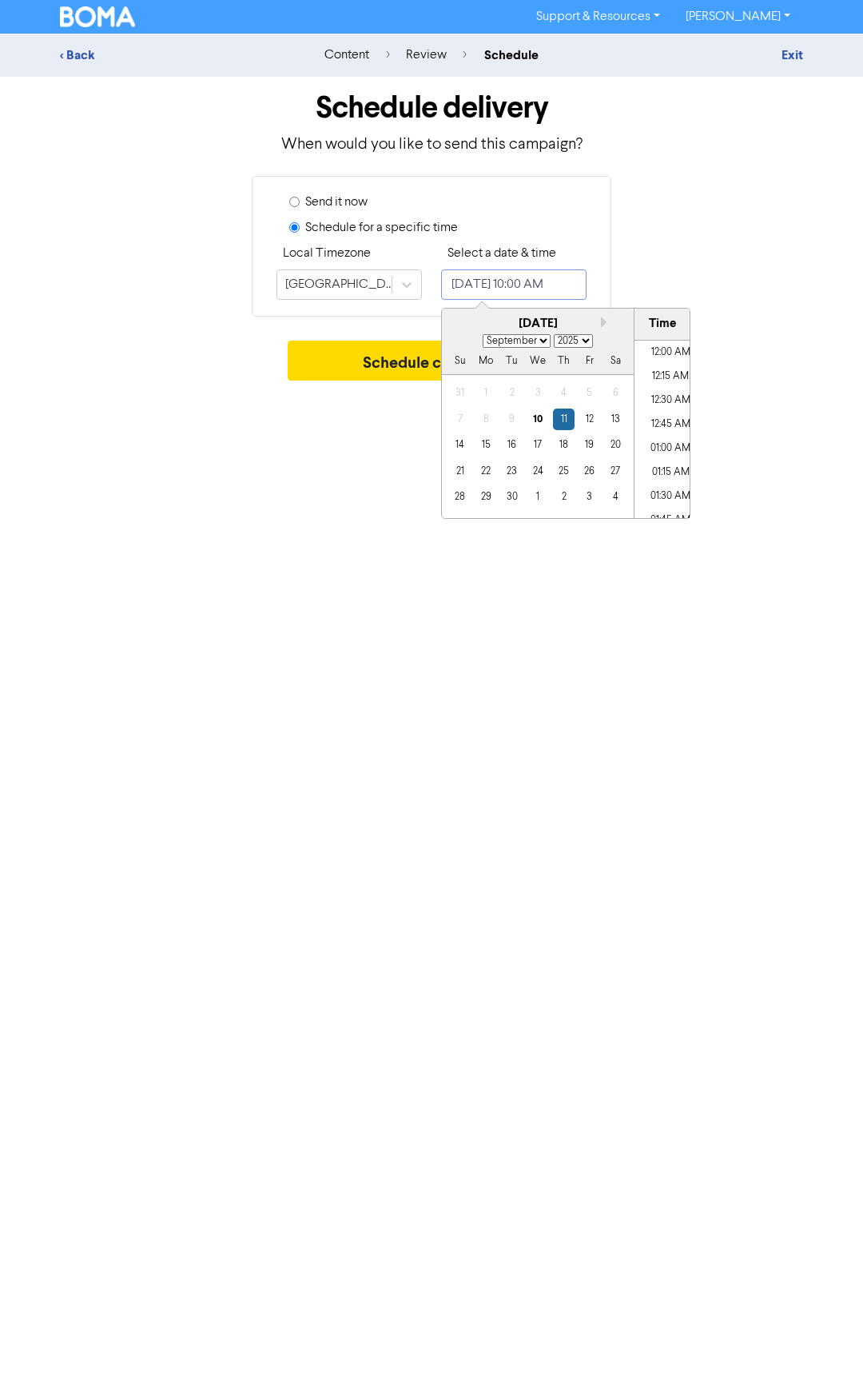
scroll to position [883, 0]
click at [589, 445] on div "19" at bounding box center [589, 445] width 21 height 21
click at [669, 459] on li "12:00 PM" at bounding box center [670, 461] width 72 height 24
type input "[DATE] 12:00 PM"
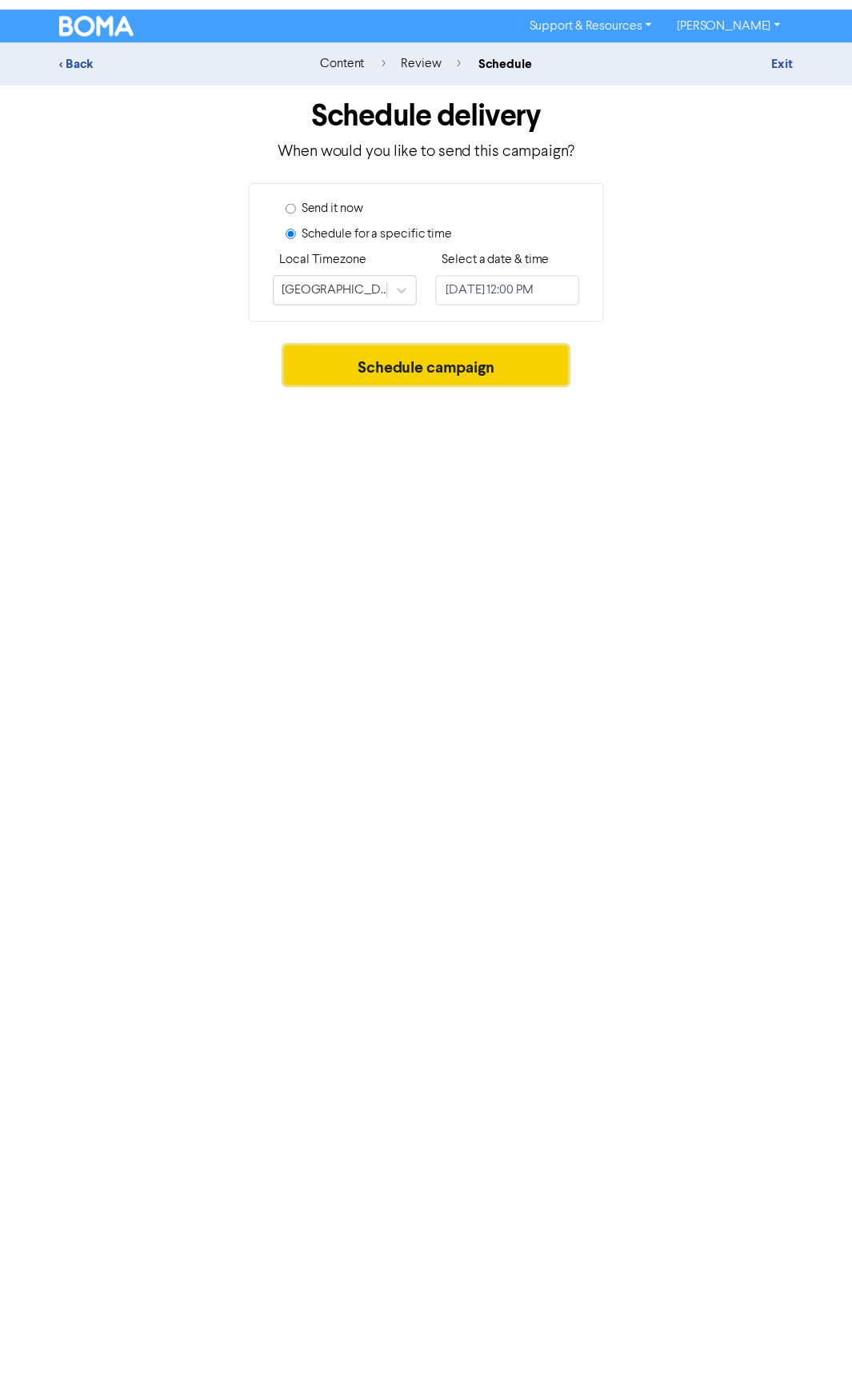
scroll to position [0, 0]
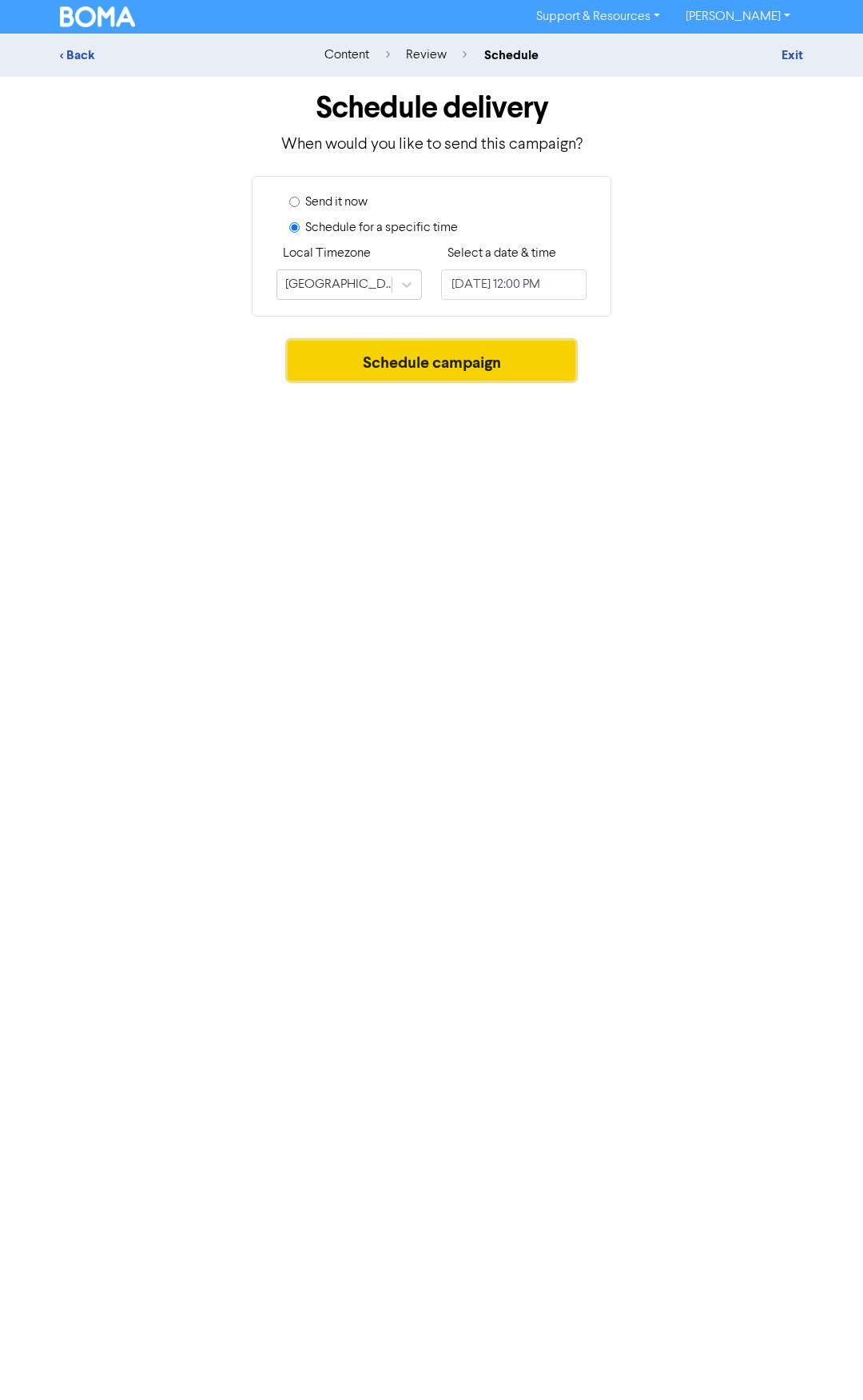
click at [367, 368] on button "Schedule campaign" at bounding box center [432, 360] width 289 height 40
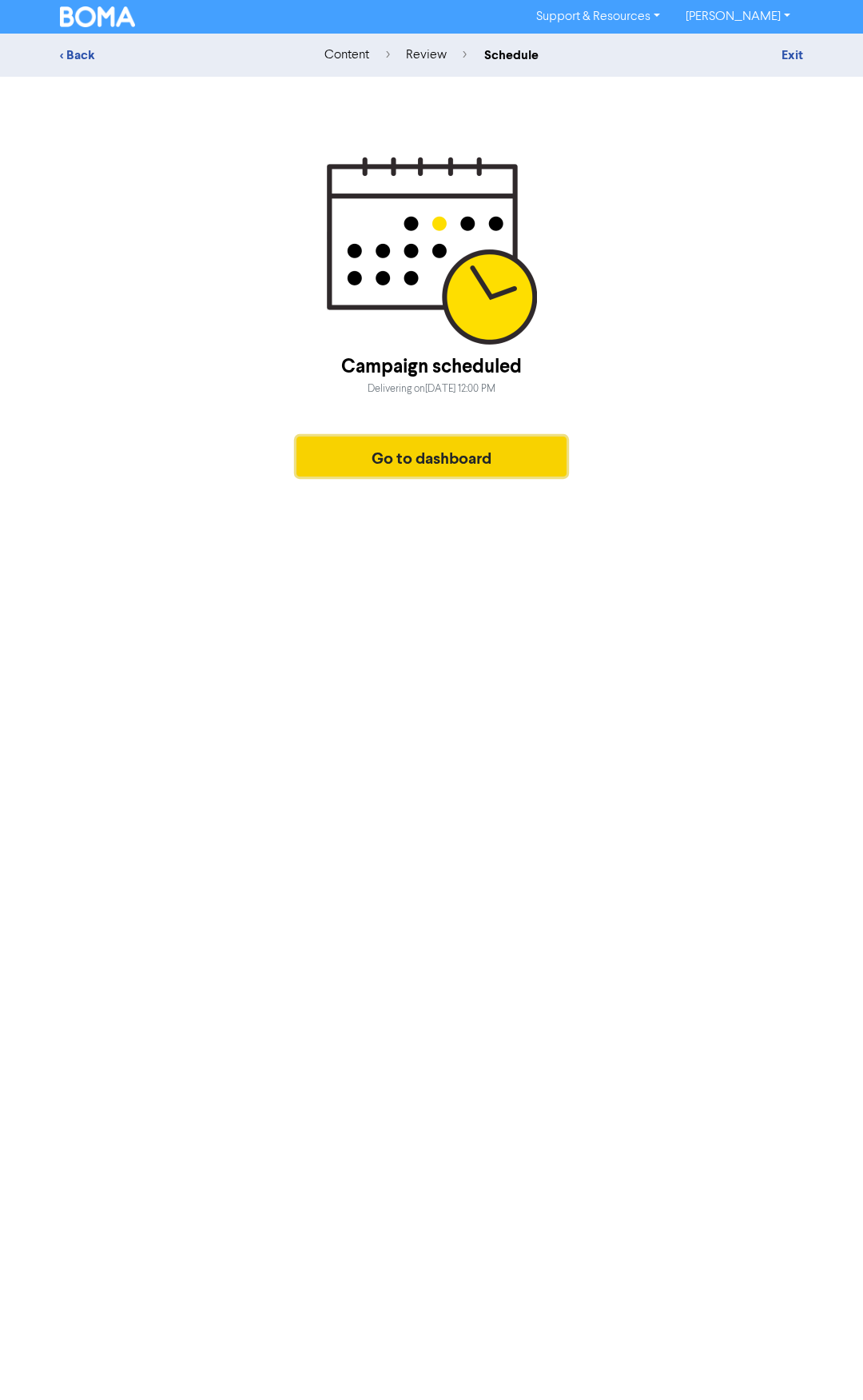
click at [468, 460] on button "Go to dashboard" at bounding box center [432, 457] width 270 height 40
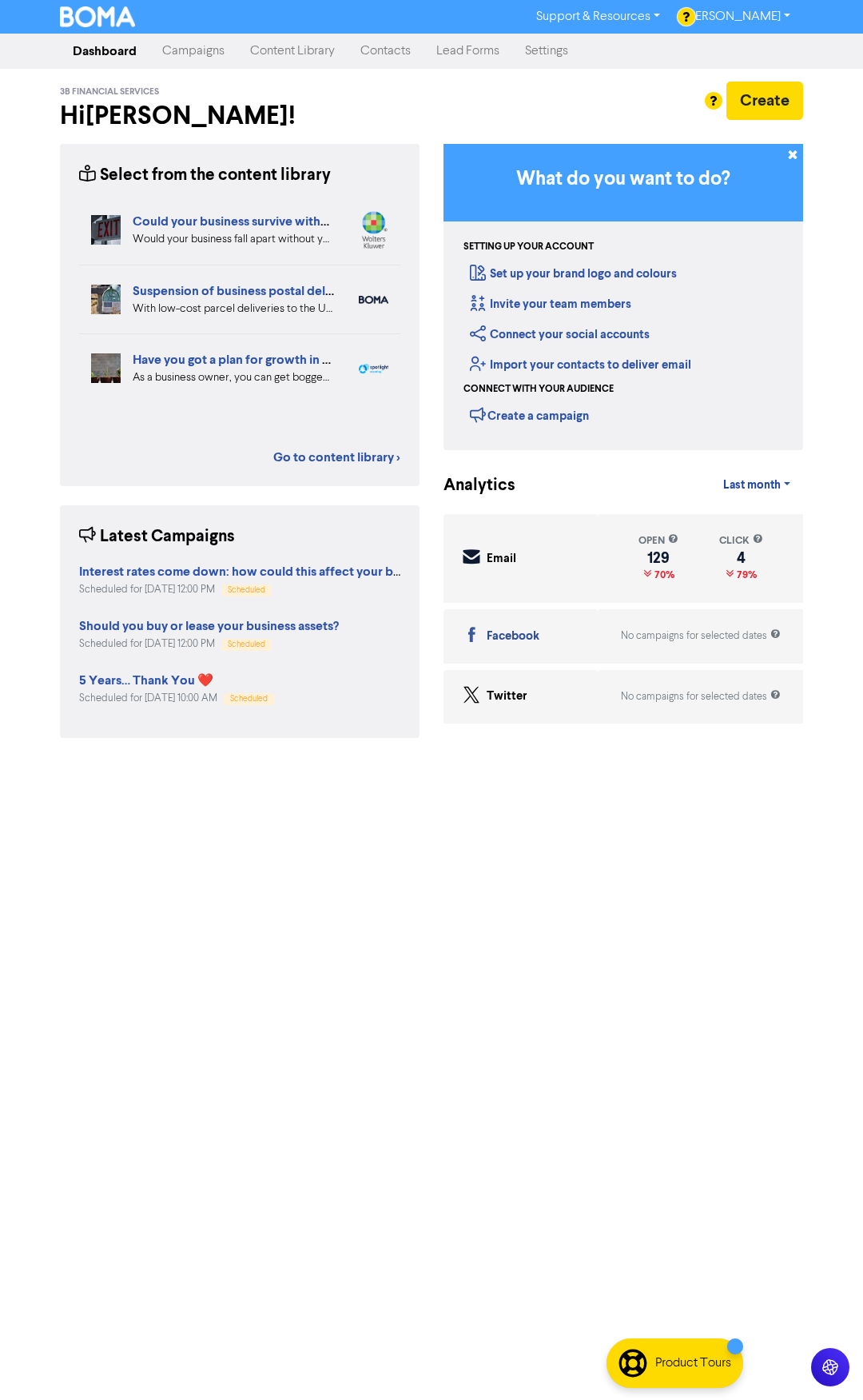
click at [283, 48] on link "Content Library" at bounding box center [292, 51] width 111 height 32
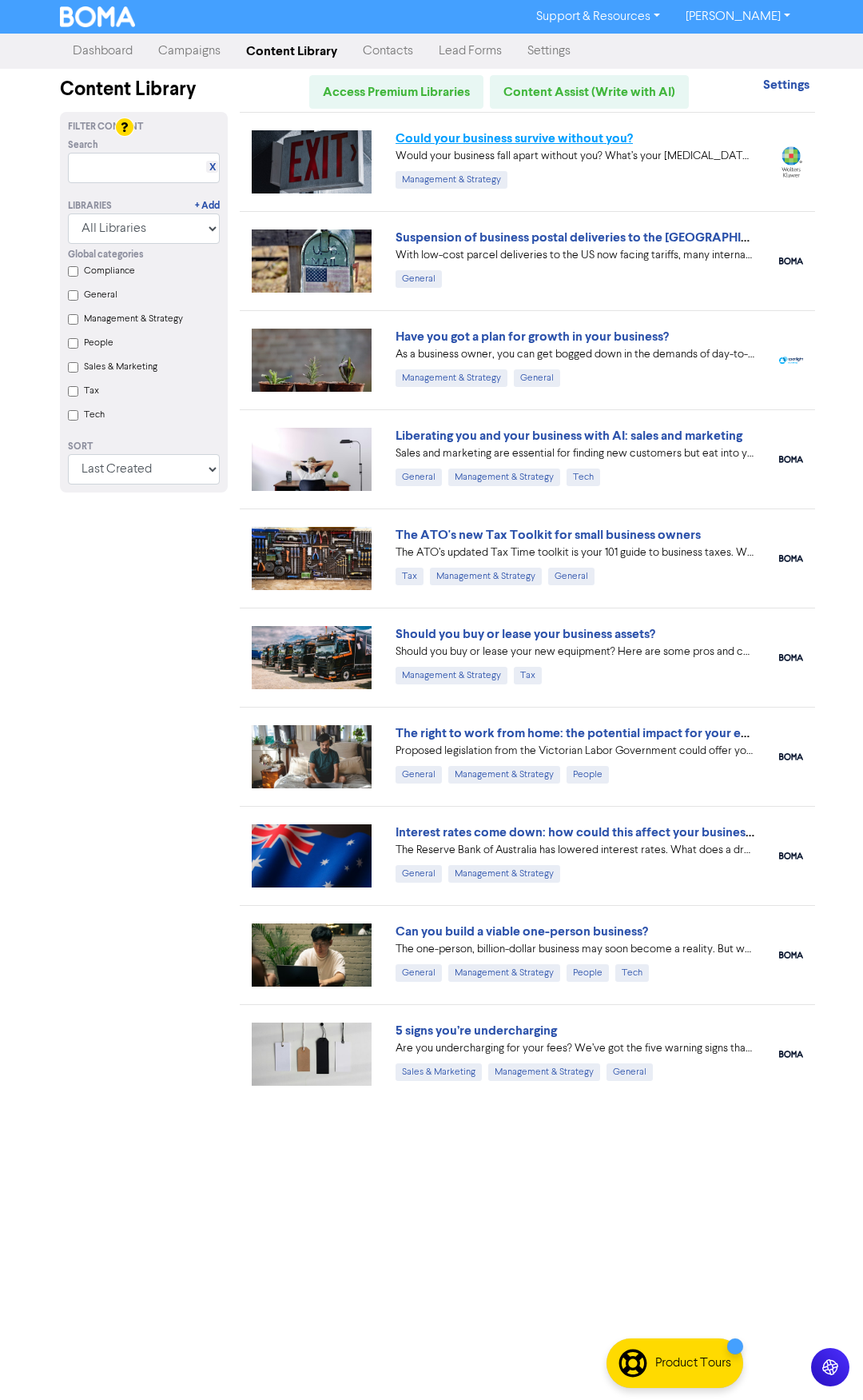
click at [499, 139] on link "Could your business survive without you?" at bounding box center [514, 138] width 237 height 16
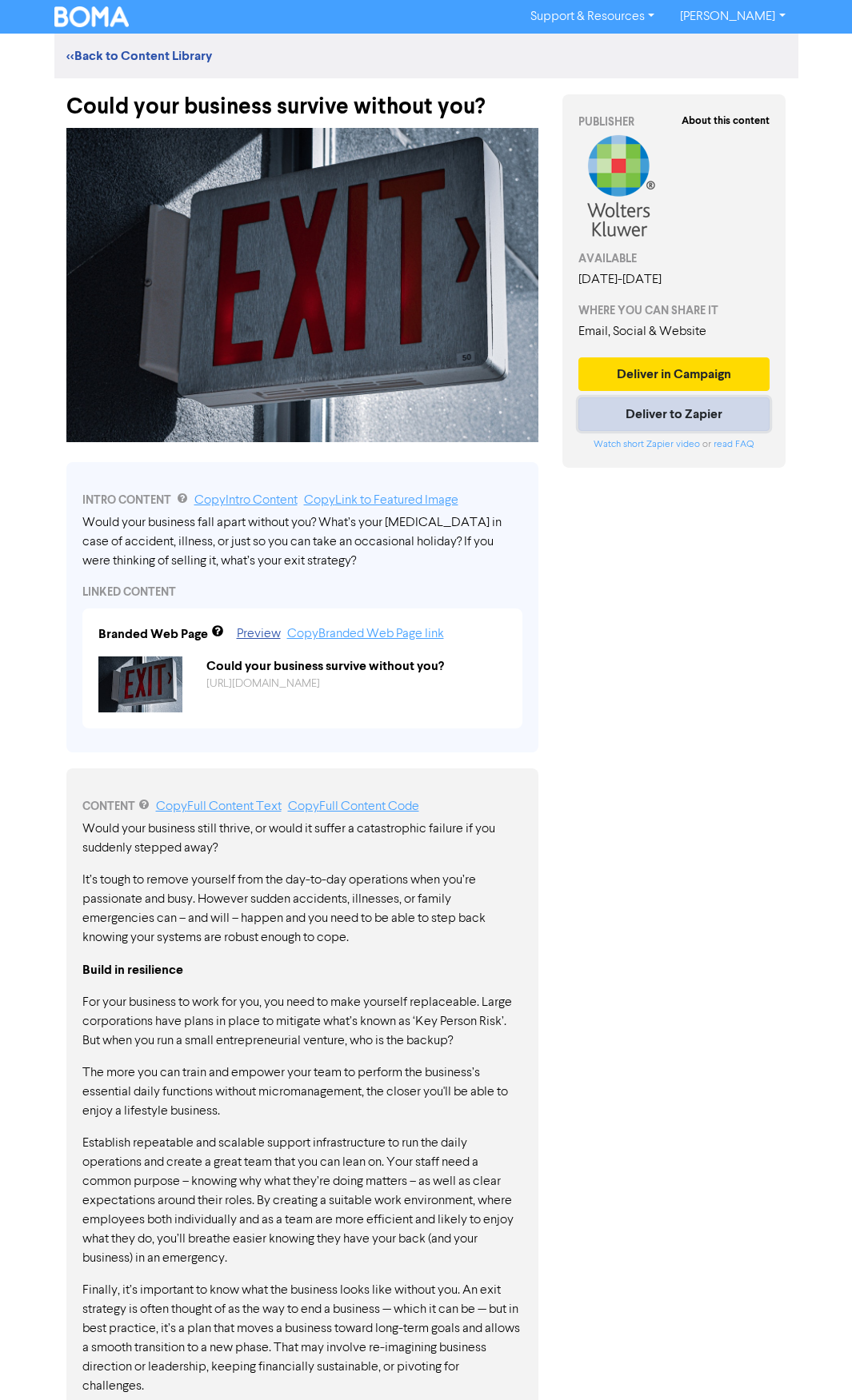
click at [657, 429] on button "Deliver to Zapier" at bounding box center [674, 415] width 192 height 34
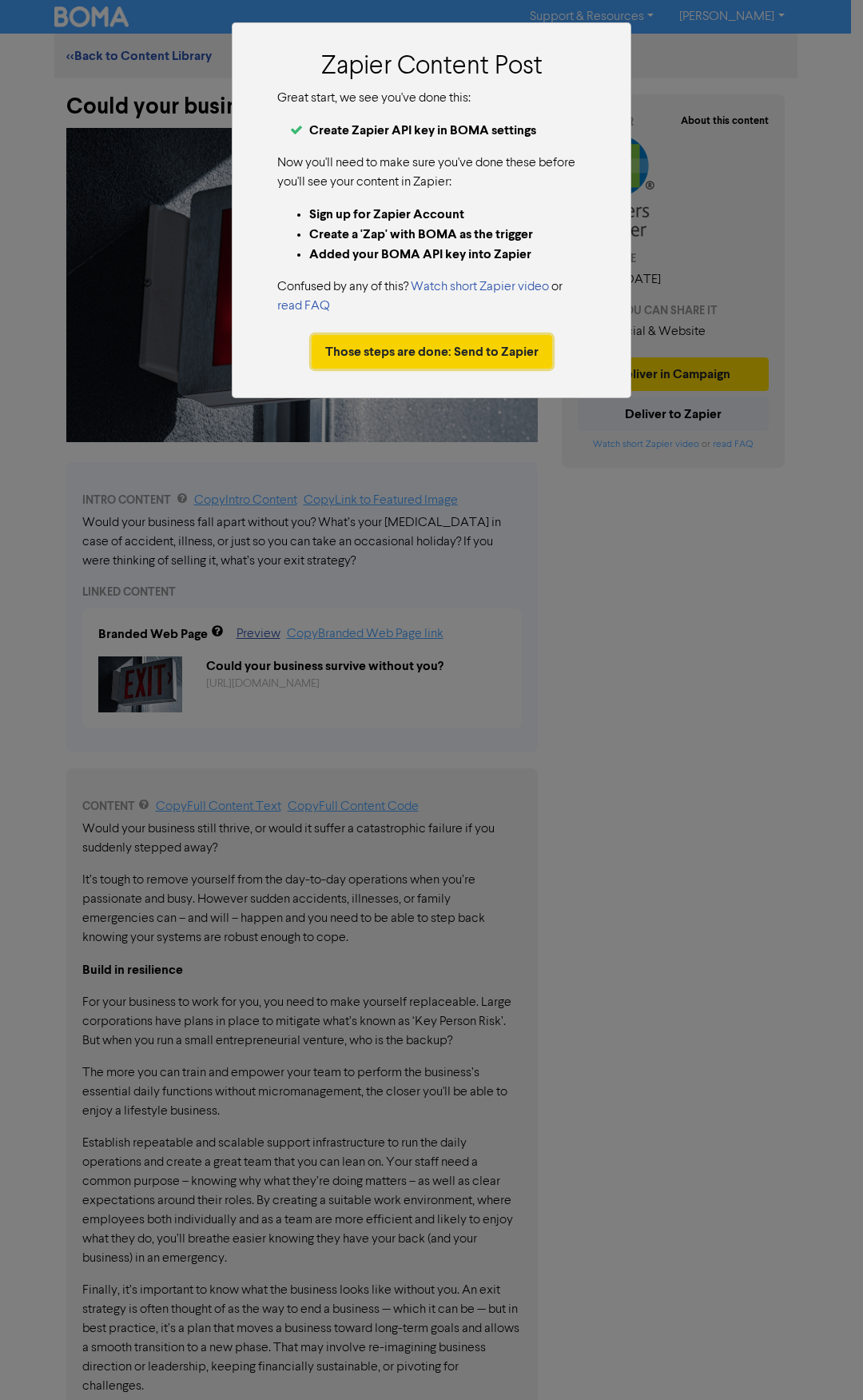
click at [448, 358] on button "Those steps are done: Send to Zapier" at bounding box center [432, 352] width 241 height 34
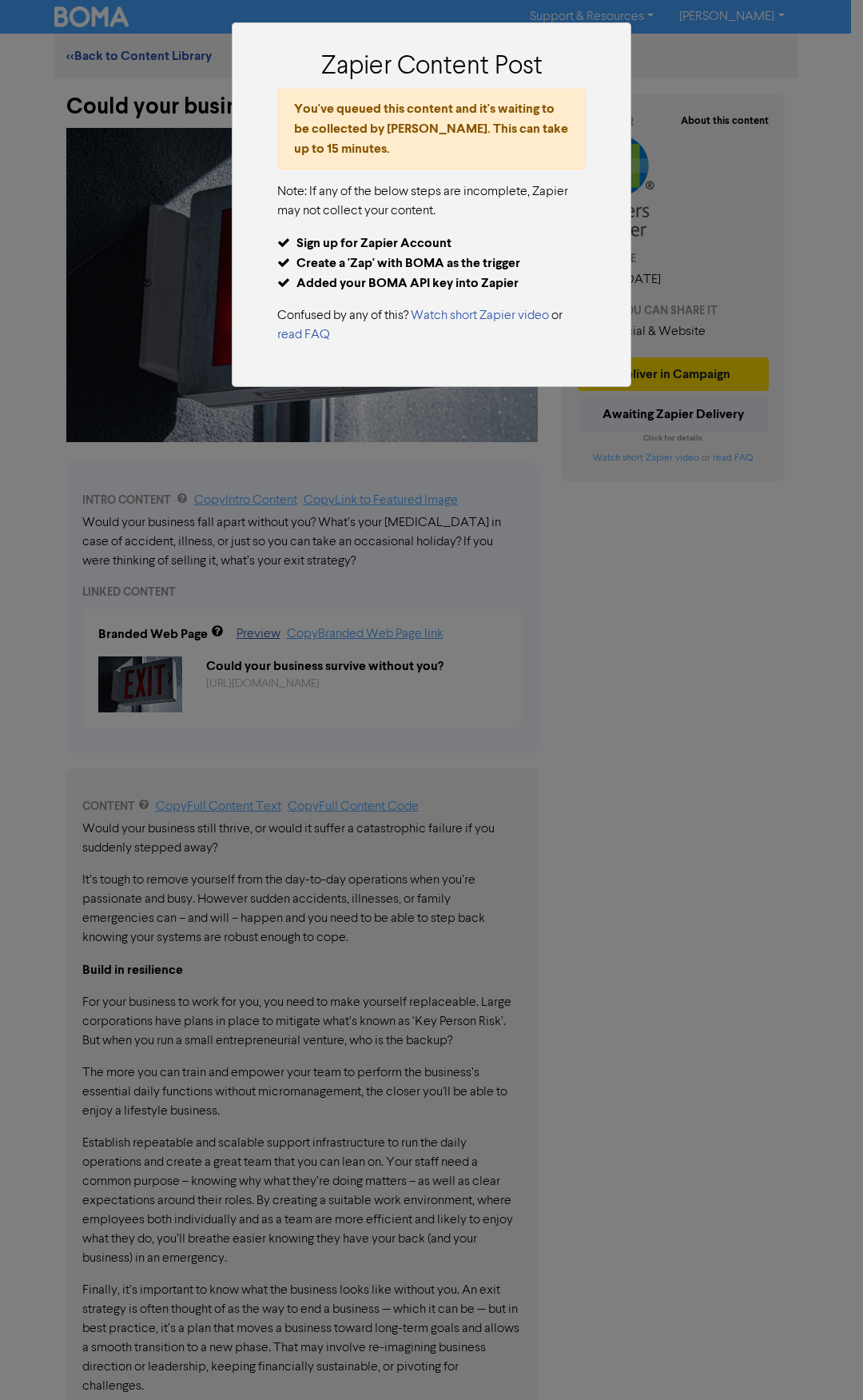
click at [755, 458] on div "Zapier Content Post You've queued this content and it's waiting to be collected…" at bounding box center [432, 700] width 863 height 1400
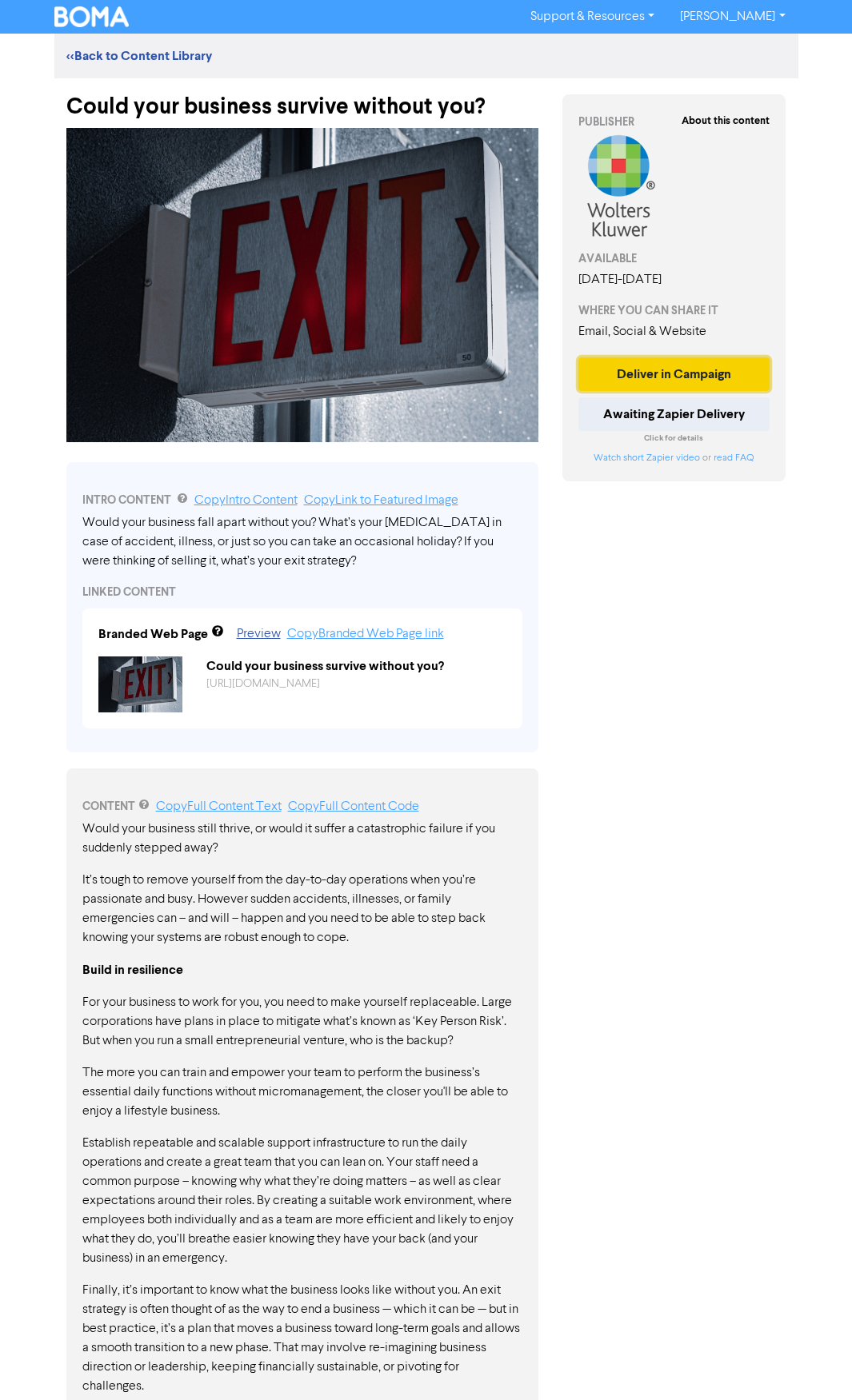
click at [682, 380] on button "Deliver in Campaign" at bounding box center [674, 375] width 192 height 34
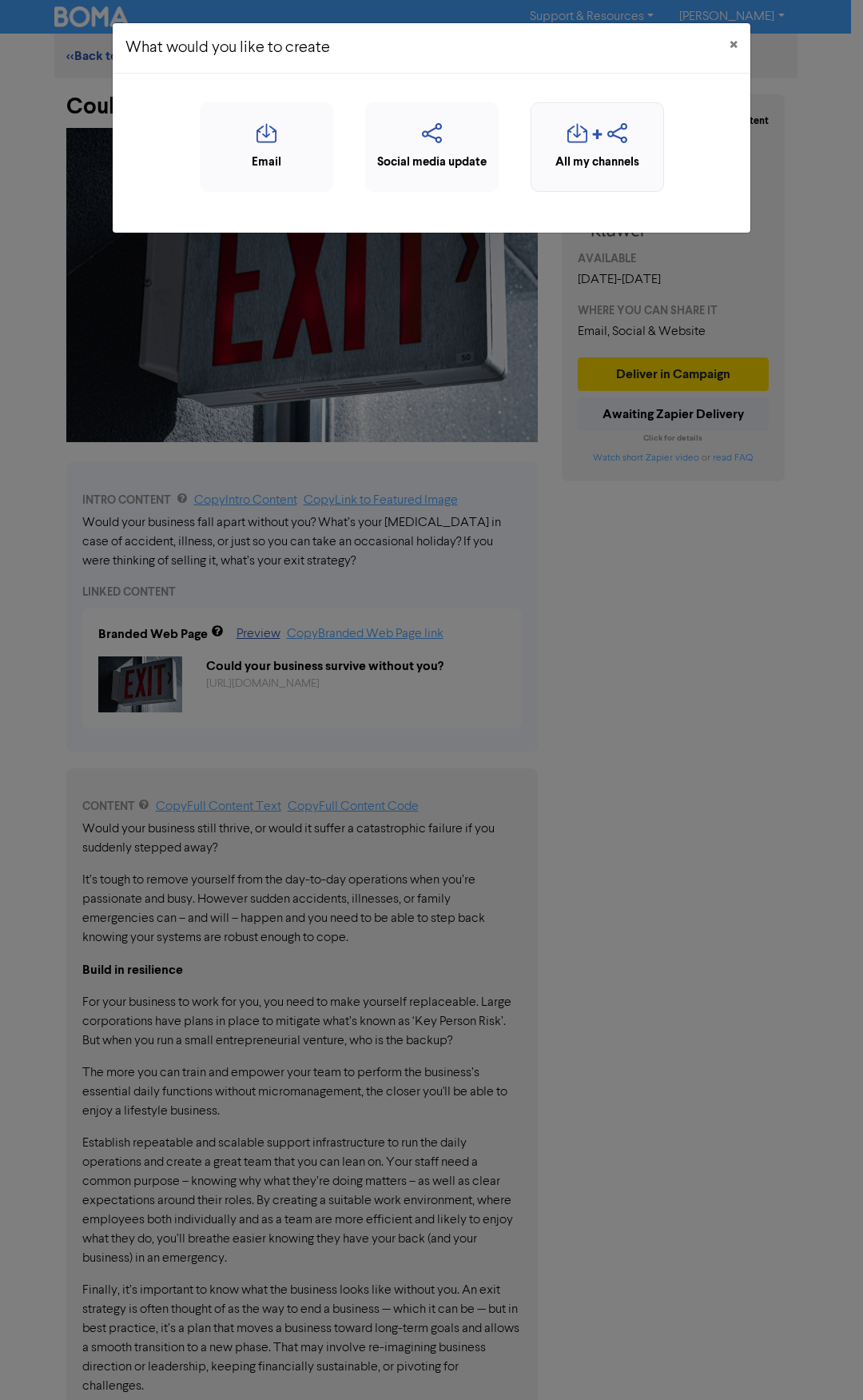
click at [602, 150] on div "button" at bounding box center [597, 138] width 116 height 30
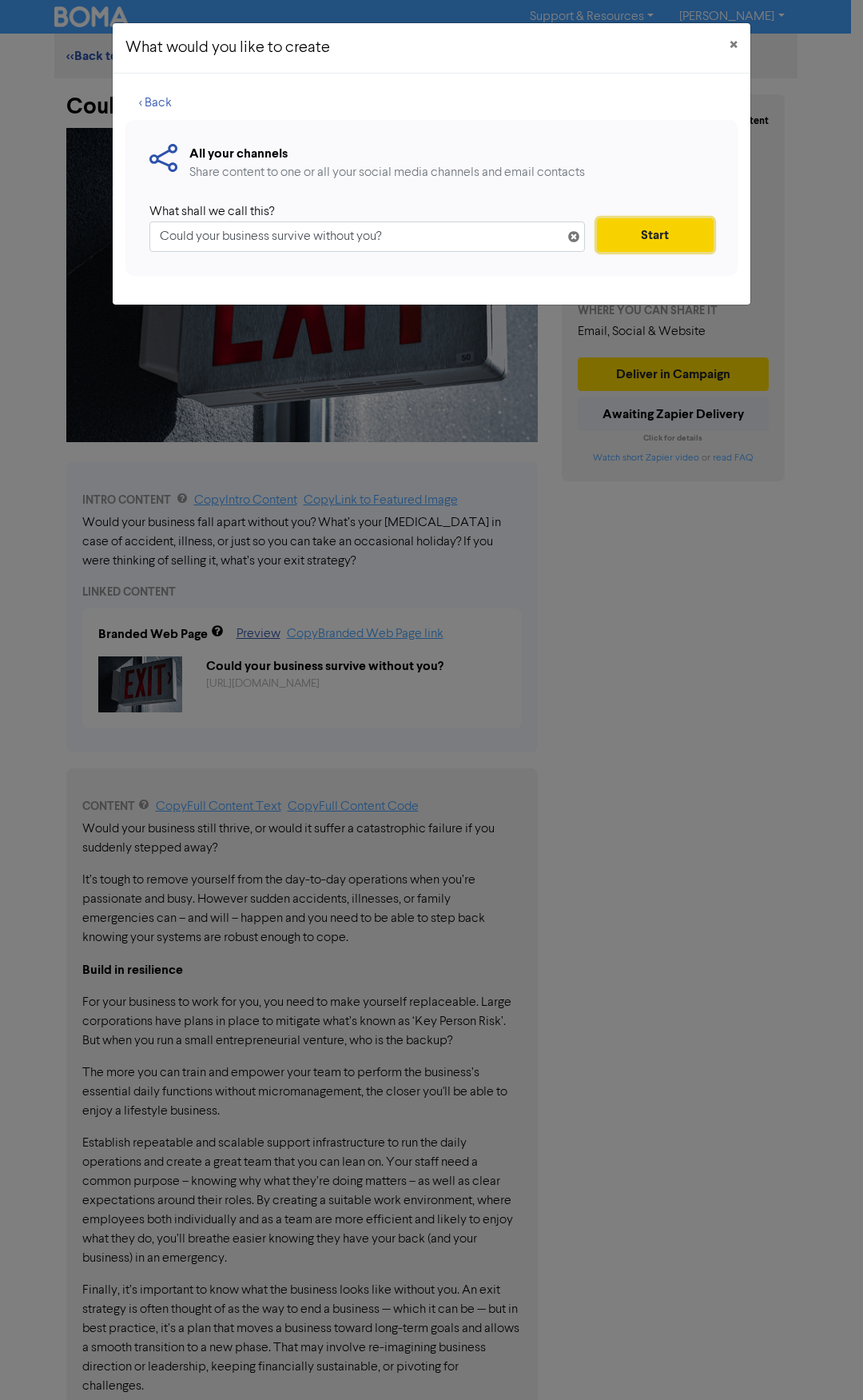
click at [641, 226] on button "Start" at bounding box center [655, 235] width 117 height 34
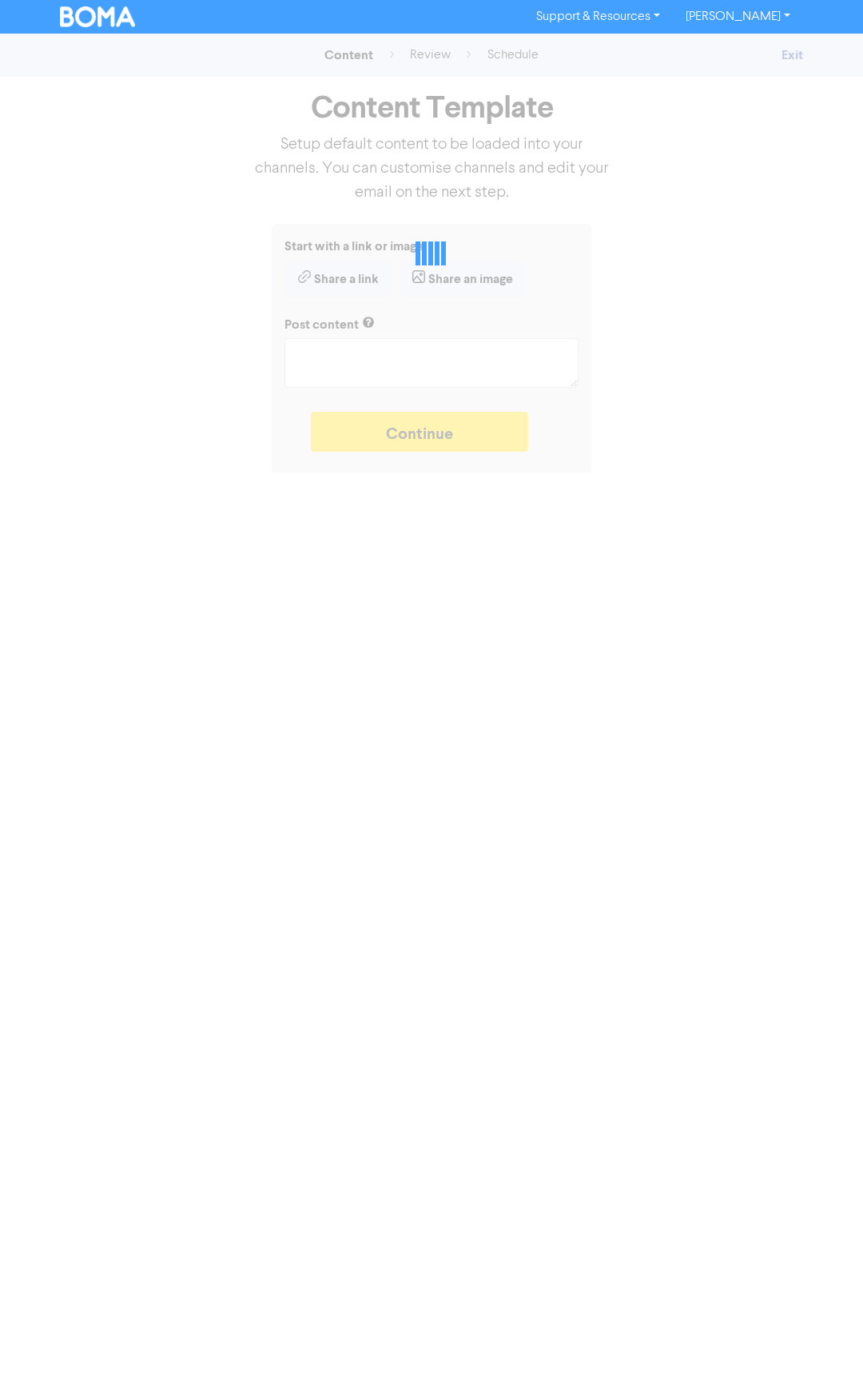
type textarea "x"
type textarea "Would your business fall apart without you? What’s your [MEDICAL_DATA] in case …"
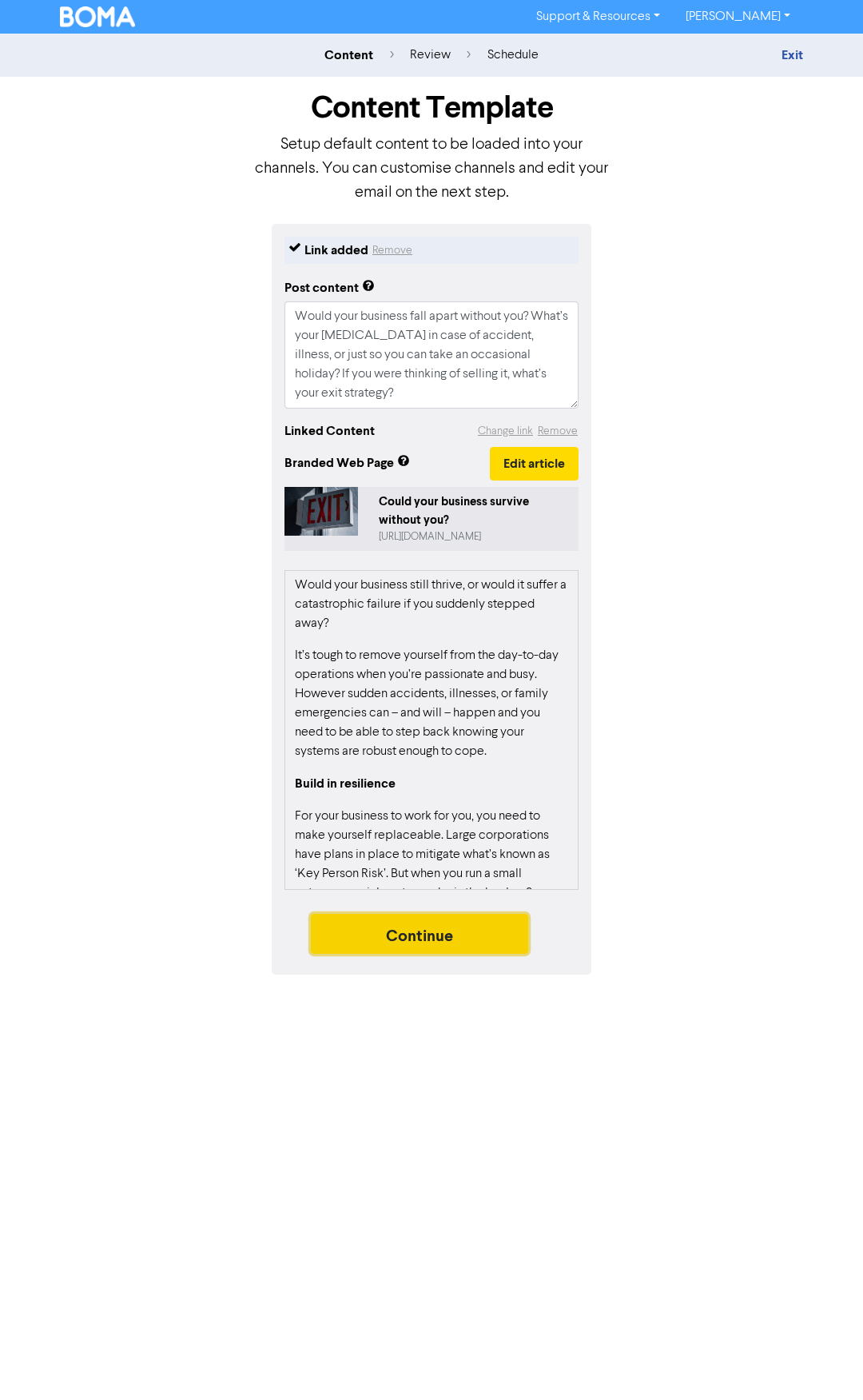
click at [442, 927] on button "Continue" at bounding box center [420, 934] width 218 height 40
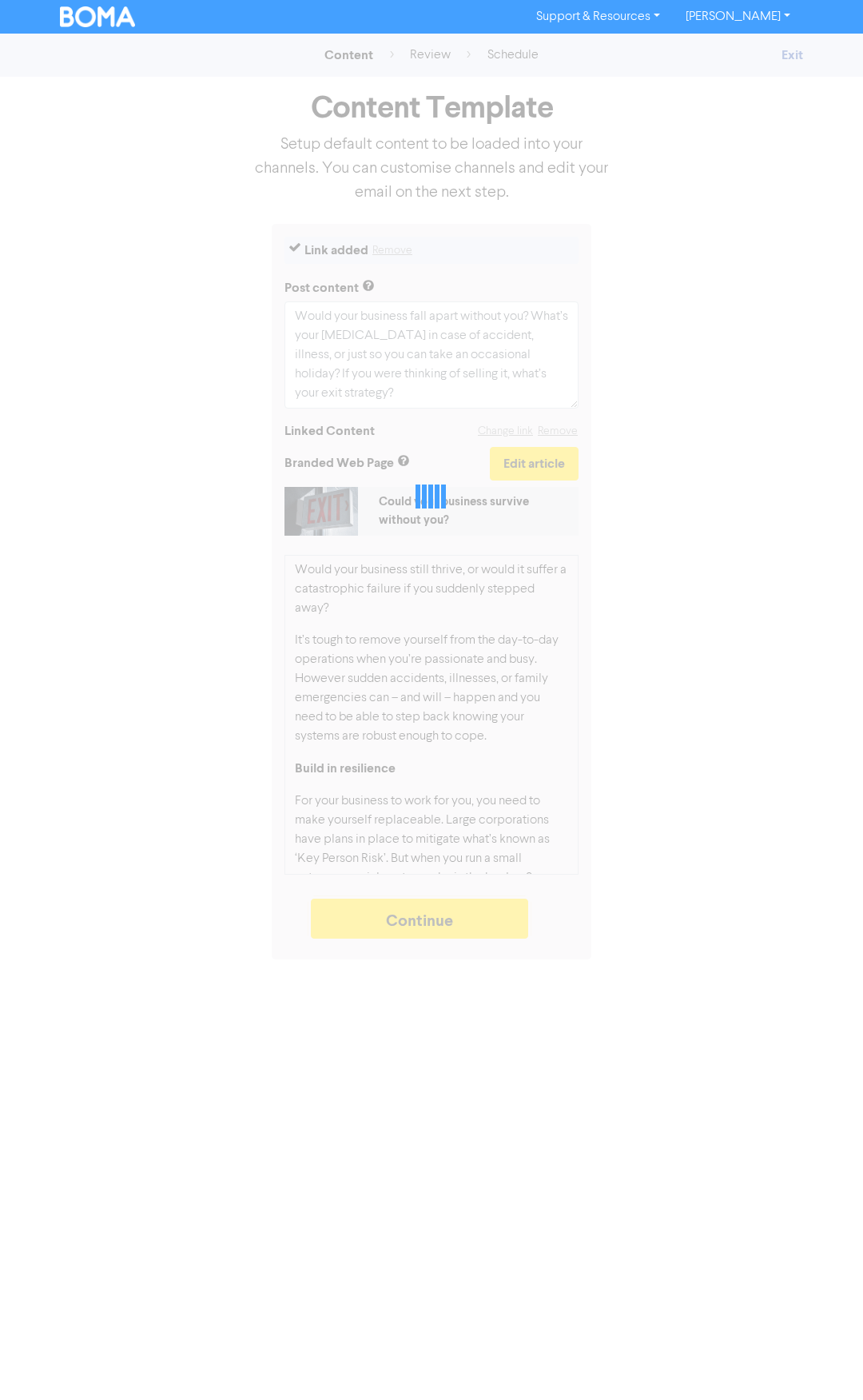
type textarea "x"
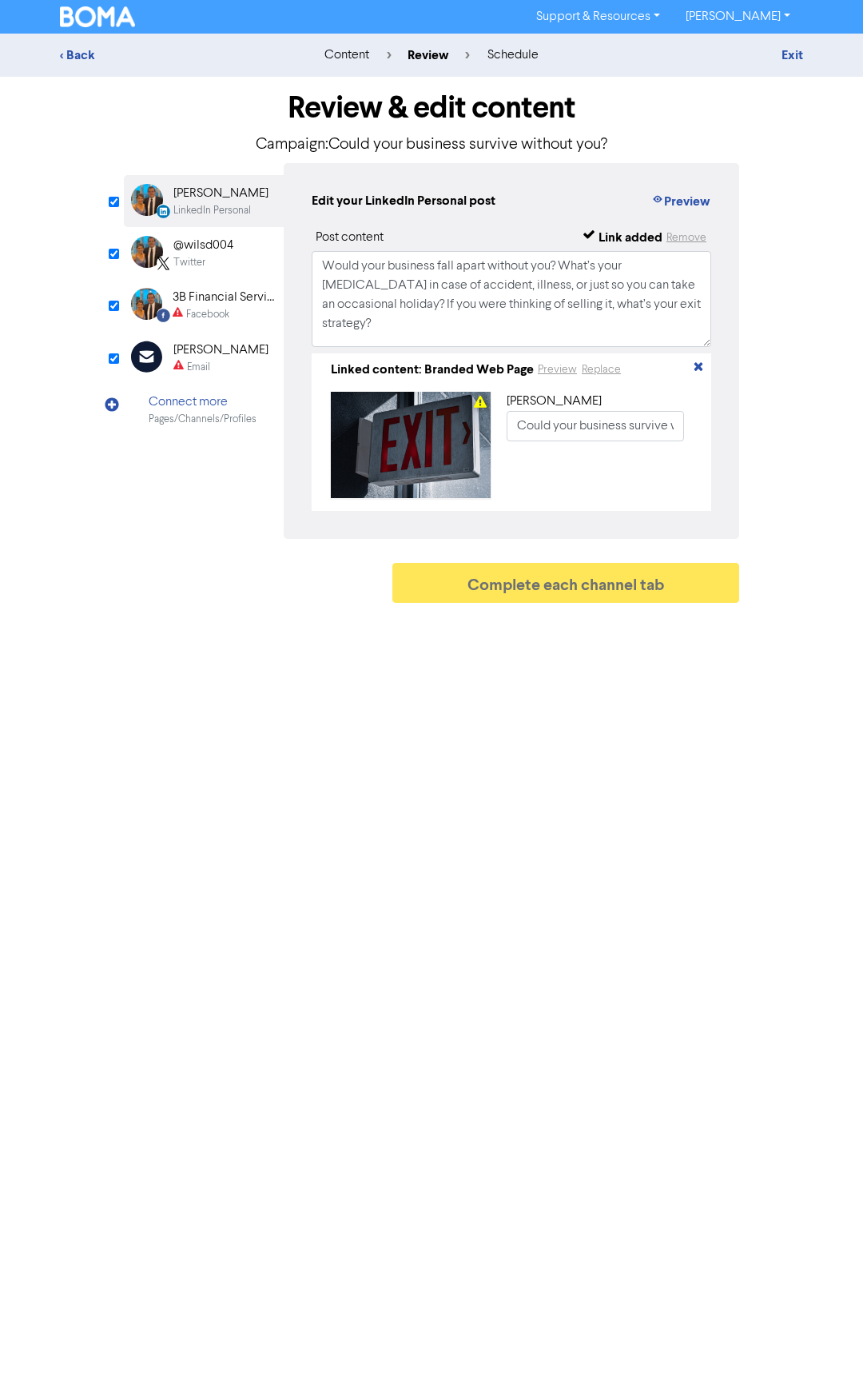
click at [207, 352] on div "[PERSON_NAME]" at bounding box center [221, 350] width 95 height 20
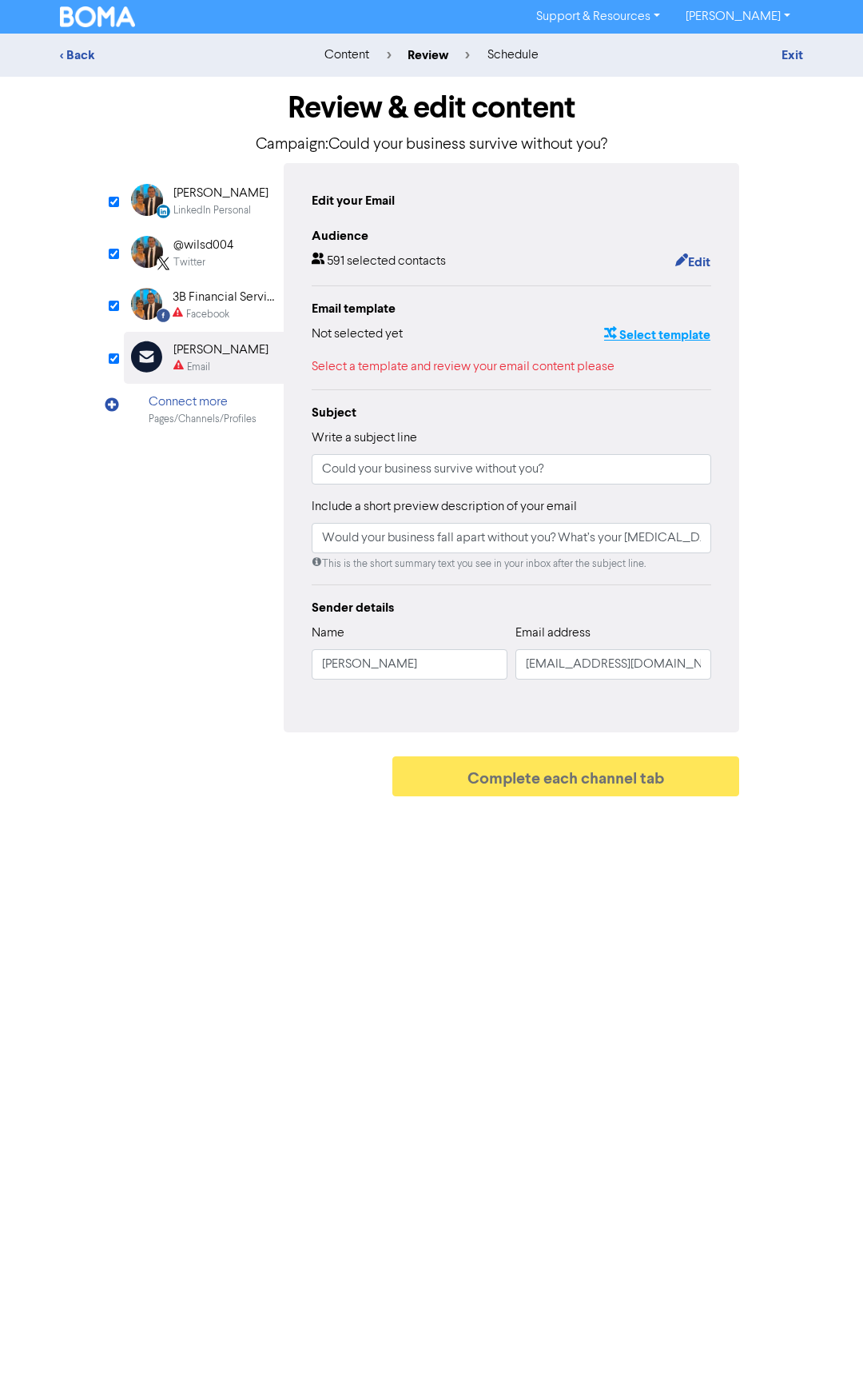
click at [657, 338] on button "Select template" at bounding box center [657, 334] width 108 height 21
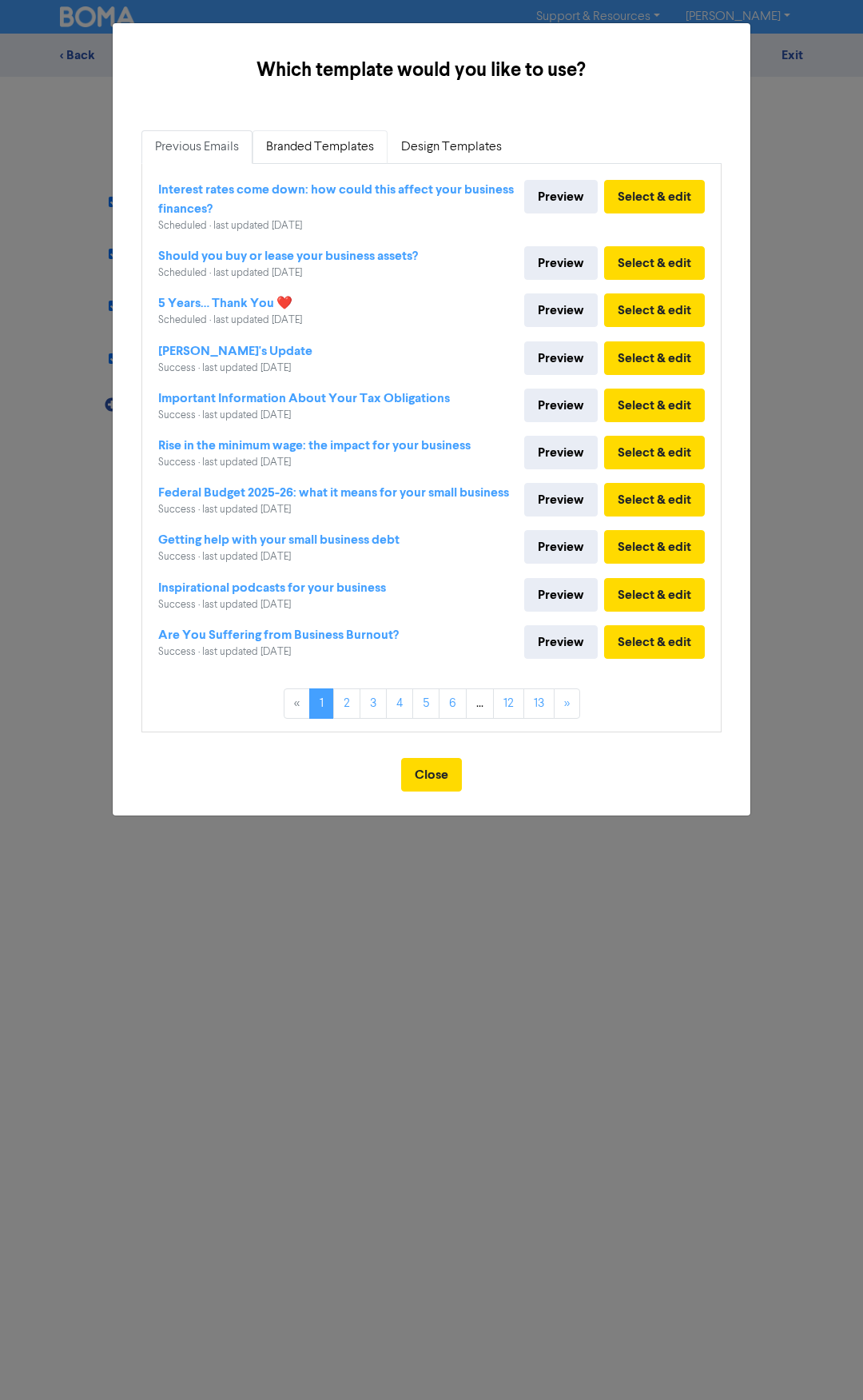
click at [297, 144] on link "Branded Templates" at bounding box center [320, 147] width 136 height 34
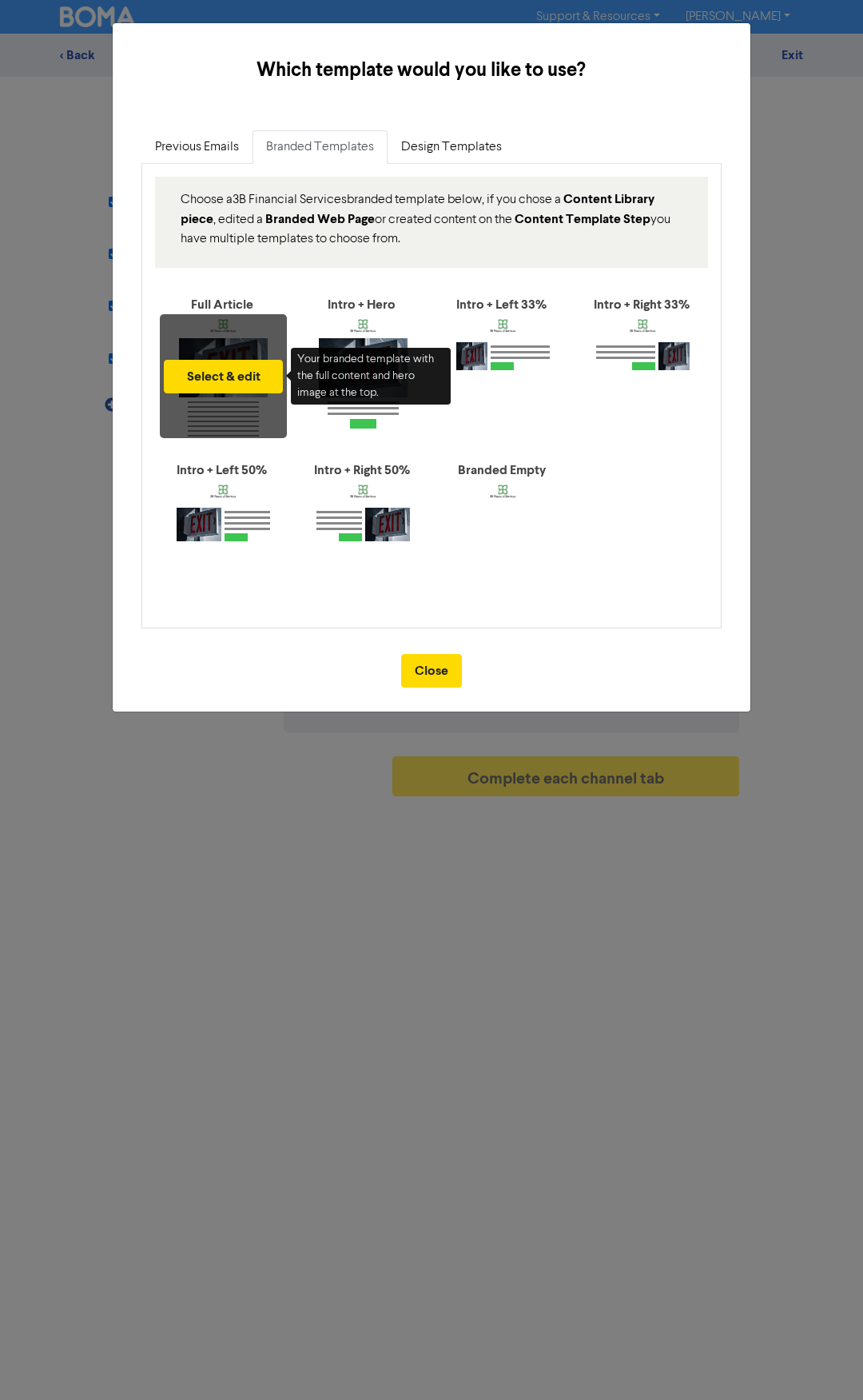
click at [220, 353] on div "Select & edit" at bounding box center [223, 375] width 127 height 124
click at [220, 375] on button "Select & edit" at bounding box center [224, 377] width 119 height 34
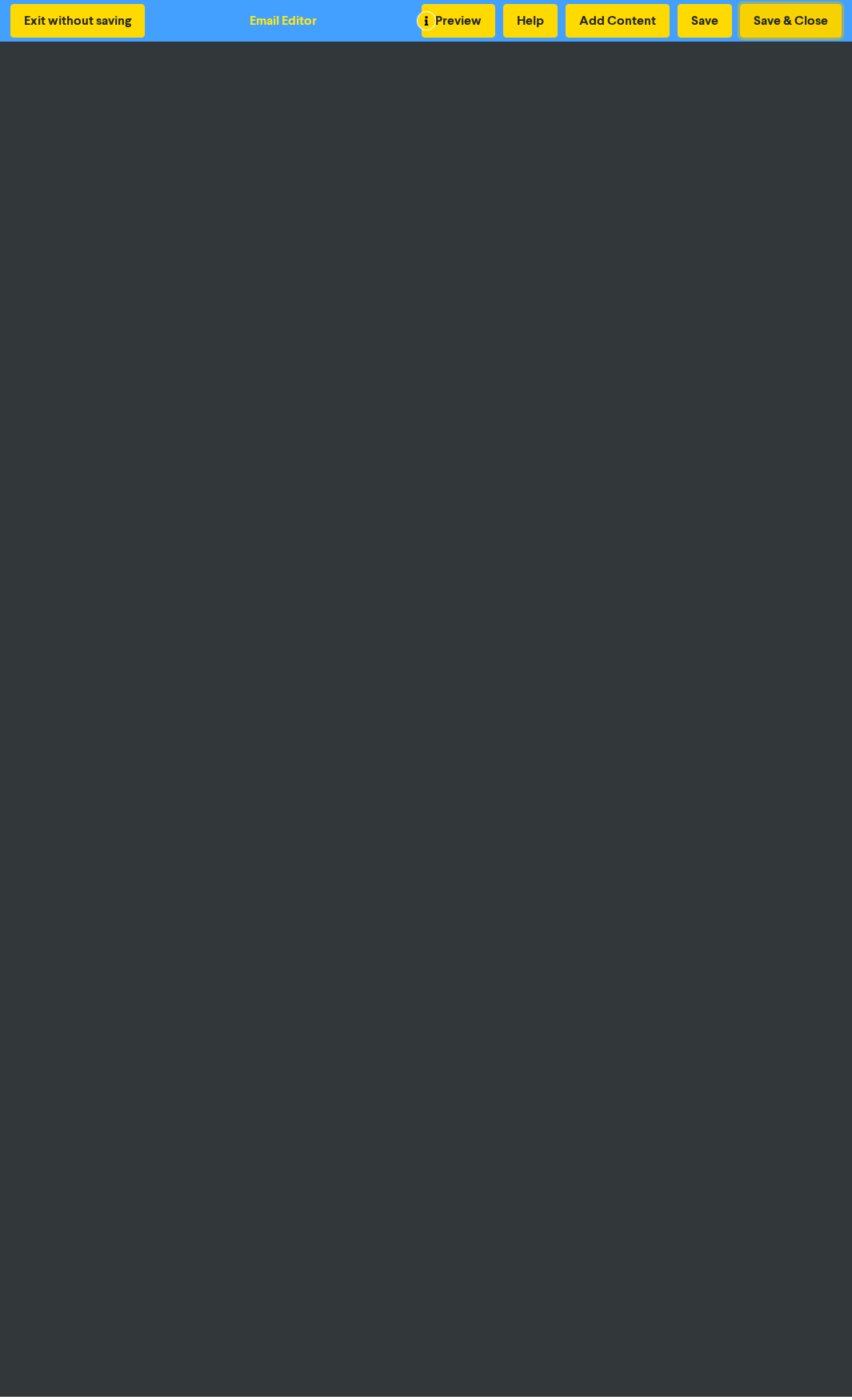
click at [782, 21] on button "Save & Close" at bounding box center [790, 21] width 102 height 34
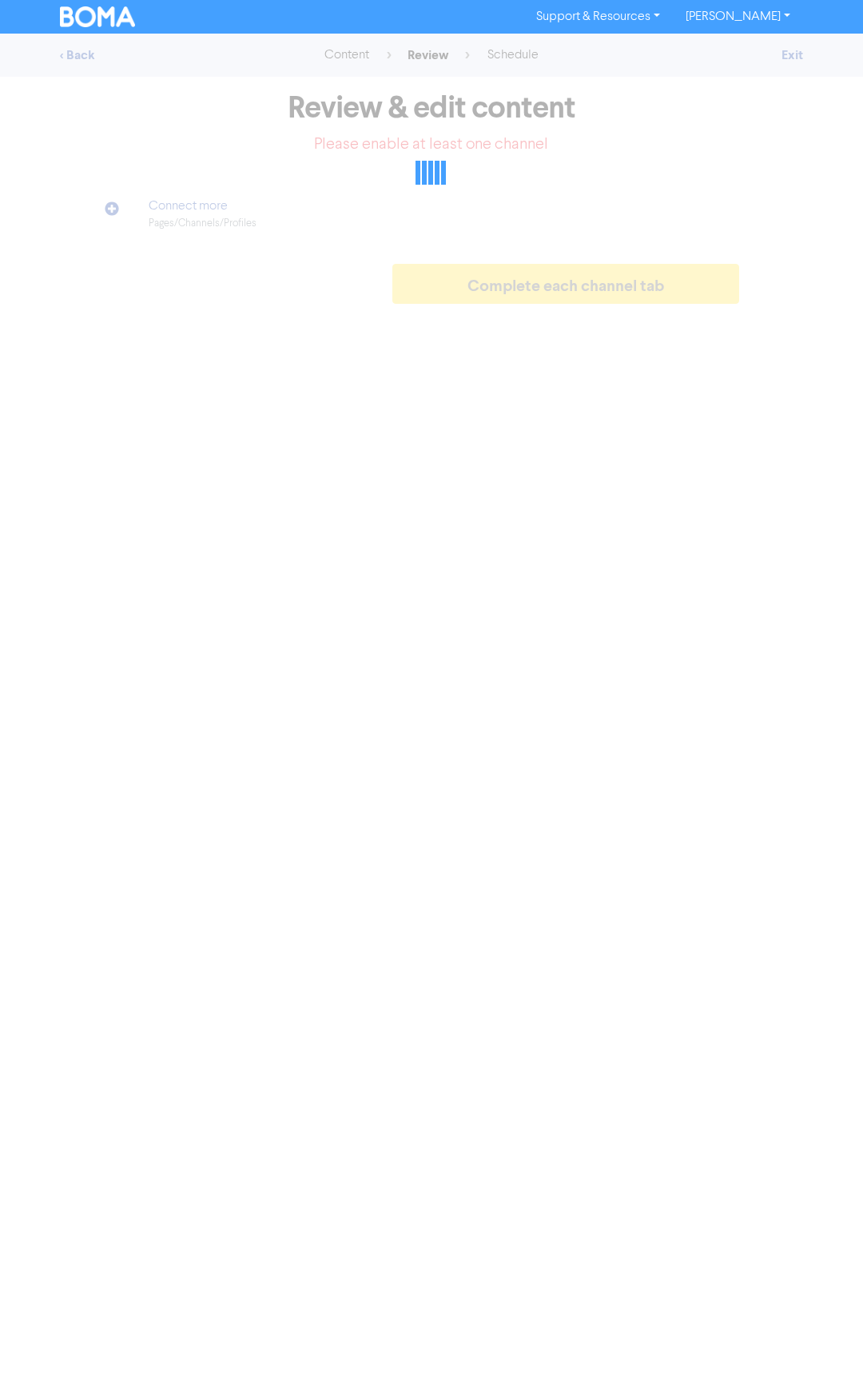
select select "LEARN_MORE"
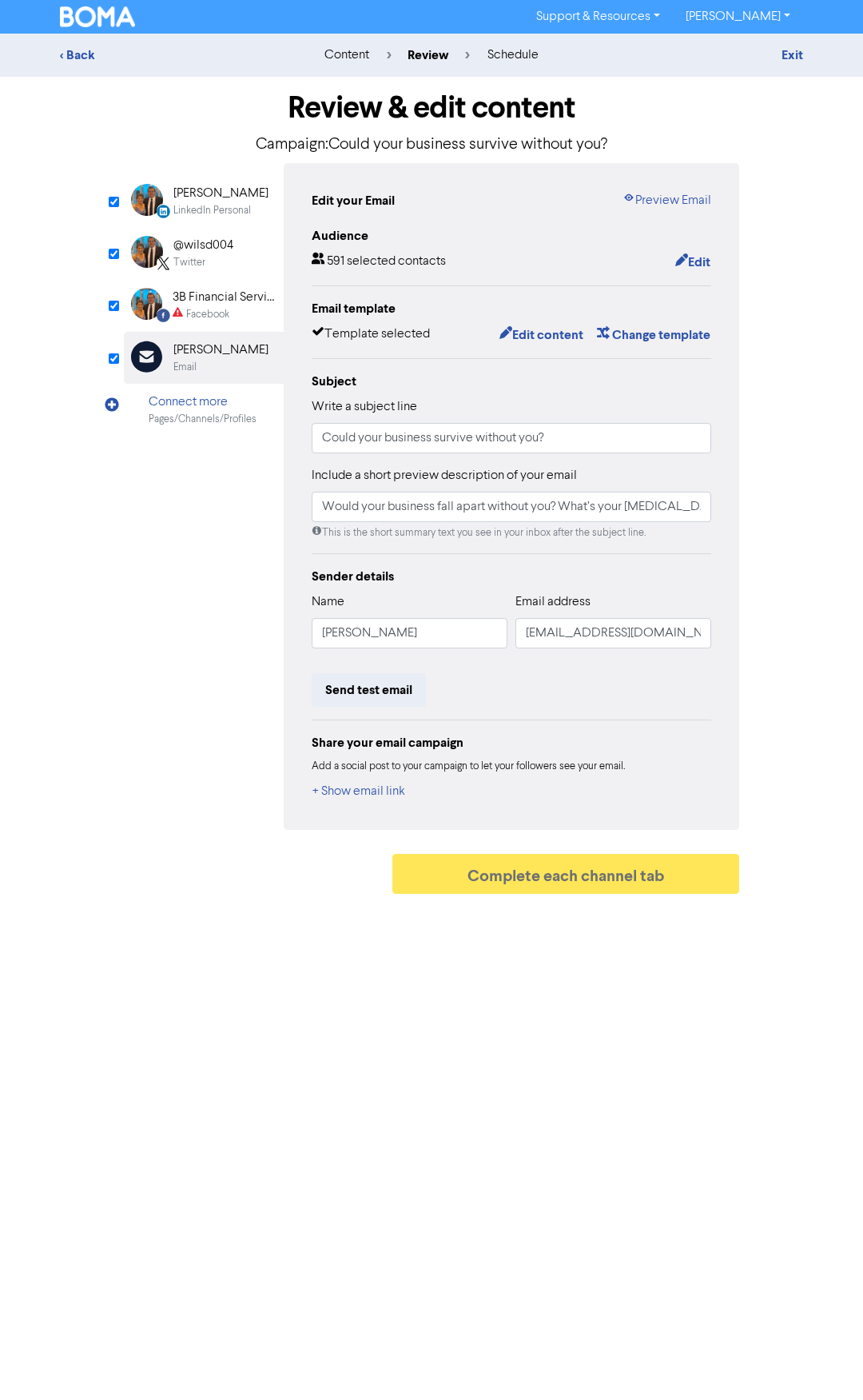
click at [219, 298] on div "3B Financial Services" at bounding box center [224, 298] width 103 height 20
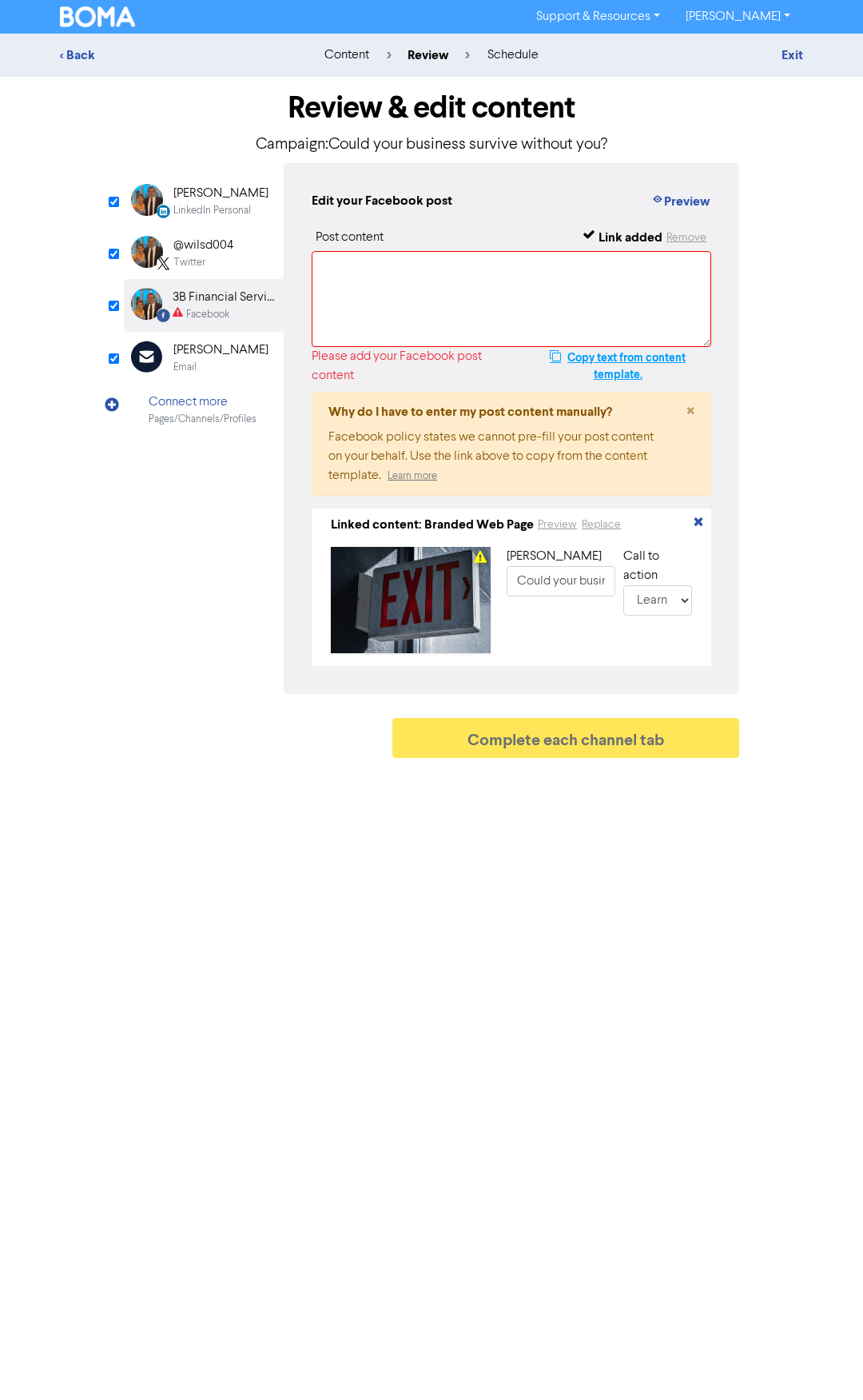
click at [612, 351] on button "Copy text from content template." at bounding box center [618, 366] width 187 height 38
click at [444, 302] on textarea at bounding box center [512, 300] width 399 height 96
paste textarea "Would your business fall apart without you? What’s your [MEDICAL_DATA] in case …"
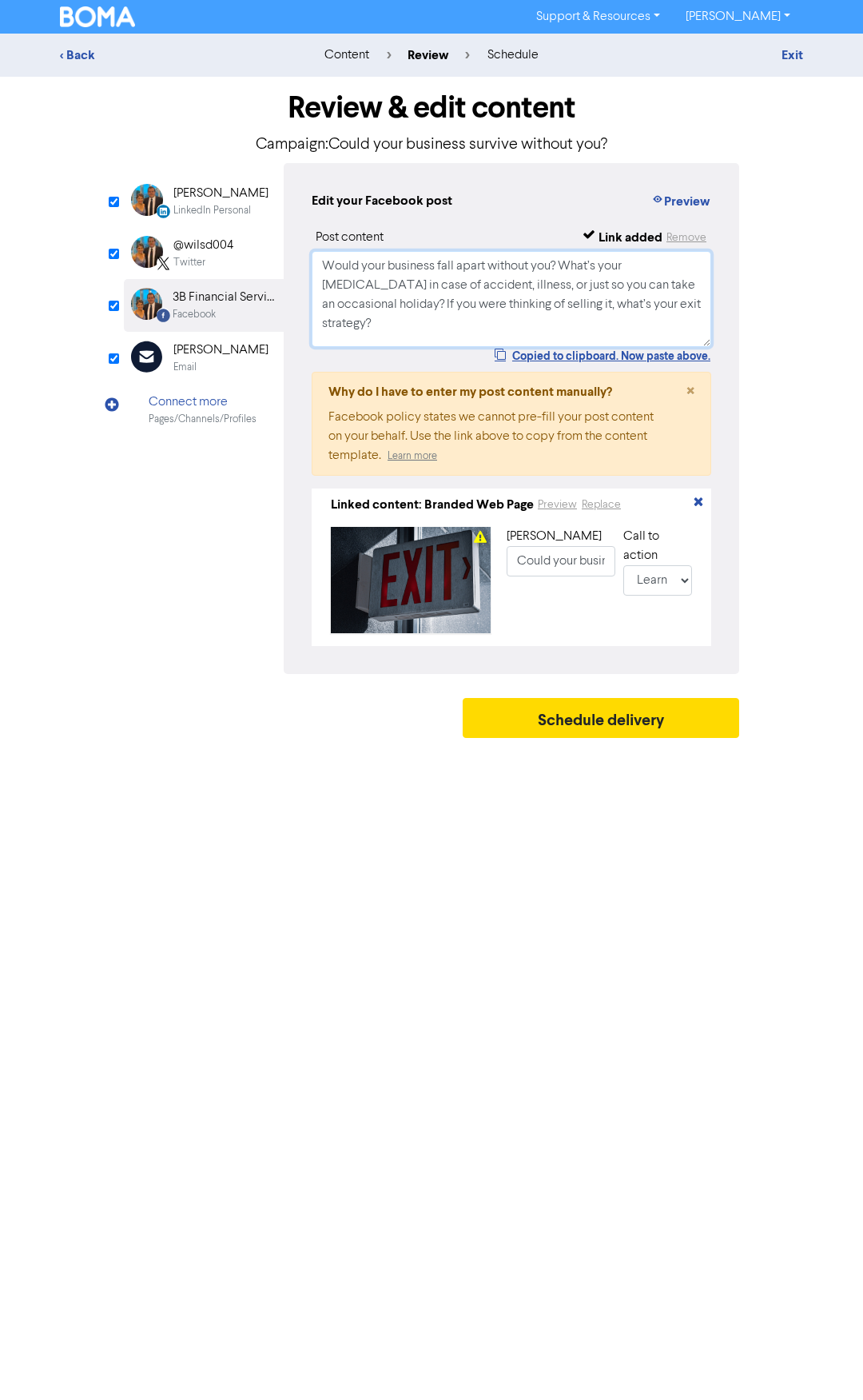
type textarea "Would your business fall apart without you? What’s your [MEDICAL_DATA] in case …"
click at [185, 255] on div "Twitter" at bounding box center [190, 262] width 32 height 15
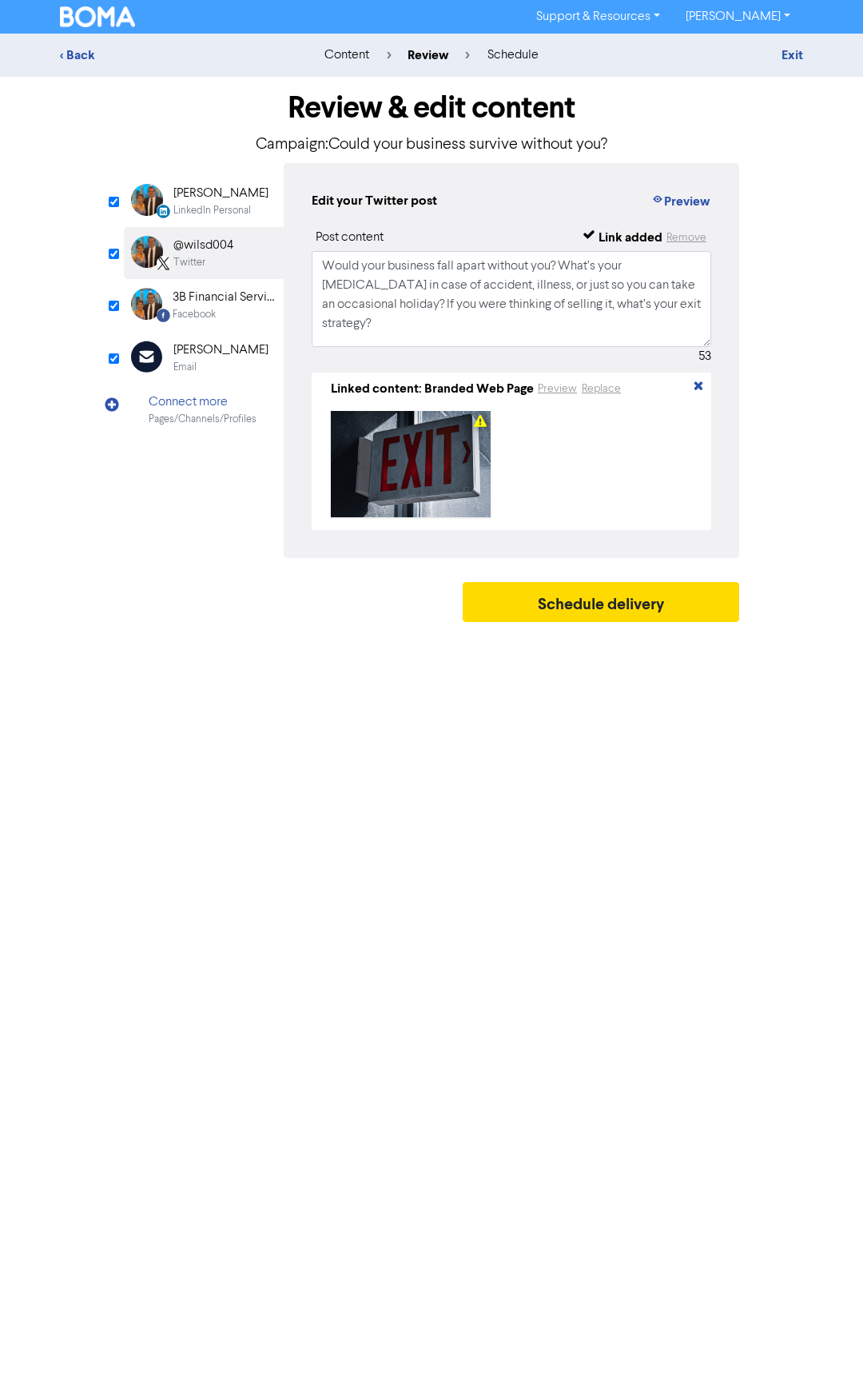
drag, startPoint x: 204, startPoint y: 198, endPoint x: 219, endPoint y: 218, distance: 25.0
click at [204, 197] on div "[PERSON_NAME]" at bounding box center [221, 194] width 95 height 20
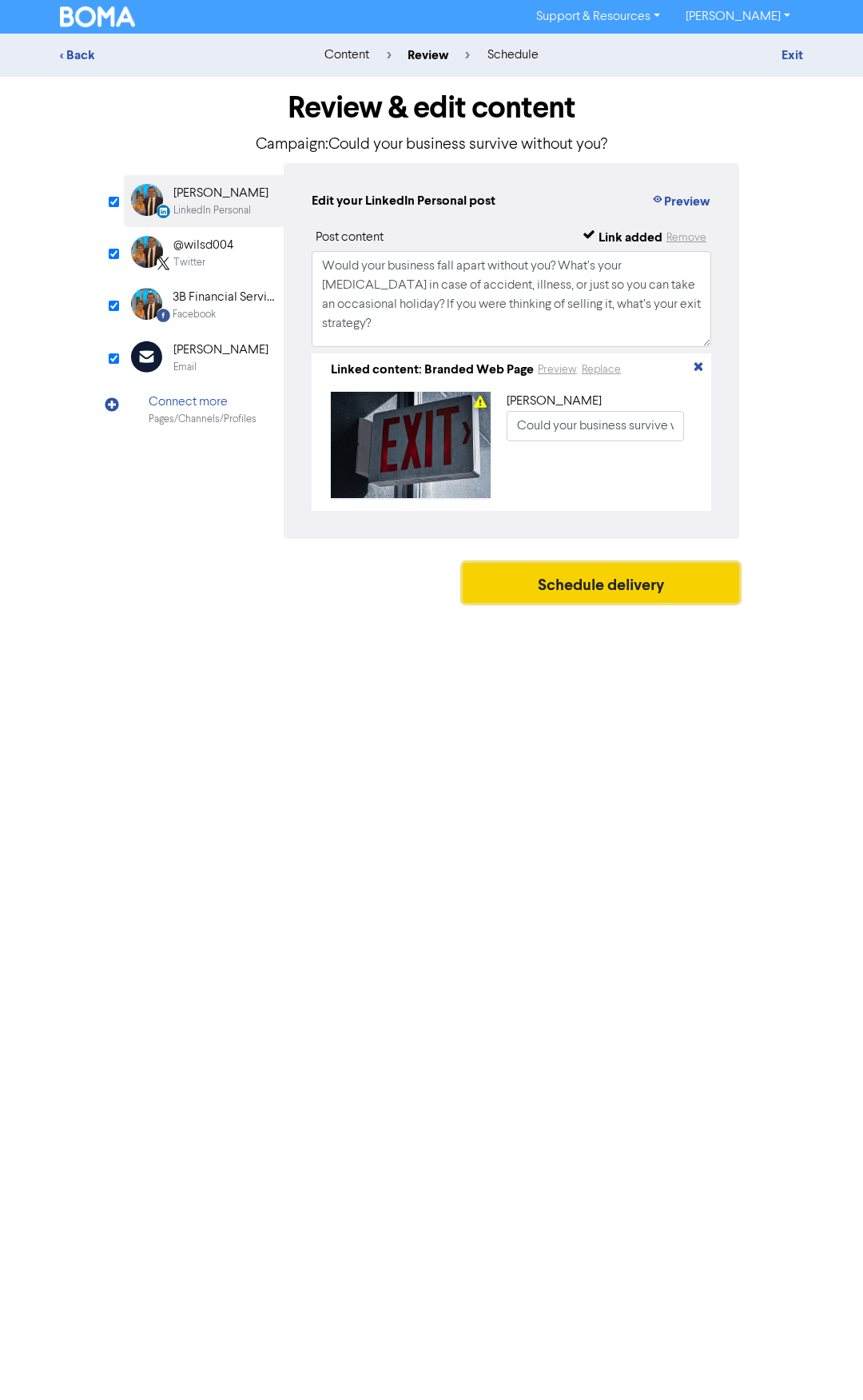
click at [588, 597] on button "Schedule delivery" at bounding box center [601, 582] width 276 height 40
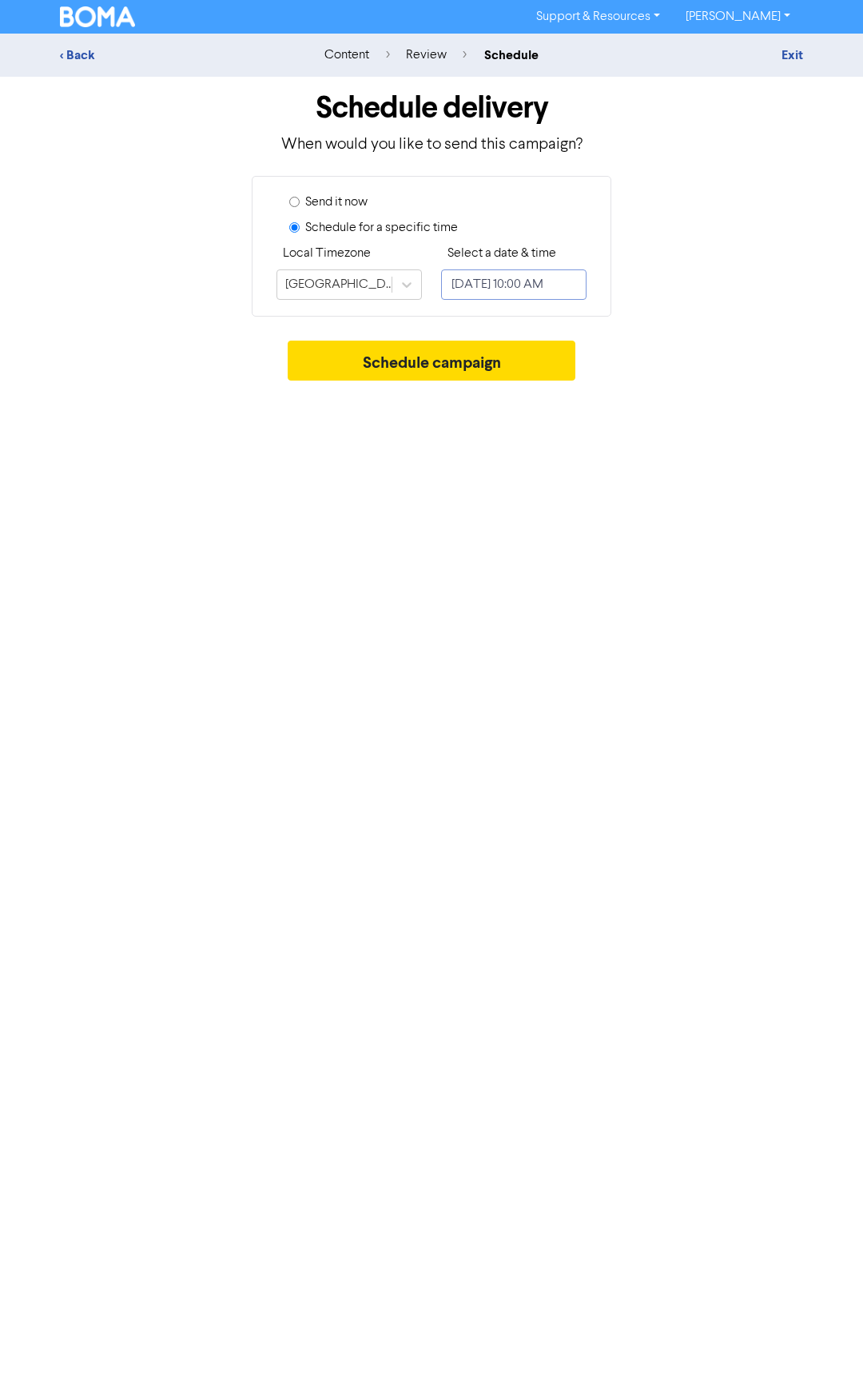
select select "8"
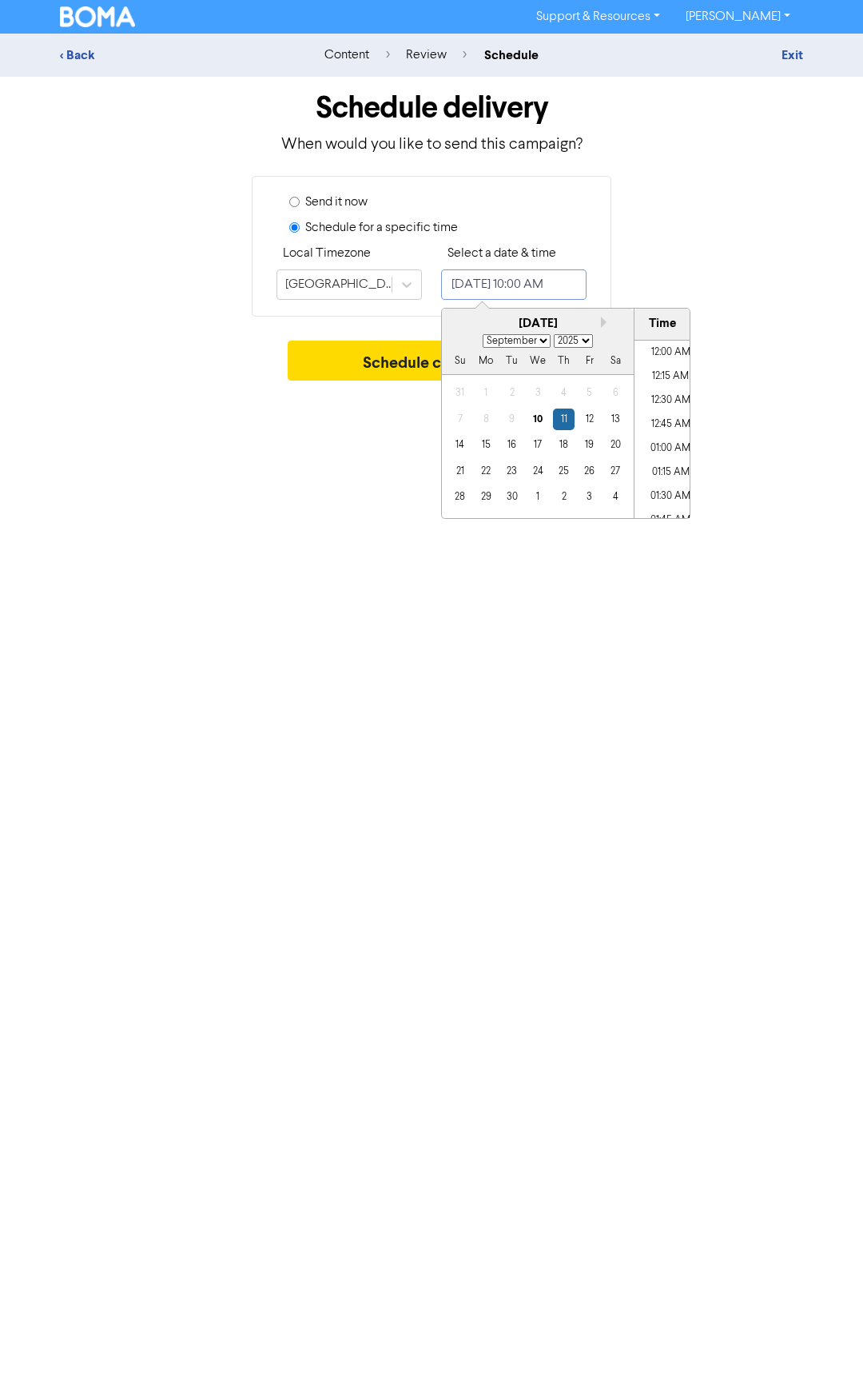
click at [547, 281] on input "[DATE] 10:00 AM" at bounding box center [514, 284] width 145 height 30
click at [591, 468] on div "26" at bounding box center [589, 471] width 21 height 21
click at [667, 459] on li "12:00 PM" at bounding box center [670, 461] width 72 height 24
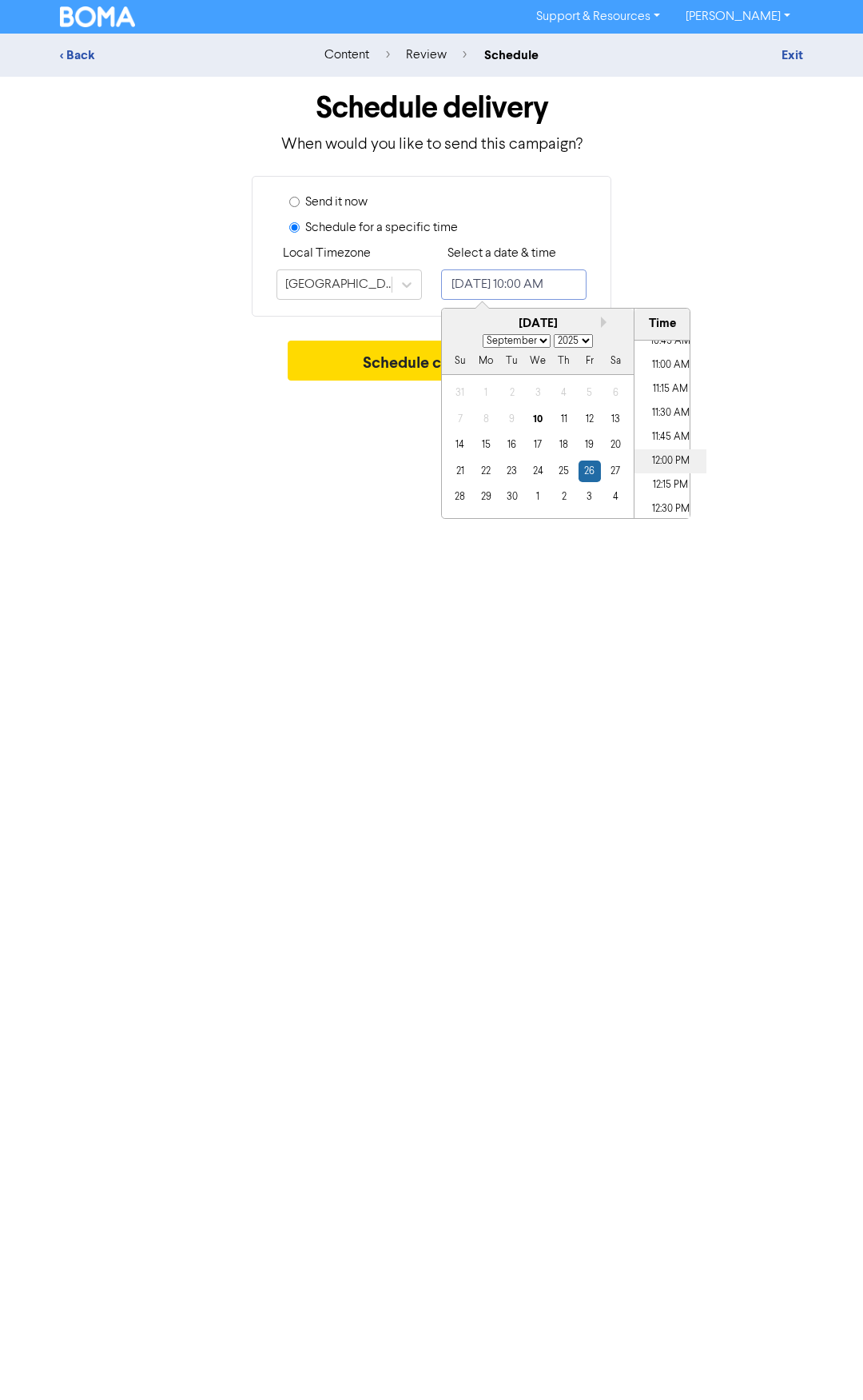
type input "[DATE] 12:00 PM"
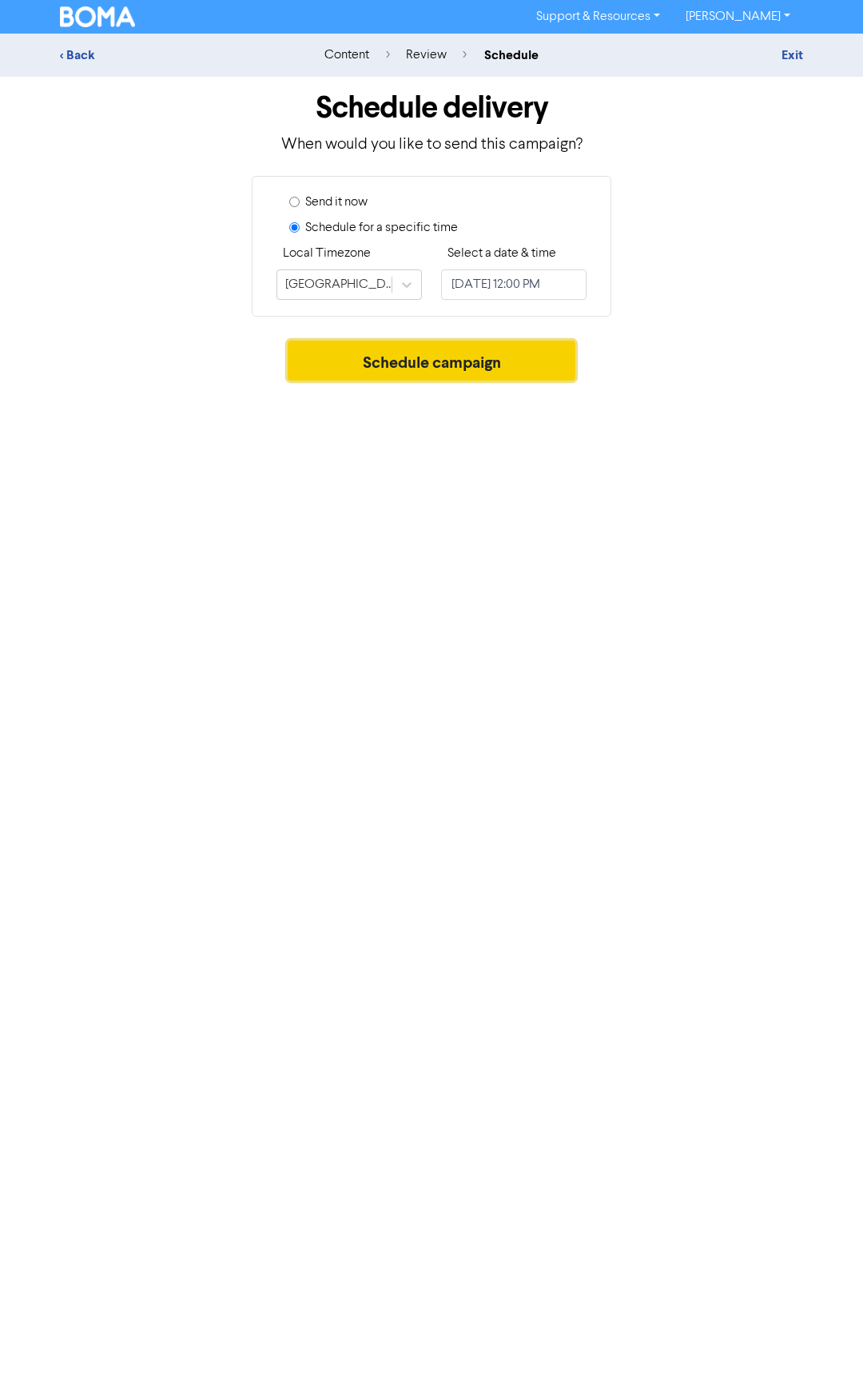
scroll to position [0, 0]
click at [375, 363] on button "Schedule campaign" at bounding box center [432, 360] width 289 height 40
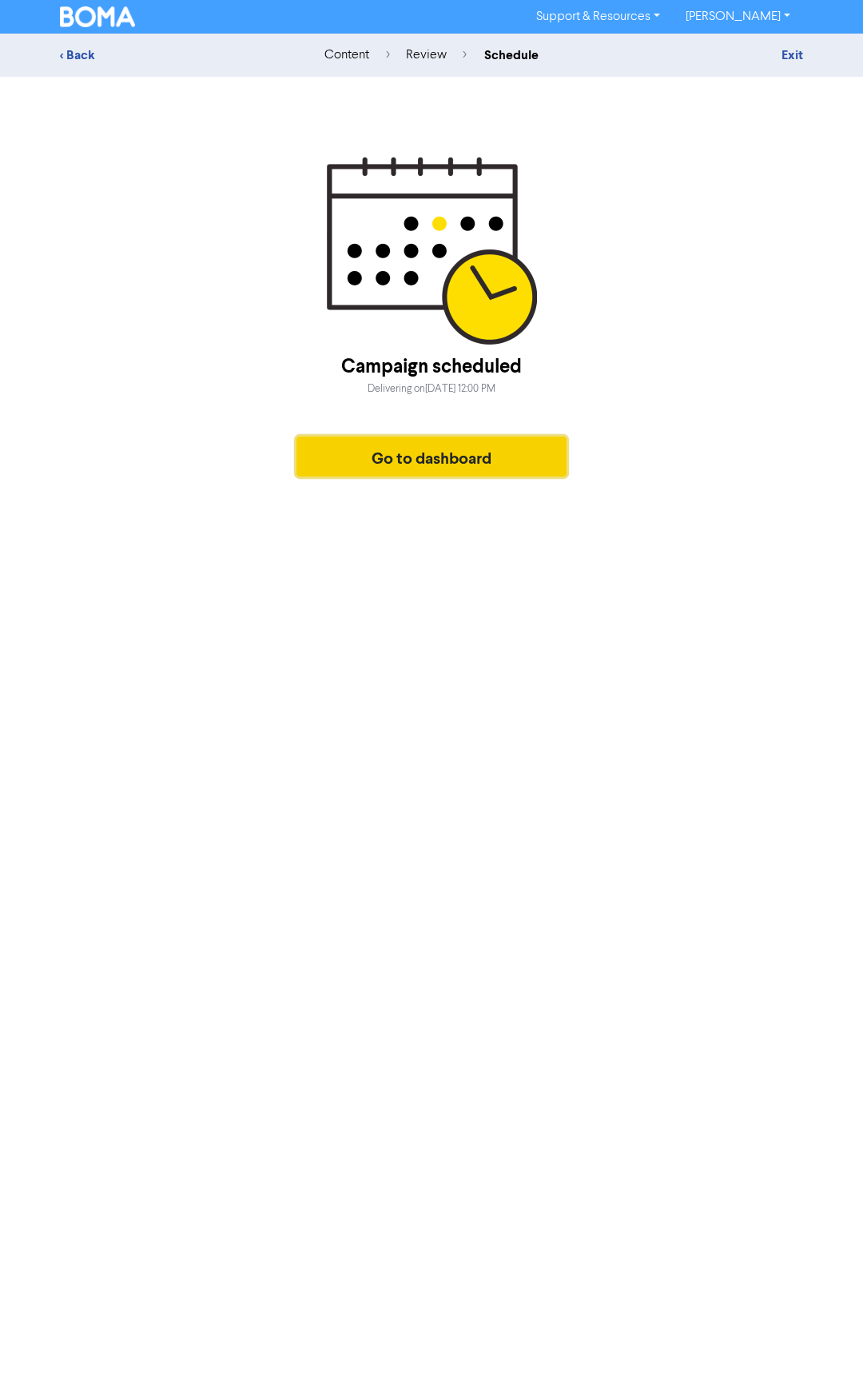
click at [421, 467] on button "Go to dashboard" at bounding box center [432, 457] width 270 height 40
